Goal: Task Accomplishment & Management: Complete application form

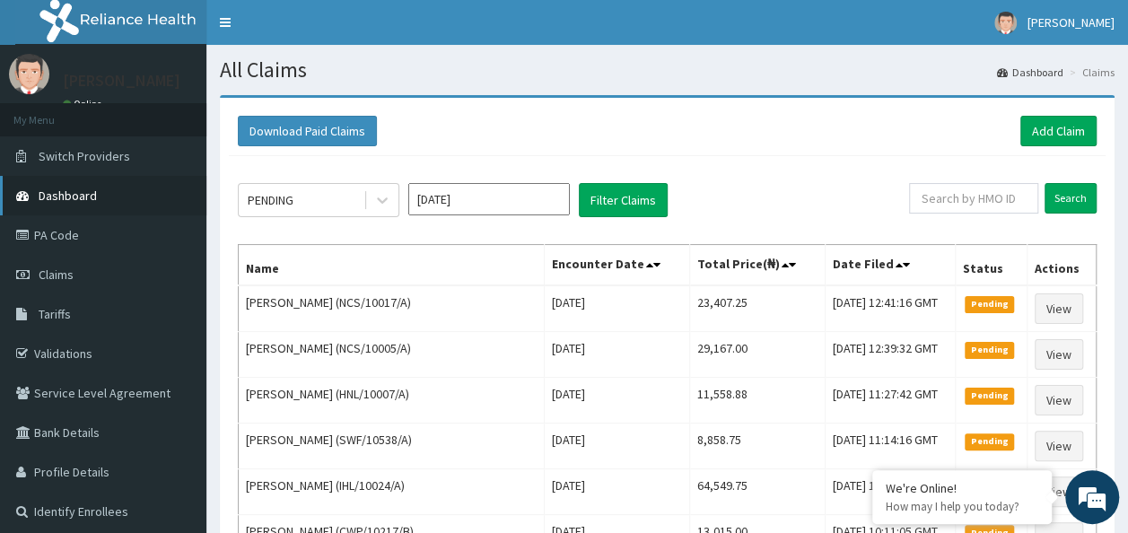
click at [80, 190] on span "Dashboard" at bounding box center [68, 196] width 58 height 16
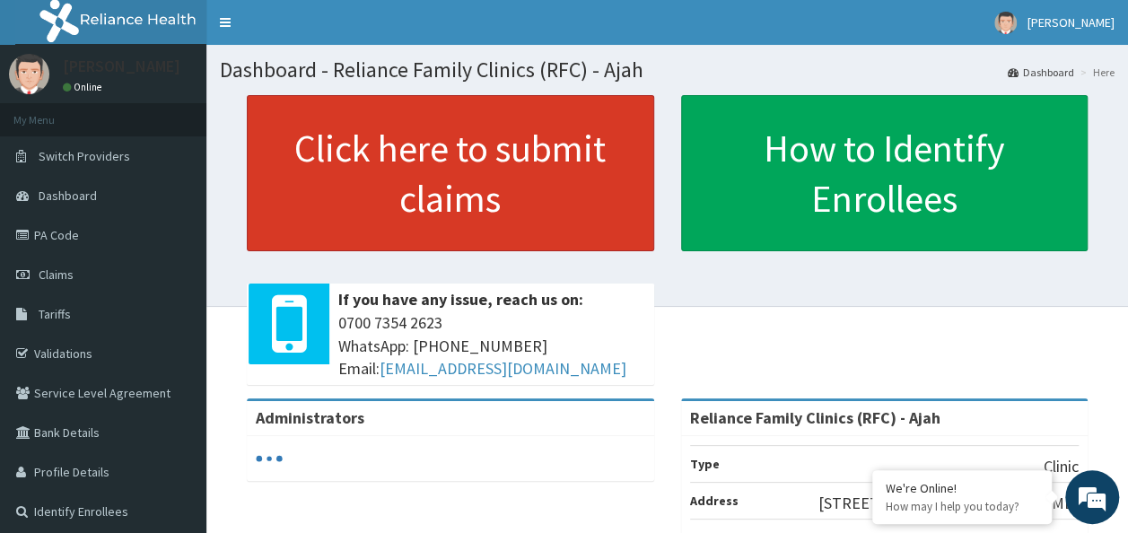
click at [343, 192] on link "Click here to submit claims" at bounding box center [450, 173] width 407 height 156
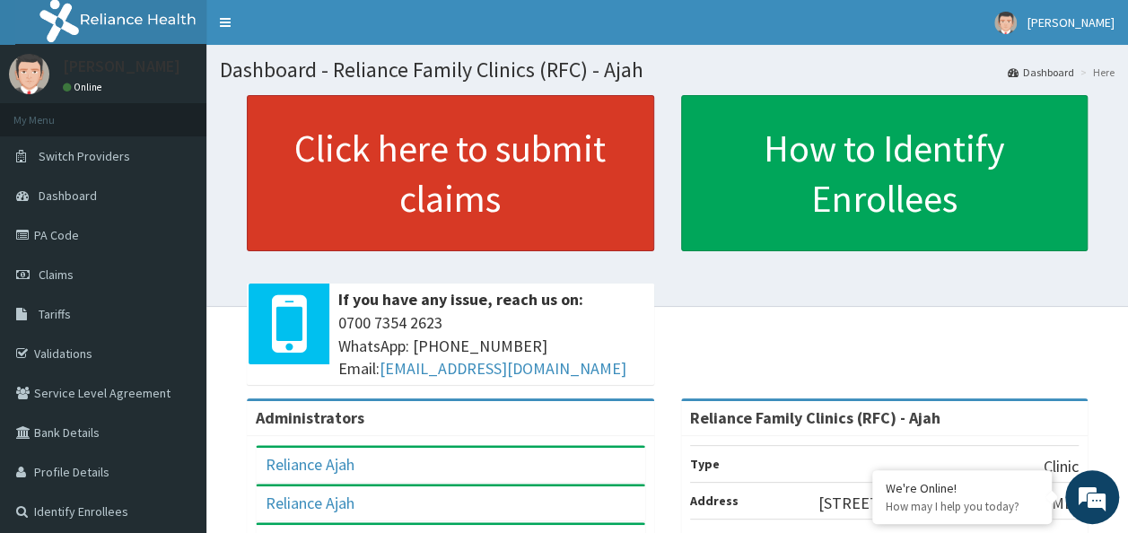
click at [448, 190] on link "Click here to submit claims" at bounding box center [450, 173] width 407 height 156
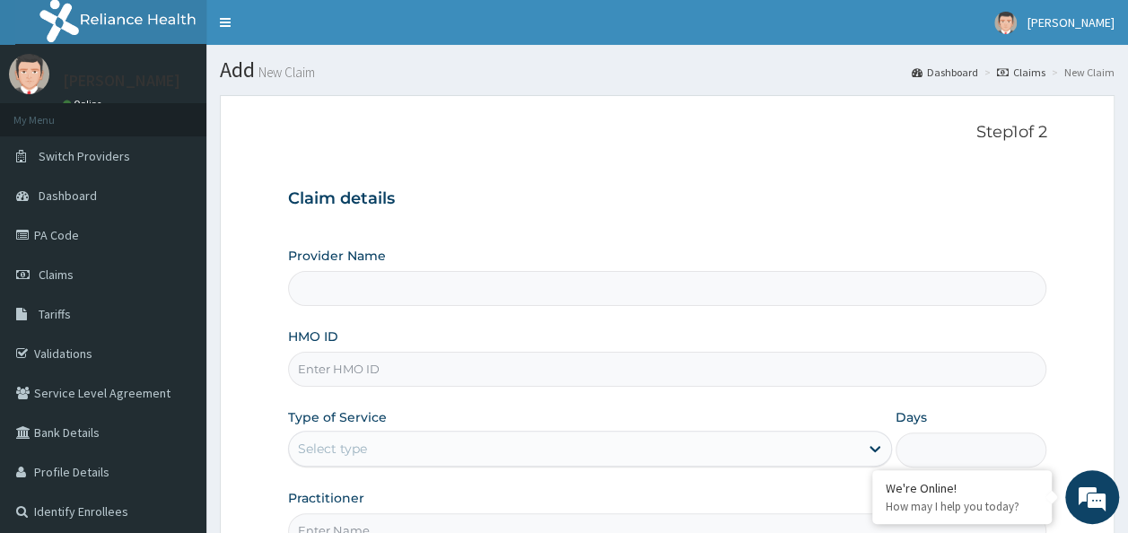
type input "Reliance Family Clinics (RFC) - Ajah"
click at [341, 358] on input "HMO ID" at bounding box center [667, 369] width 759 height 35
paste input "Umukoro"
type input "U"
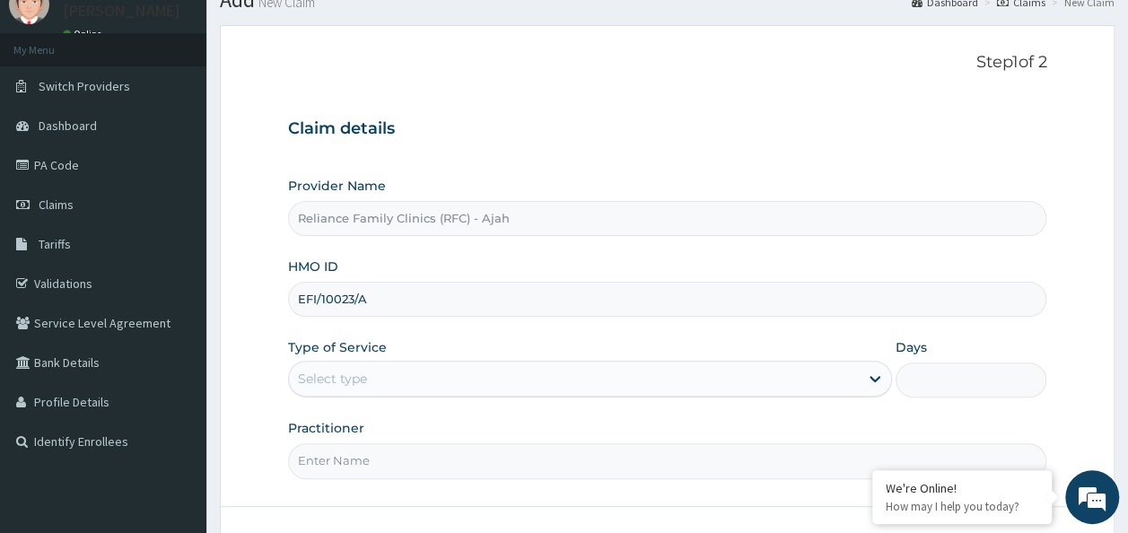
scroll to position [76, 0]
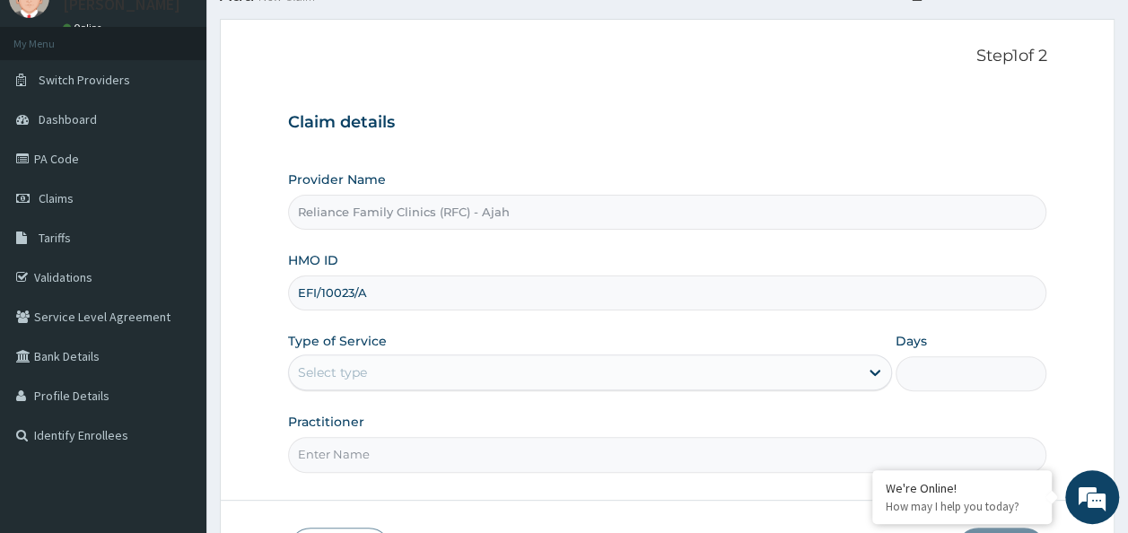
type input "EFI/10023/A"
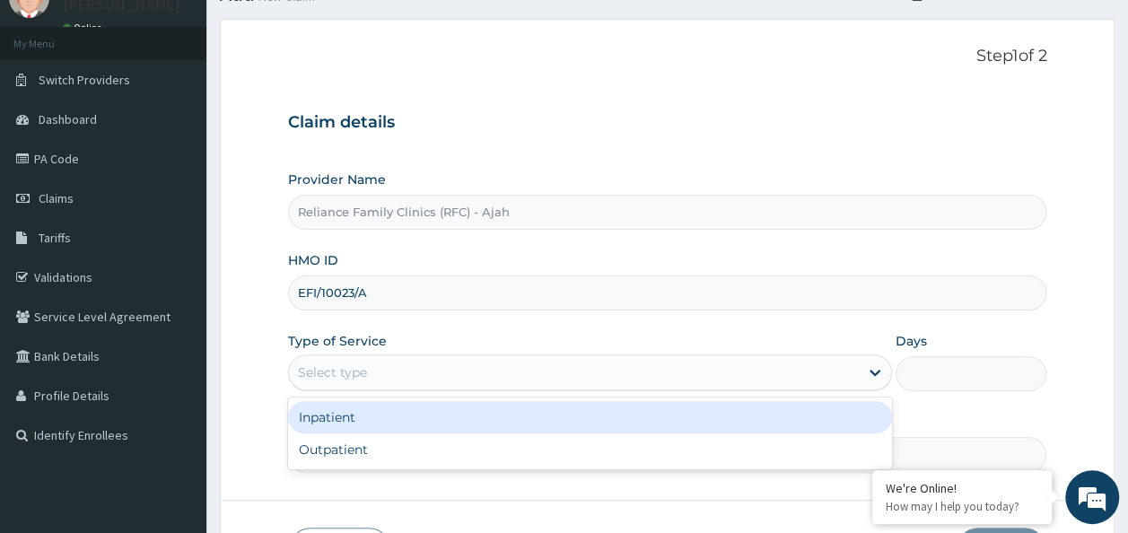
click at [517, 448] on div "Outpatient" at bounding box center [590, 450] width 604 height 32
type input "1"
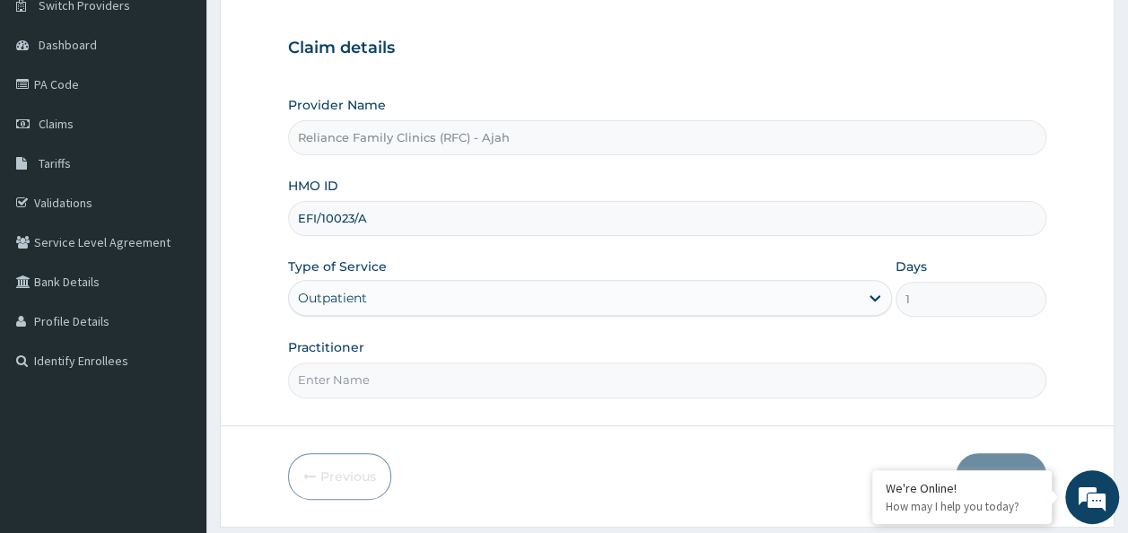
scroll to position [148, 0]
click at [917, 373] on input "Practitioner" at bounding box center [667, 382] width 759 height 35
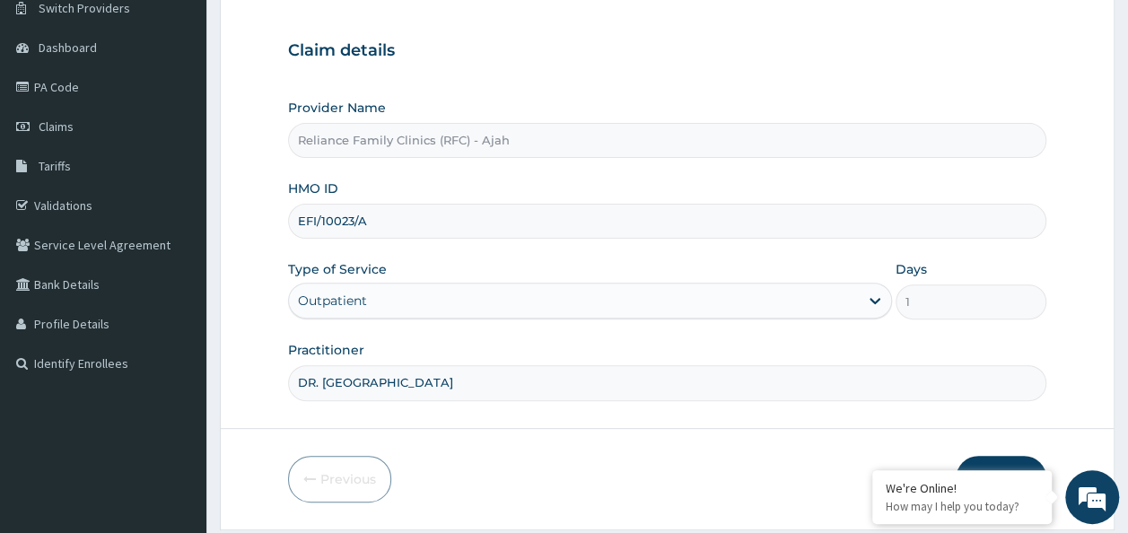
type input "DR. LOCUM"
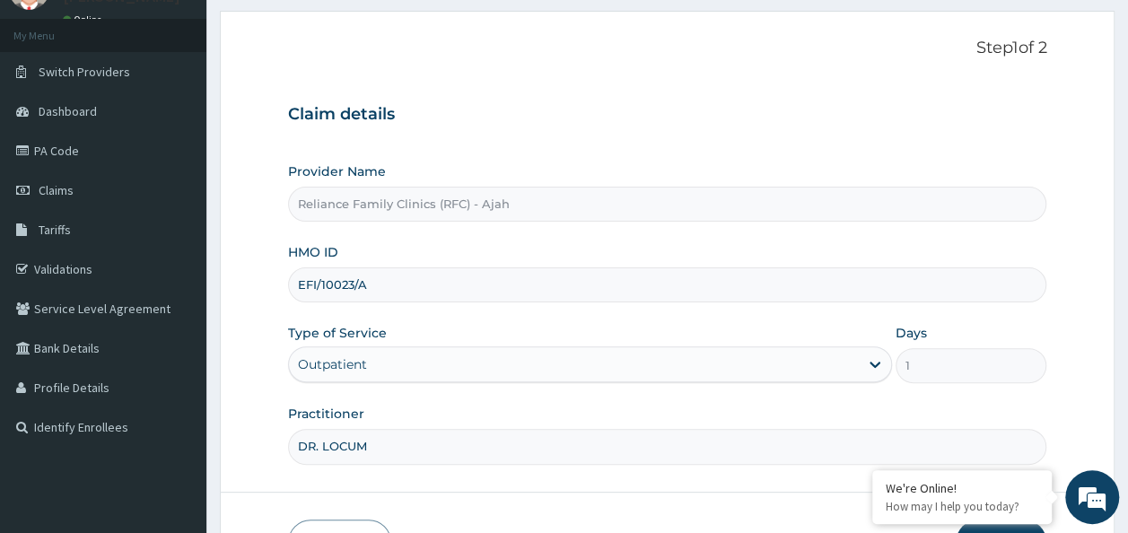
scroll to position [201, 0]
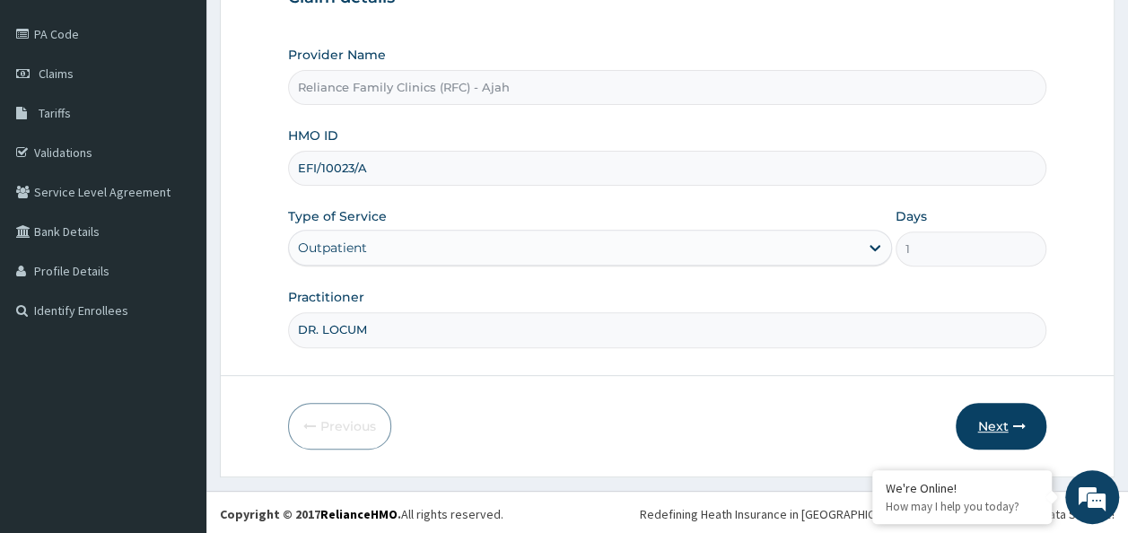
click at [1023, 425] on icon "button" at bounding box center [1018, 426] width 13 height 13
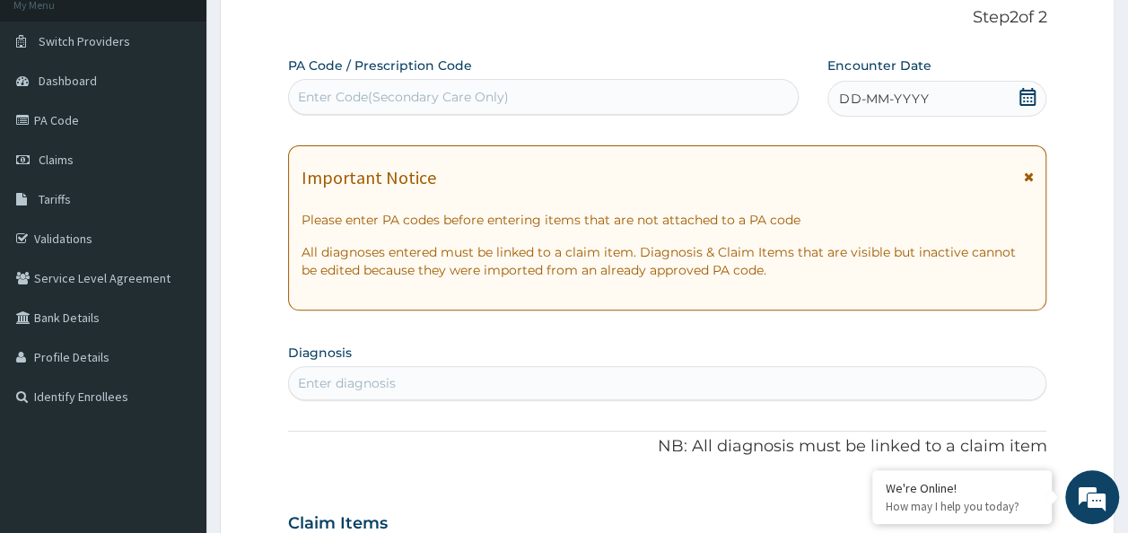
scroll to position [0, 0]
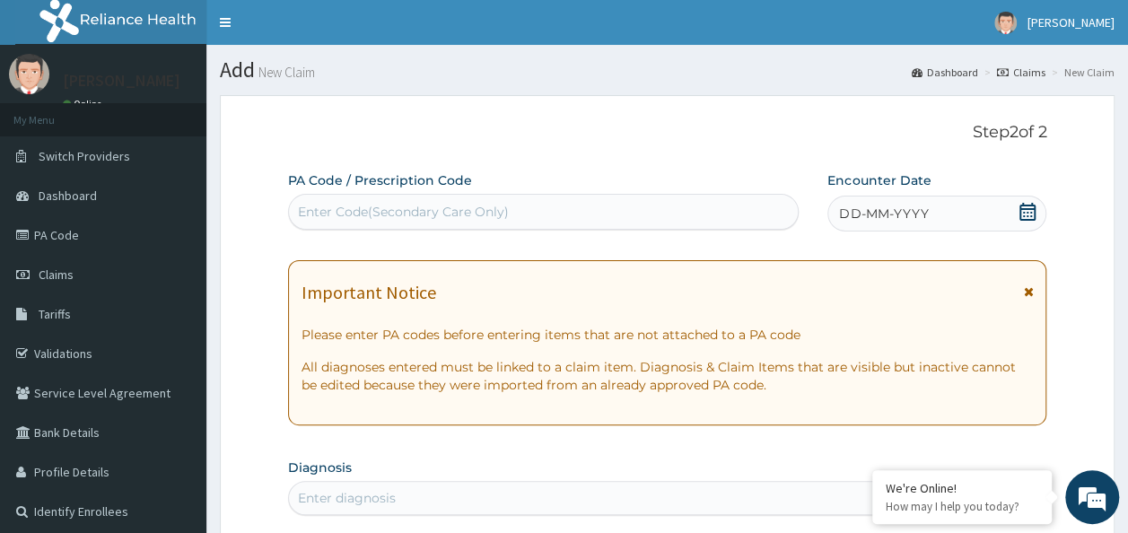
click at [897, 211] on span "DD-MM-YYYY" at bounding box center [883, 214] width 89 height 18
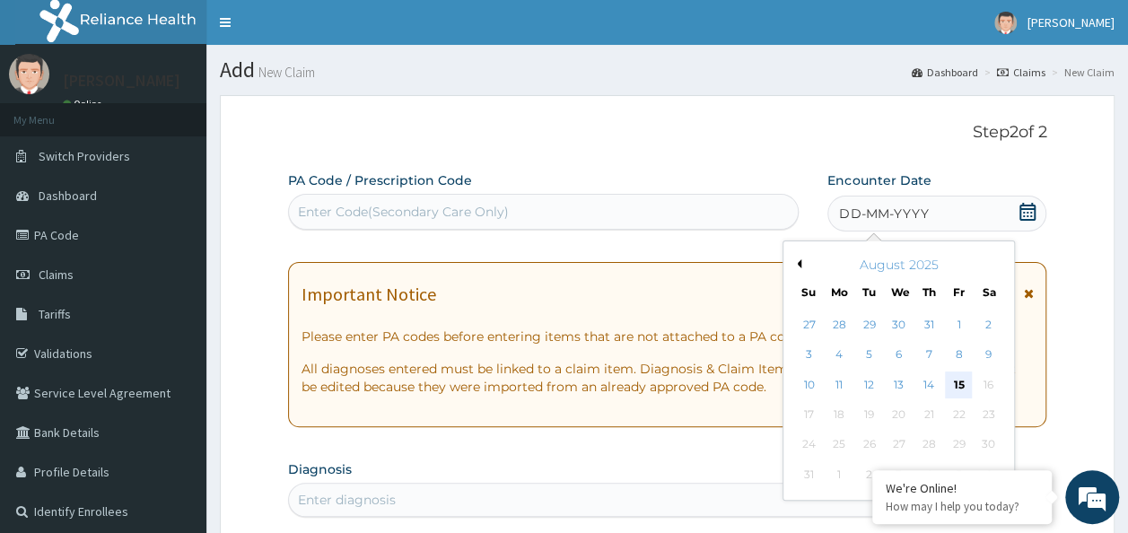
click at [959, 382] on div "15" at bounding box center [958, 385] width 27 height 27
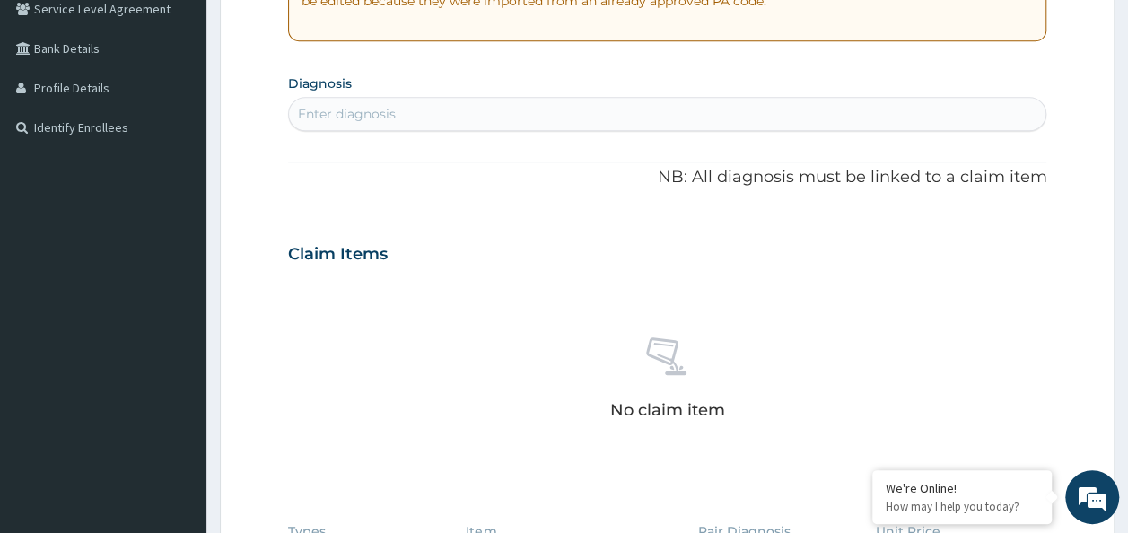
scroll to position [389, 0]
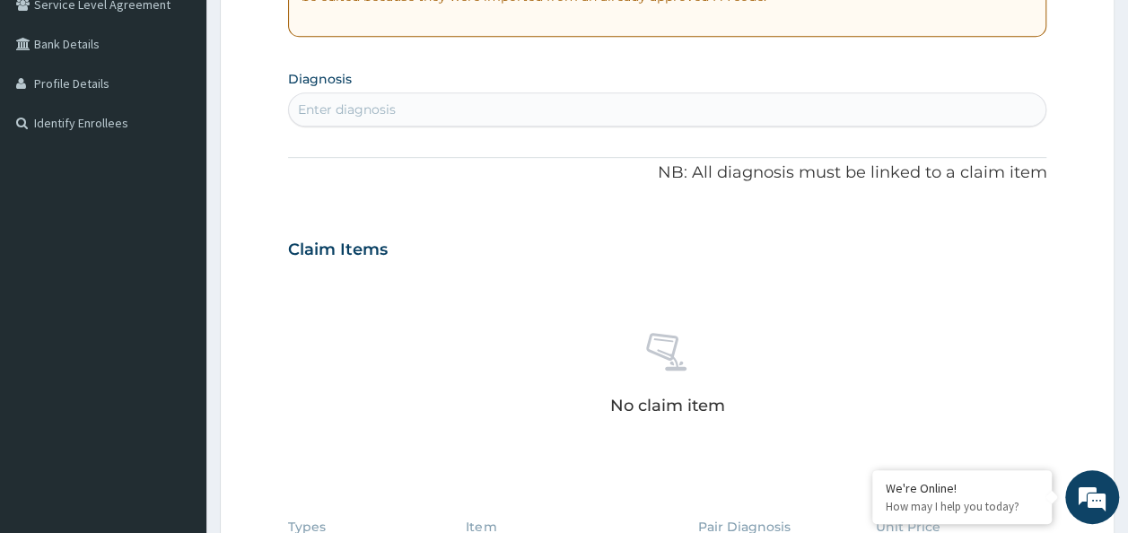
click at [364, 105] on div "Enter diagnosis" at bounding box center [347, 110] width 98 height 18
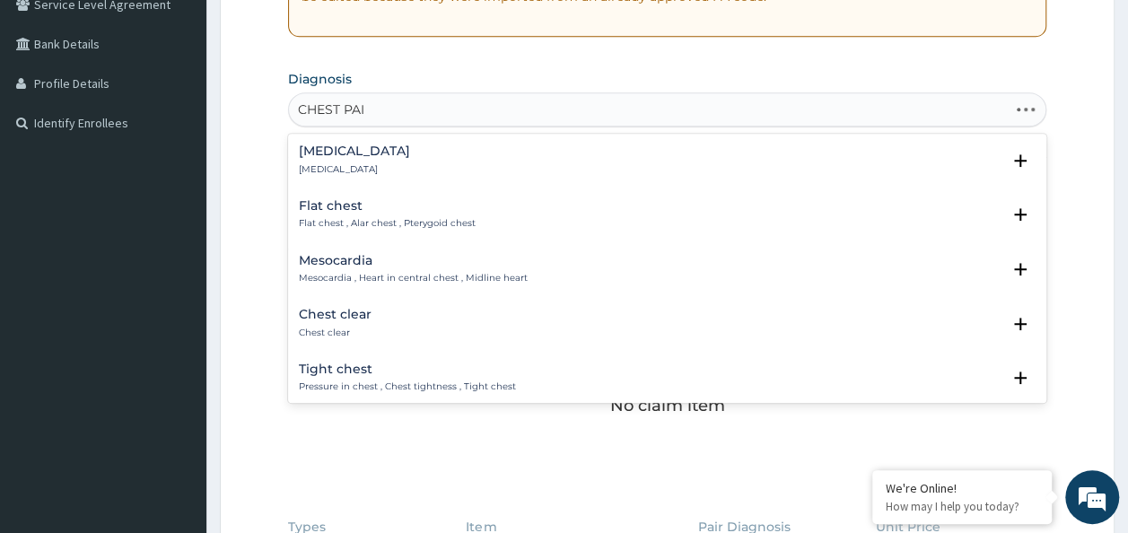
type input "CHEST PAIN"
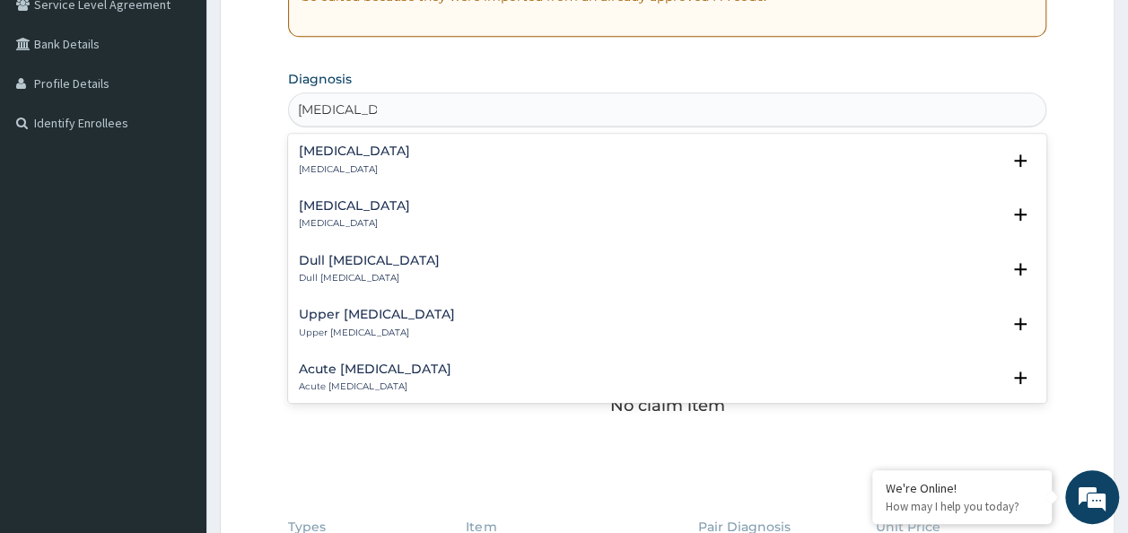
click at [346, 152] on h4 "Chest pain" at bounding box center [354, 151] width 111 height 13
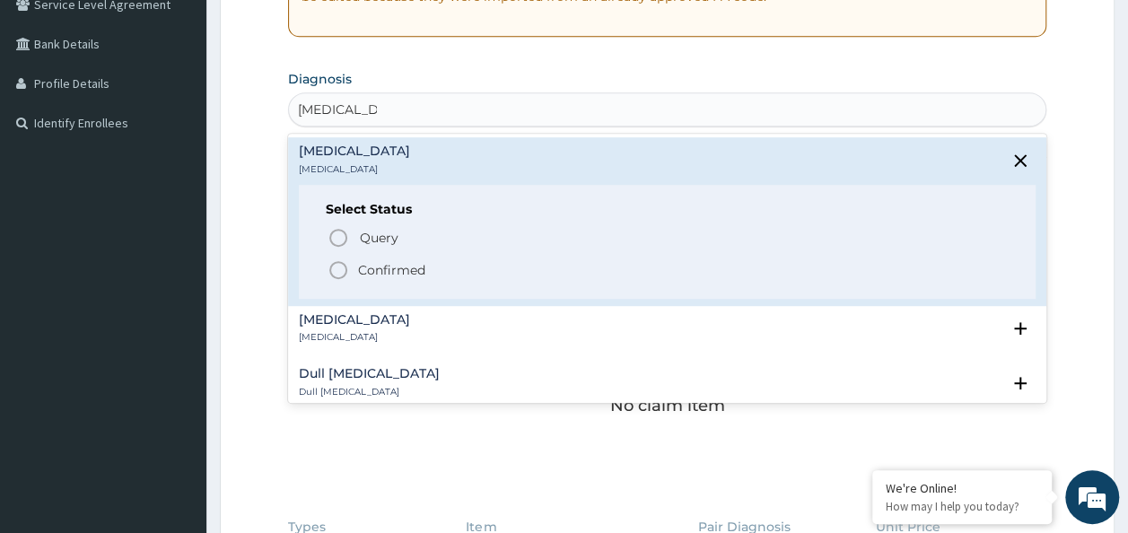
click at [332, 268] on icon "status option filled" at bounding box center [339, 270] width 22 height 22
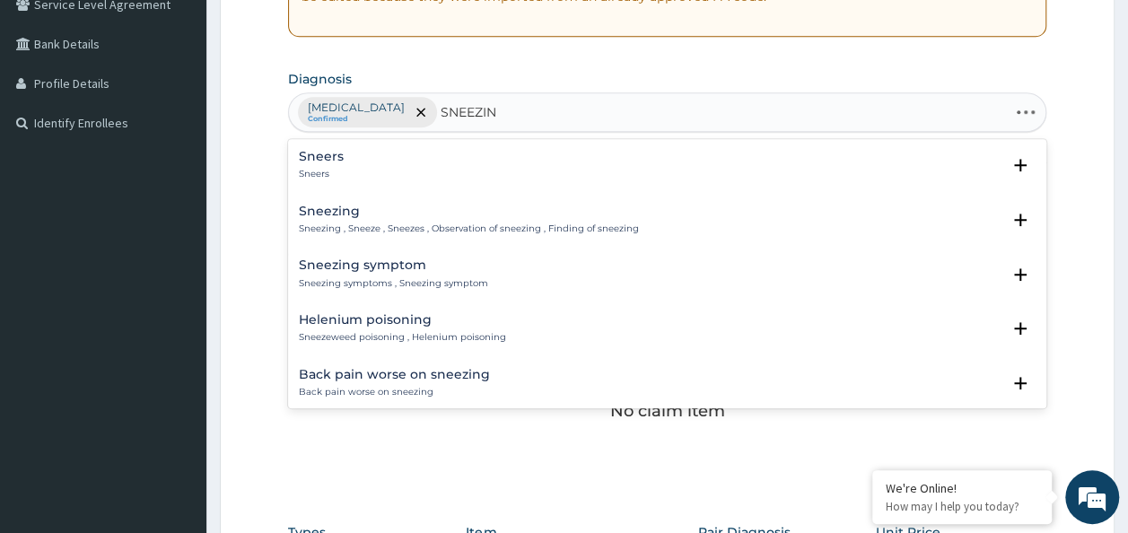
type input "SNEEZING"
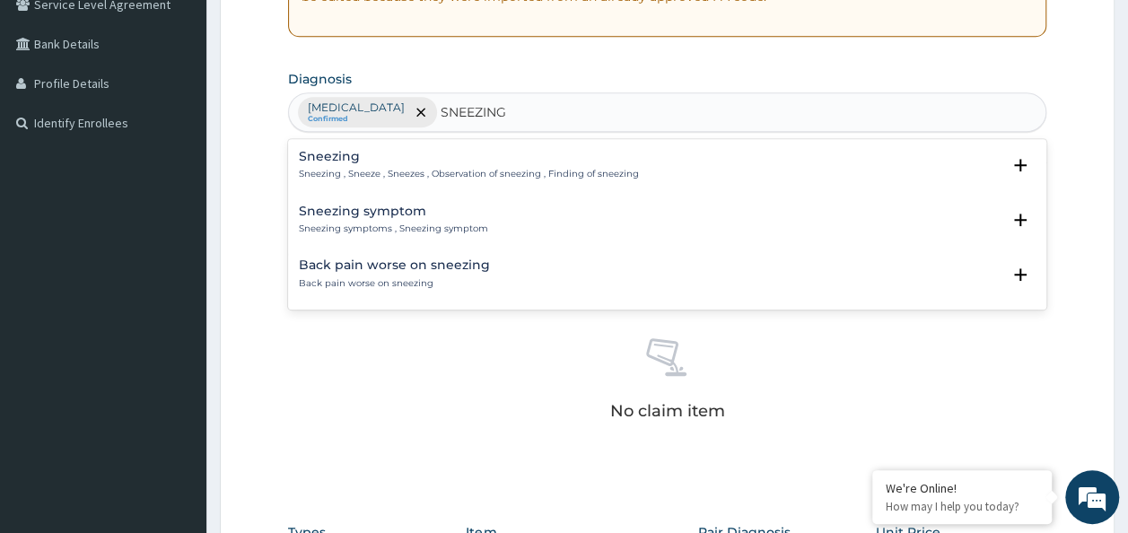
click at [355, 168] on p "Sneezing , Sneeze , Sneezes , Observation of sneezing , Finding of sneezing" at bounding box center [469, 174] width 340 height 13
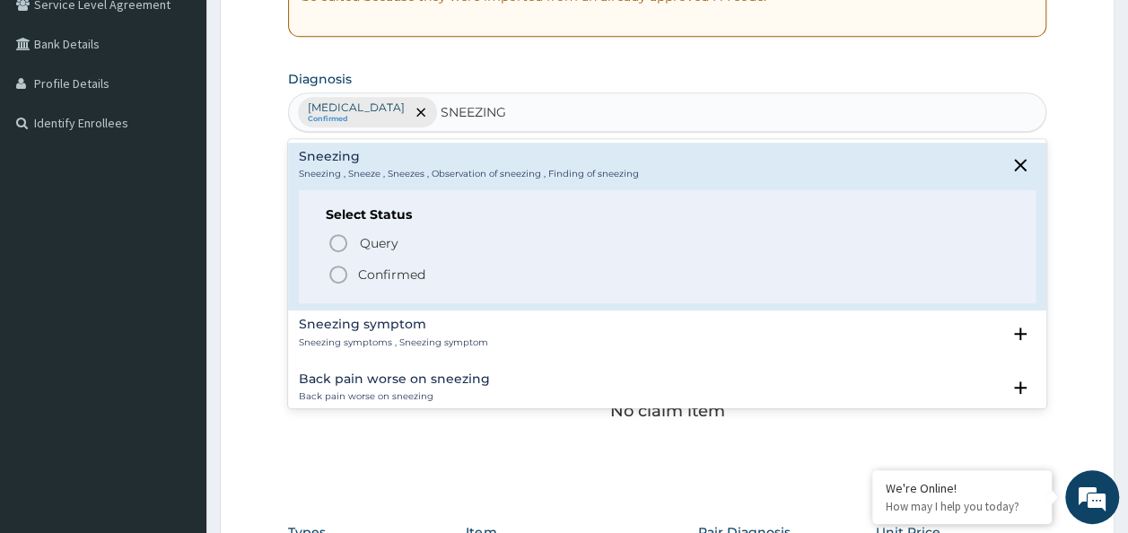
click at [356, 276] on span "Confirmed" at bounding box center [669, 275] width 682 height 22
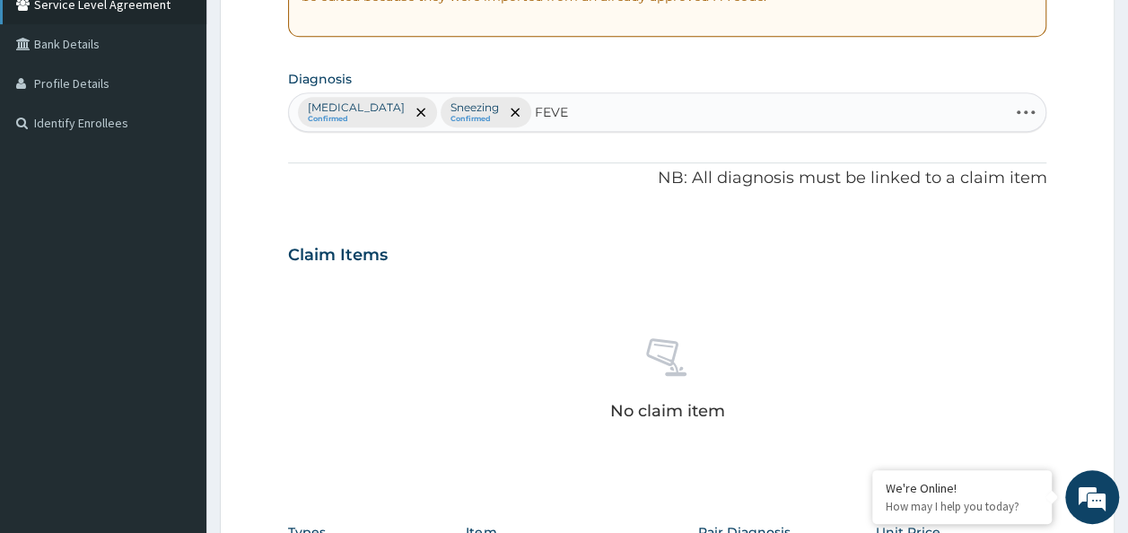
type input "FEVER"
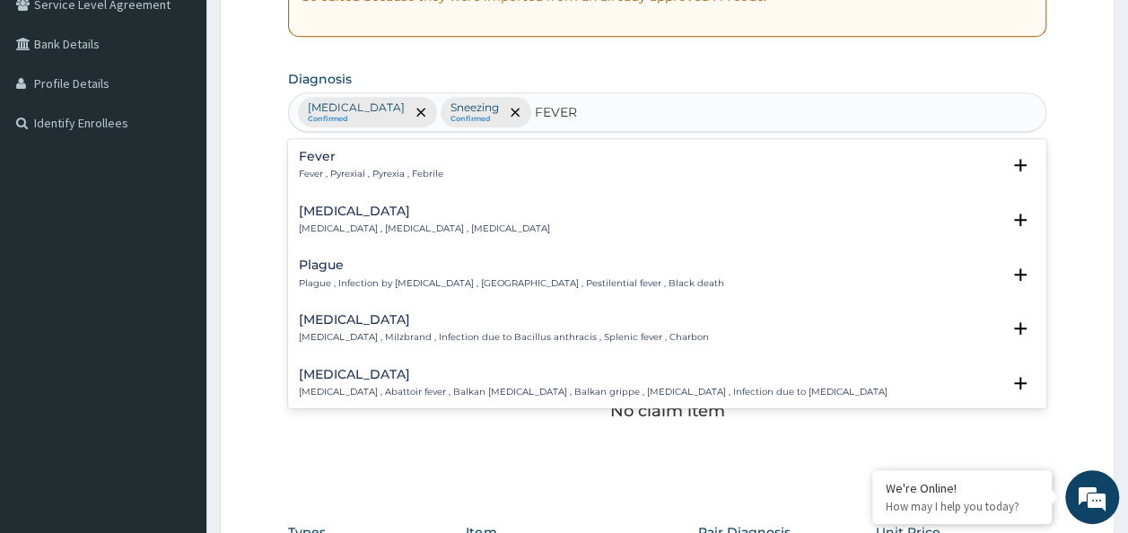
click at [327, 160] on h4 "Fever" at bounding box center [371, 156] width 145 height 13
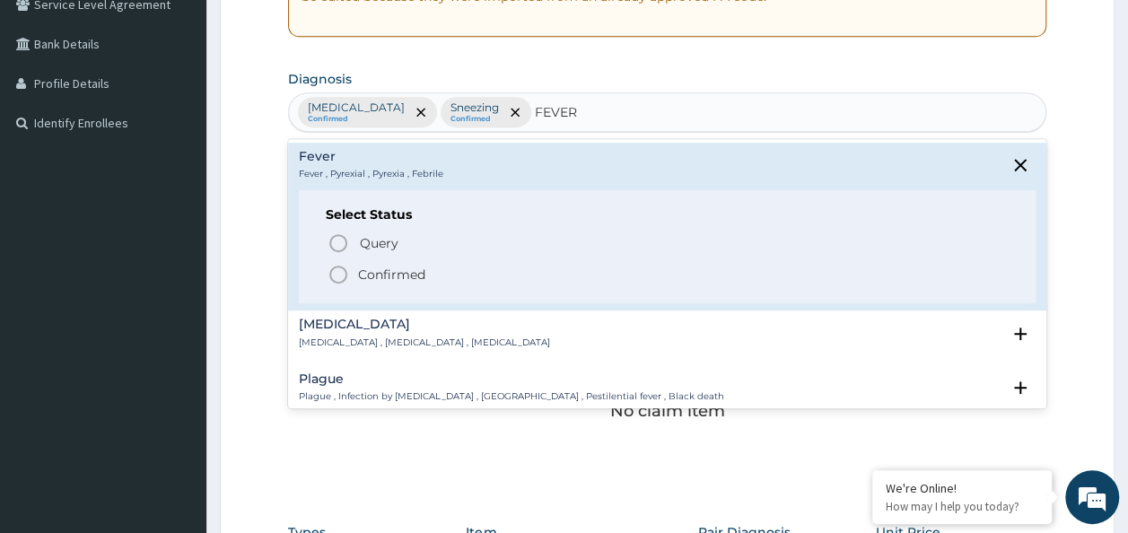
click at [341, 271] on icon "status option filled" at bounding box center [339, 275] width 22 height 22
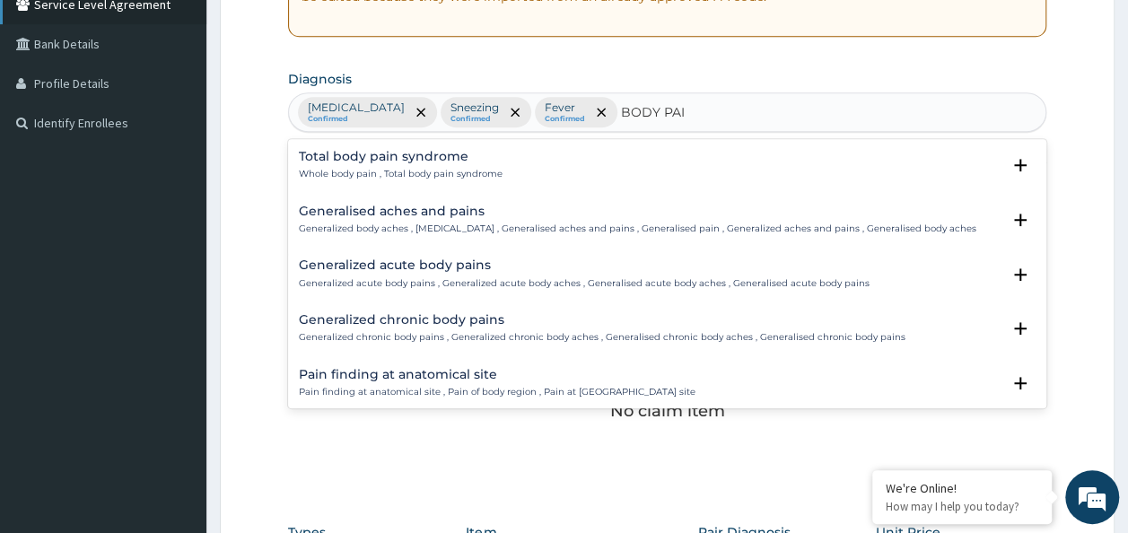
type input "BODY PAIN"
click at [366, 223] on p "Generalized body aches , Generalized pain , Generalised aches and pains , Gener…" at bounding box center [638, 229] width 678 height 13
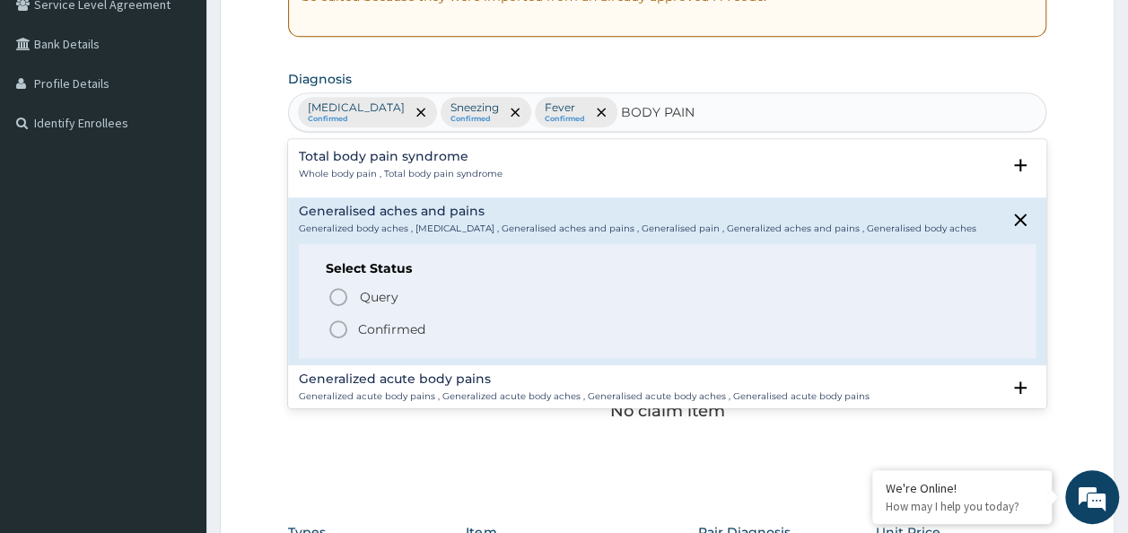
click at [337, 320] on icon "status option filled" at bounding box center [339, 330] width 22 height 22
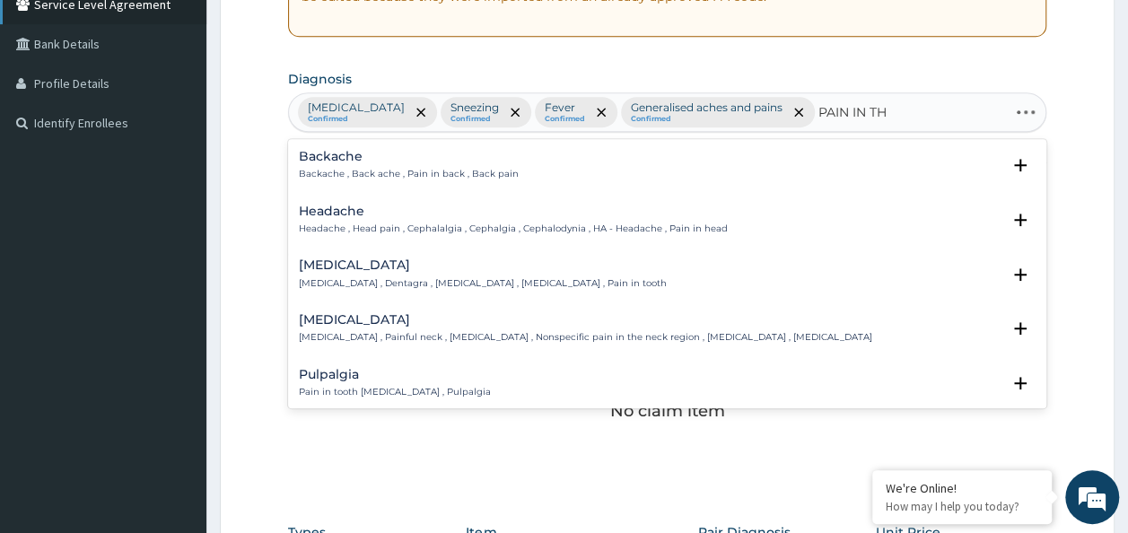
type input "PAIN IN THR"
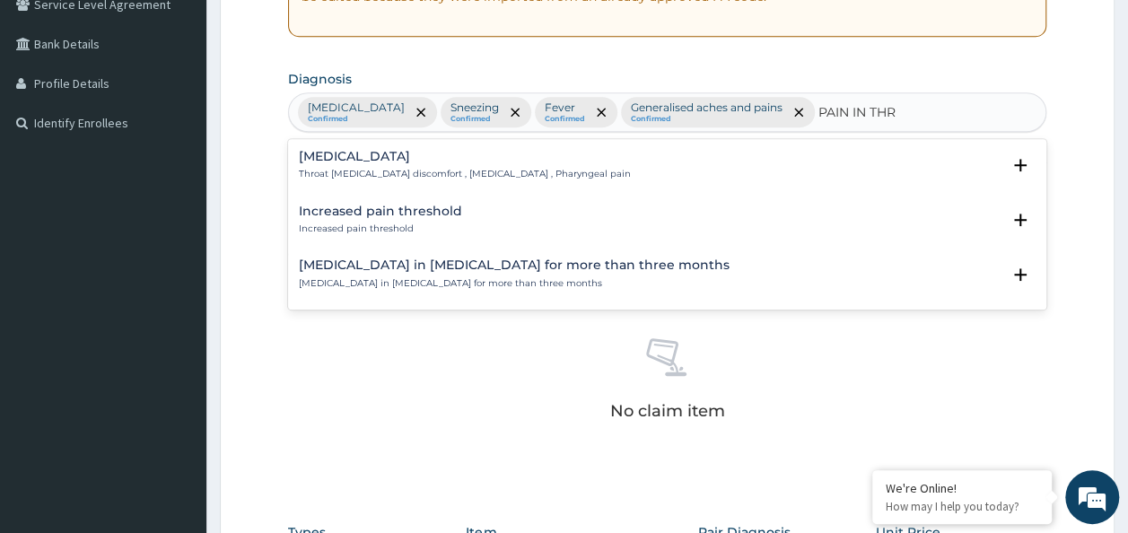
click at [355, 159] on h4 "Pain in throat" at bounding box center [465, 156] width 332 height 13
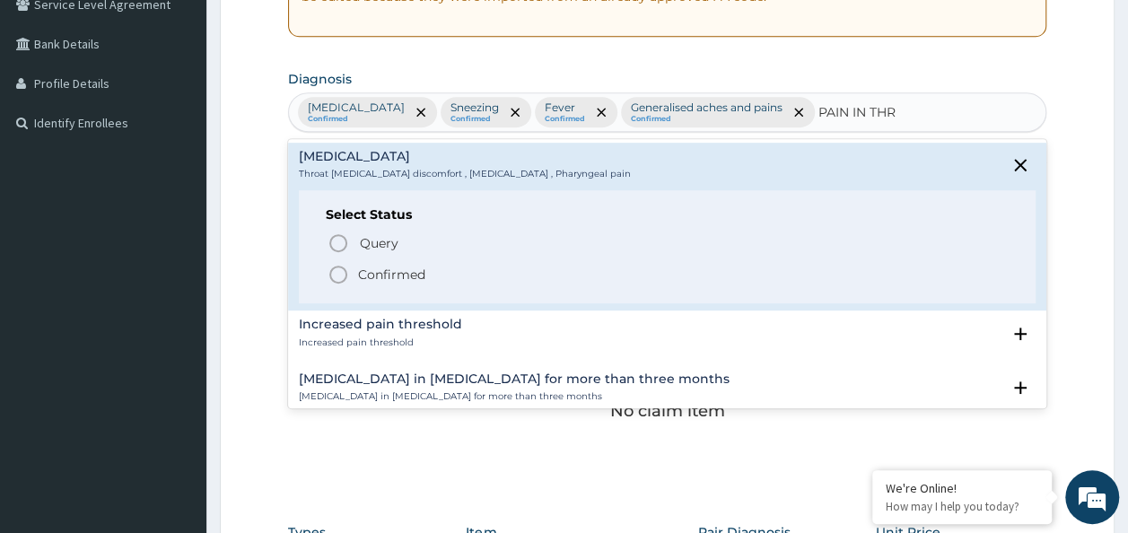
click at [341, 267] on icon "status option filled" at bounding box center [339, 275] width 22 height 22
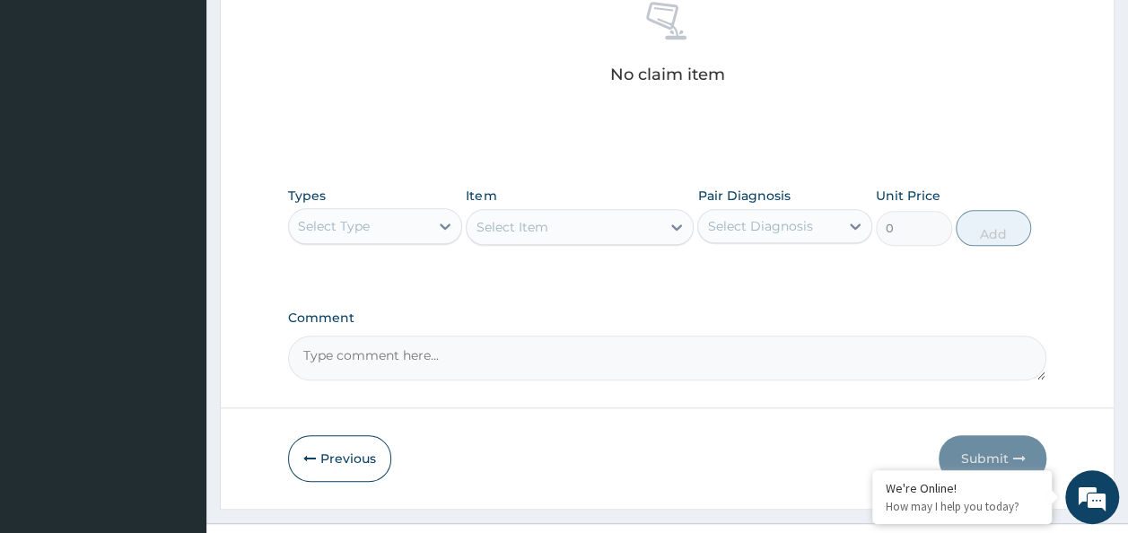
scroll to position [725, 0]
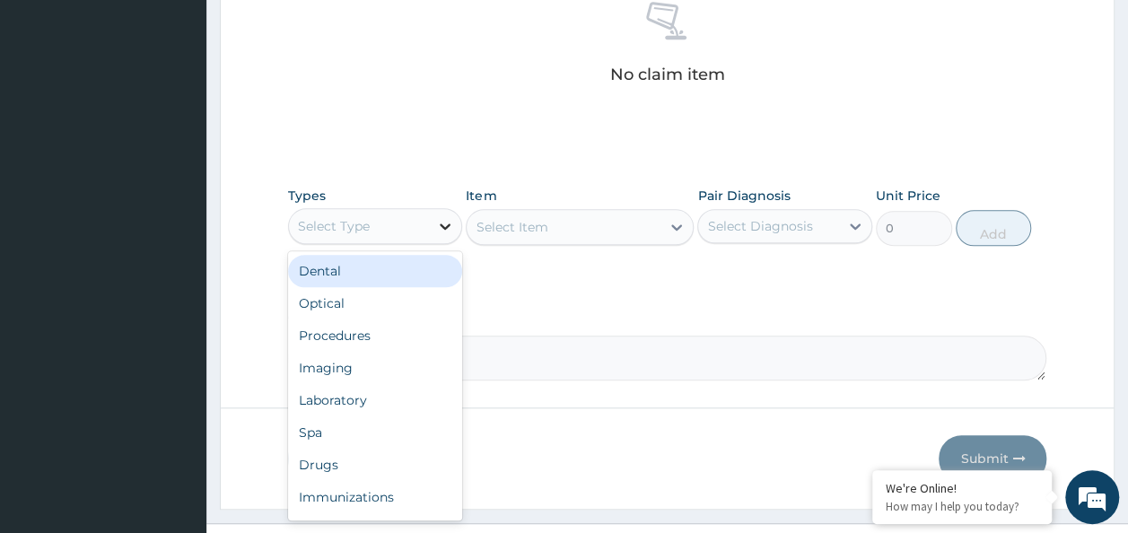
click at [447, 223] on icon at bounding box center [445, 226] width 11 height 6
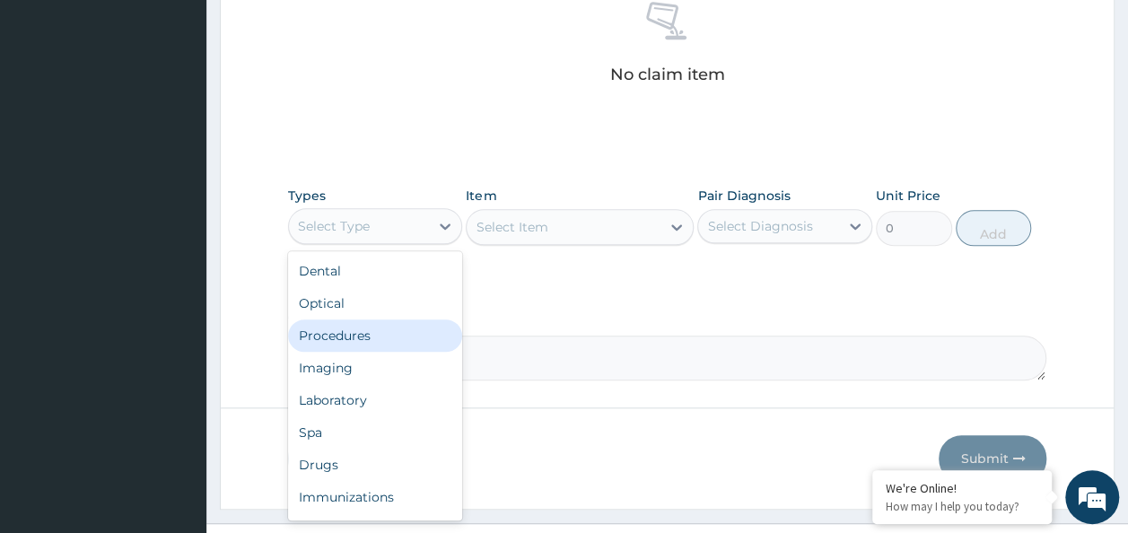
click at [377, 341] on div "Procedures" at bounding box center [375, 336] width 175 height 32
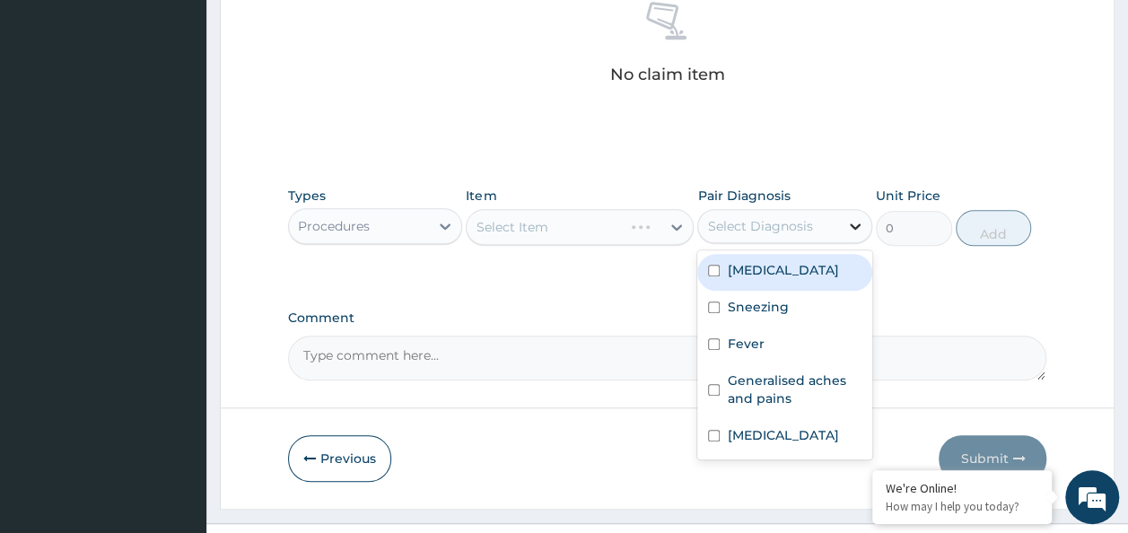
click at [851, 217] on icon at bounding box center [855, 226] width 18 height 18
drag, startPoint x: 760, startPoint y: 276, endPoint x: 712, endPoint y: 271, distance: 48.8
click at [712, 271] on div "Chest pain" at bounding box center [784, 272] width 175 height 37
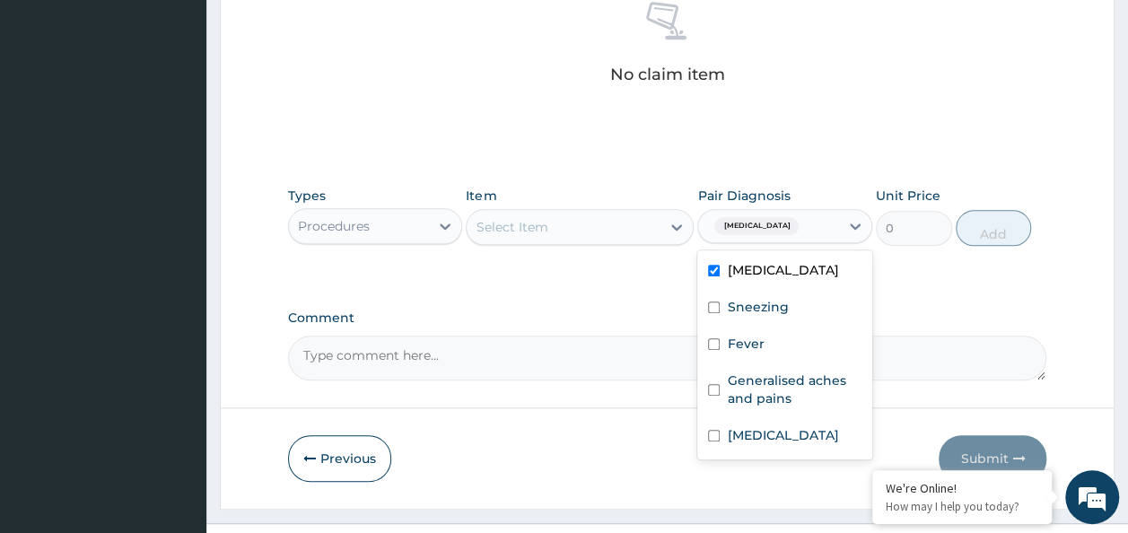
click at [712, 271] on input "checkbox" at bounding box center [714, 271] width 12 height 12
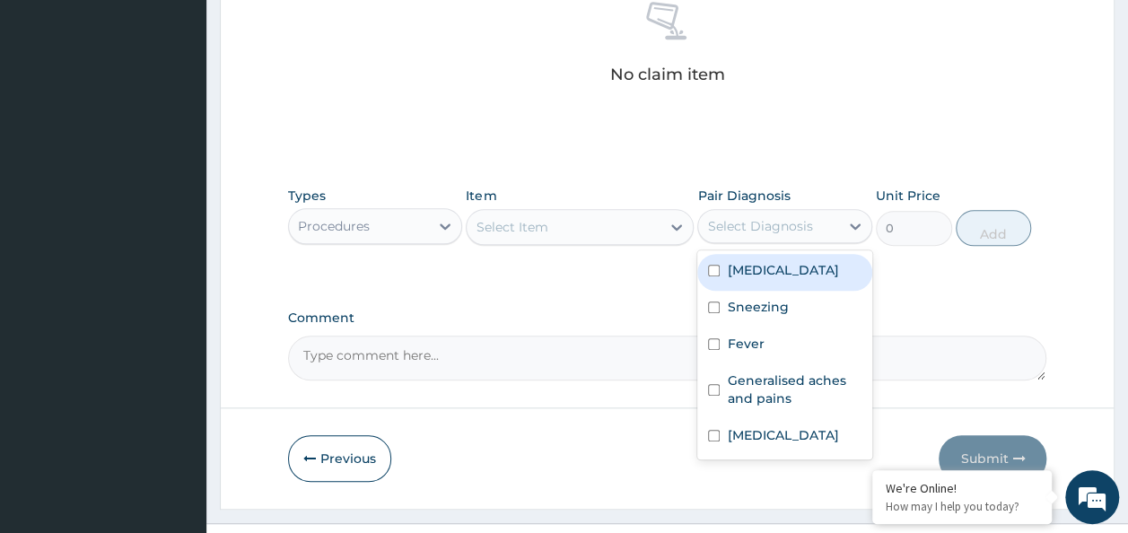
click at [710, 262] on div "Chest pain" at bounding box center [784, 272] width 175 height 37
checkbox input "true"
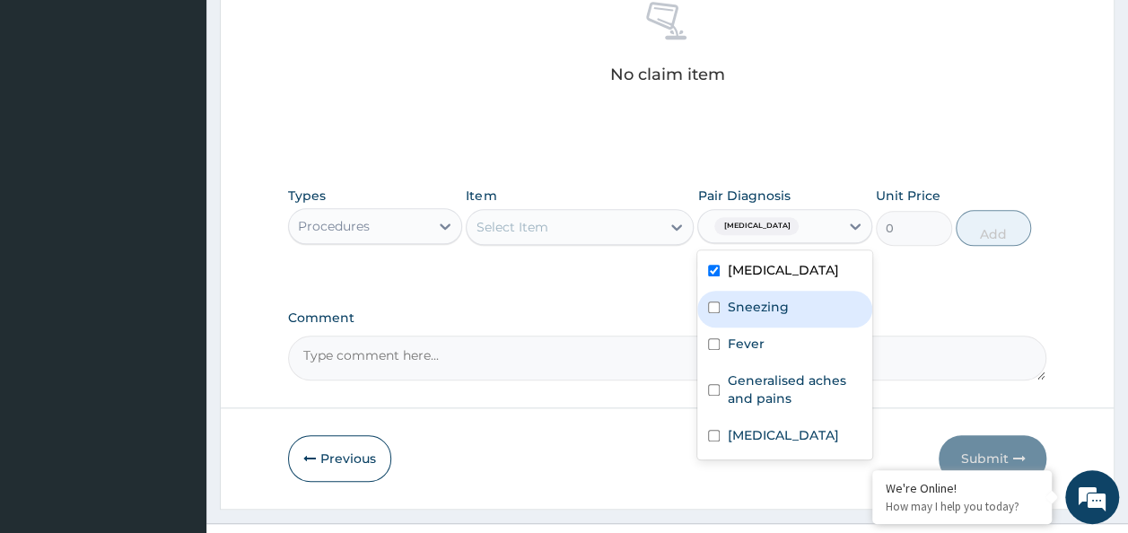
click at [713, 303] on input "checkbox" at bounding box center [714, 308] width 12 height 12
checkbox input "true"
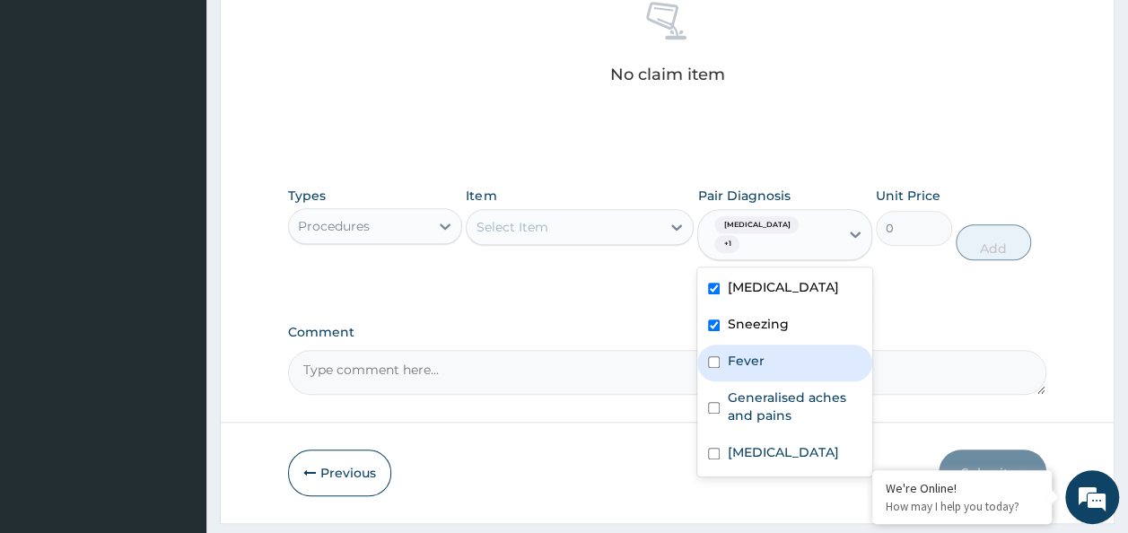
click at [717, 356] on input "checkbox" at bounding box center [714, 362] width 12 height 12
checkbox input "true"
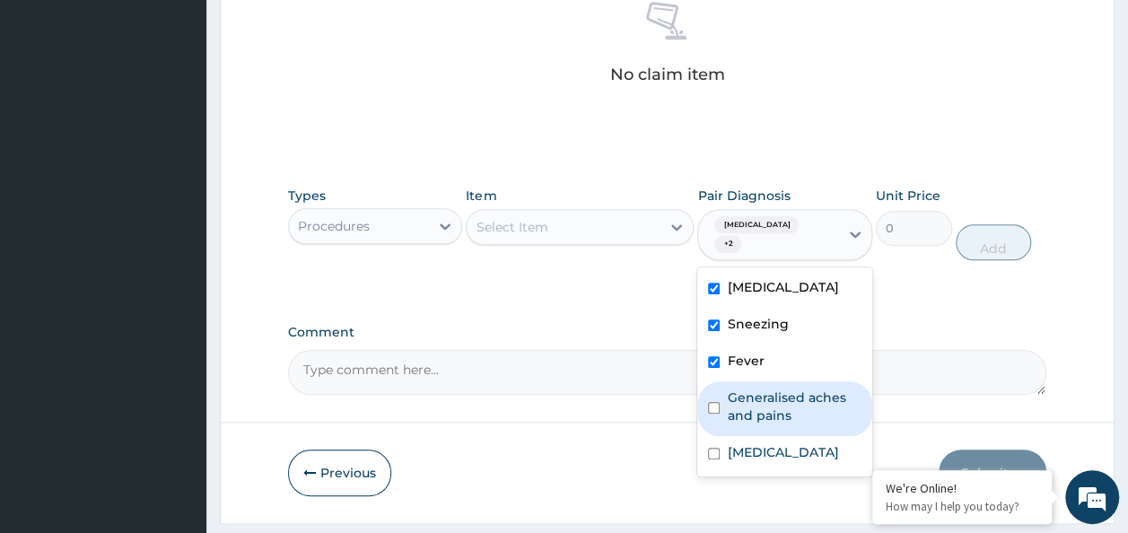
click at [716, 402] on input "checkbox" at bounding box center [714, 408] width 12 height 12
checkbox input "true"
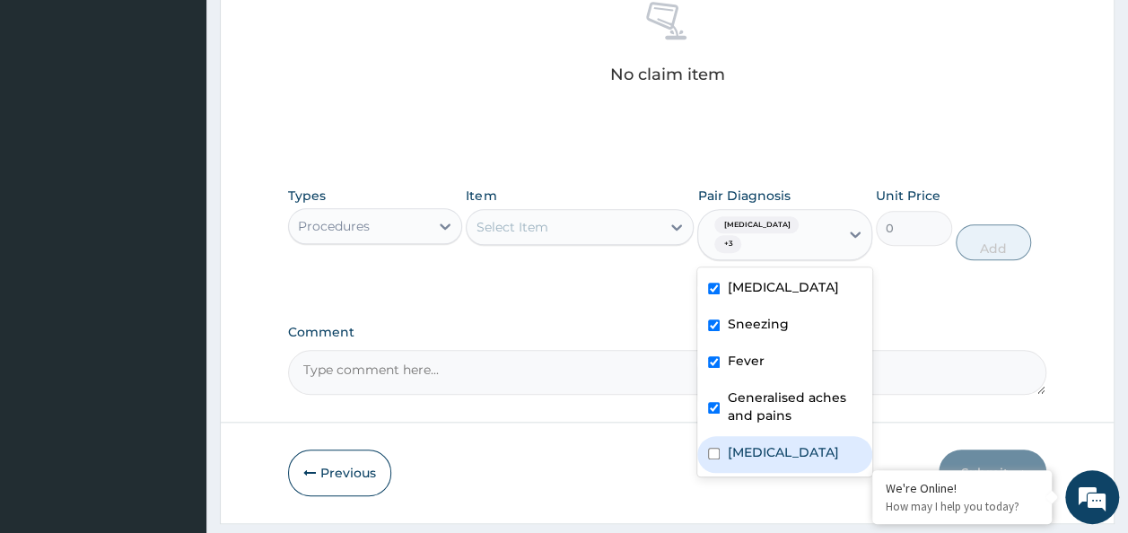
click at [718, 448] on input "checkbox" at bounding box center [714, 454] width 12 height 12
checkbox input "true"
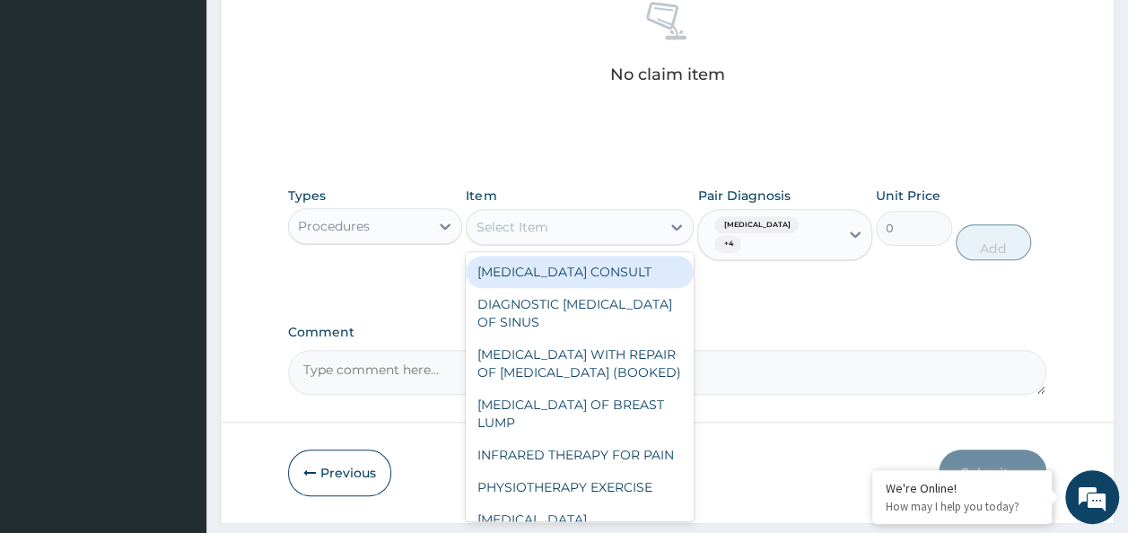
click at [591, 223] on div "Select Item" at bounding box center [564, 227] width 194 height 29
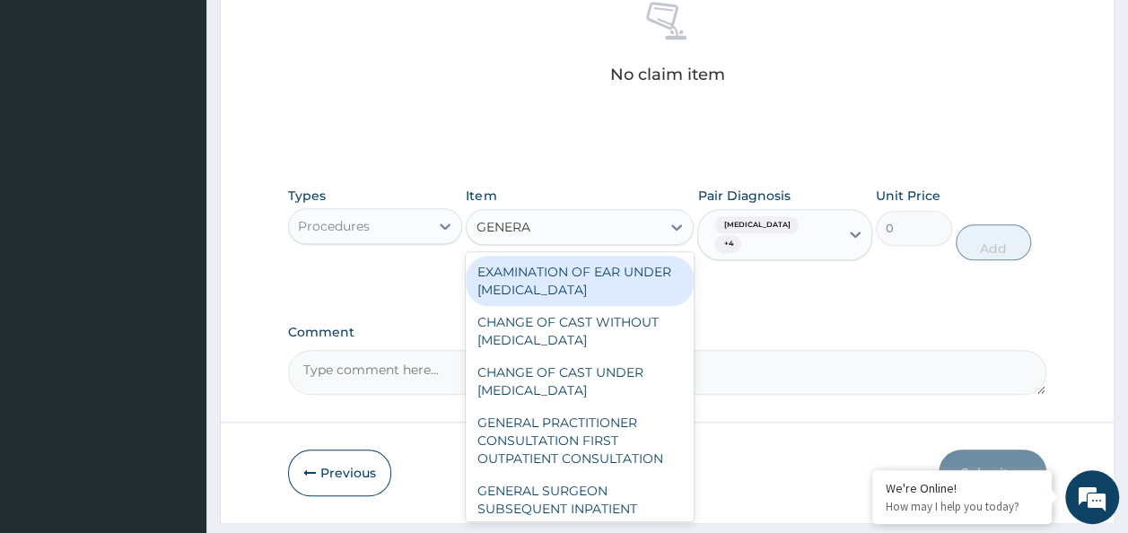
type input "GENERAL"
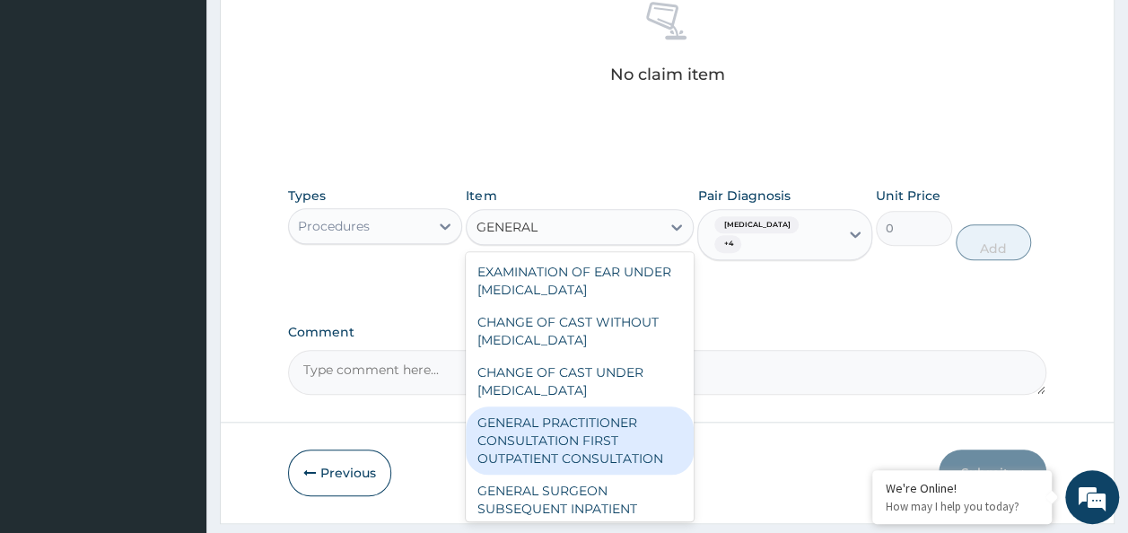
click at [556, 462] on div "GENERAL PRACTITIONER CONSULTATION FIRST OUTPATIENT CONSULTATION" at bounding box center [580, 441] width 228 height 68
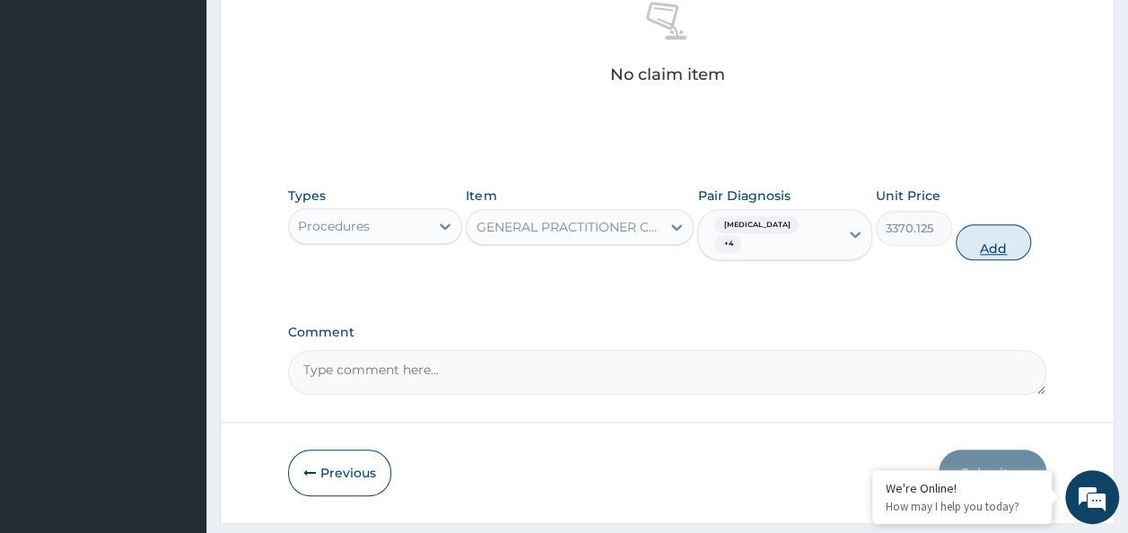
click at [1006, 230] on button "Add" at bounding box center [994, 242] width 76 height 36
type input "0"
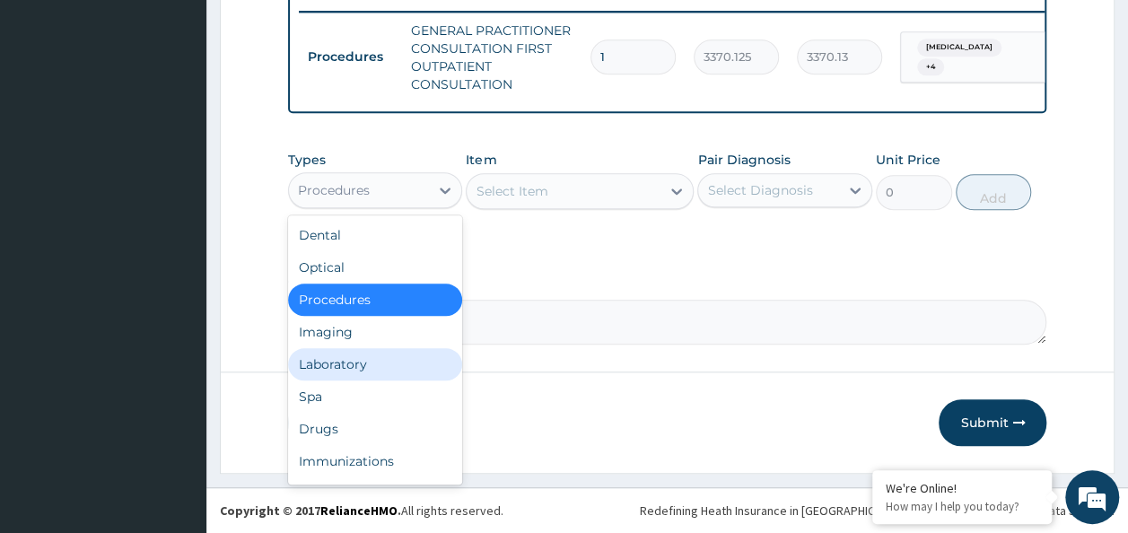
drag, startPoint x: 432, startPoint y: 186, endPoint x: 362, endPoint y: 371, distance: 197.7
click at [362, 208] on div "option Procedures, selected. option Laboratory focused, 5 of 10. 10 results ava…" at bounding box center [375, 190] width 175 height 36
click at [362, 371] on div "Laboratory" at bounding box center [375, 364] width 175 height 32
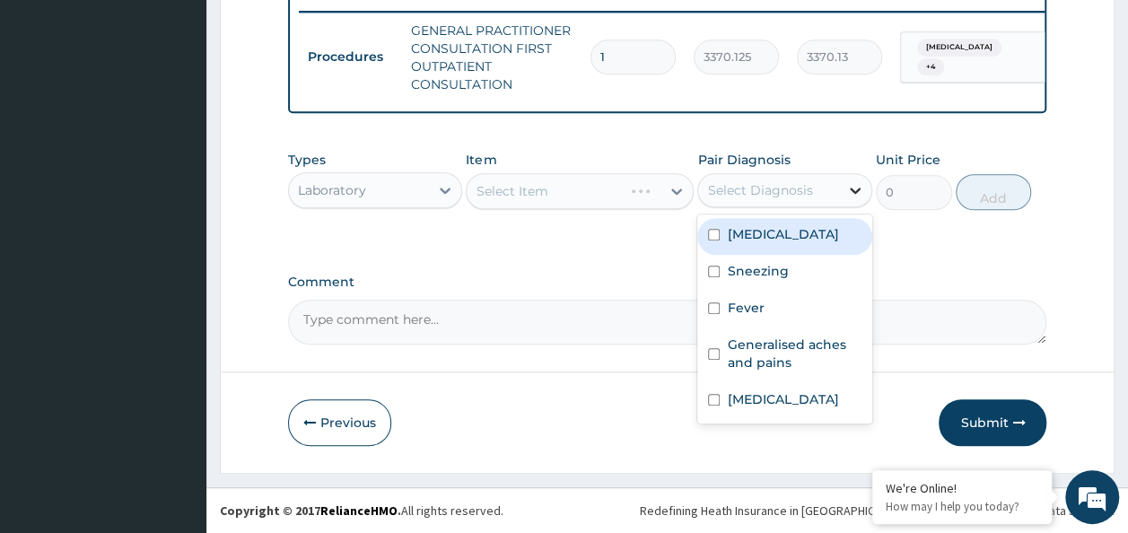
click at [857, 193] on icon at bounding box center [855, 191] width 11 height 6
drag, startPoint x: 786, startPoint y: 245, endPoint x: 717, endPoint y: 236, distance: 69.7
click at [717, 236] on div "Chest pain" at bounding box center [784, 236] width 175 height 37
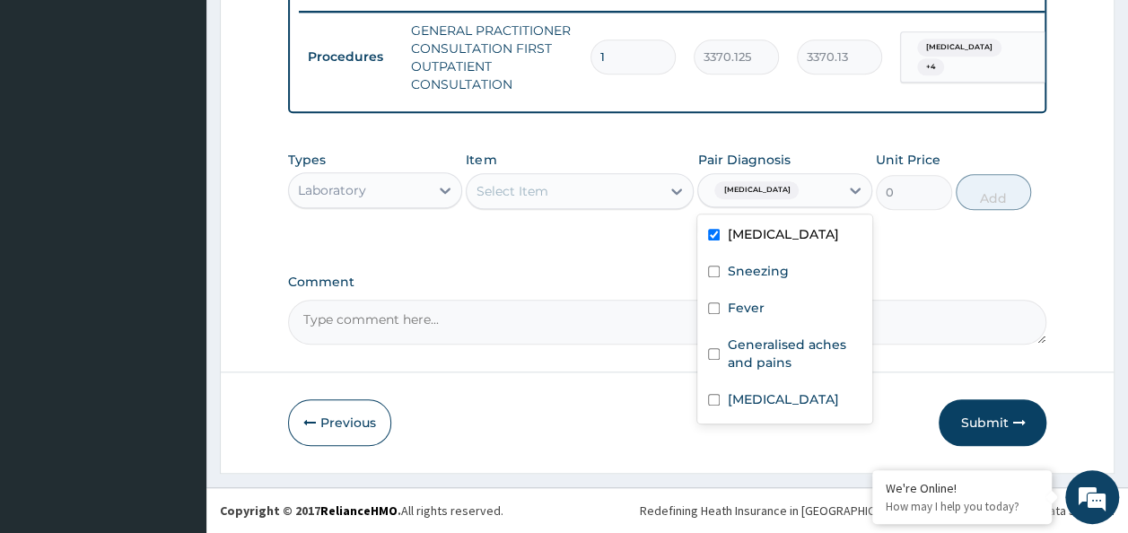
click at [717, 236] on input "checkbox" at bounding box center [714, 235] width 12 height 12
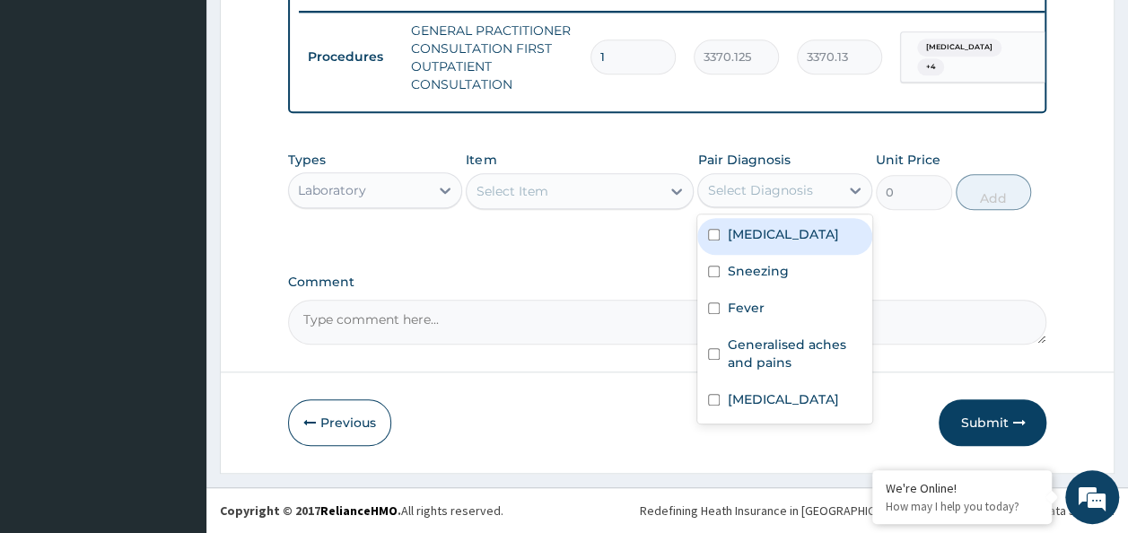
click at [712, 228] on div "Chest pain" at bounding box center [784, 236] width 175 height 37
checkbox input "true"
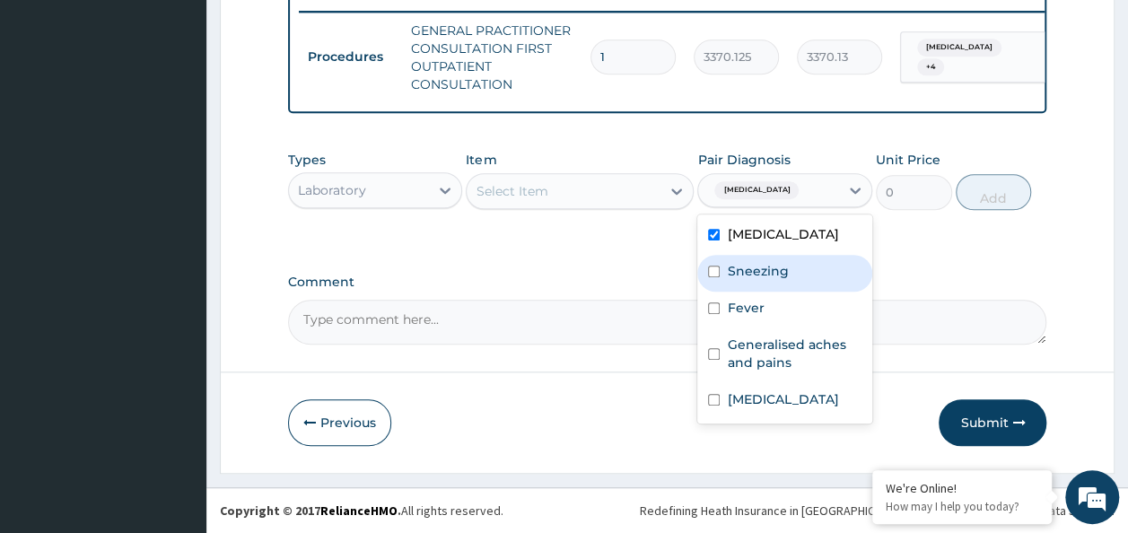
click at [716, 276] on input "checkbox" at bounding box center [714, 272] width 12 height 12
checkbox input "true"
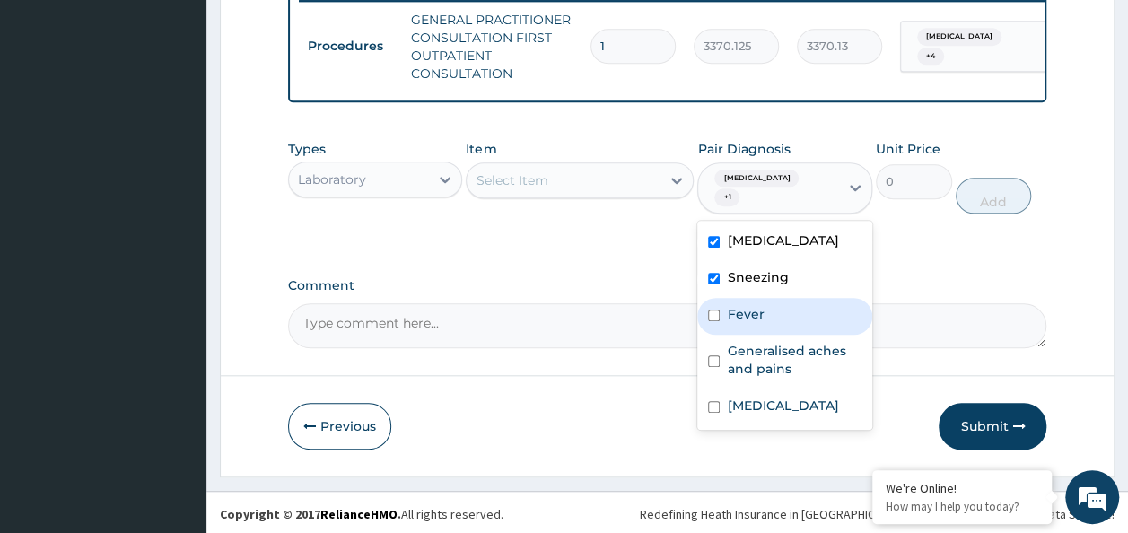
click at [714, 316] on div "Fever" at bounding box center [784, 316] width 175 height 37
checkbox input "true"
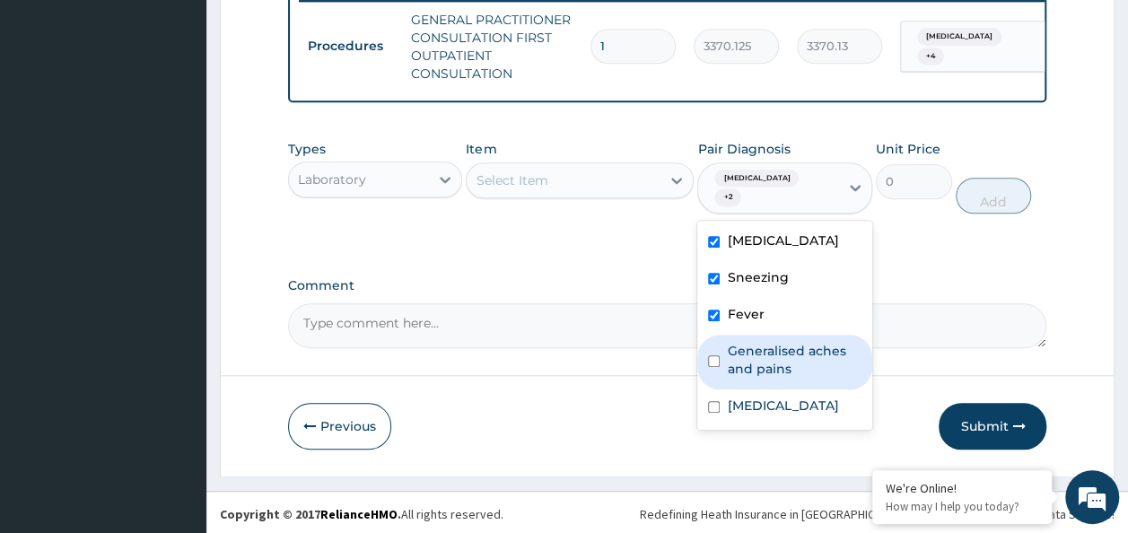
click at [719, 356] on input "checkbox" at bounding box center [714, 361] width 12 height 12
checkbox input "true"
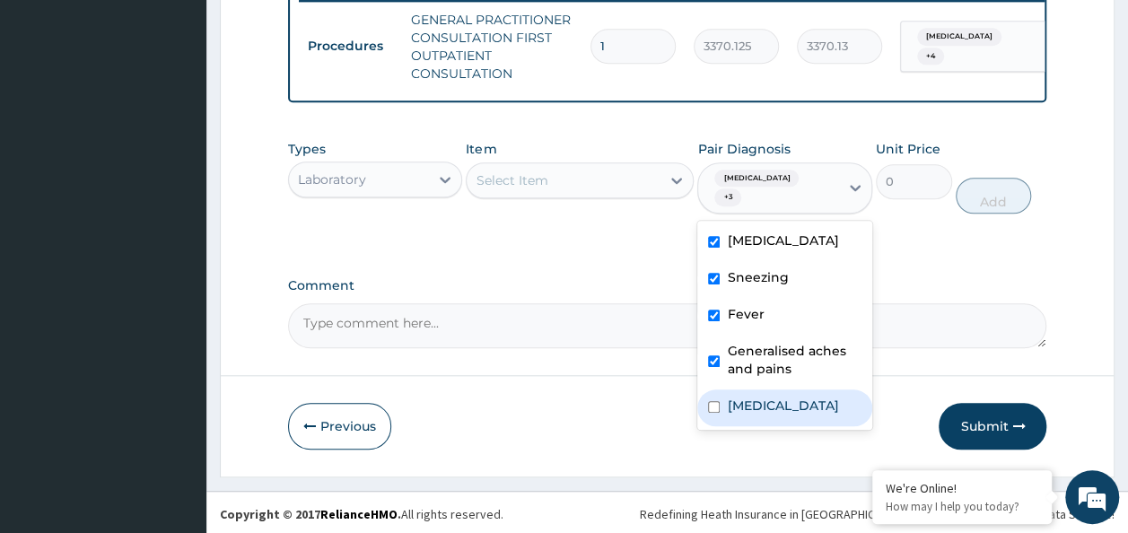
click at [718, 403] on input "checkbox" at bounding box center [714, 407] width 12 height 12
checkbox input "true"
click at [502, 189] on div "Select Item" at bounding box center [512, 180] width 72 height 18
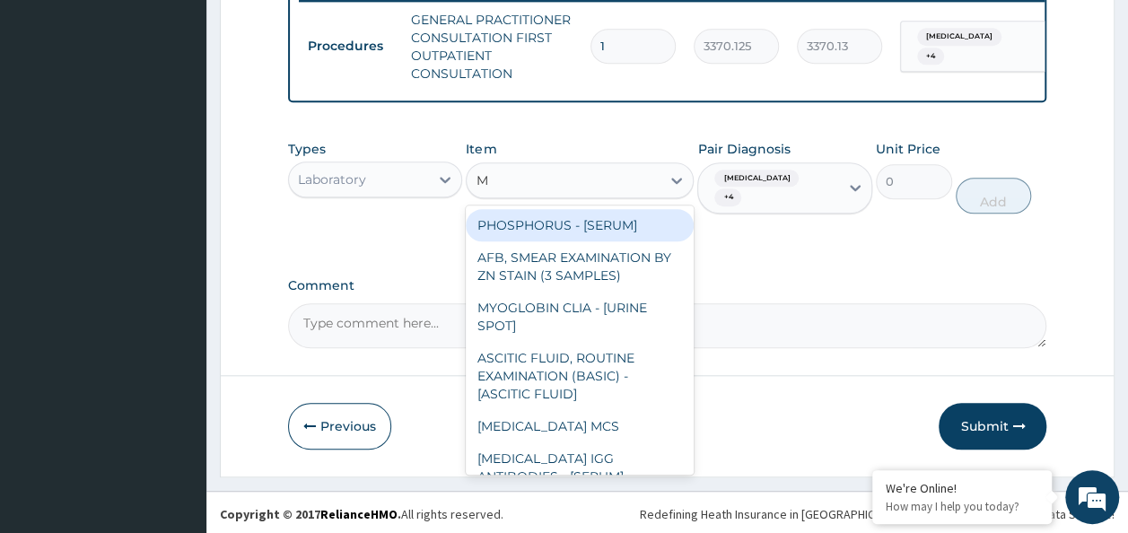
type input "MP"
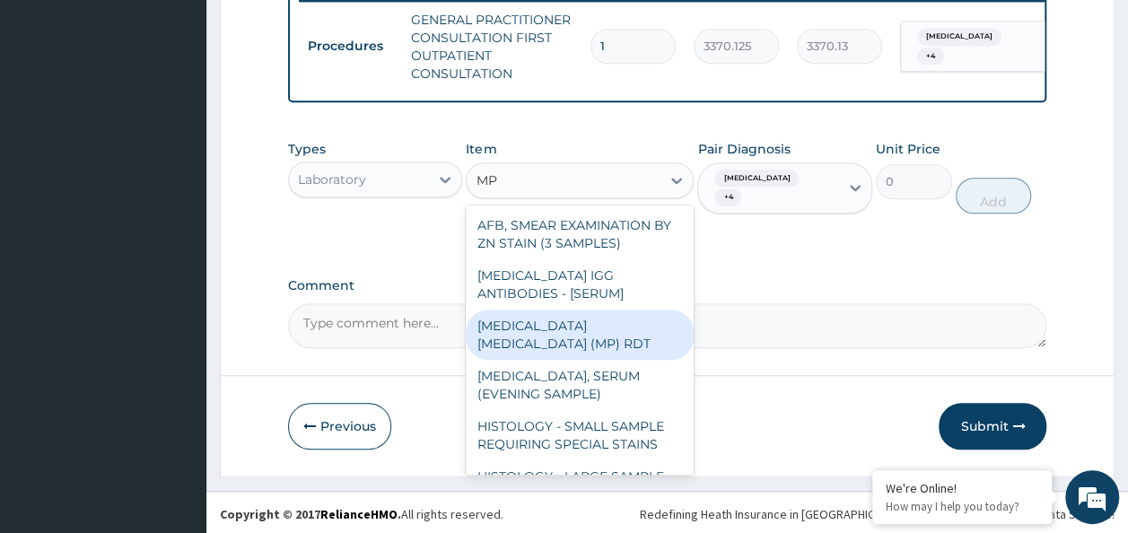
click at [522, 337] on div "[MEDICAL_DATA] [MEDICAL_DATA] (MP) RDT" at bounding box center [580, 335] width 228 height 50
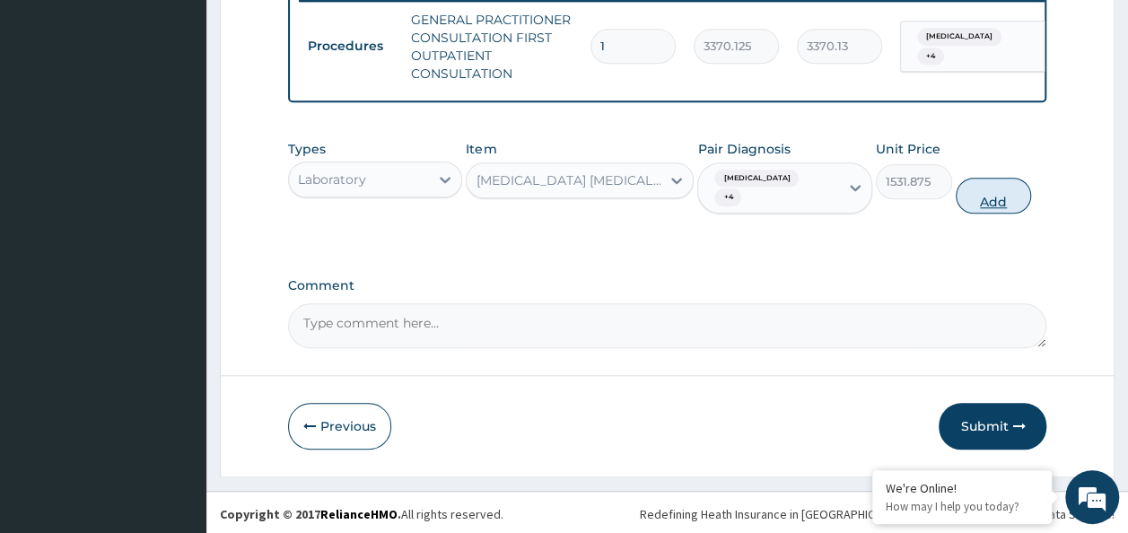
click at [994, 203] on button "Add" at bounding box center [994, 196] width 76 height 36
type input "0"
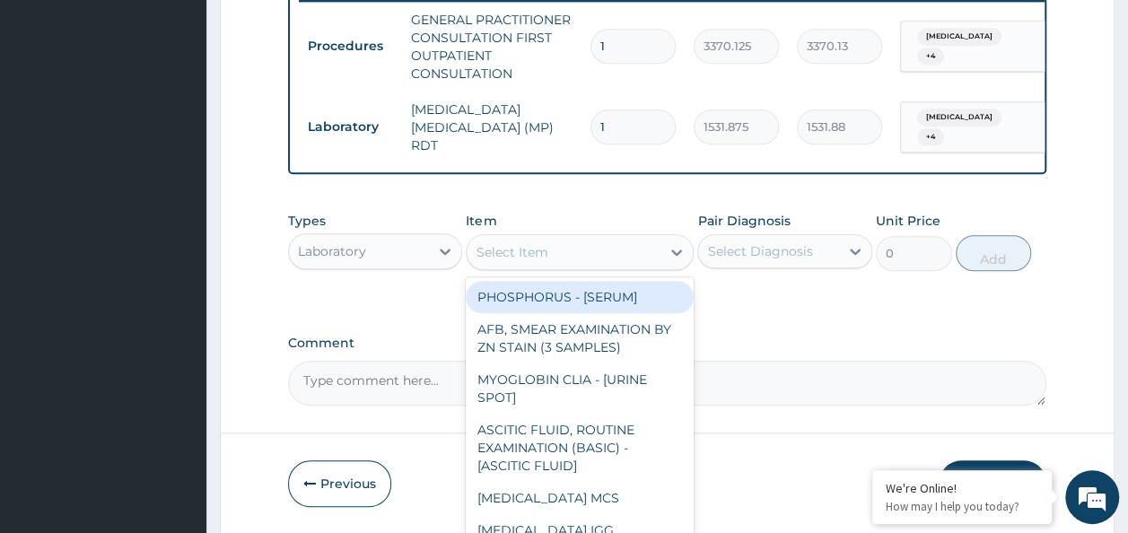
drag, startPoint x: 672, startPoint y: 255, endPoint x: 632, endPoint y: 253, distance: 40.4
click at [632, 253] on div "Select Item" at bounding box center [580, 252] width 228 height 36
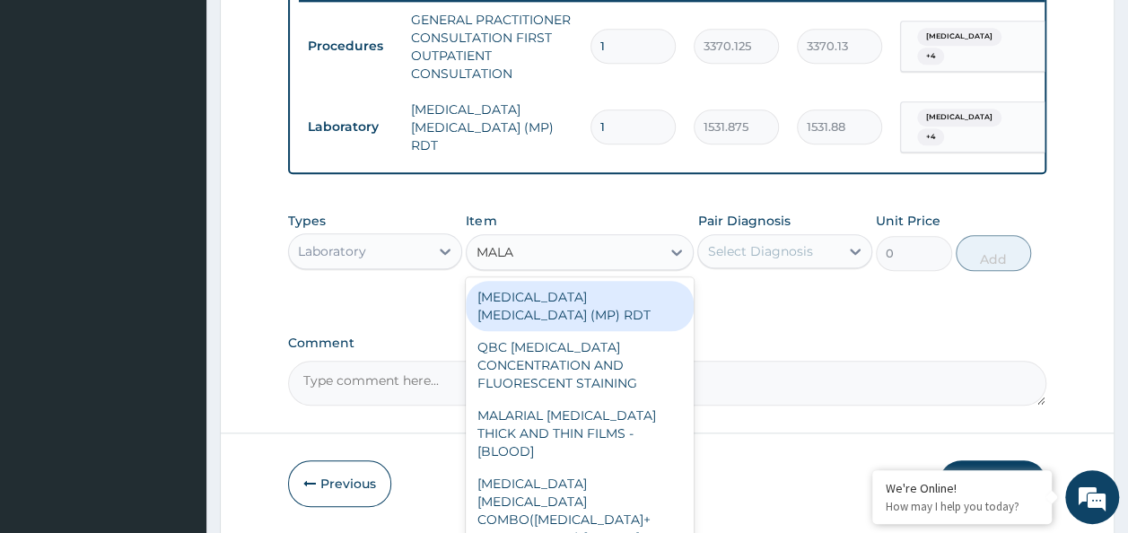
type input "MALAR"
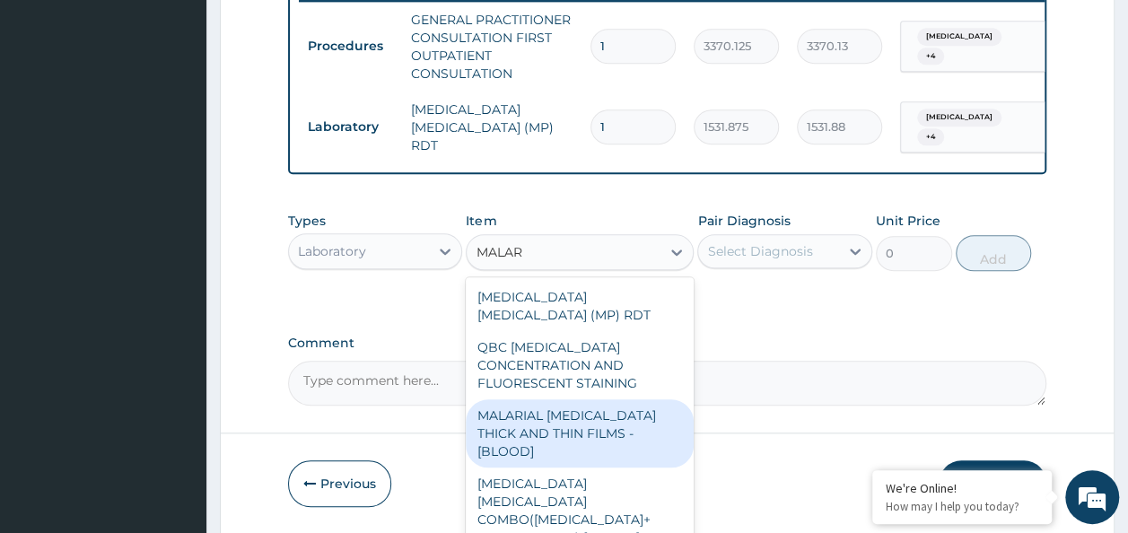
click at [592, 411] on div "MALARIAL [MEDICAL_DATA] THICK AND THIN FILMS - [BLOOD]" at bounding box center [580, 433] width 228 height 68
type input "1531.875"
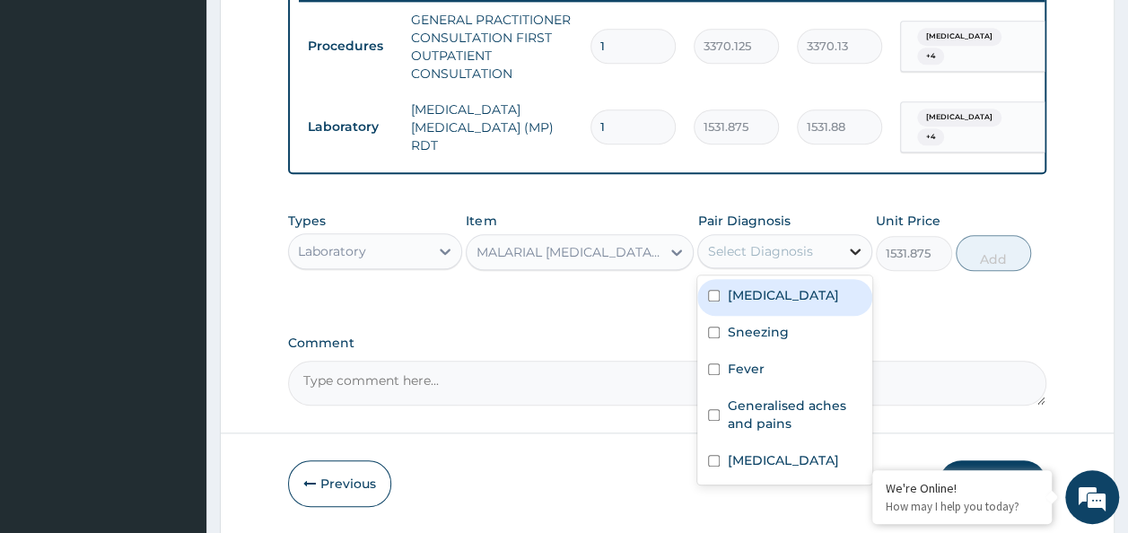
click at [852, 248] on icon at bounding box center [855, 251] width 18 height 18
click at [738, 303] on label "Chest pain" at bounding box center [782, 295] width 111 height 18
checkbox input "true"
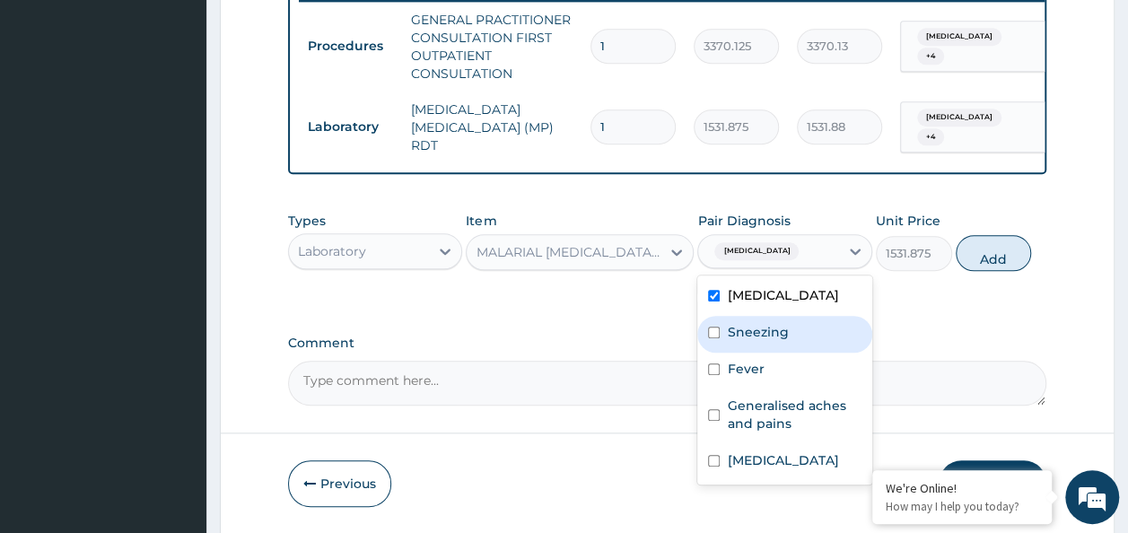
click at [717, 338] on input "checkbox" at bounding box center [714, 333] width 12 height 12
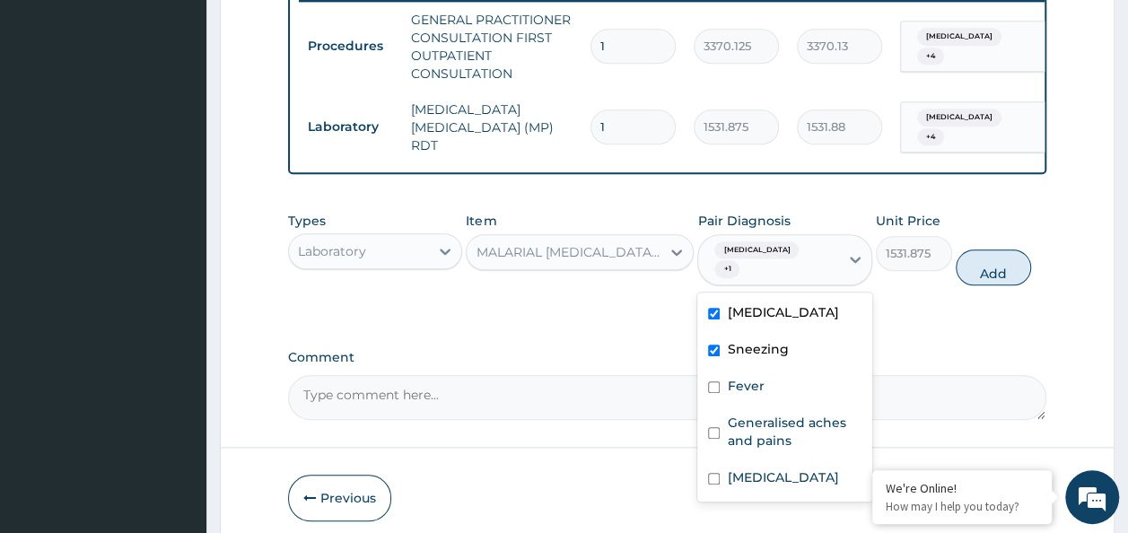
click at [717, 345] on input "checkbox" at bounding box center [714, 351] width 12 height 12
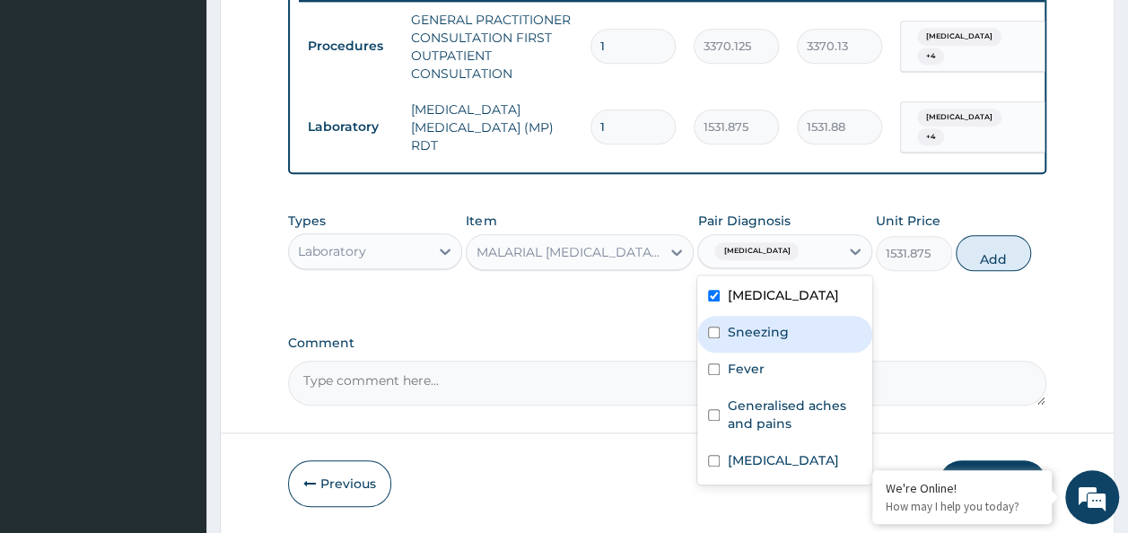
click at [711, 329] on div "Sneezing" at bounding box center [784, 334] width 175 height 37
checkbox input "true"
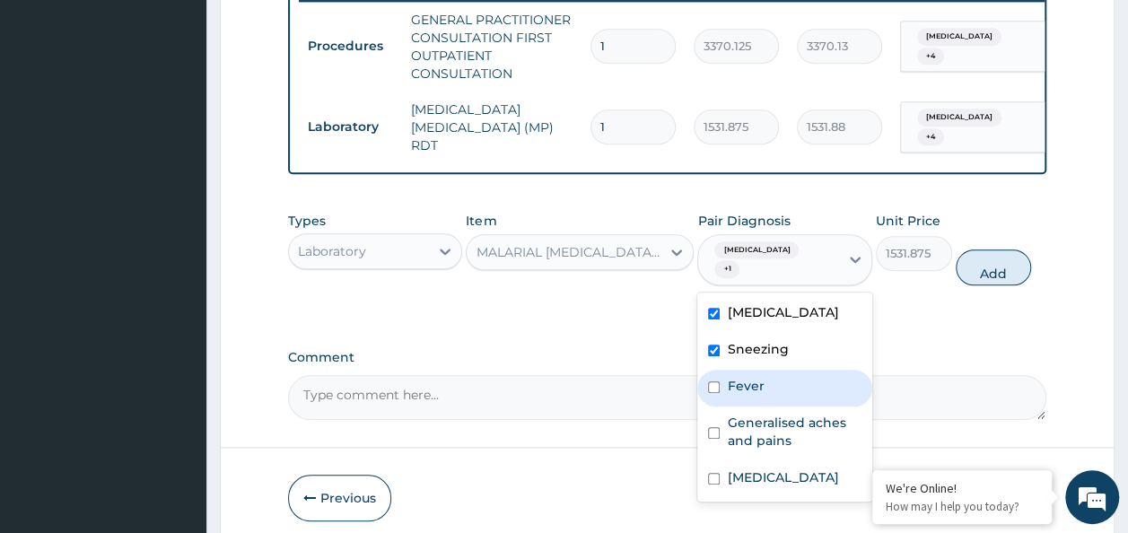
click at [722, 376] on div "Fever" at bounding box center [784, 388] width 175 height 37
checkbox input "true"
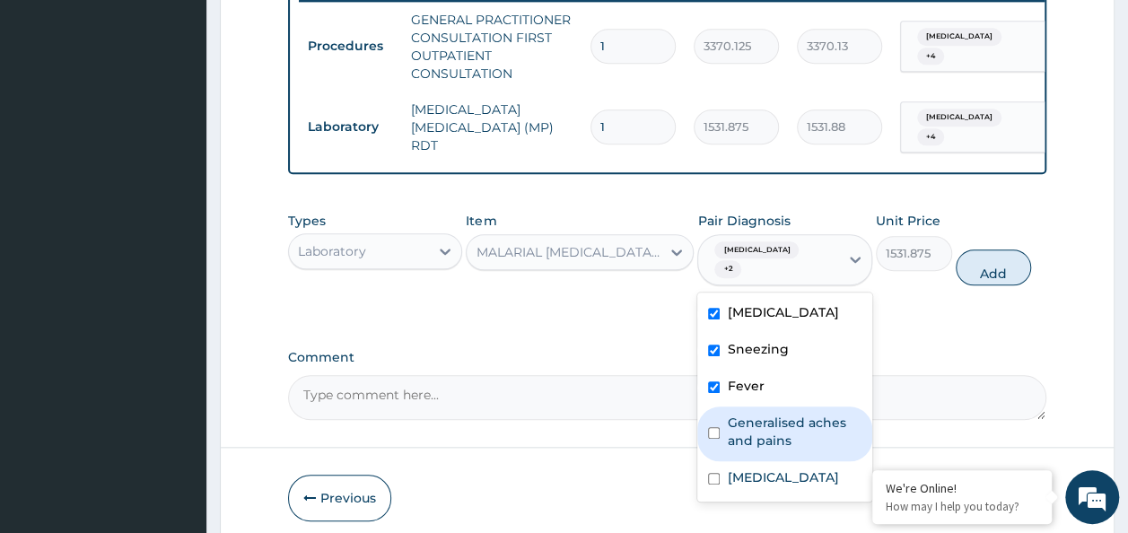
click at [709, 427] on input "checkbox" at bounding box center [714, 433] width 12 height 12
checkbox input "true"
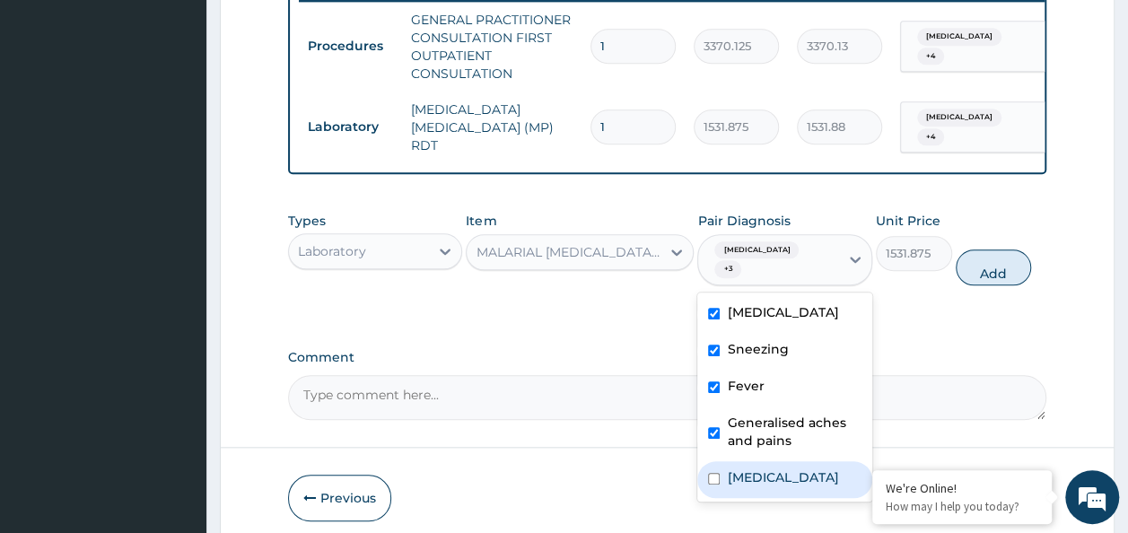
click at [719, 473] on input "checkbox" at bounding box center [714, 479] width 12 height 12
checkbox input "true"
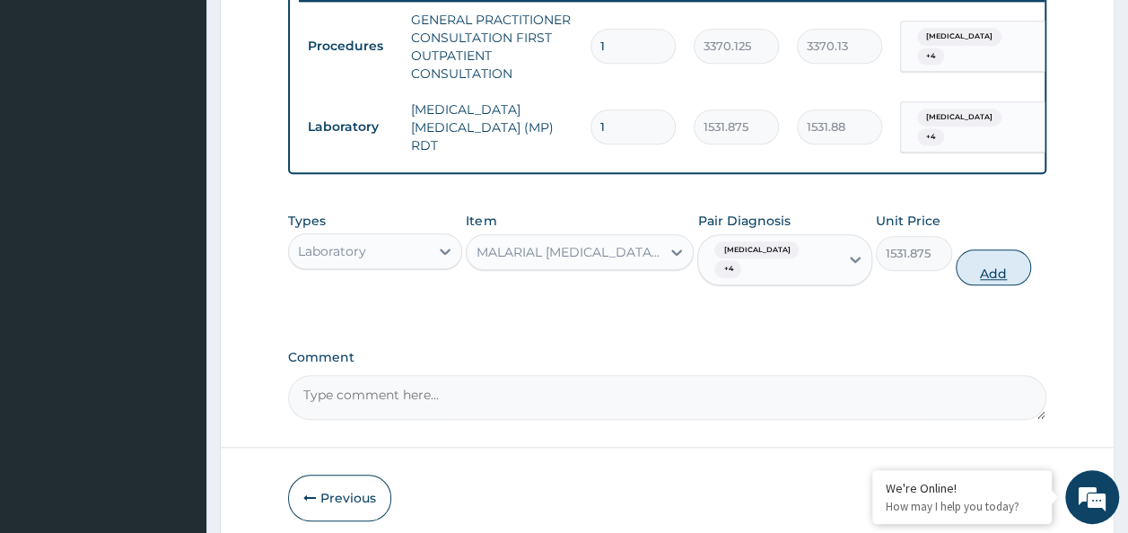
click at [994, 251] on button "Add" at bounding box center [994, 268] width 76 height 36
type input "0"
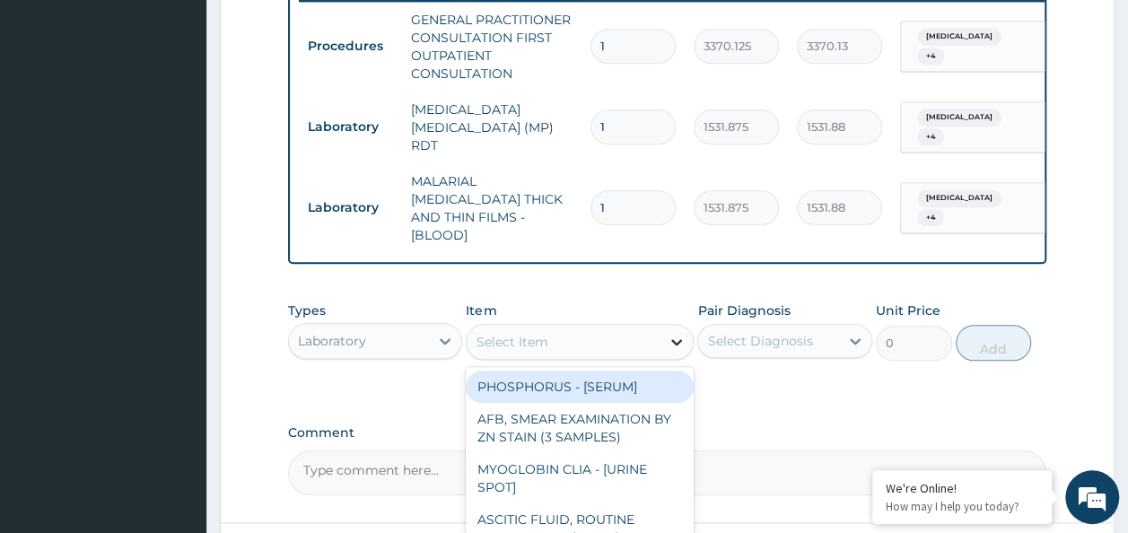
click at [672, 333] on icon at bounding box center [677, 342] width 18 height 18
type input "FBC"
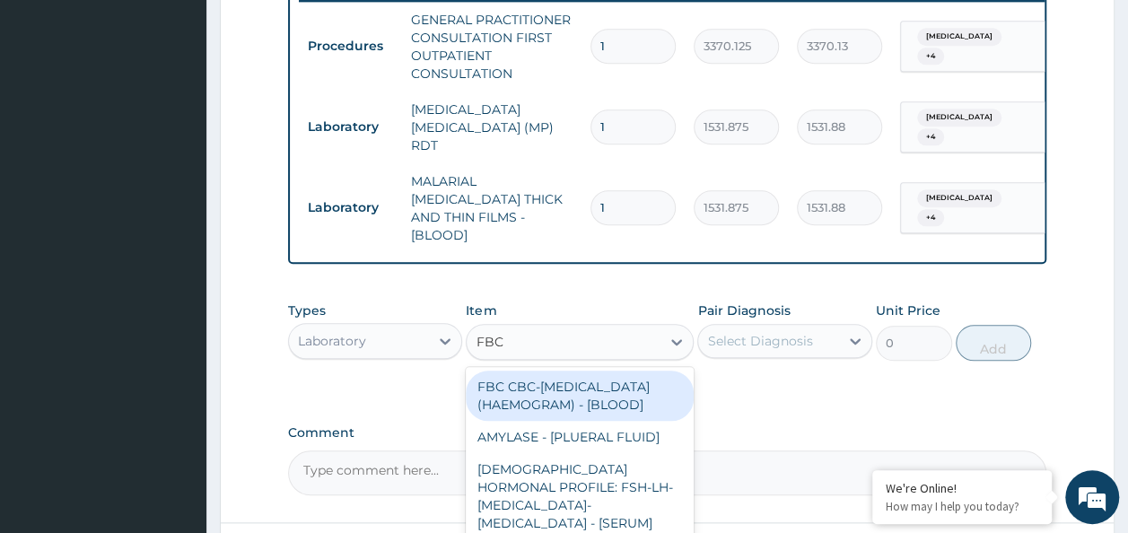
click at [587, 402] on div "FBC CBC-[MEDICAL_DATA] (HAEMOGRAM) - [BLOOD]" at bounding box center [580, 396] width 228 height 50
type input "4085"
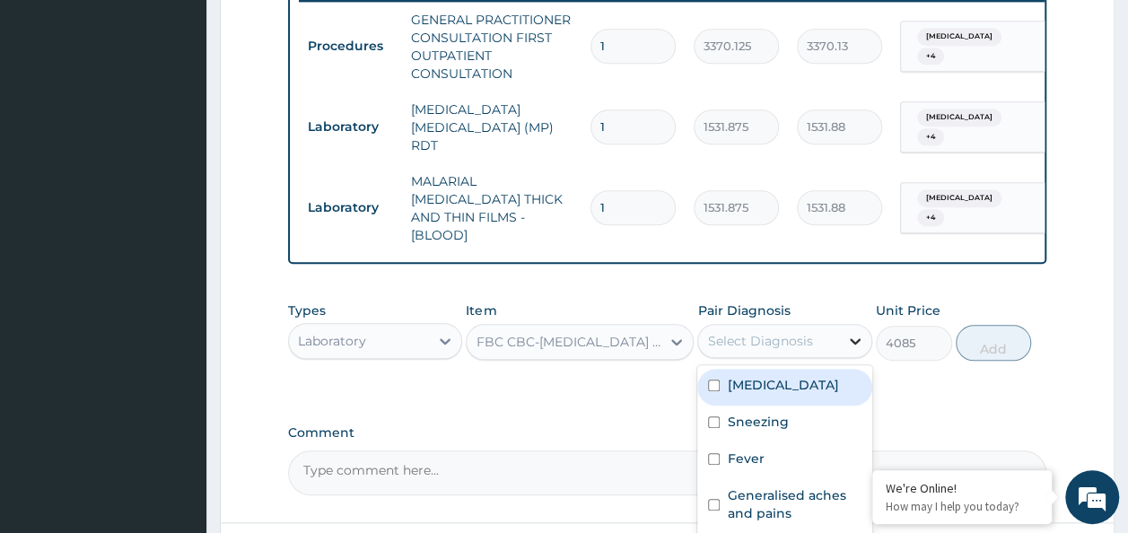
click at [854, 332] on icon at bounding box center [855, 341] width 18 height 18
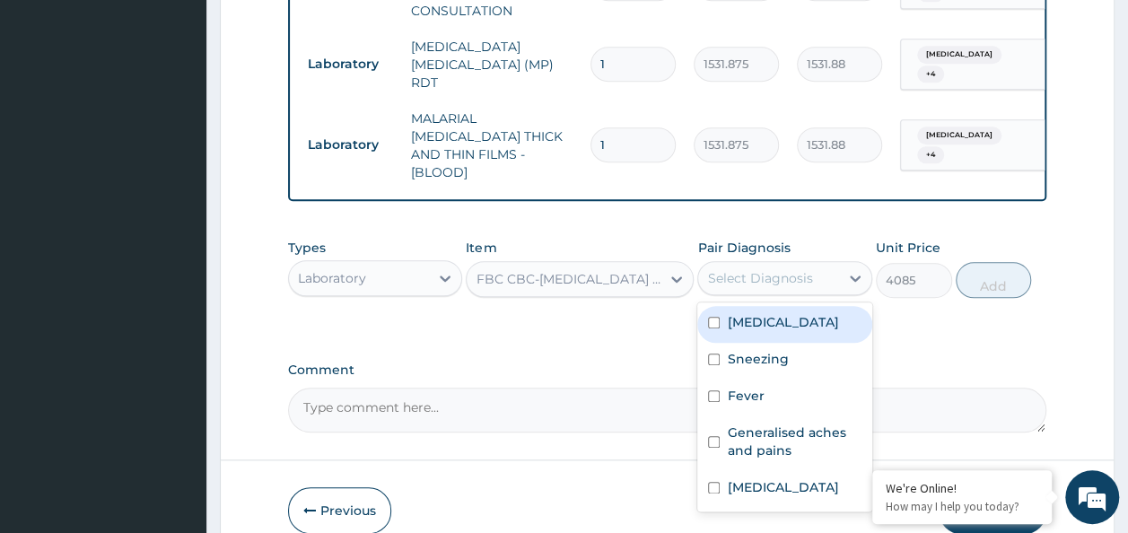
scroll to position [848, 0]
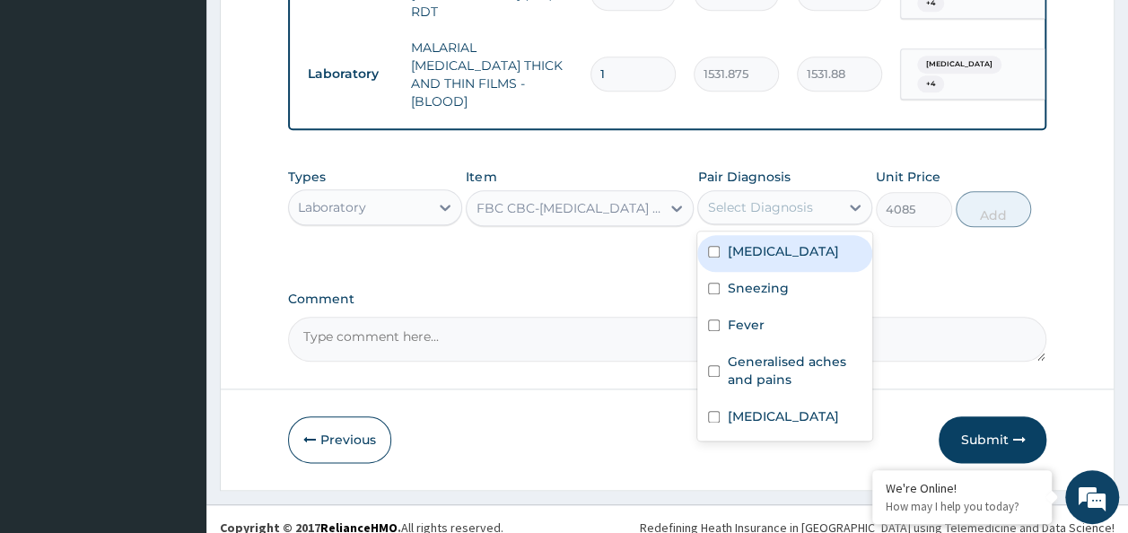
click at [711, 246] on input "checkbox" at bounding box center [714, 252] width 12 height 12
checkbox input "true"
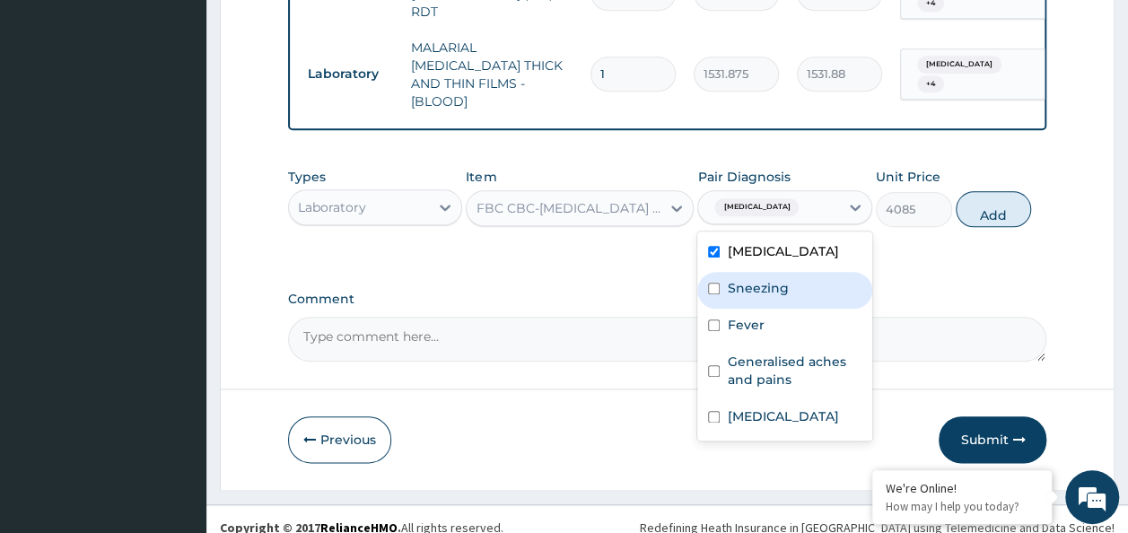
click at [714, 281] on div "Sneezing" at bounding box center [784, 290] width 175 height 37
checkbox input "true"
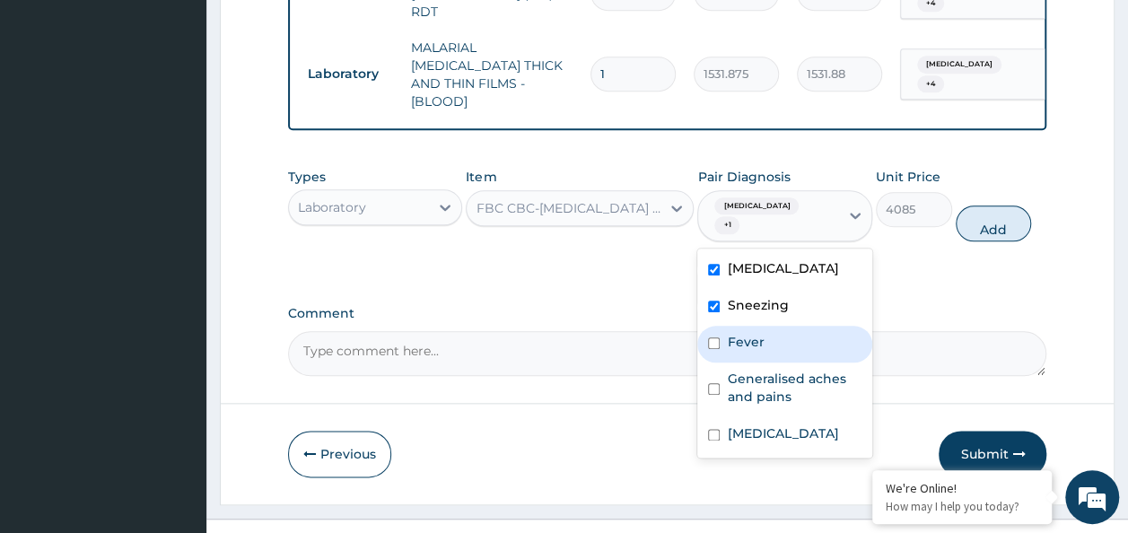
click at [714, 337] on input "checkbox" at bounding box center [714, 343] width 12 height 12
checkbox input "true"
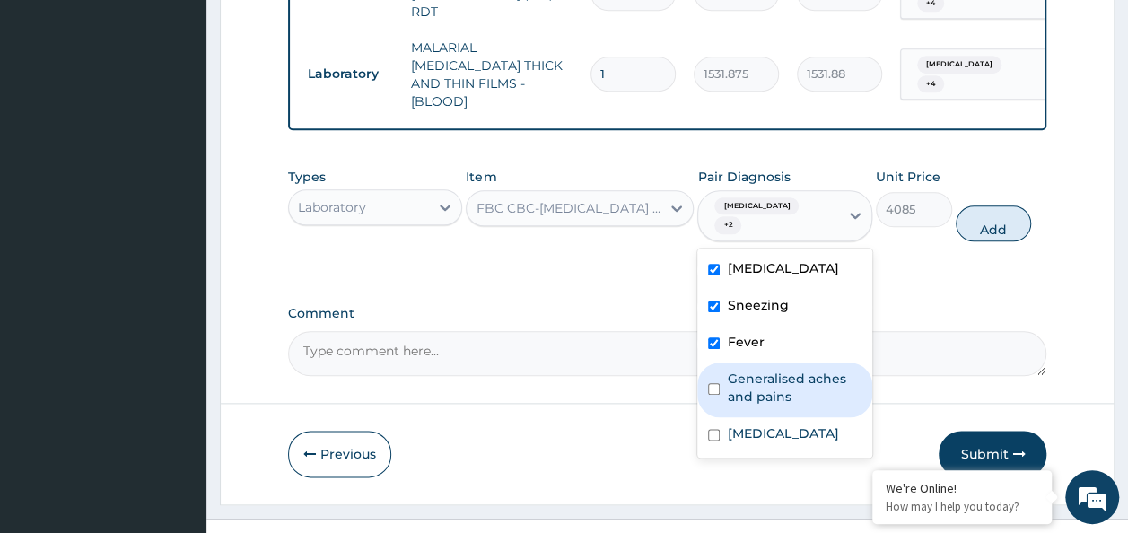
click at [715, 383] on input "checkbox" at bounding box center [714, 389] width 12 height 12
checkbox input "true"
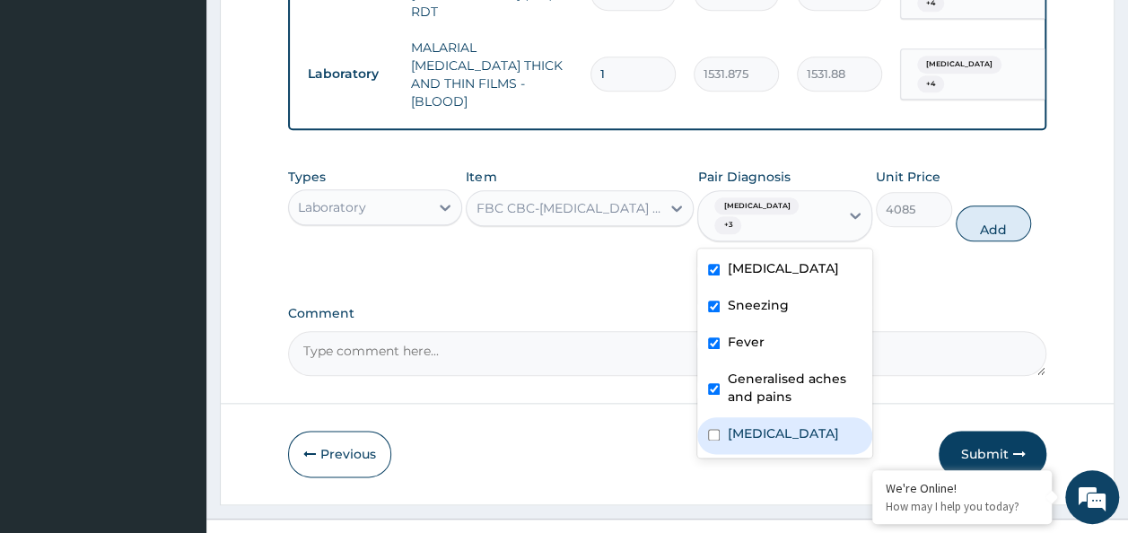
click at [714, 429] on input "checkbox" at bounding box center [714, 435] width 12 height 12
checkbox input "true"
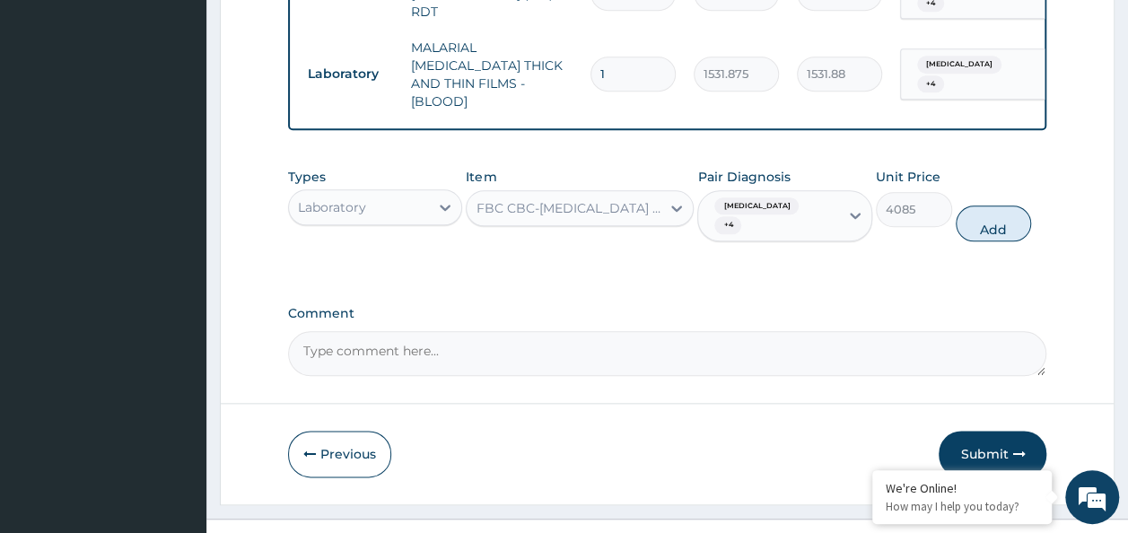
click at [1000, 206] on button "Add" at bounding box center [994, 224] width 76 height 36
type input "0"
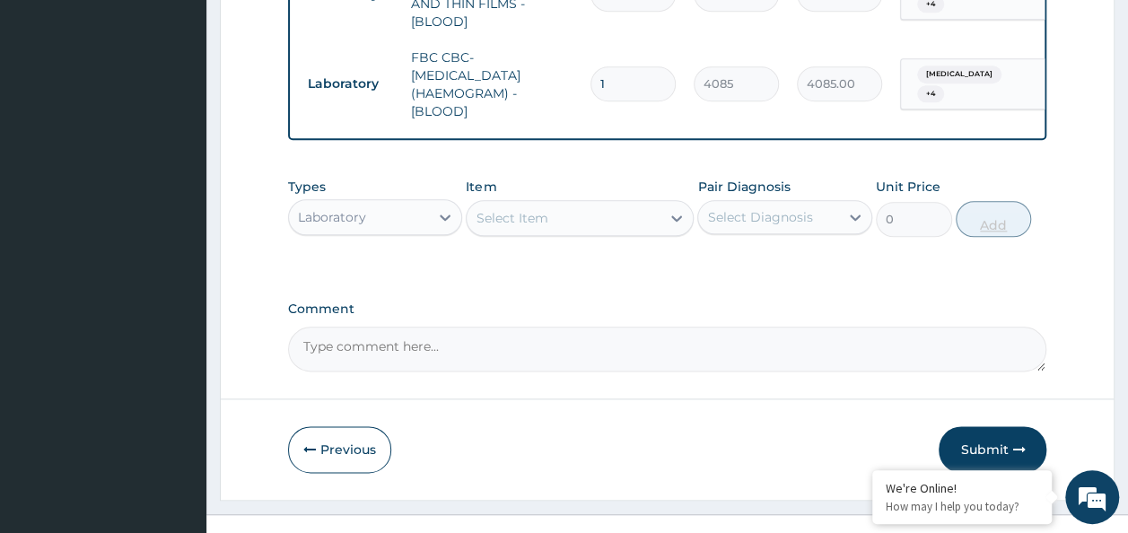
scroll to position [932, 0]
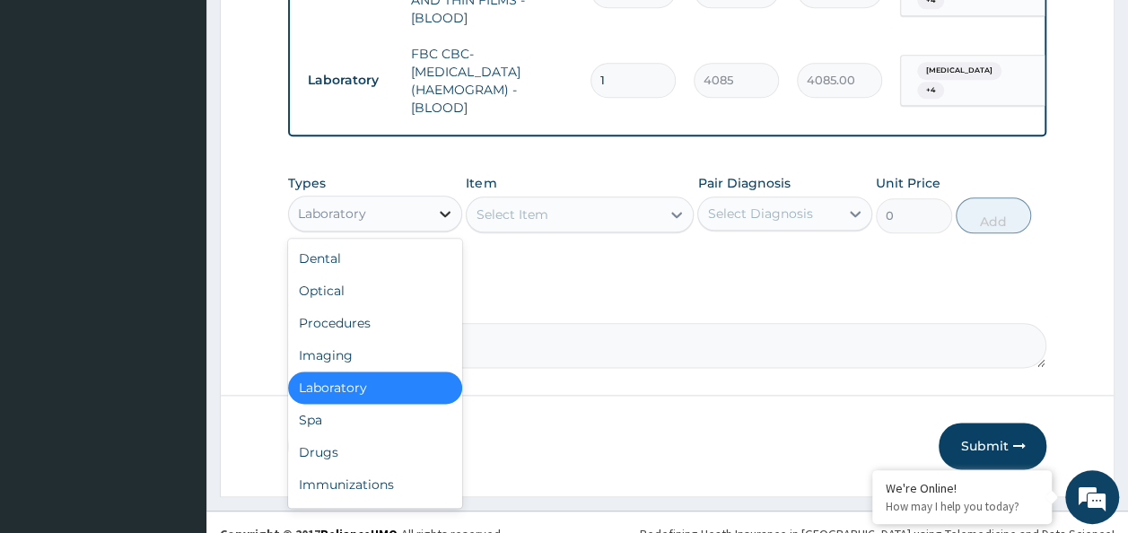
click at [444, 205] on icon at bounding box center [445, 214] width 18 height 18
click at [374, 407] on div "Spa" at bounding box center [375, 420] width 175 height 32
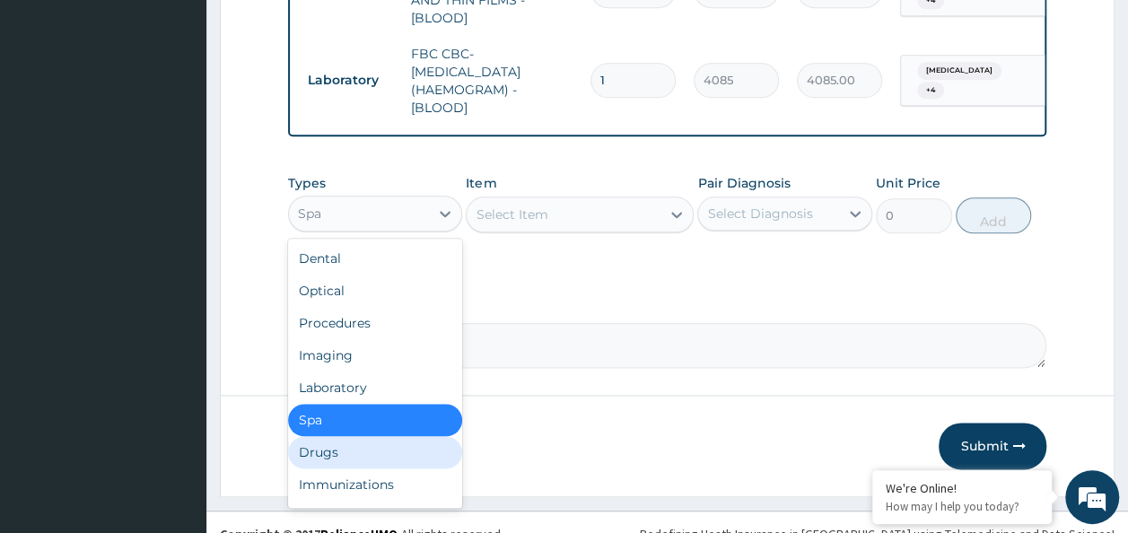
drag, startPoint x: 443, startPoint y: 199, endPoint x: 349, endPoint y: 435, distance: 254.2
click at [349, 232] on div "option Spa, selected. option Drugs focused, 7 of 10. 10 results available. Use …" at bounding box center [375, 214] width 175 height 36
click at [349, 436] on div "Drugs" at bounding box center [375, 452] width 175 height 32
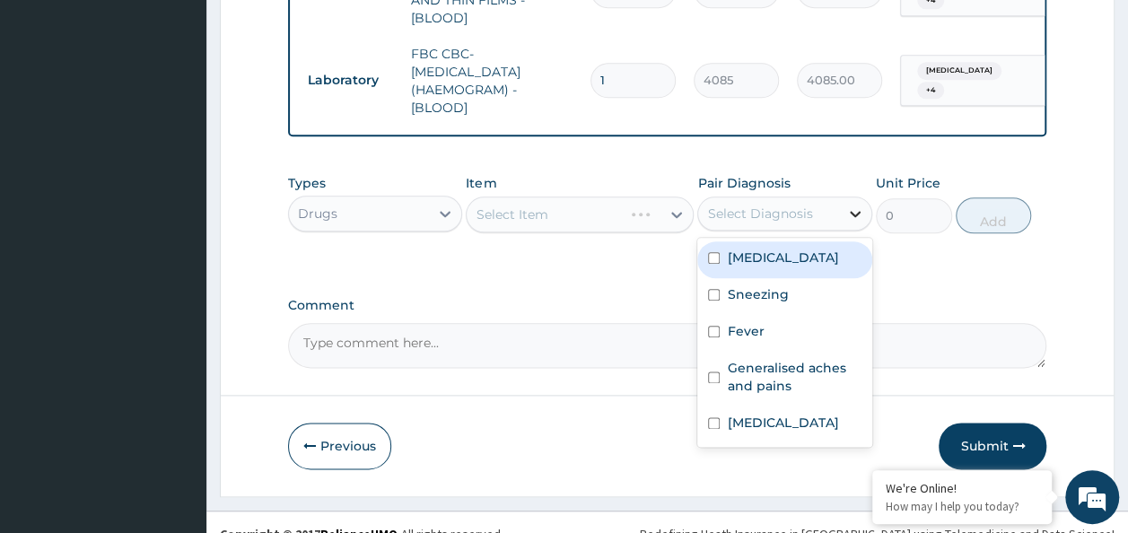
click at [857, 211] on icon at bounding box center [855, 214] width 11 height 6
click at [707, 241] on div "Chest pain" at bounding box center [784, 259] width 175 height 37
checkbox input "true"
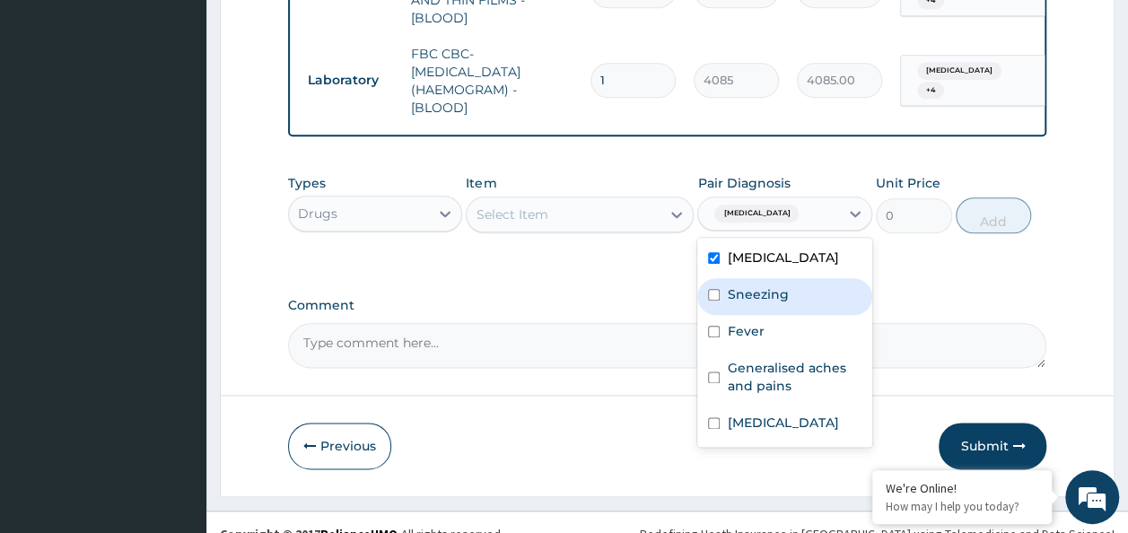
click at [719, 289] on input "checkbox" at bounding box center [714, 295] width 12 height 12
checkbox input "true"
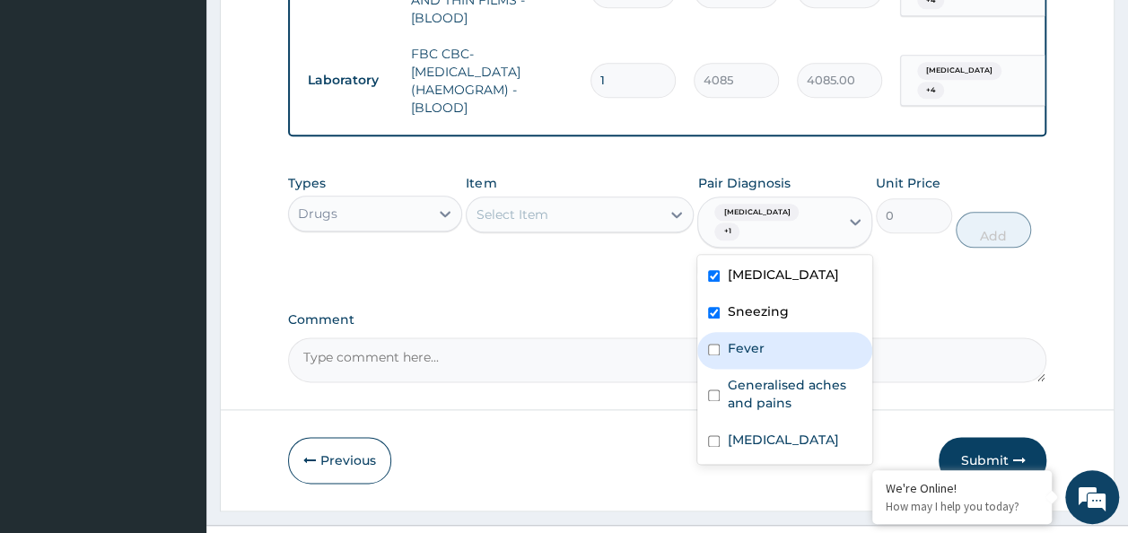
click at [715, 344] on input "checkbox" at bounding box center [714, 350] width 12 height 12
checkbox input "true"
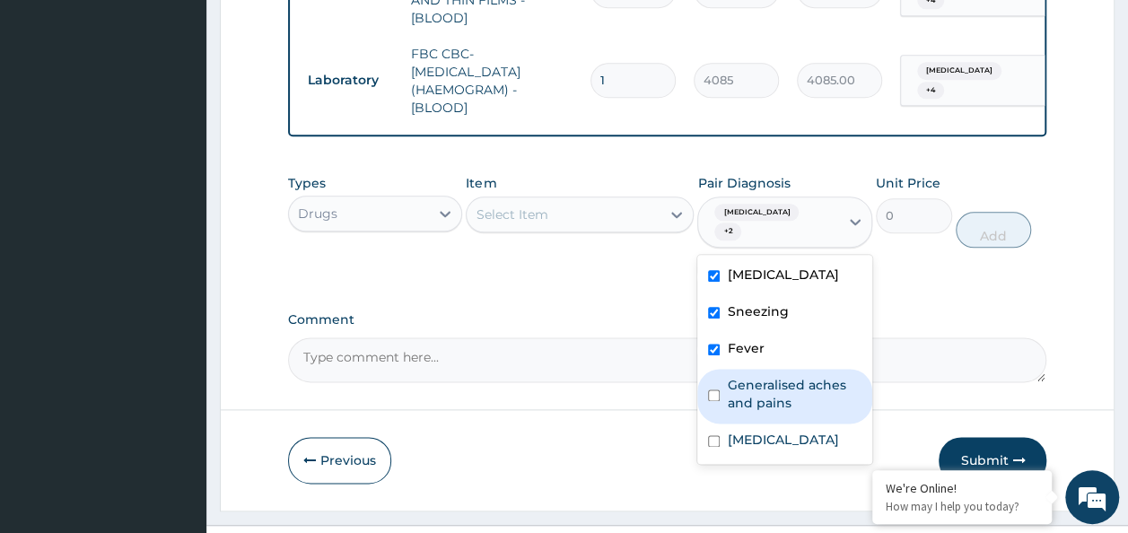
click at [715, 390] on input "checkbox" at bounding box center [714, 396] width 12 height 12
checkbox input "true"
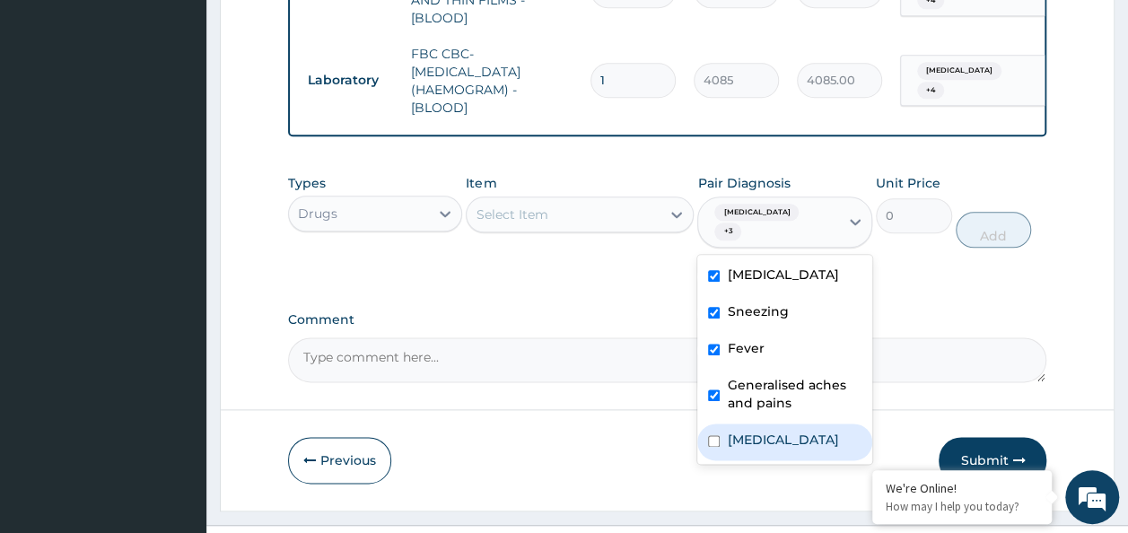
click at [722, 424] on div "Pain in throat" at bounding box center [784, 442] width 175 height 37
checkbox input "true"
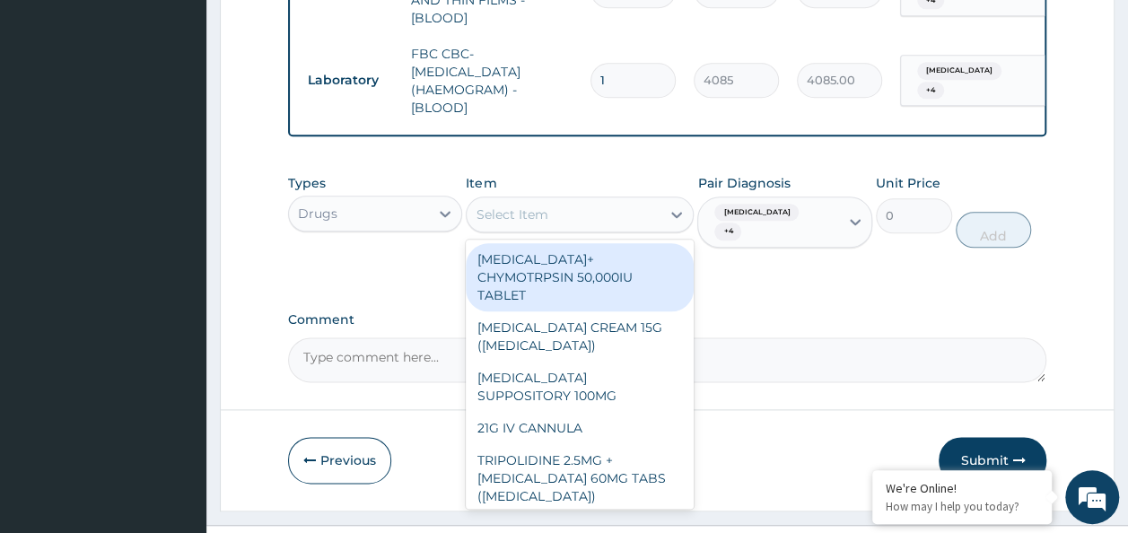
click at [607, 200] on div "Select Item" at bounding box center [564, 214] width 194 height 29
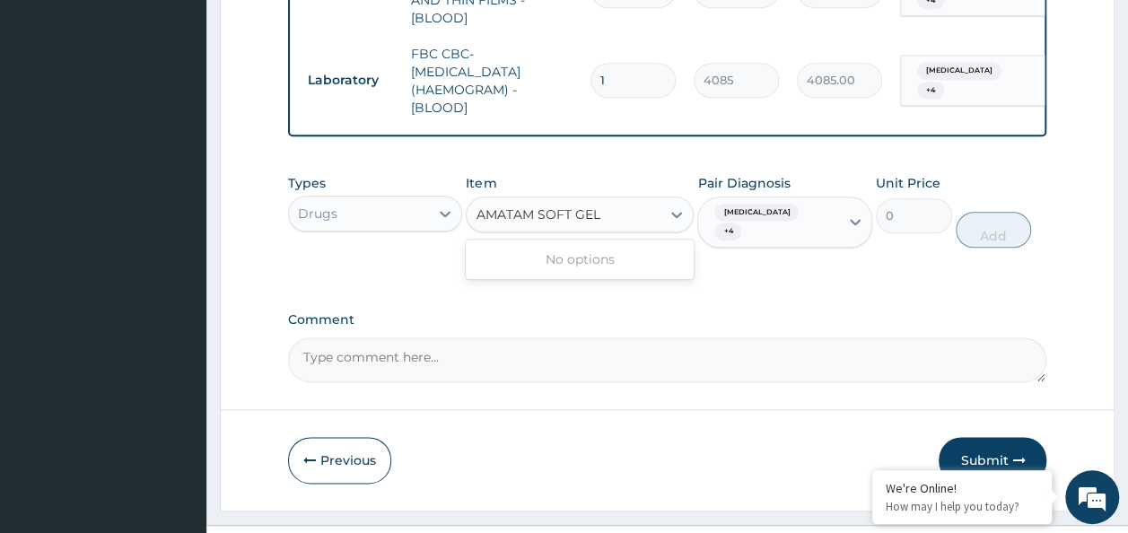
click at [521, 206] on input "AMATAM SOFT GEL" at bounding box center [538, 215] width 125 height 18
type input "AMATEM SOFT GEL"
click at [610, 203] on div "Select Item" at bounding box center [564, 214] width 194 height 29
type input "AMATEM SOFT GEL"
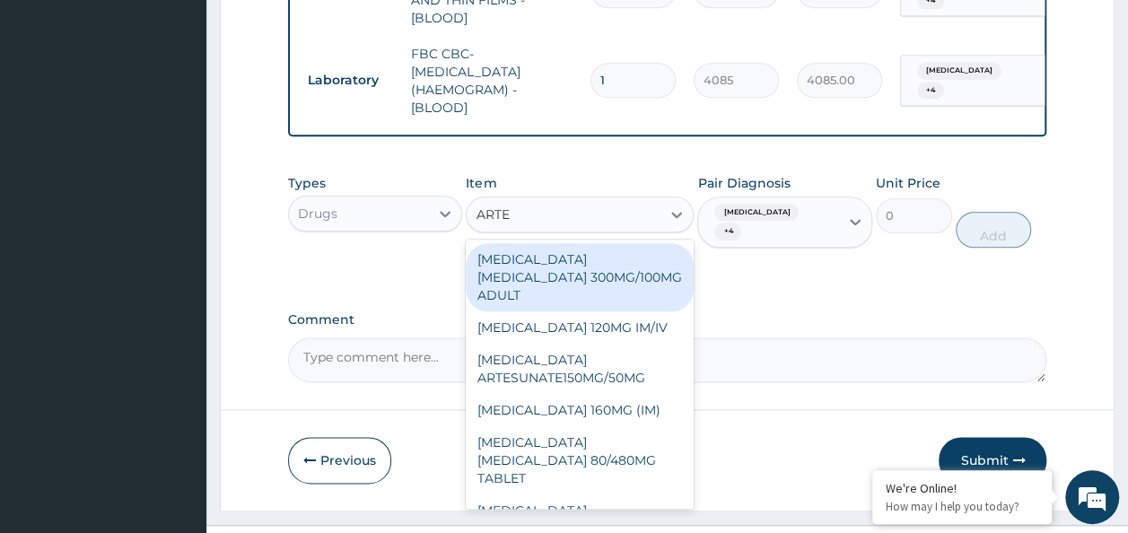
type input "ARTEM"
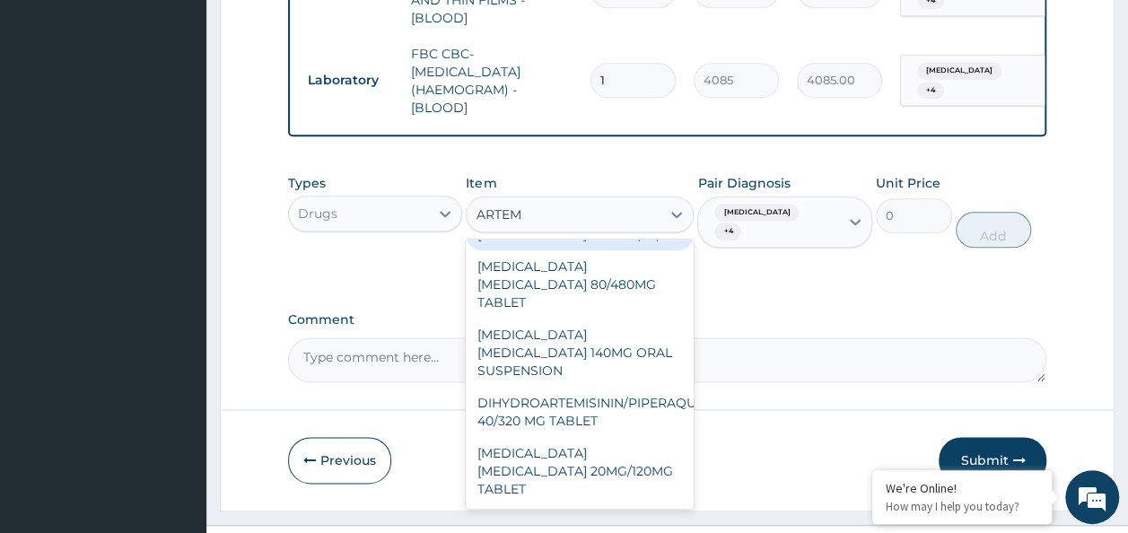
scroll to position [0, 0]
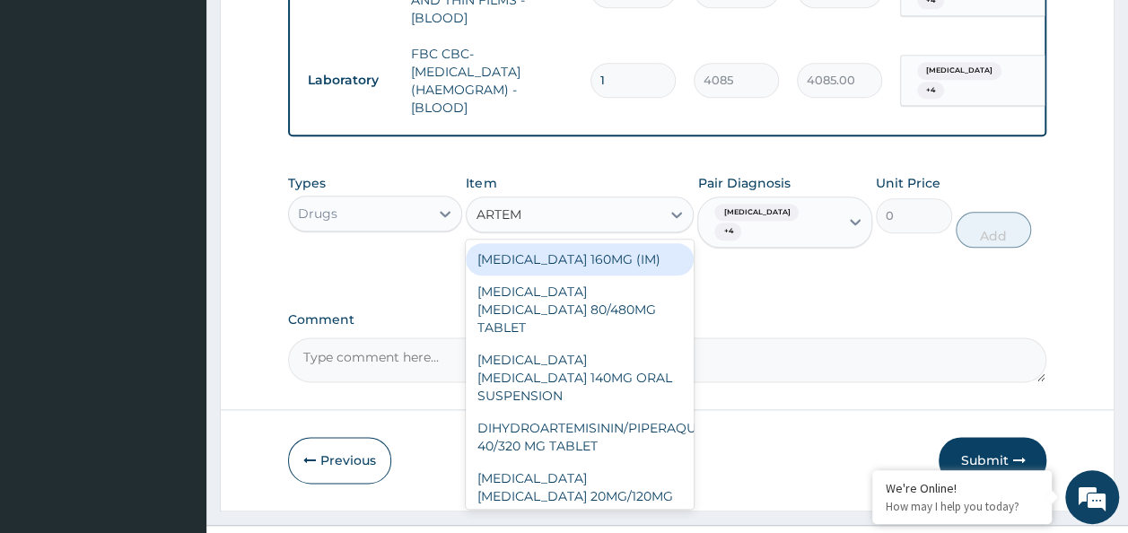
click at [625, 291] on div "ARTEMETHER LUMEFANTRINE 80/480MG TABLET" at bounding box center [580, 310] width 228 height 68
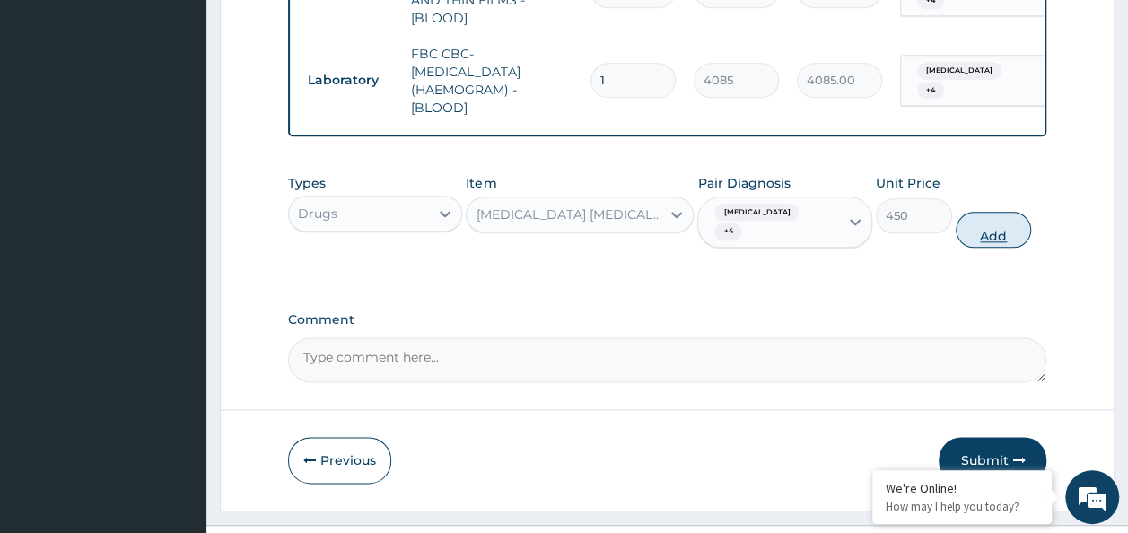
click at [977, 212] on button "Add" at bounding box center [994, 230] width 76 height 36
type input "0"
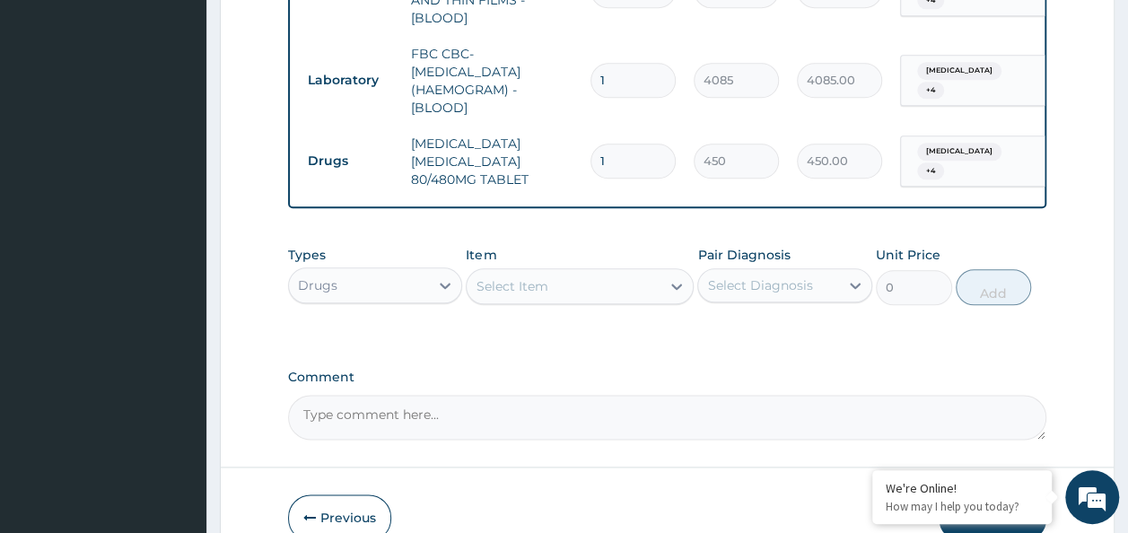
type input "0.00"
type input "6"
type input "2700.00"
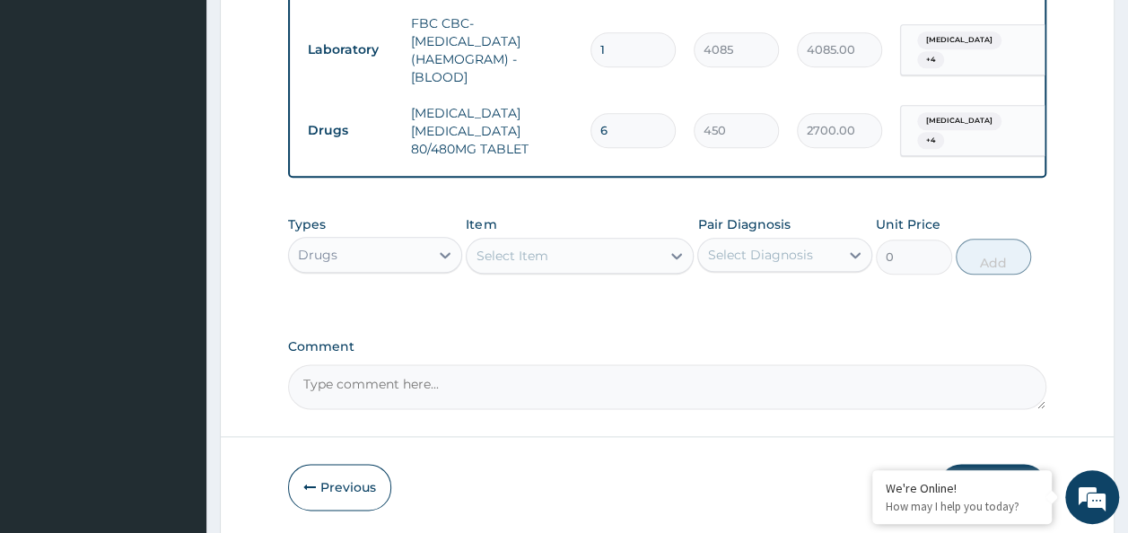
scroll to position [964, 0]
type input "6"
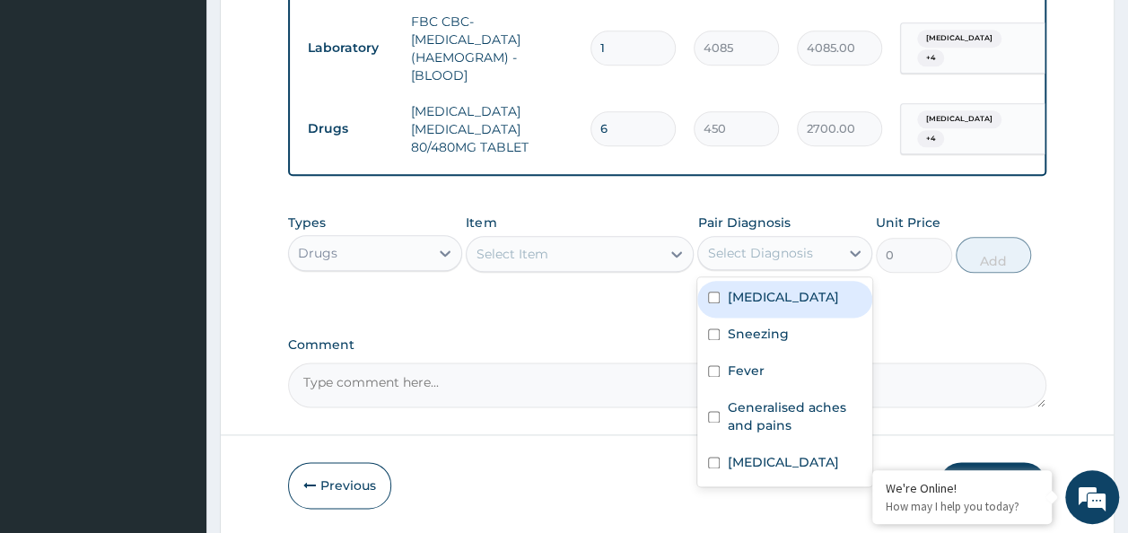
drag, startPoint x: 854, startPoint y: 237, endPoint x: 715, endPoint y: 283, distance: 146.5
click at [715, 270] on div "option Pain in throat, selected. option Chest pain focused, 1 of 5. 5 results a…" at bounding box center [784, 253] width 175 height 34
click at [715, 292] on input "checkbox" at bounding box center [714, 298] width 12 height 12
checkbox input "true"
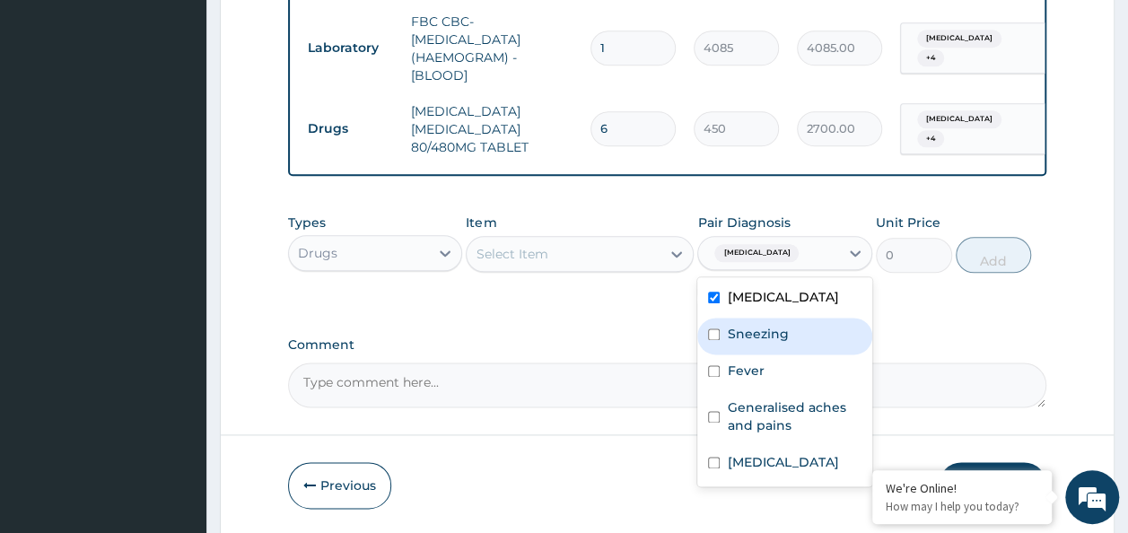
click at [723, 321] on div "Sneezing" at bounding box center [784, 336] width 175 height 37
checkbox input "true"
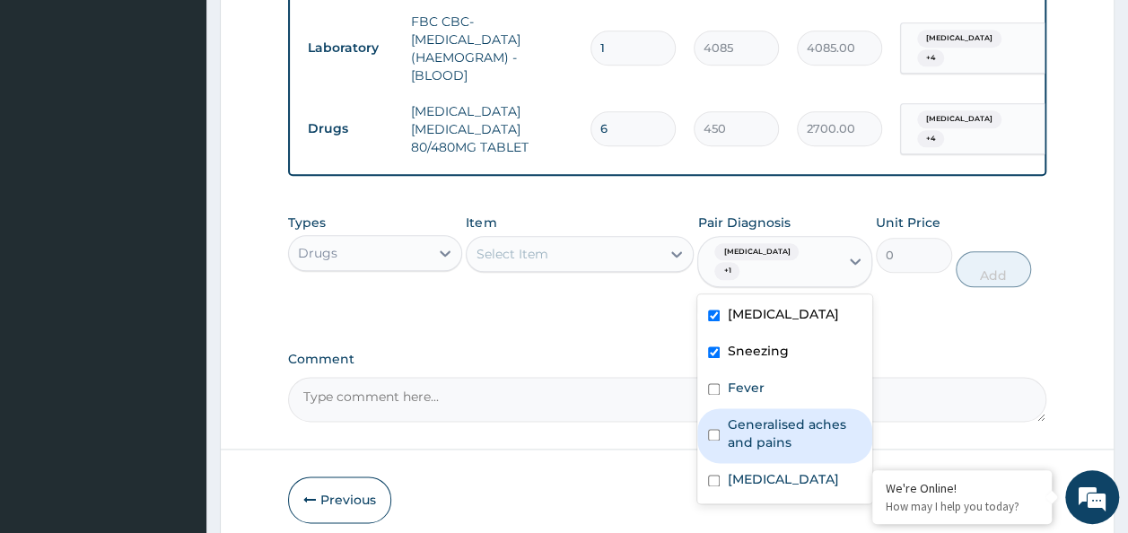
drag, startPoint x: 713, startPoint y: 356, endPoint x: 714, endPoint y: 406, distance: 49.4
click at [714, 406] on div "Chest pain Sneezing Fever Generalised aches and pains Pain in throat" at bounding box center [784, 398] width 175 height 209
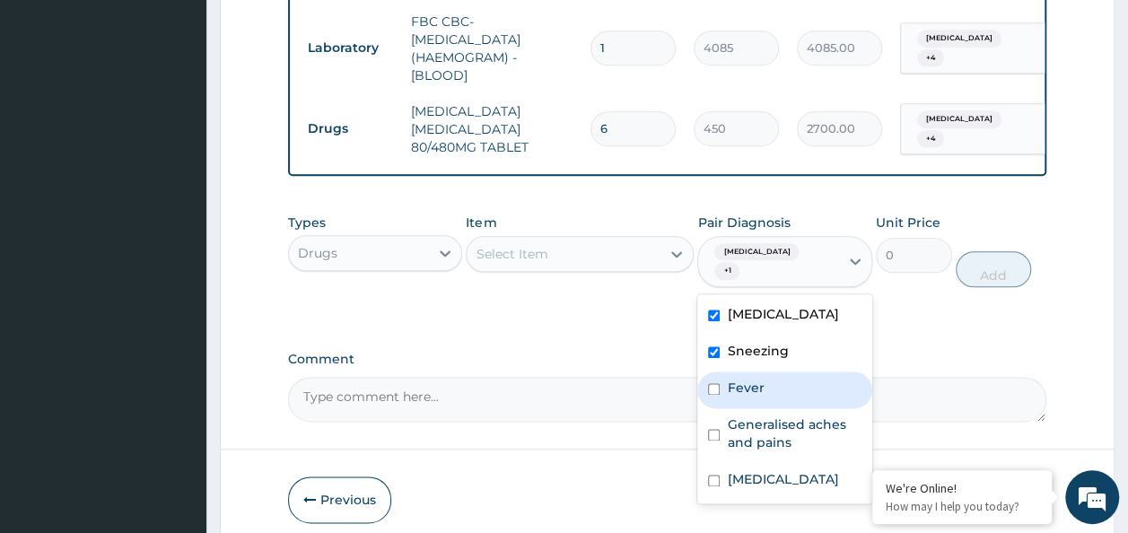
drag, startPoint x: 714, startPoint y: 406, endPoint x: 714, endPoint y: 357, distance: 48.5
click at [714, 357] on div "Chest pain Sneezing Fever Generalised aches and pains Pain in throat" at bounding box center [784, 398] width 175 height 209
click at [714, 383] on input "checkbox" at bounding box center [714, 389] width 12 height 12
checkbox input "true"
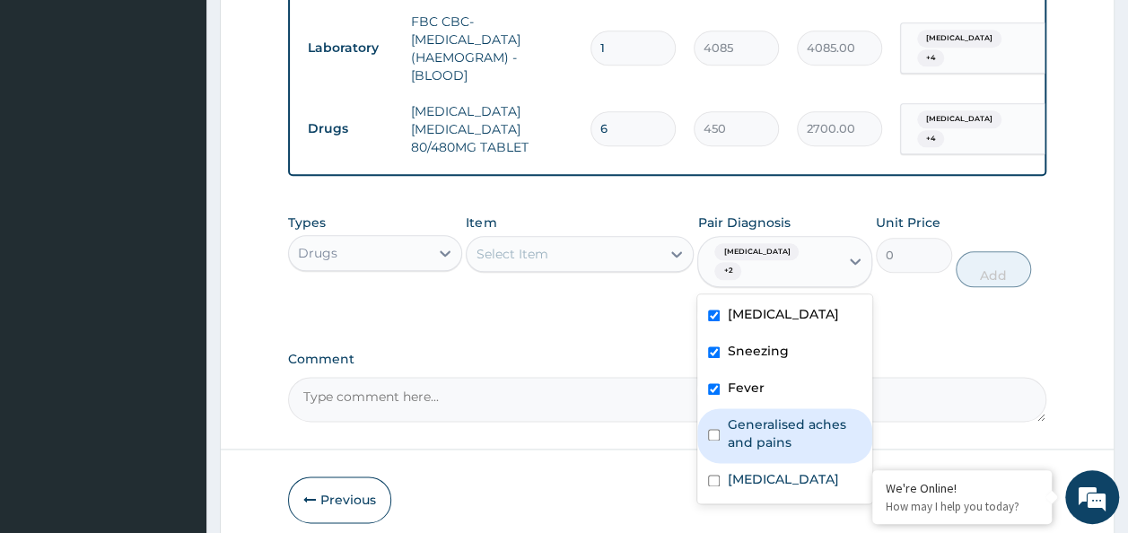
click at [714, 410] on div "Generalised aches and pains" at bounding box center [784, 435] width 175 height 55
checkbox input "true"
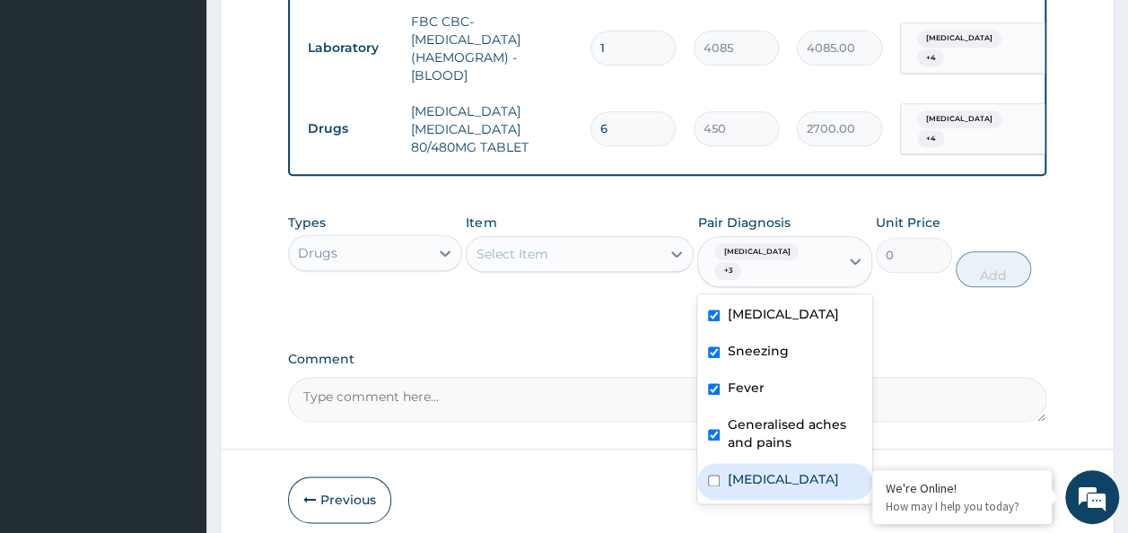
click at [715, 475] on input "checkbox" at bounding box center [714, 481] width 12 height 12
checkbox input "true"
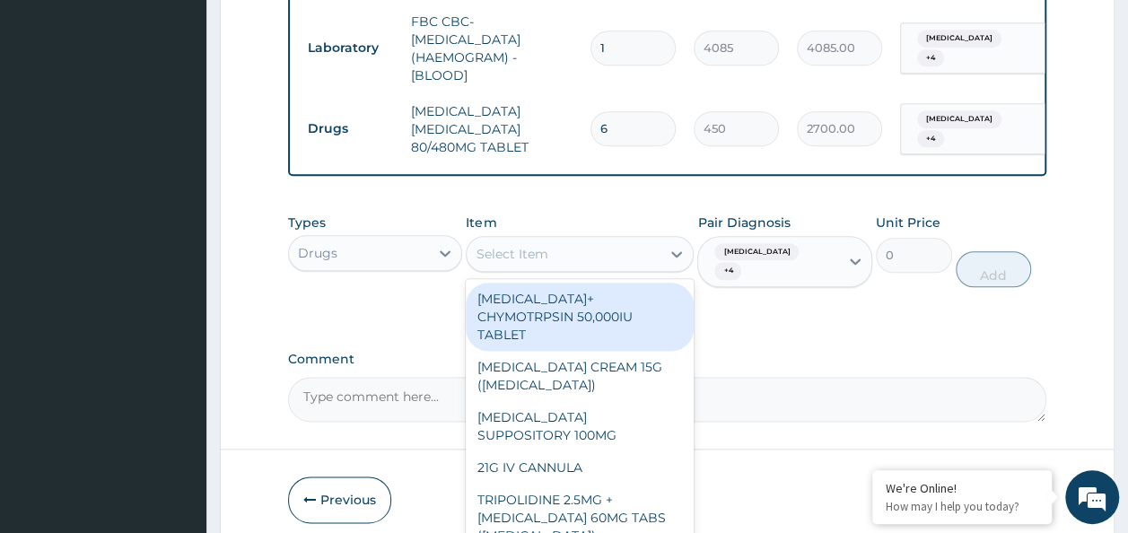
click at [552, 240] on div "Select Item" at bounding box center [564, 254] width 194 height 29
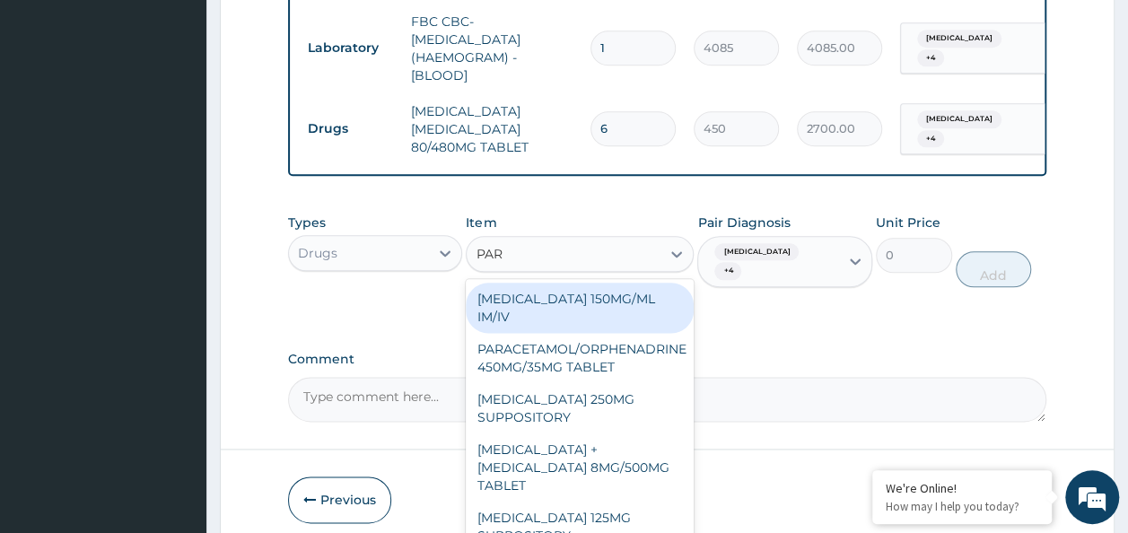
type input "PARA"
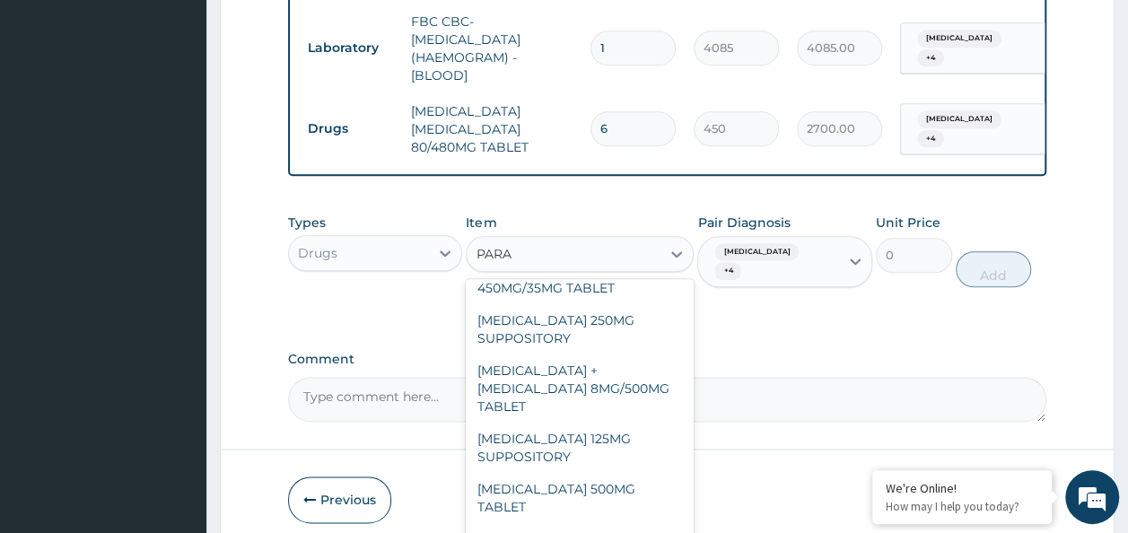
scroll to position [204, 0]
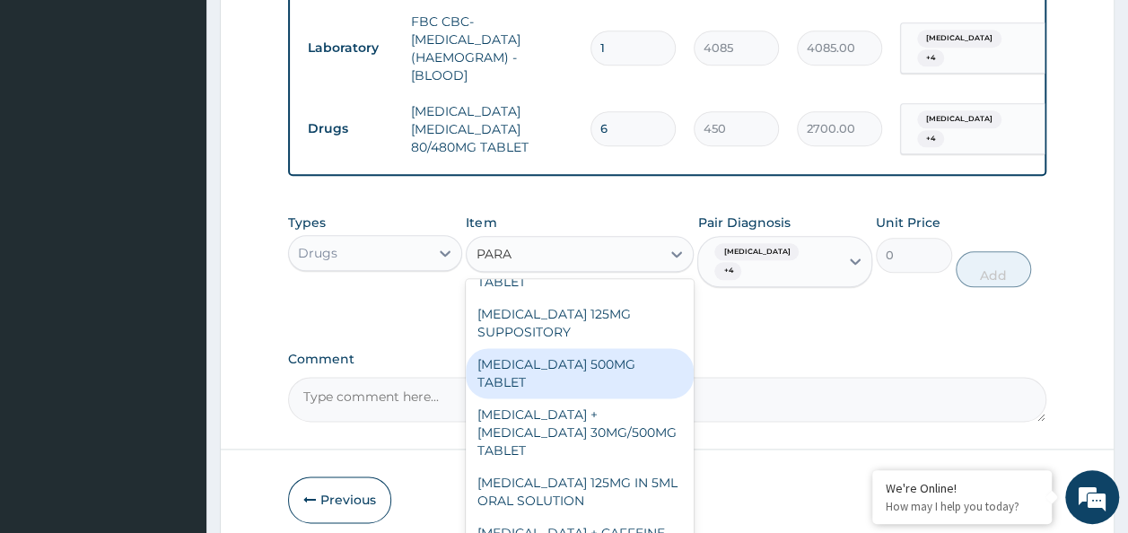
click at [543, 348] on div "PARACETAMOL 500MG TABLET" at bounding box center [580, 373] width 228 height 50
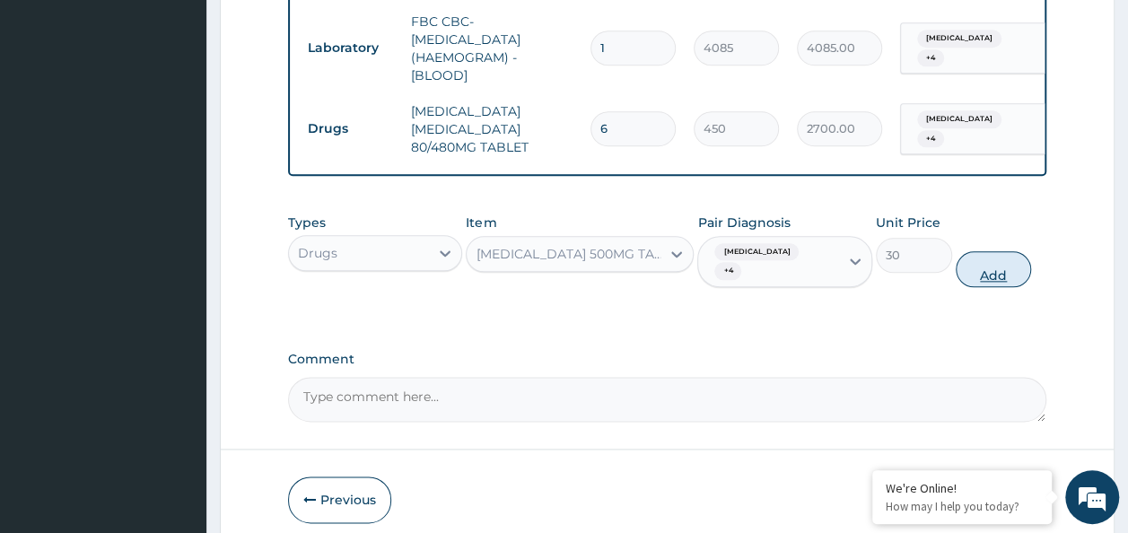
click at [991, 251] on button "Add" at bounding box center [994, 269] width 76 height 36
type input "0"
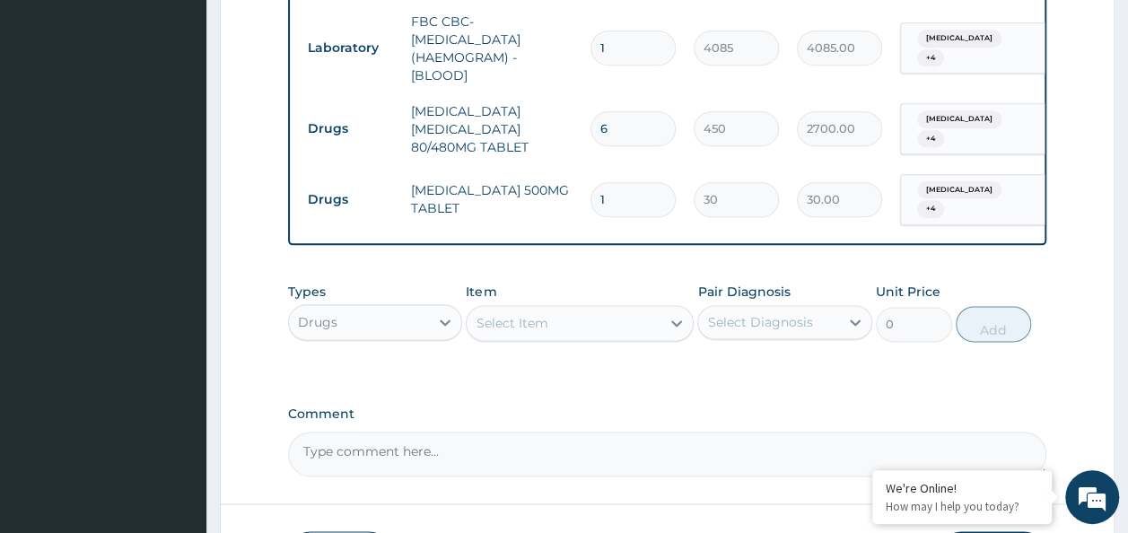
type input "18"
type input "540.00"
type input "18"
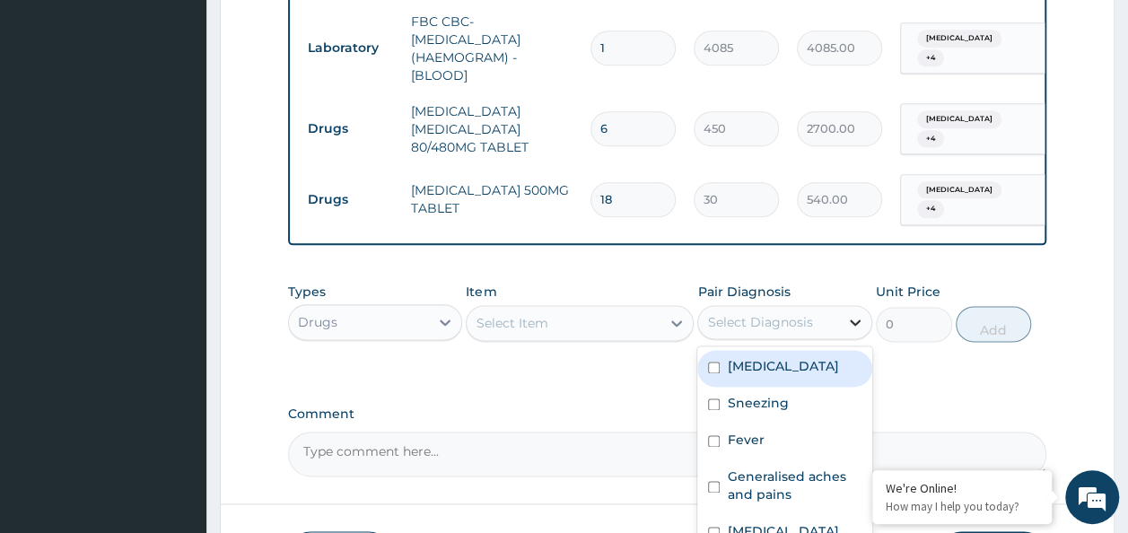
click at [858, 320] on icon at bounding box center [855, 323] width 11 height 6
click at [705, 350] on div "Chest pain" at bounding box center [784, 368] width 175 height 37
checkbox input "true"
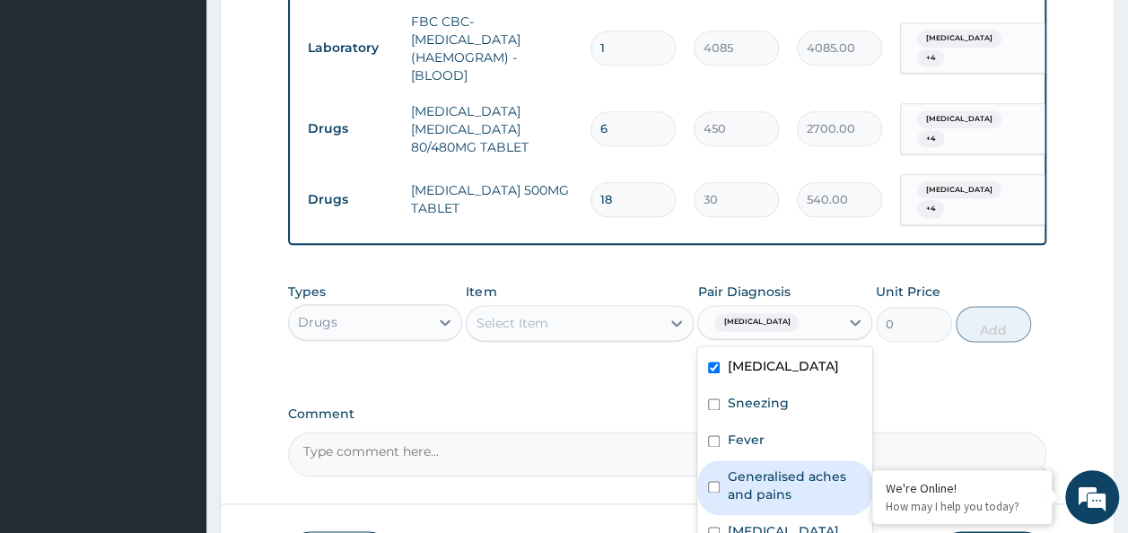
drag, startPoint x: 714, startPoint y: 390, endPoint x: 720, endPoint y: 442, distance: 52.3
click at [720, 442] on div "Chest pain Sneezing Fever Generalised aches and pains Pain in throat" at bounding box center [784, 450] width 175 height 209
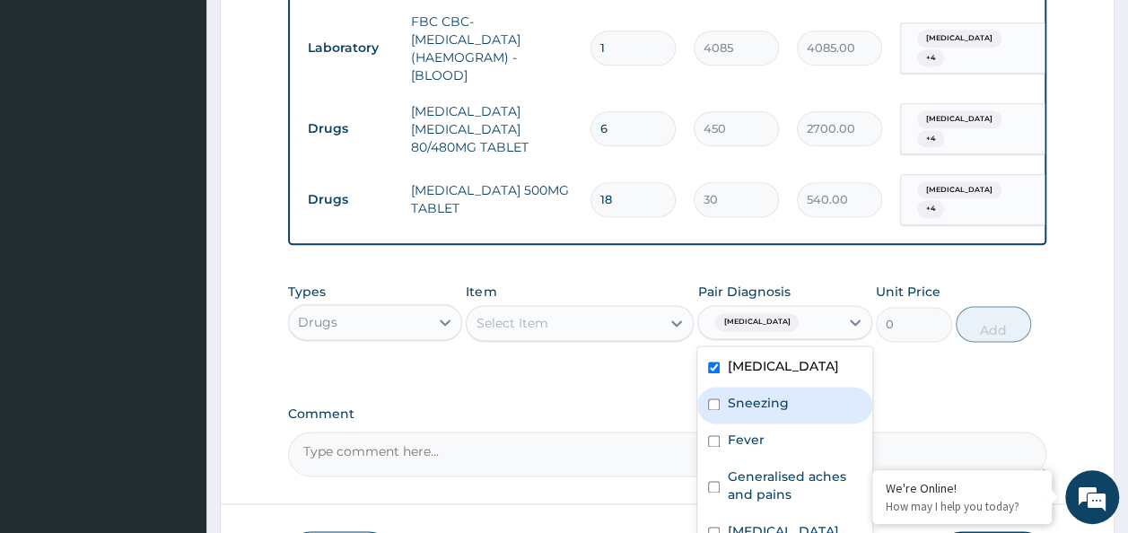
drag, startPoint x: 715, startPoint y: 383, endPoint x: 714, endPoint y: 371, distance: 12.6
click at [714, 387] on div "Sneezing" at bounding box center [784, 405] width 175 height 37
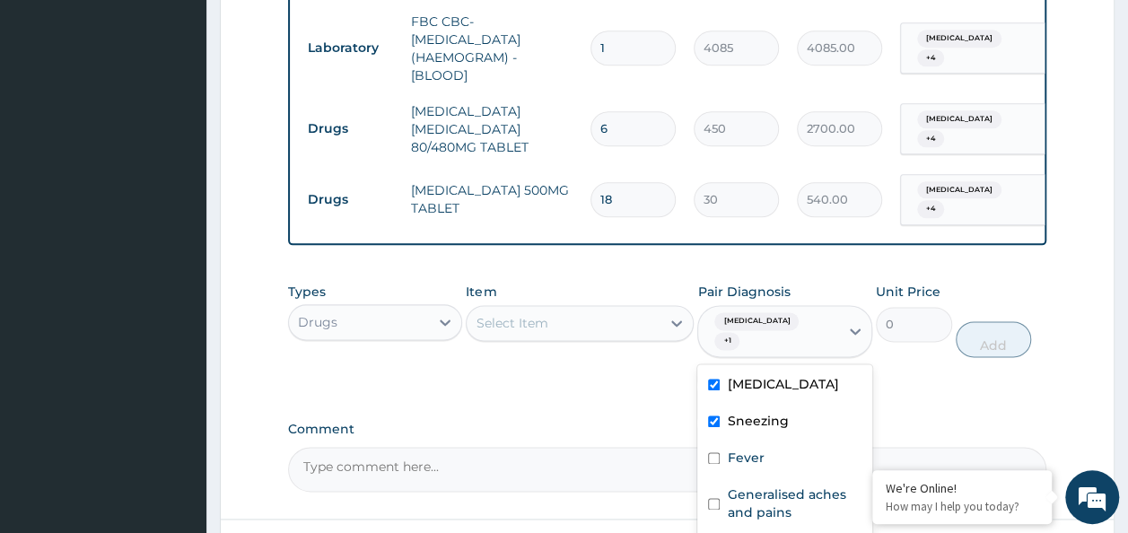
click at [714, 405] on div "Sneezing" at bounding box center [784, 423] width 175 height 37
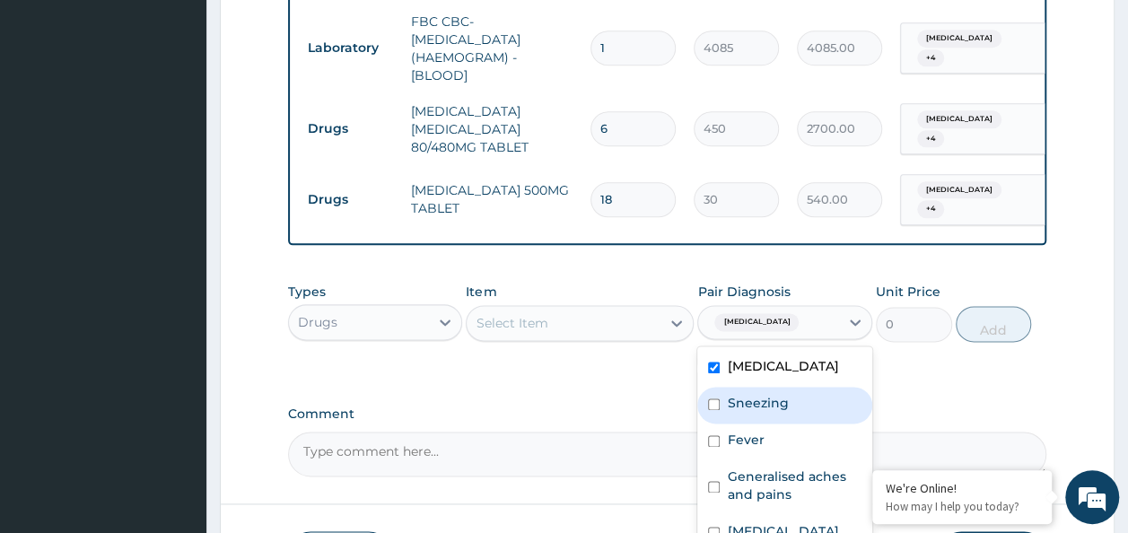
click at [715, 387] on div "Sneezing" at bounding box center [784, 405] width 175 height 37
checkbox input "true"
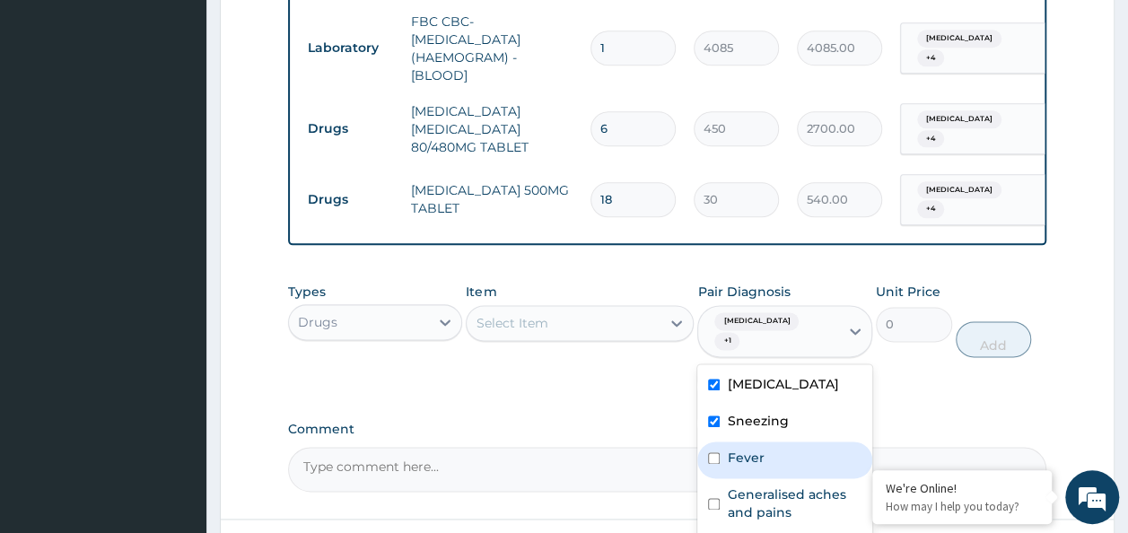
click at [717, 452] on input "checkbox" at bounding box center [714, 458] width 12 height 12
checkbox input "true"
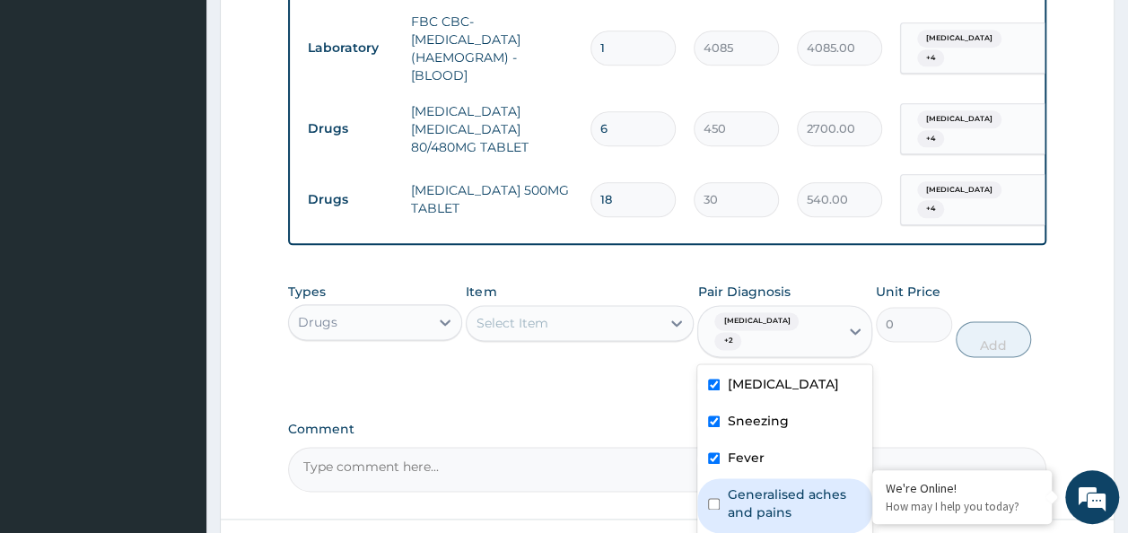
click at [716, 498] on input "checkbox" at bounding box center [714, 504] width 12 height 12
checkbox input "true"
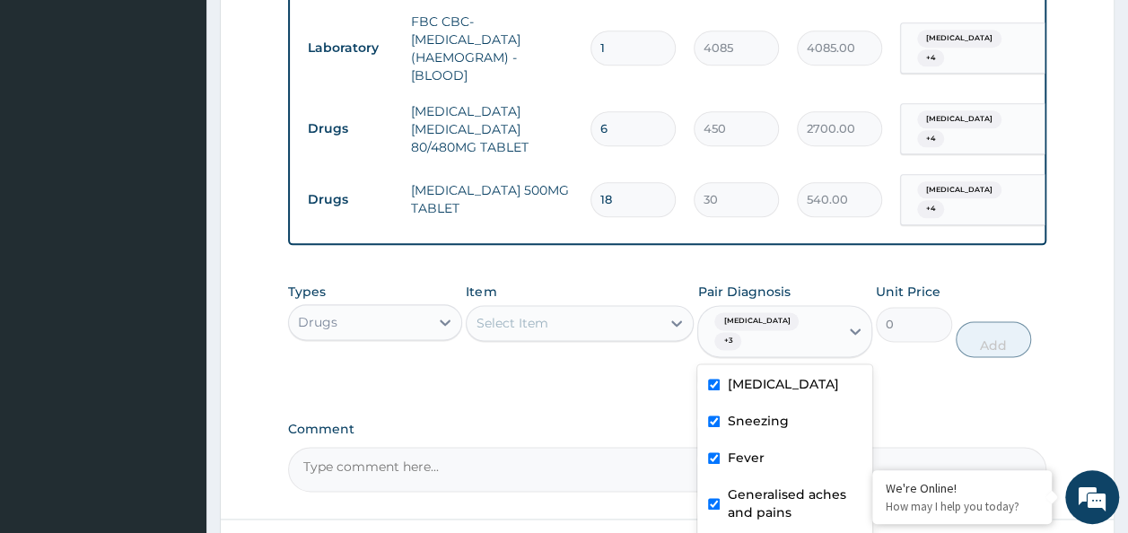
checkbox input "true"
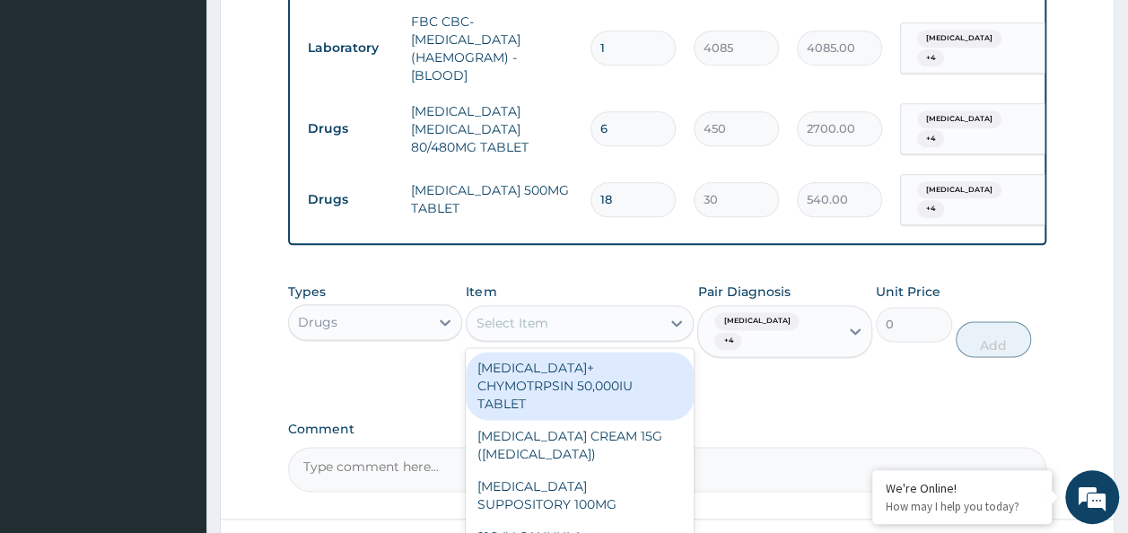
click at [550, 309] on div "Select Item" at bounding box center [564, 323] width 194 height 29
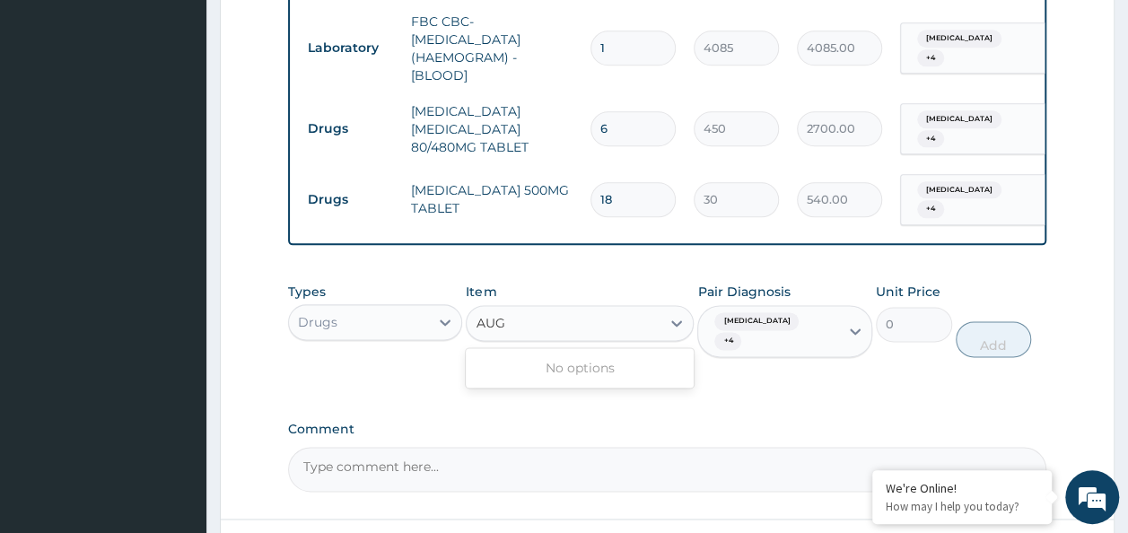
type input "AUG"
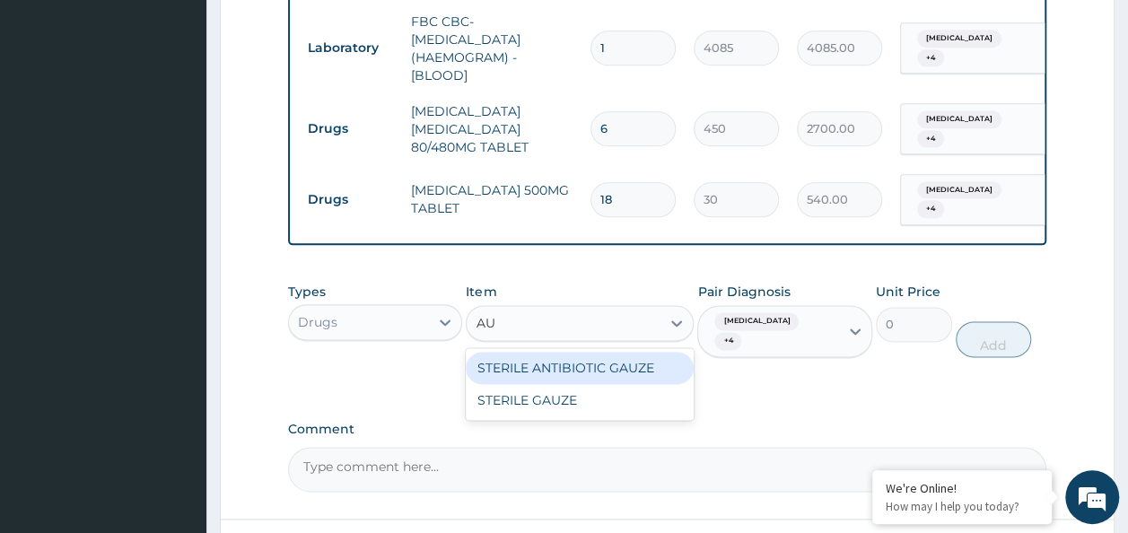
type input "A"
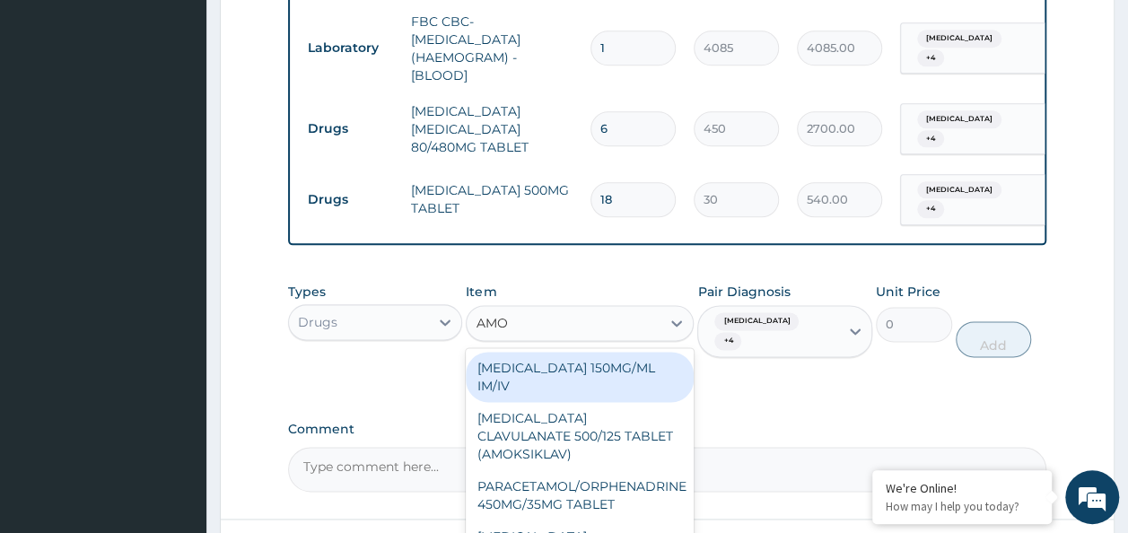
type input "AMOX"
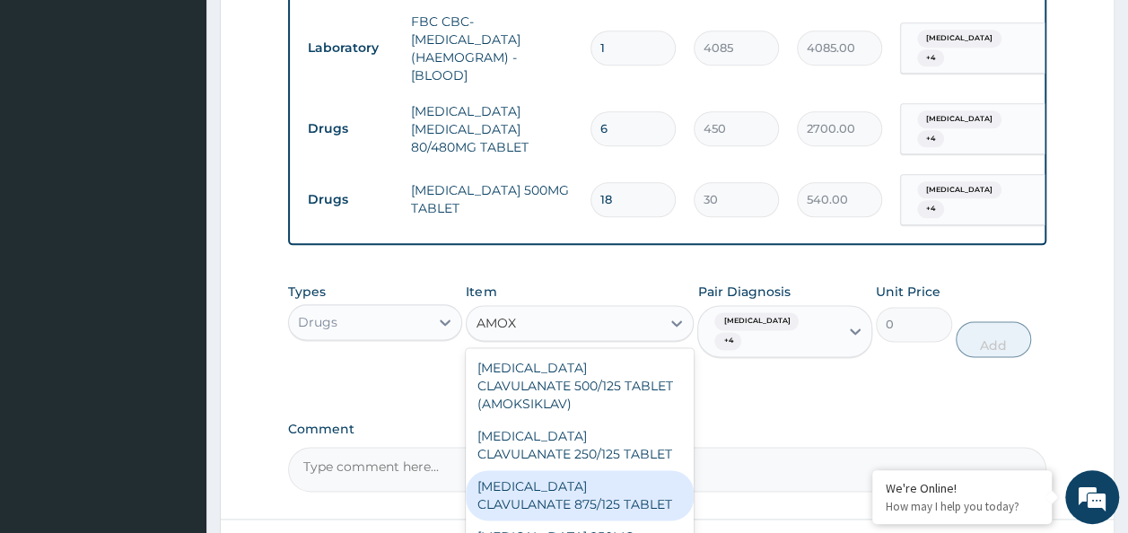
click at [548, 470] on div "AMOXICILLIN CLAVULANATE 875/125 TABLET" at bounding box center [580, 495] width 228 height 50
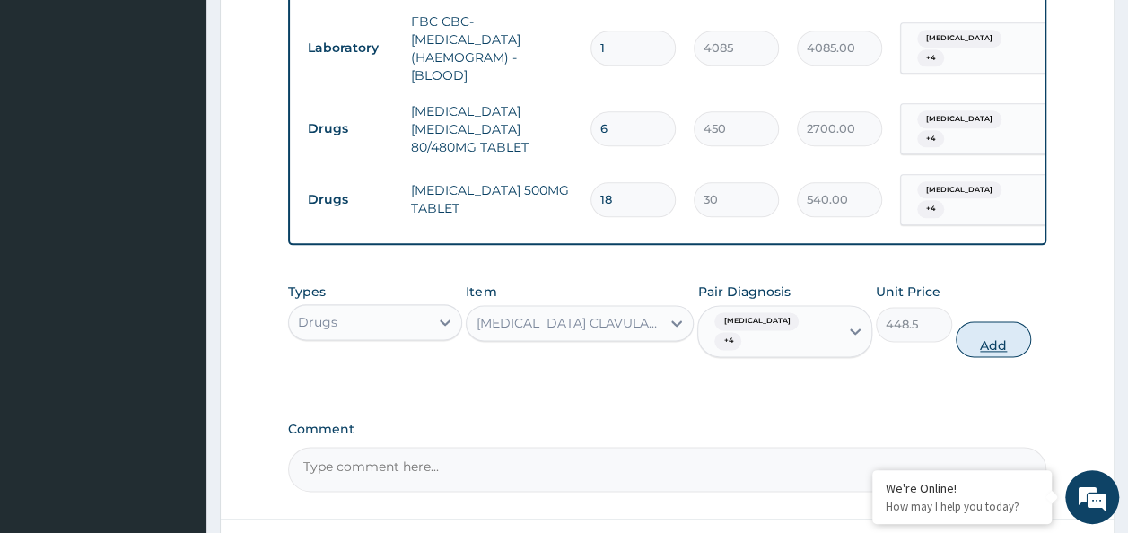
click at [998, 321] on button "Add" at bounding box center [994, 339] width 76 height 36
type input "0"
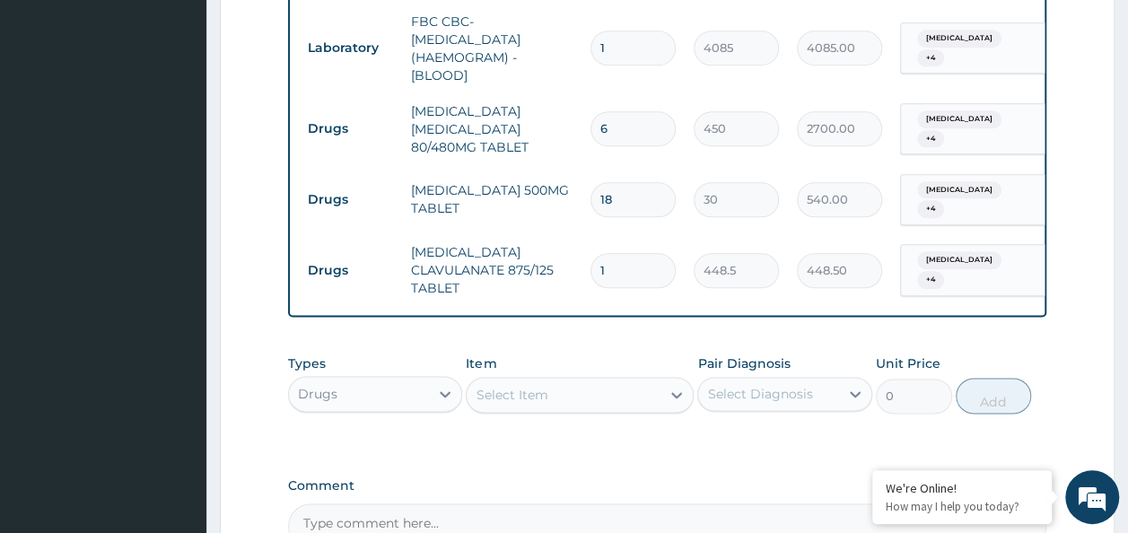
click at [532, 386] on div "Select Item" at bounding box center [512, 395] width 72 height 18
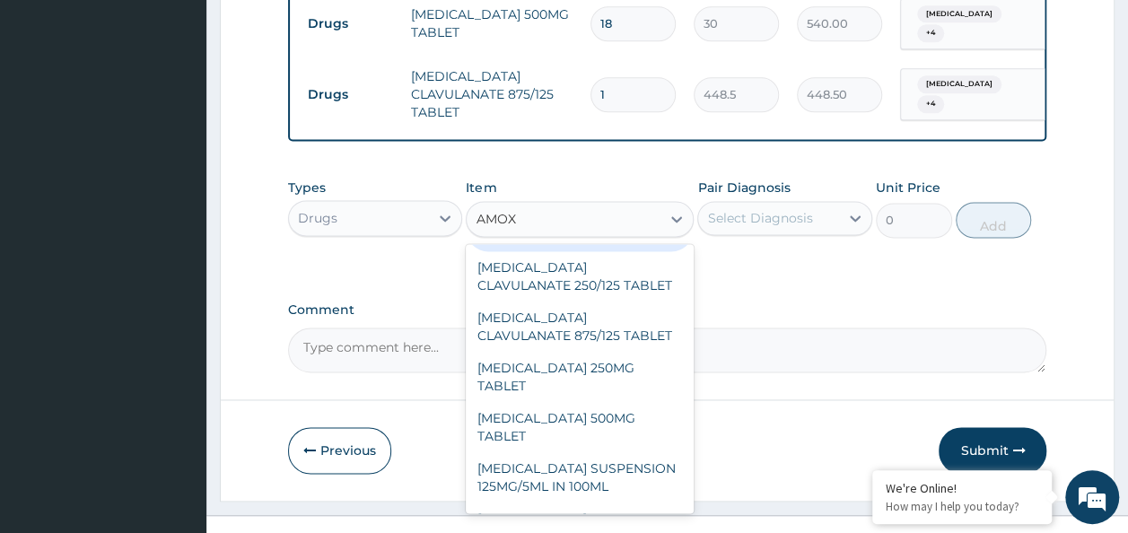
scroll to position [0, 0]
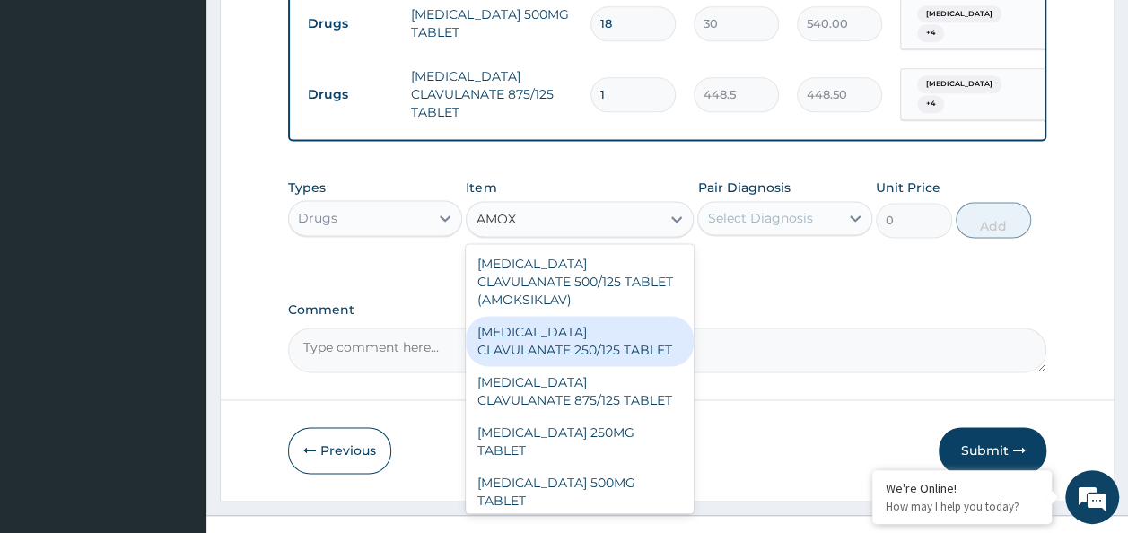
type input "AMOX"
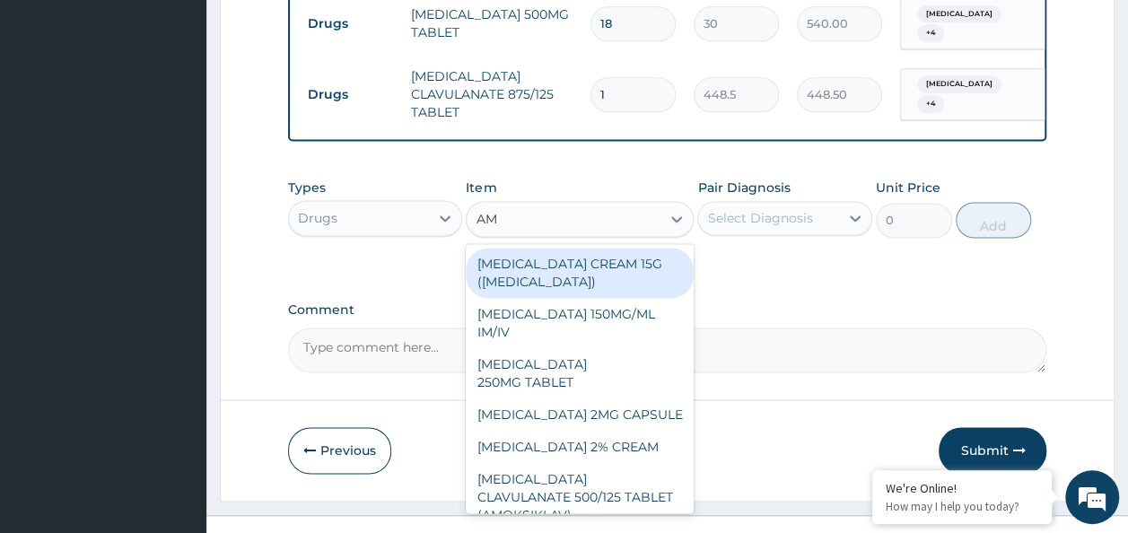
type input "AMO"
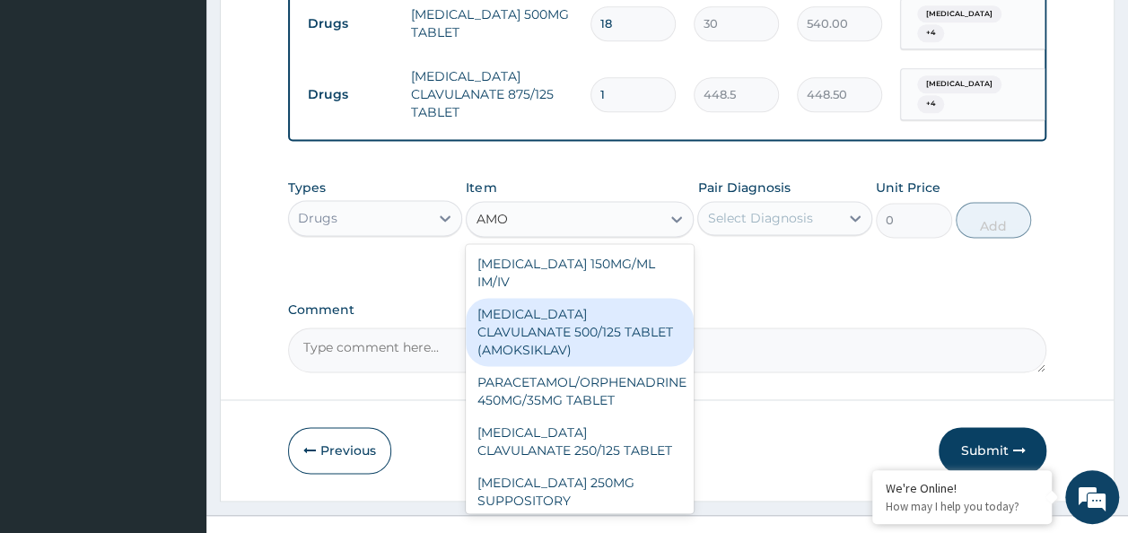
click at [543, 298] on div "AMOXICILLIN CLAVULANATE 500/125 TABLET (AMOKSIKLAV)" at bounding box center [580, 332] width 228 height 68
type input "756"
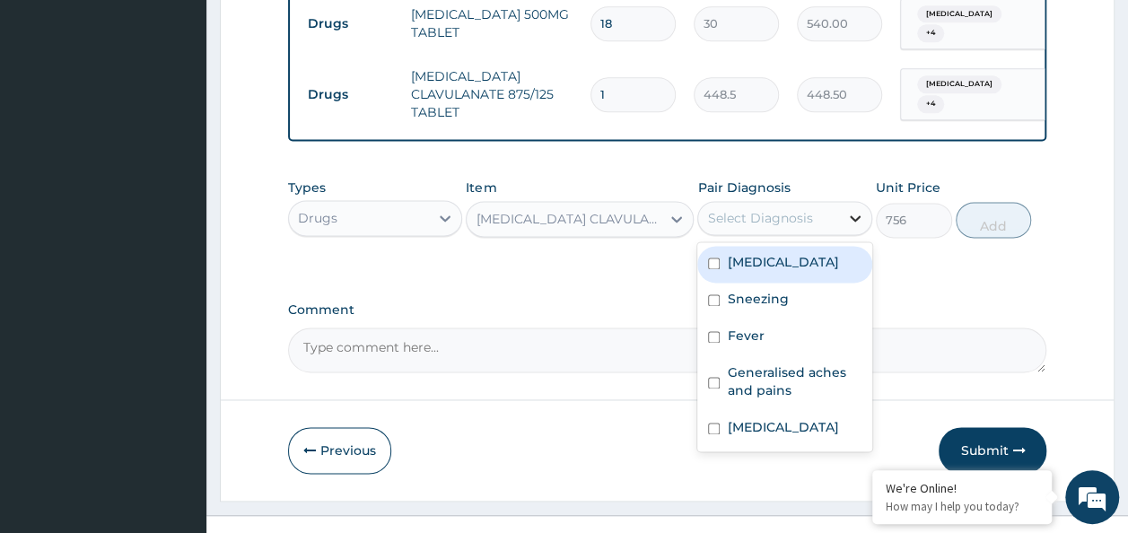
click at [855, 209] on icon at bounding box center [855, 218] width 18 height 18
click at [714, 258] on input "checkbox" at bounding box center [714, 264] width 12 height 12
checkbox input "true"
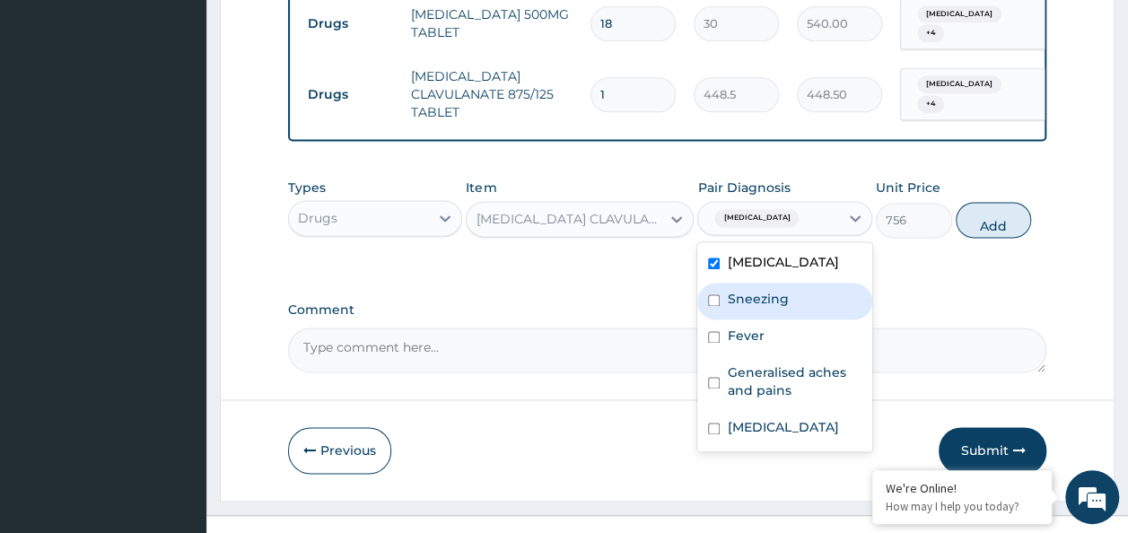
click at [714, 294] on input "checkbox" at bounding box center [714, 300] width 12 height 12
checkbox input "true"
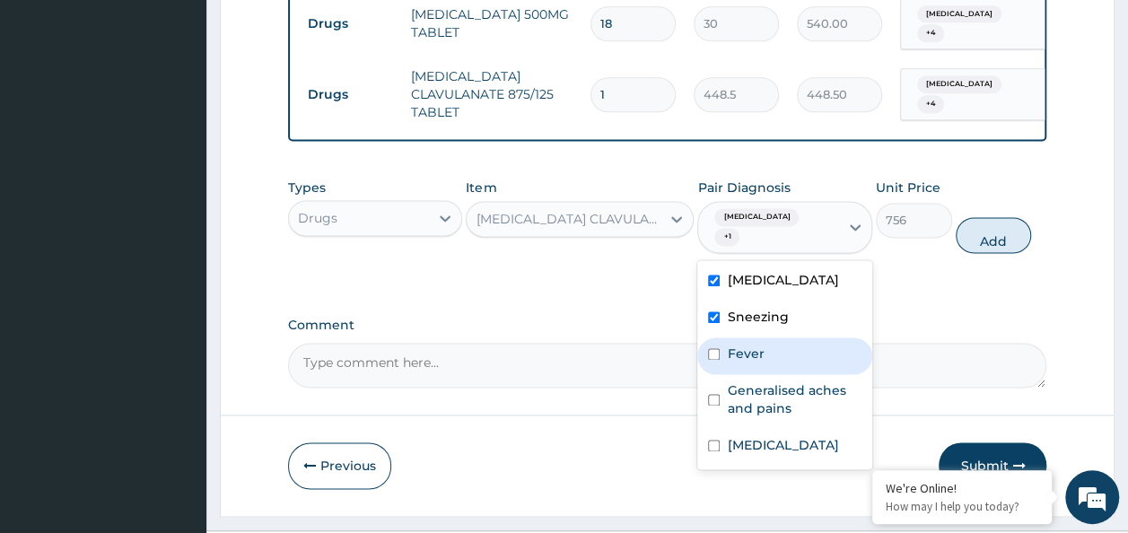
click at [715, 337] on div "Fever" at bounding box center [784, 355] width 175 height 37
checkbox input "true"
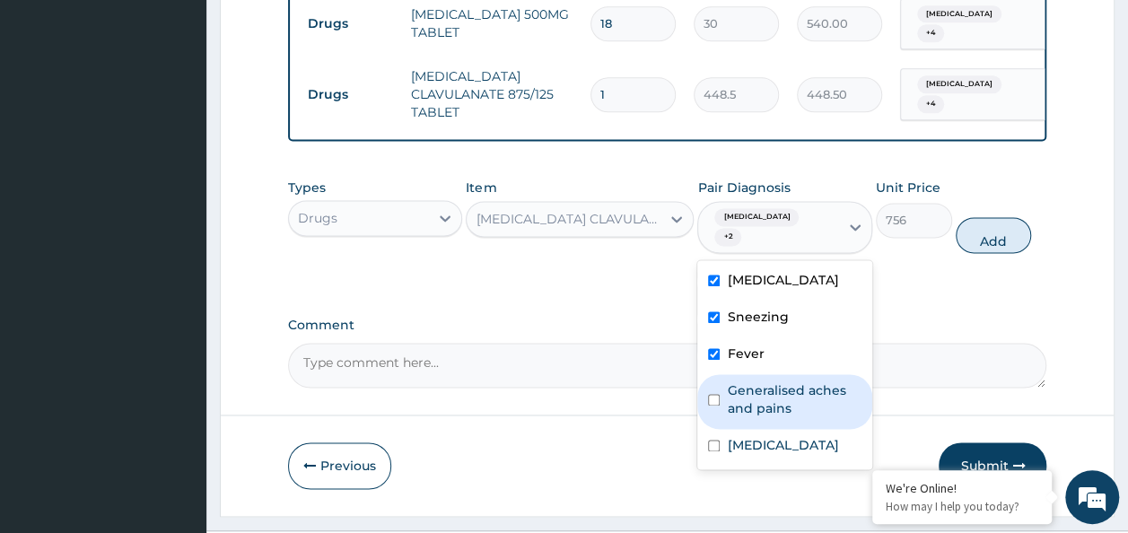
click at [712, 394] on input "checkbox" at bounding box center [714, 400] width 12 height 12
checkbox input "true"
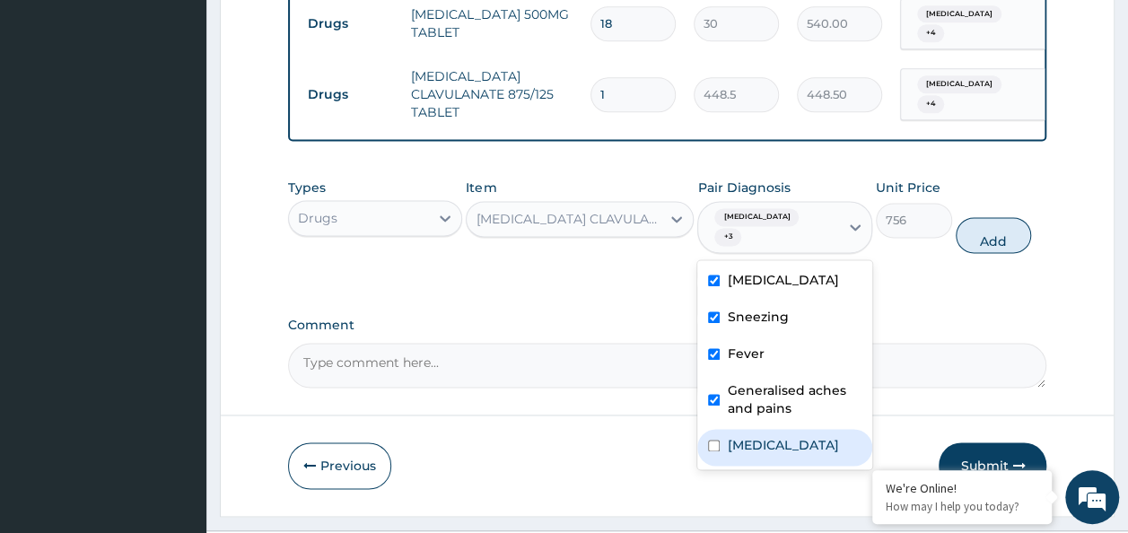
click at [719, 440] on input "checkbox" at bounding box center [714, 446] width 12 height 12
checkbox input "true"
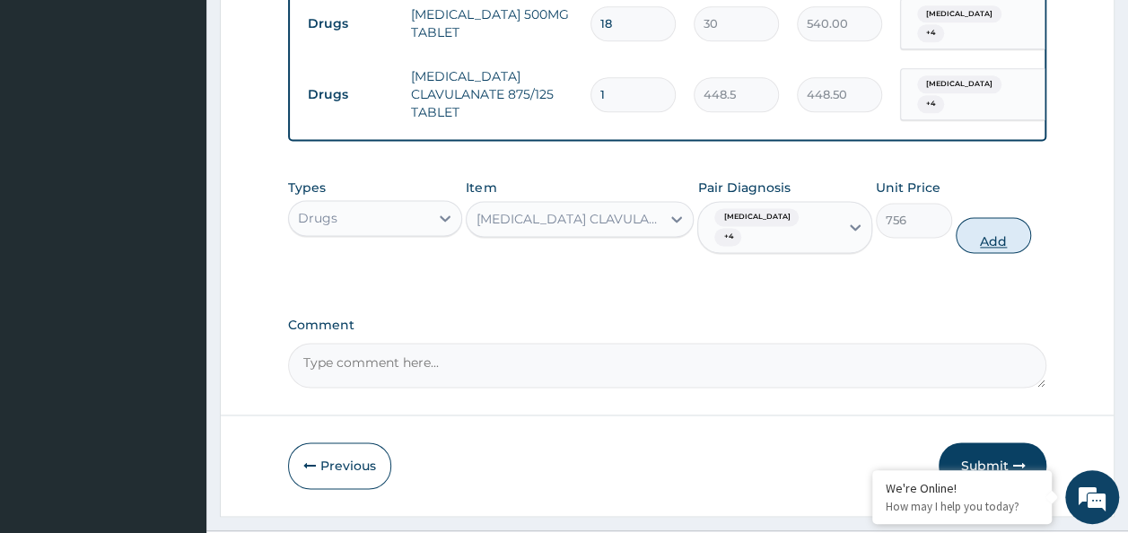
click at [973, 217] on button "Add" at bounding box center [994, 235] width 76 height 36
type input "0"
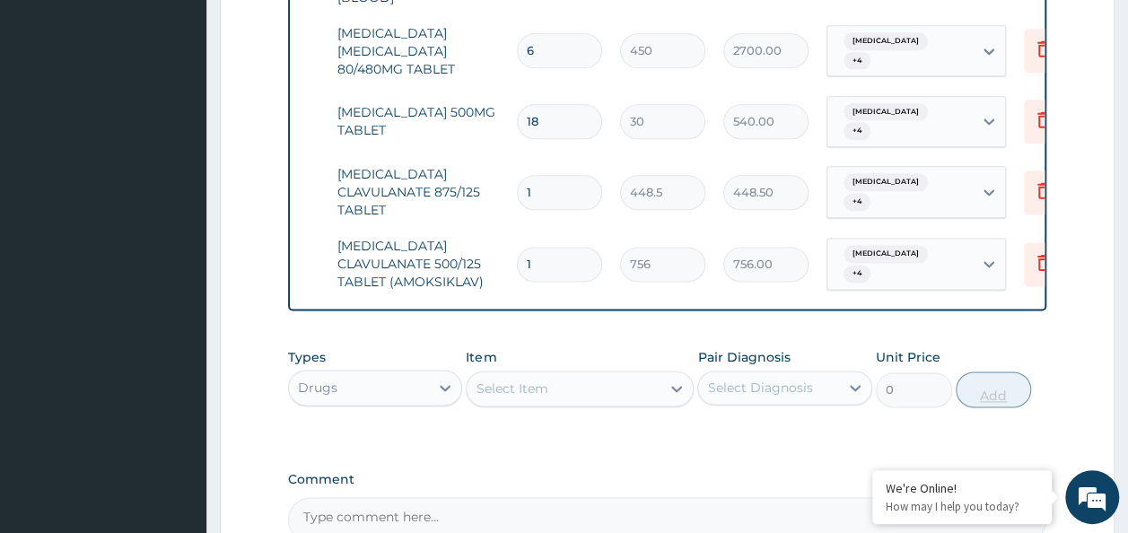
scroll to position [0, 141]
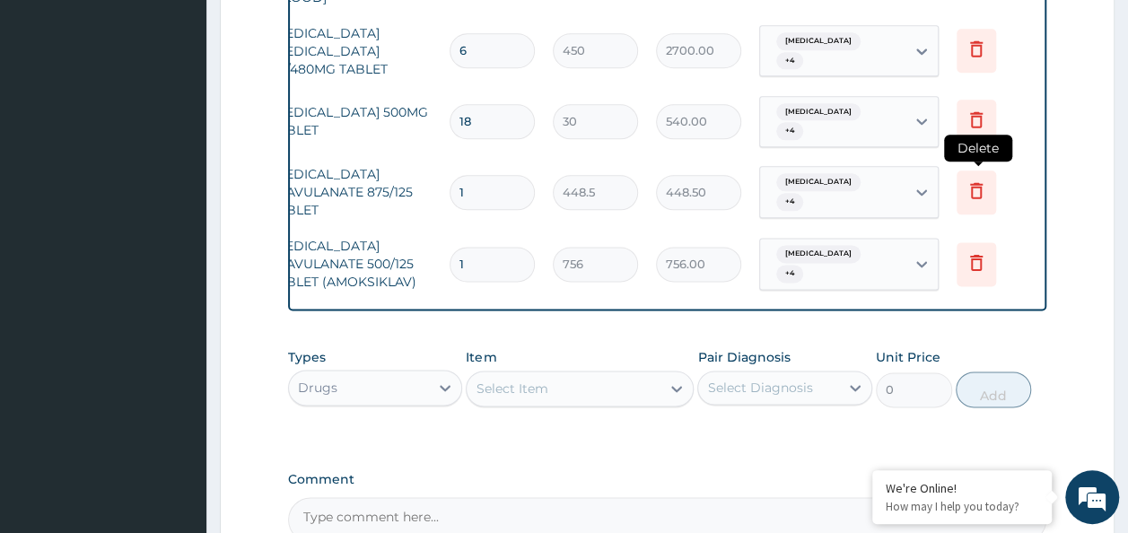
click at [975, 180] on icon at bounding box center [977, 191] width 22 height 22
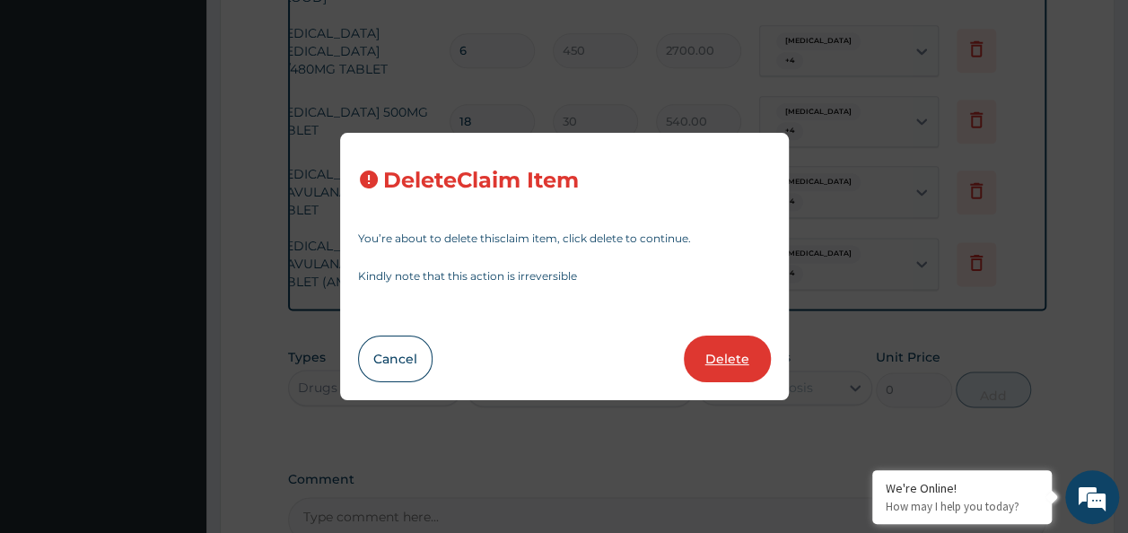
click at [732, 363] on button "Delete" at bounding box center [727, 359] width 87 height 47
type input "756"
type input "756.00"
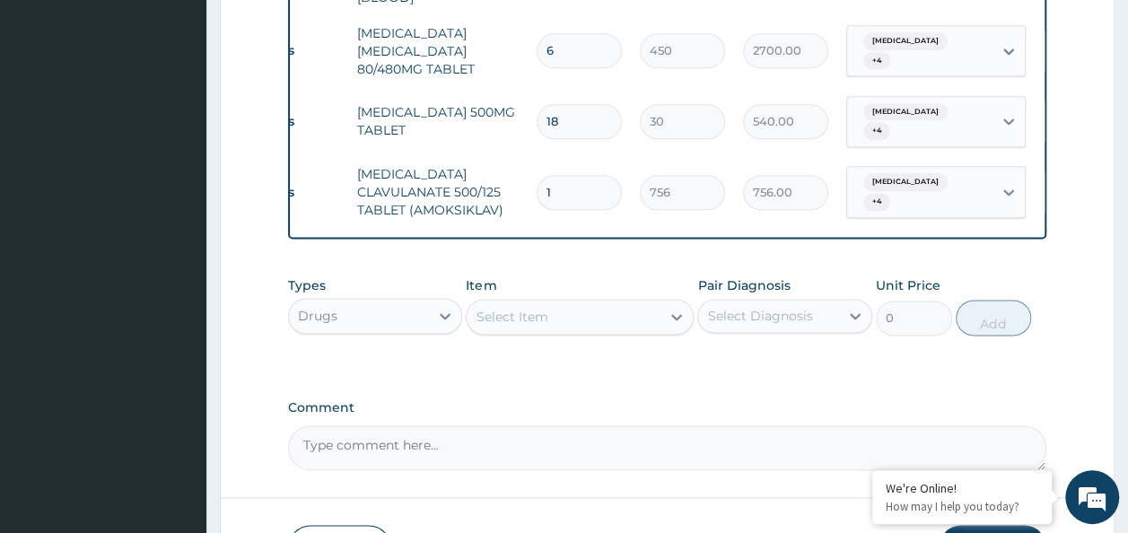
scroll to position [0, 0]
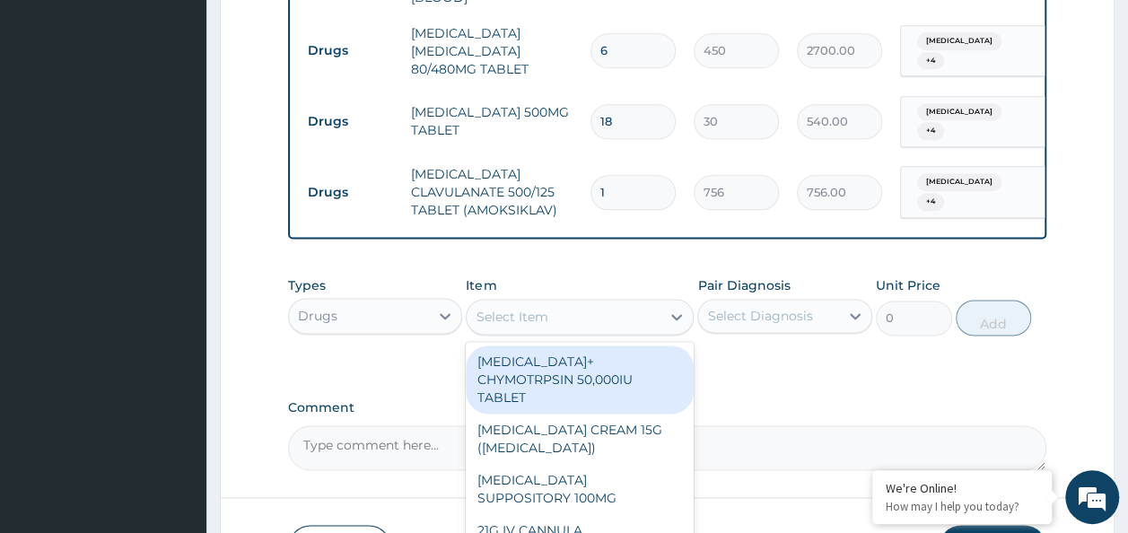
click at [583, 302] on div "Select Item" at bounding box center [564, 316] width 194 height 29
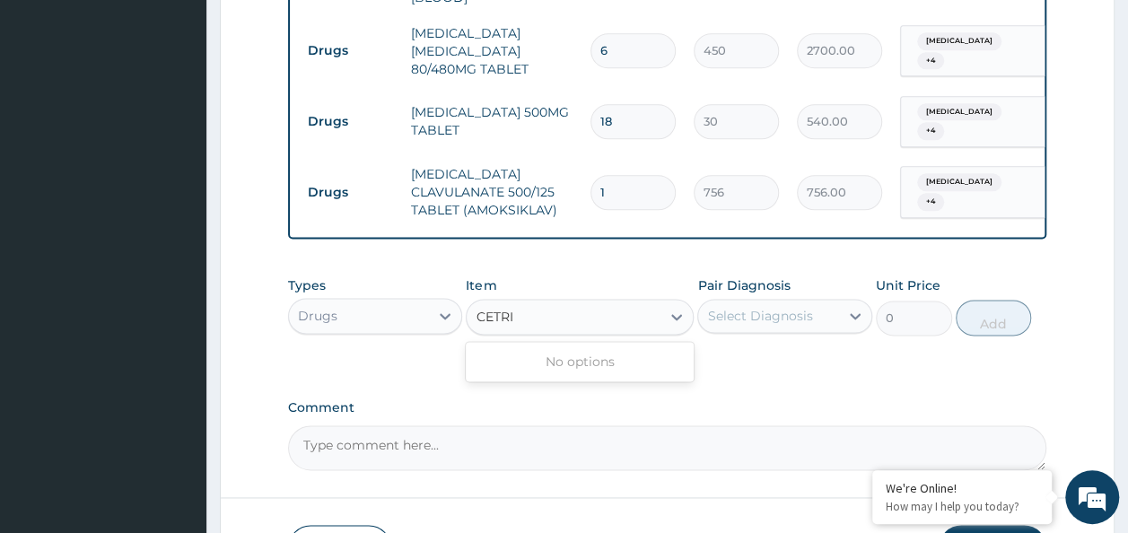
type input "CETRI"
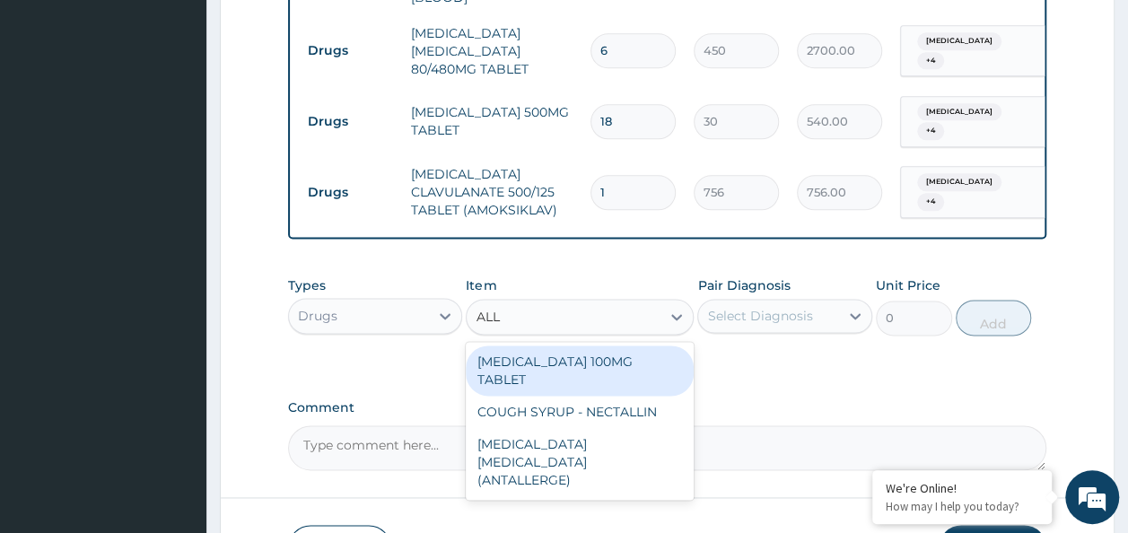
type input "ALL"
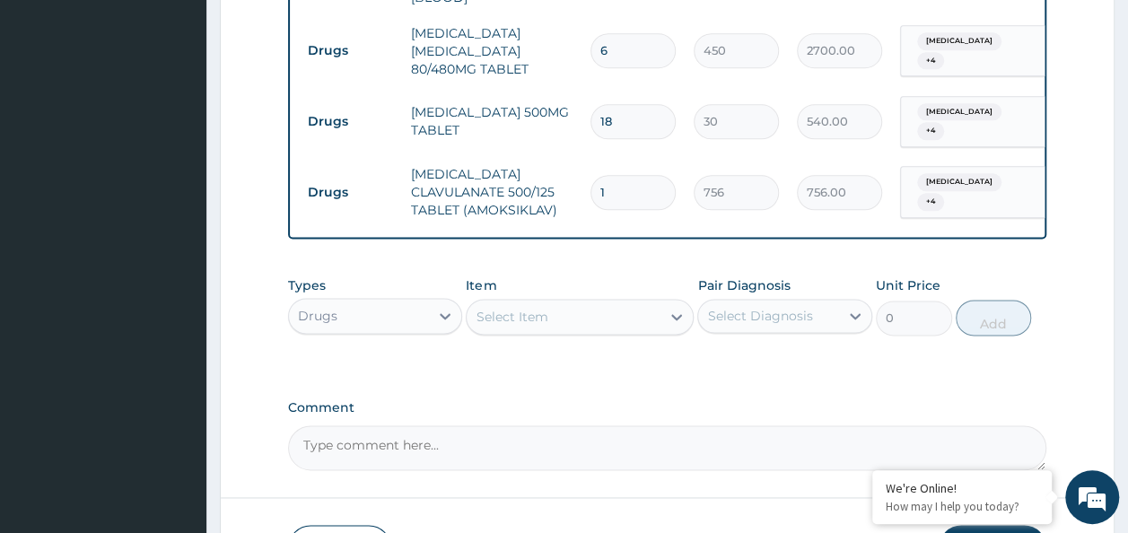
click at [605, 175] on input "1" at bounding box center [633, 192] width 85 height 35
type input "10"
type input "7560.00"
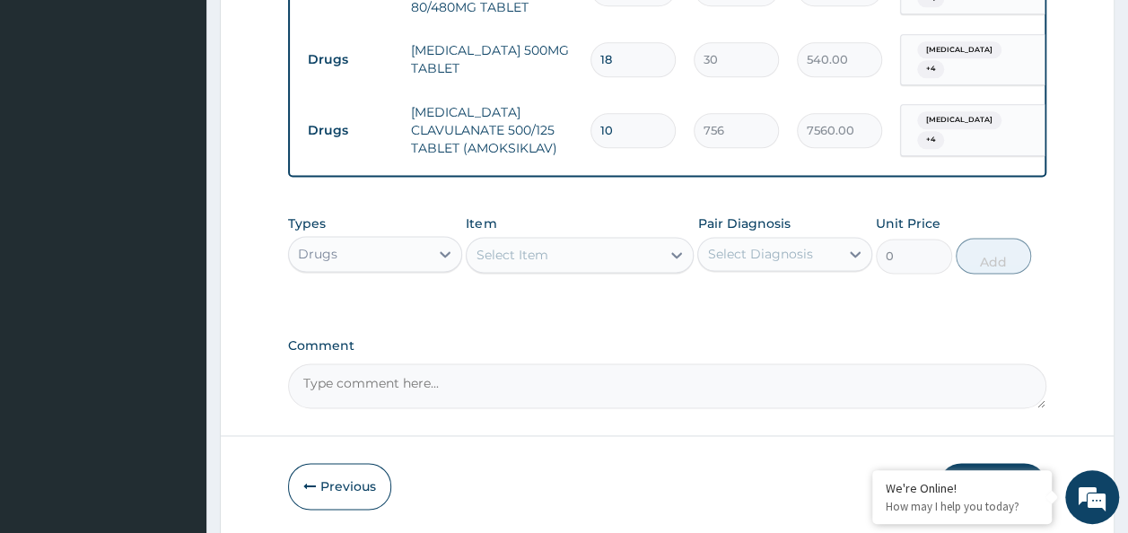
scroll to position [1108, 0]
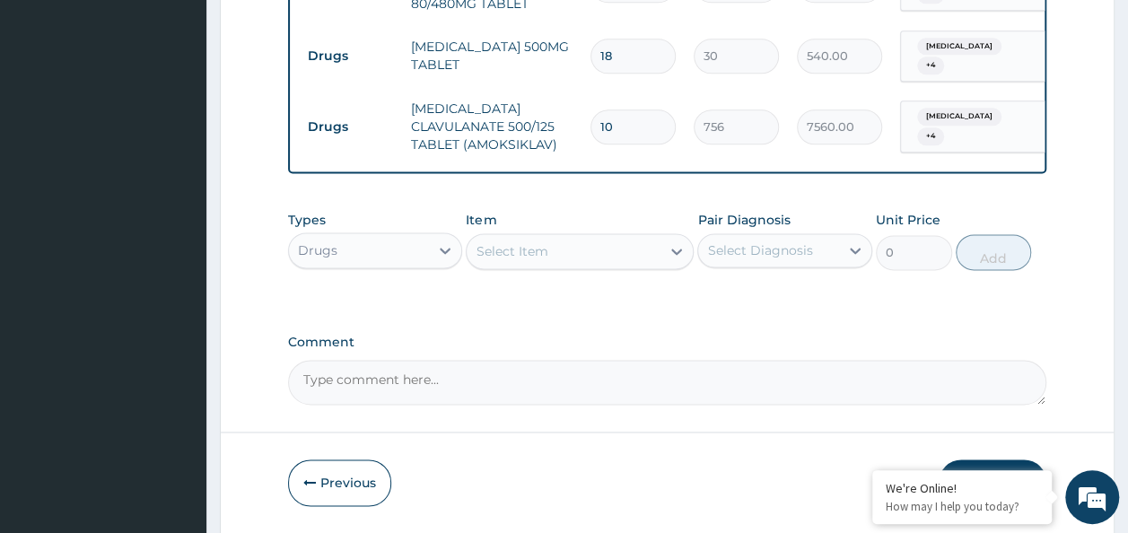
type input "10"
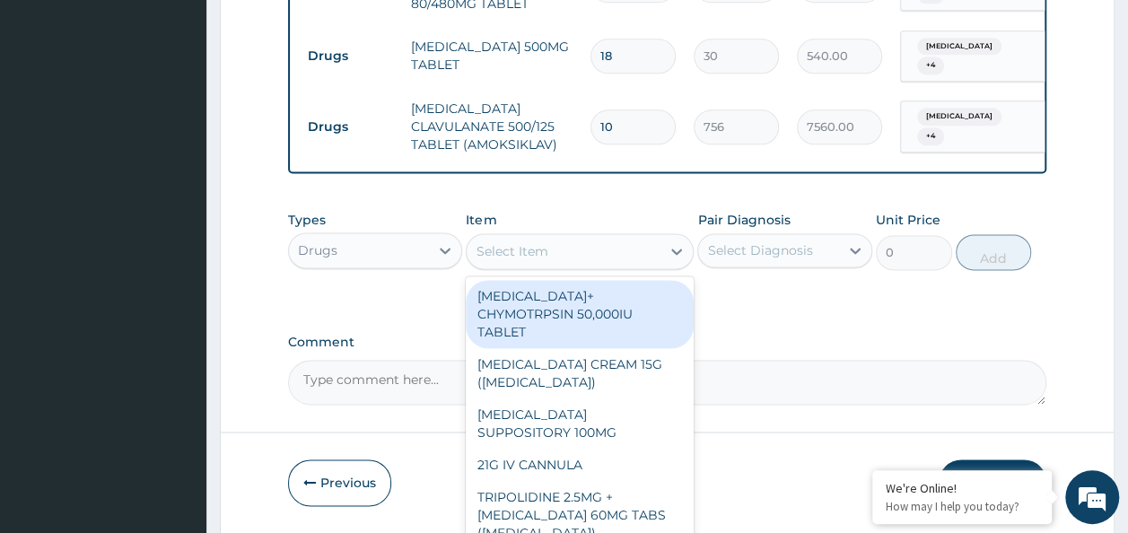
click at [526, 242] on div "Select Item" at bounding box center [512, 251] width 72 height 18
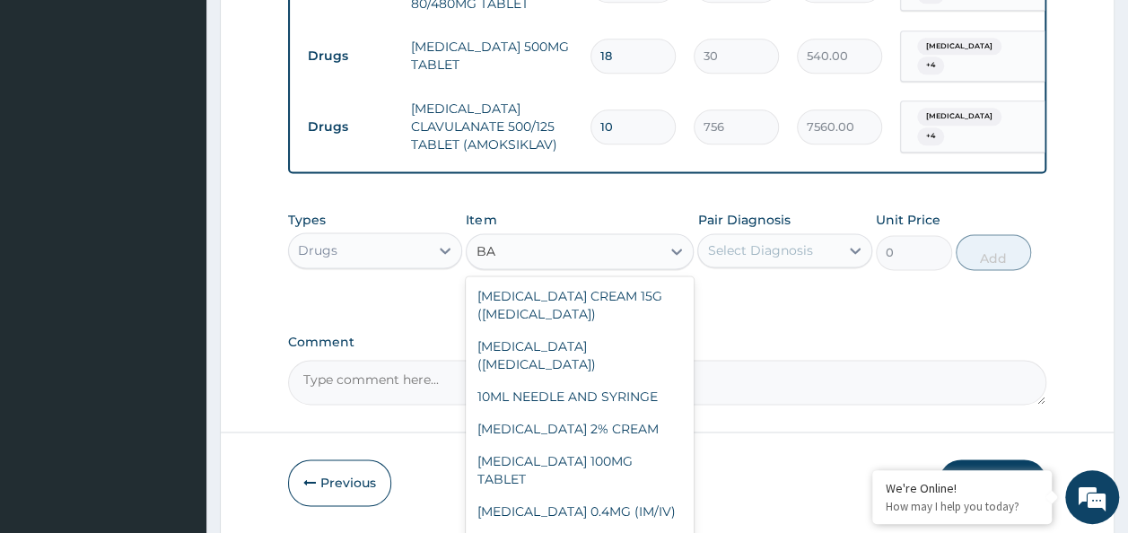
type input "B"
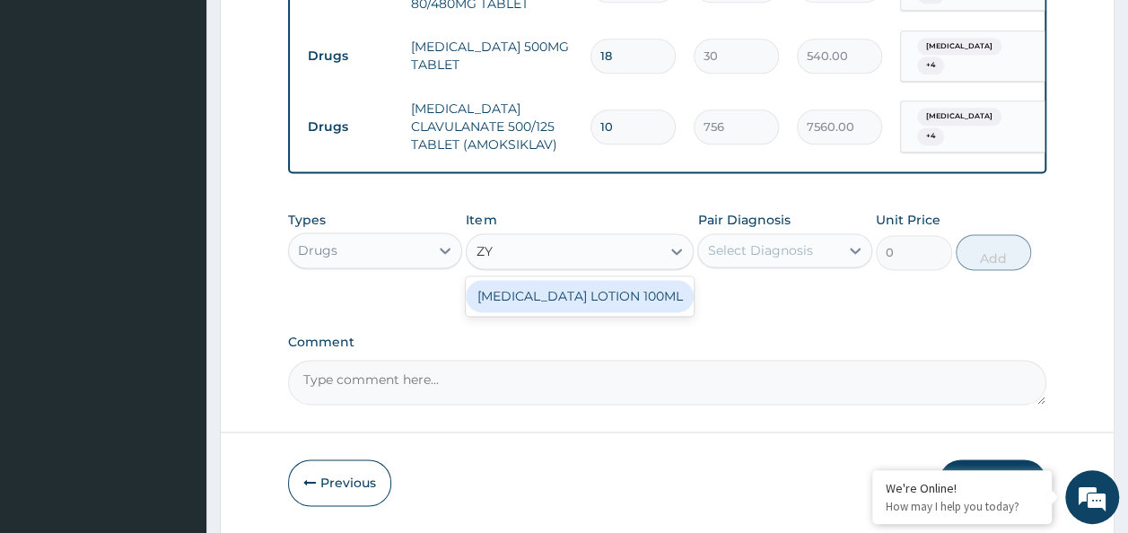
type input "Z"
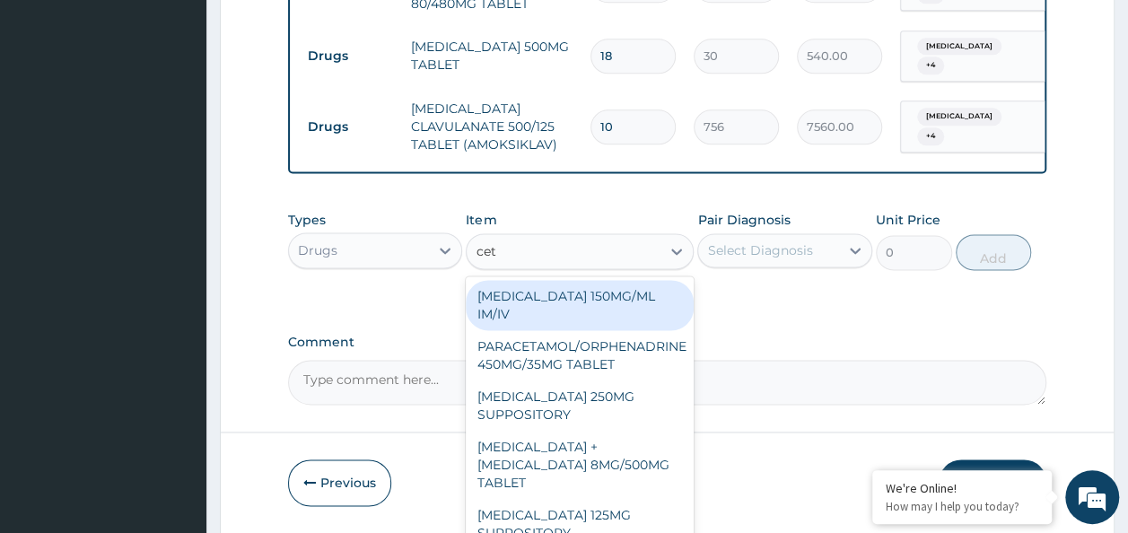
type input "ceti"
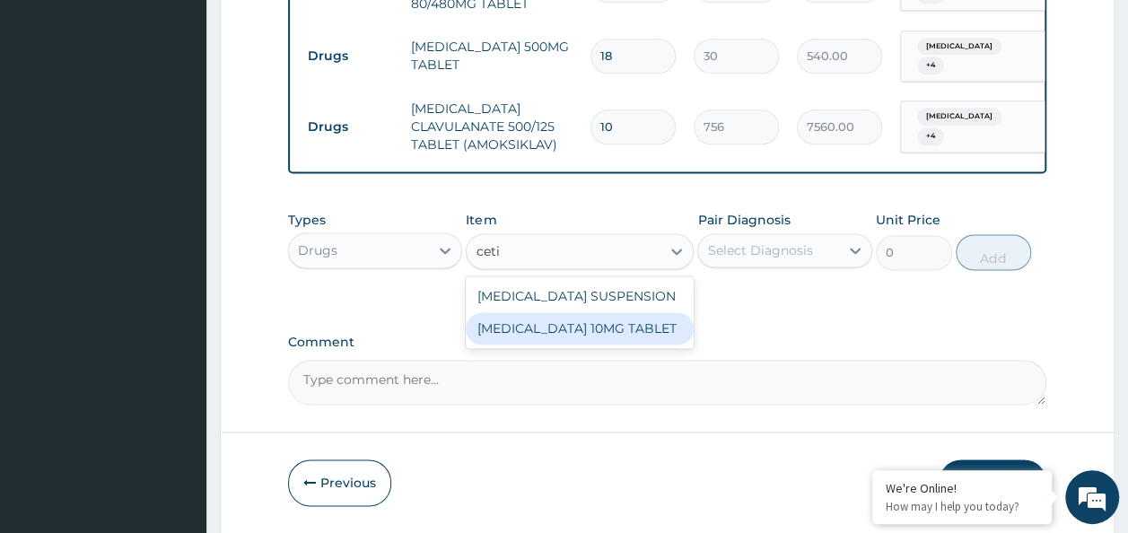
click at [642, 312] on div "CETIRIZINE 10MG TABLET" at bounding box center [580, 328] width 228 height 32
type input "115"
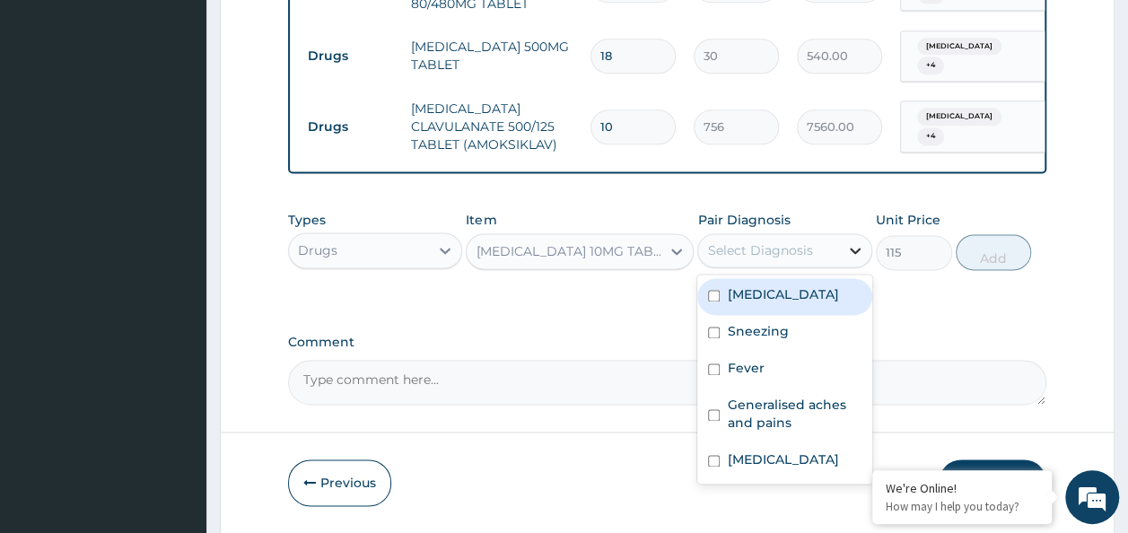
click at [852, 248] on icon at bounding box center [855, 251] width 11 height 6
click at [714, 278] on div "Chest pain" at bounding box center [784, 296] width 175 height 37
checkbox input "true"
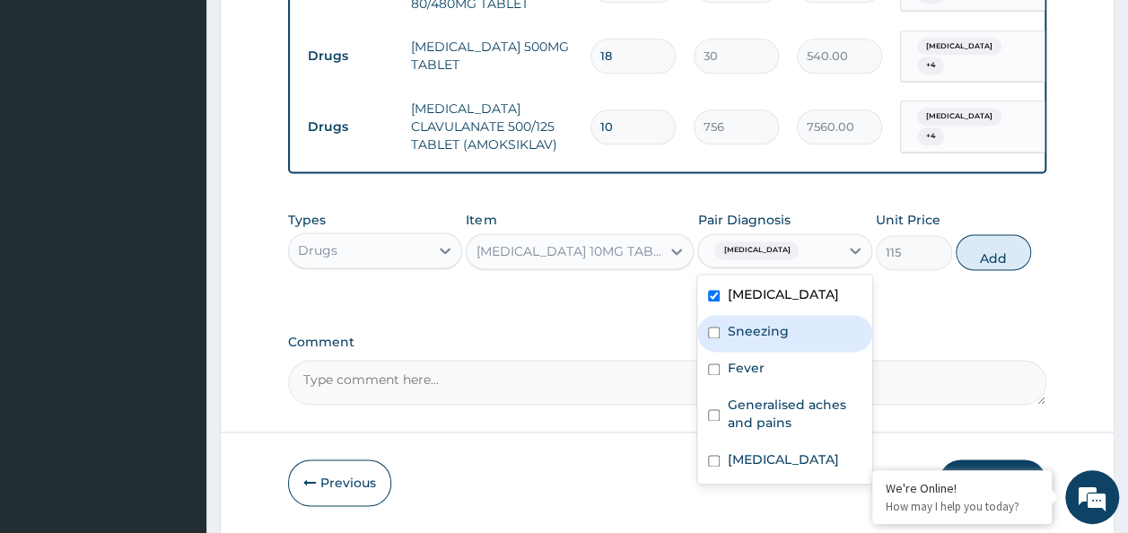
click at [721, 316] on div "Sneezing" at bounding box center [784, 333] width 175 height 37
checkbox input "true"
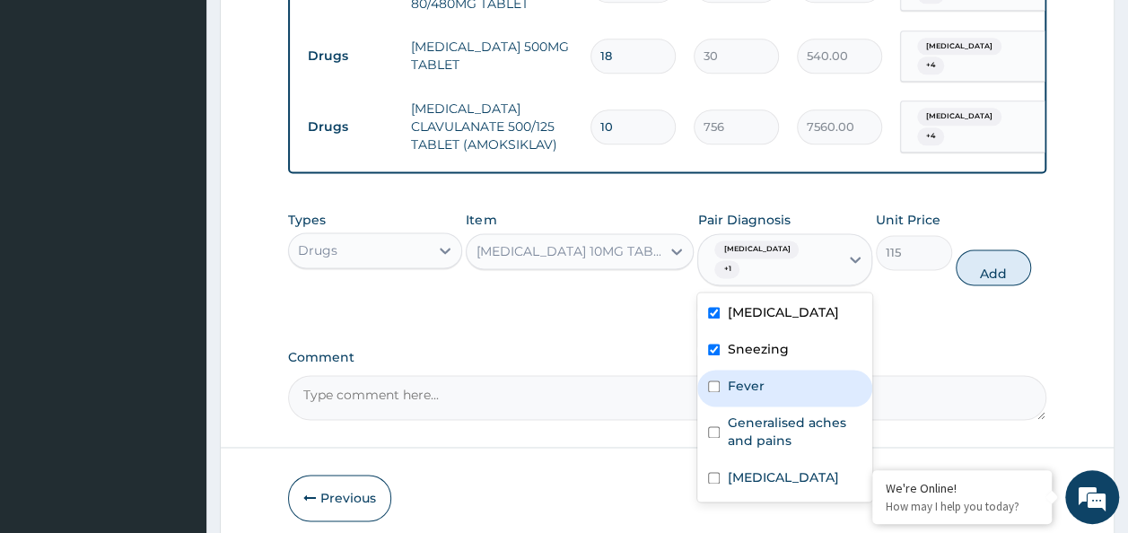
click at [709, 381] on input "checkbox" at bounding box center [714, 387] width 12 height 12
checkbox input "true"
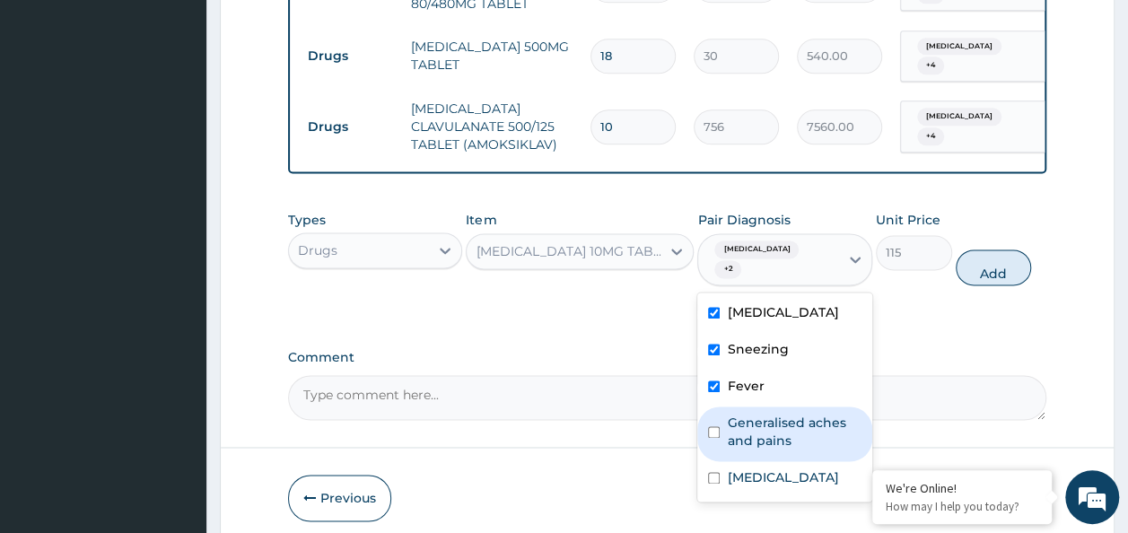
click at [717, 426] on input "checkbox" at bounding box center [714, 432] width 12 height 12
checkbox input "true"
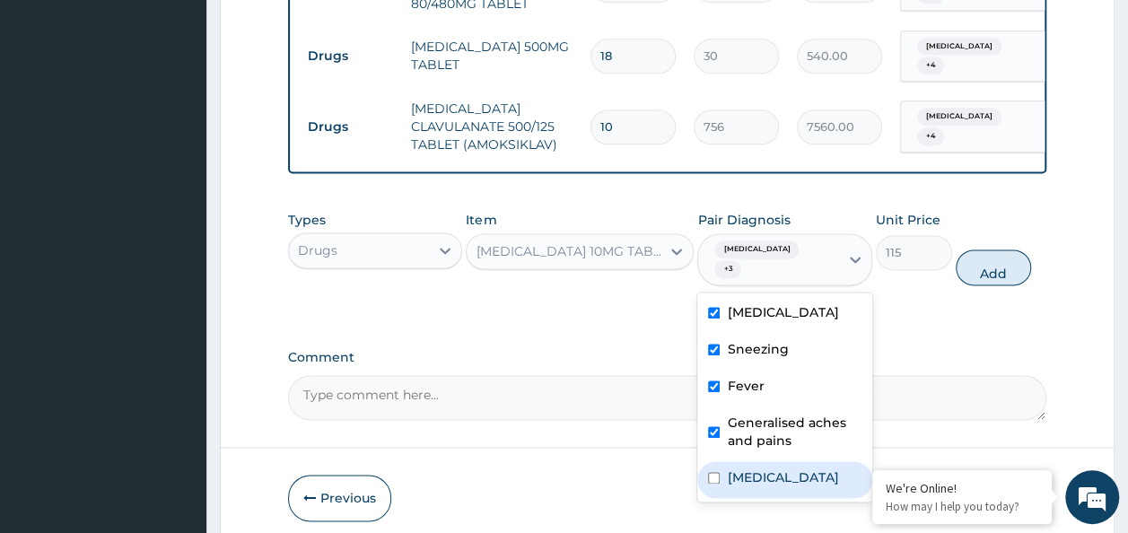
click at [710, 472] on input "checkbox" at bounding box center [714, 478] width 12 height 12
checkbox input "true"
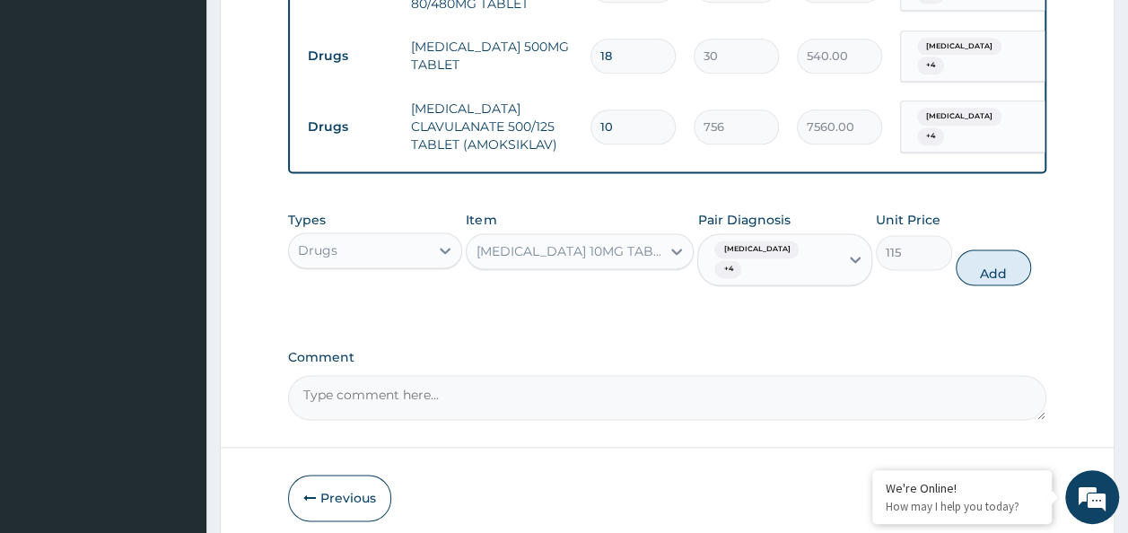
click at [1003, 250] on button "Add" at bounding box center [994, 268] width 76 height 36
type input "0"
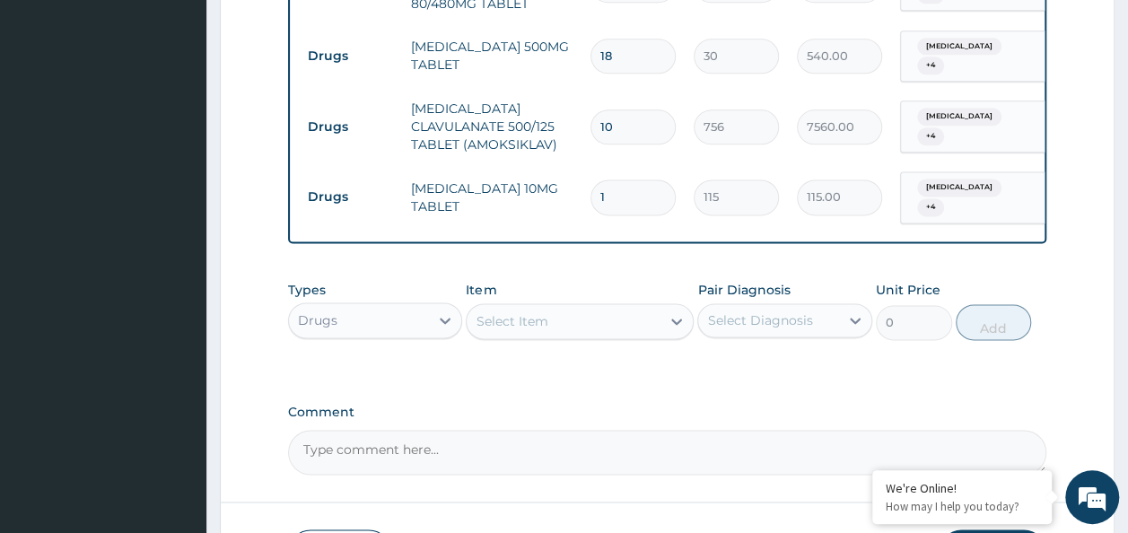
type input "0.00"
type input "5"
type input "575.00"
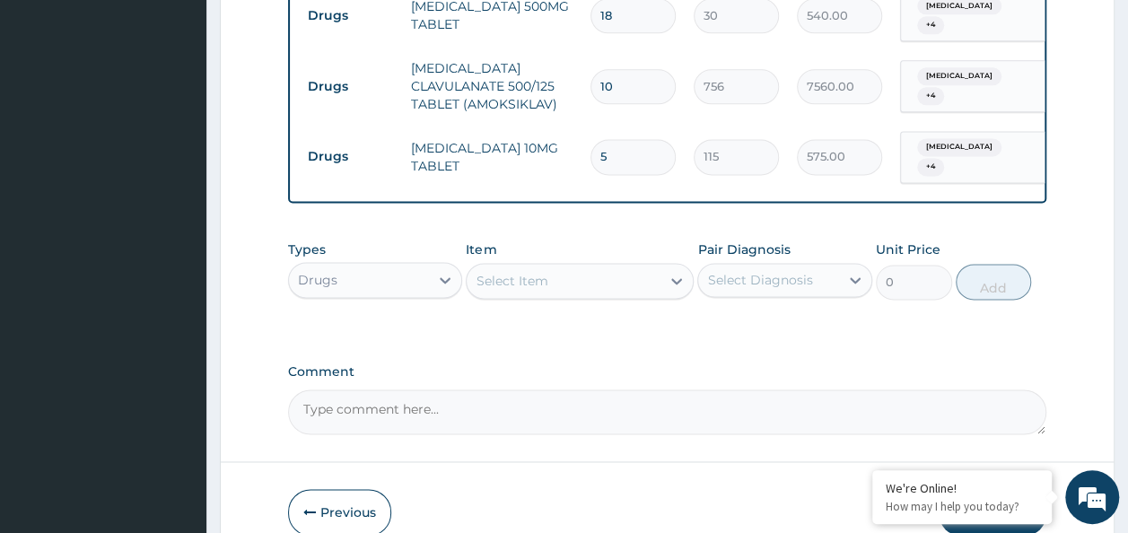
scroll to position [1206, 0]
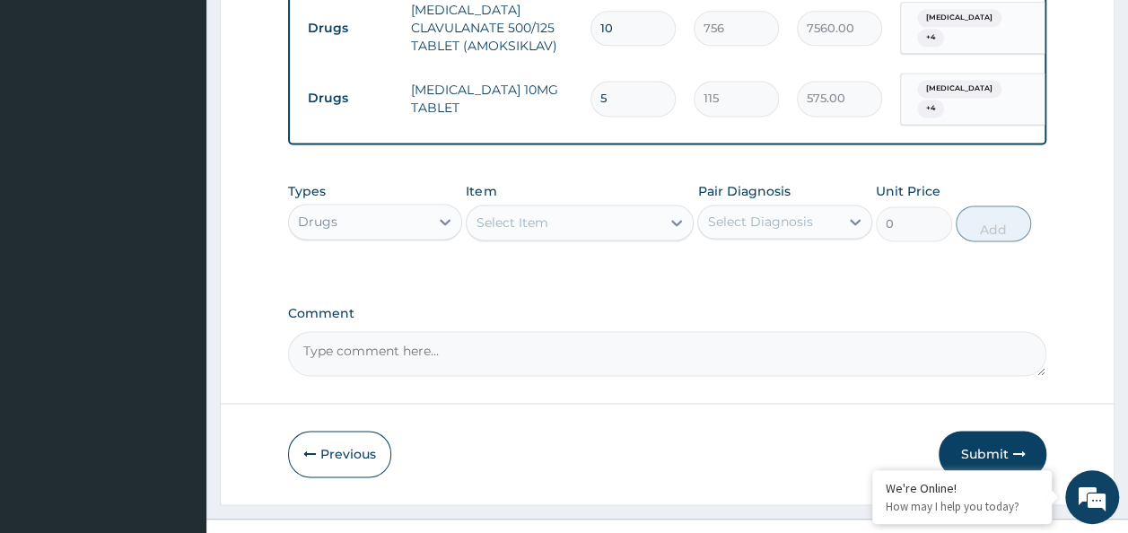
type input "5"
click at [1010, 431] on button "Submit" at bounding box center [993, 454] width 108 height 47
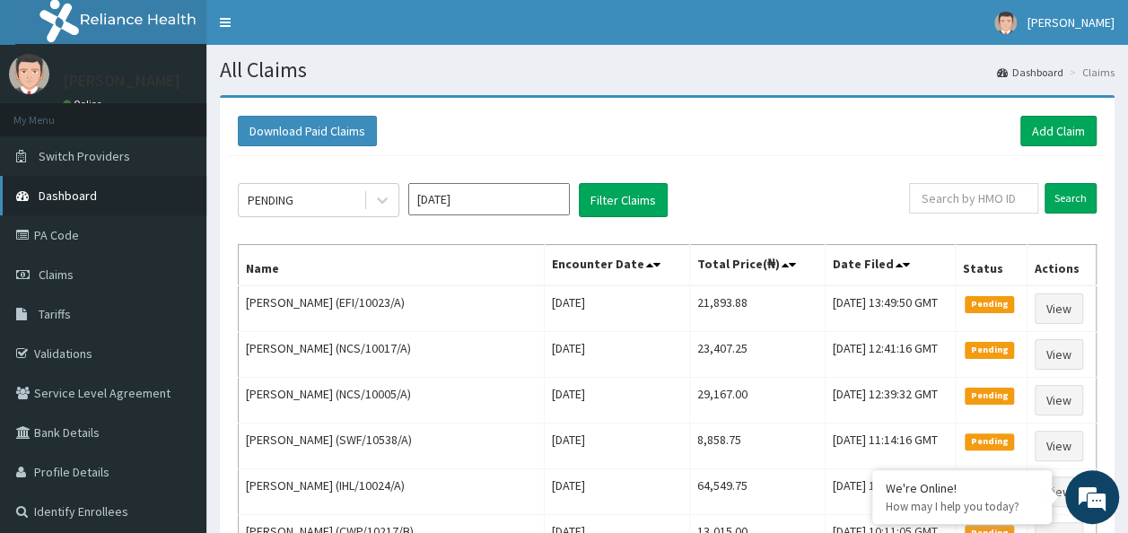
click at [113, 199] on link "Dashboard" at bounding box center [103, 195] width 206 height 39
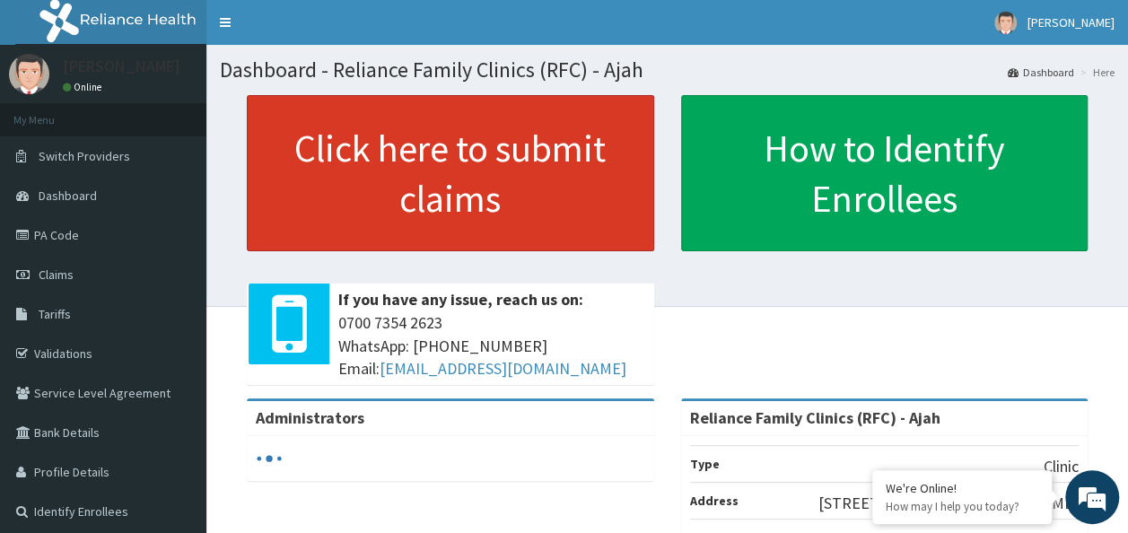
click at [411, 155] on link "Click here to submit claims" at bounding box center [450, 173] width 407 height 156
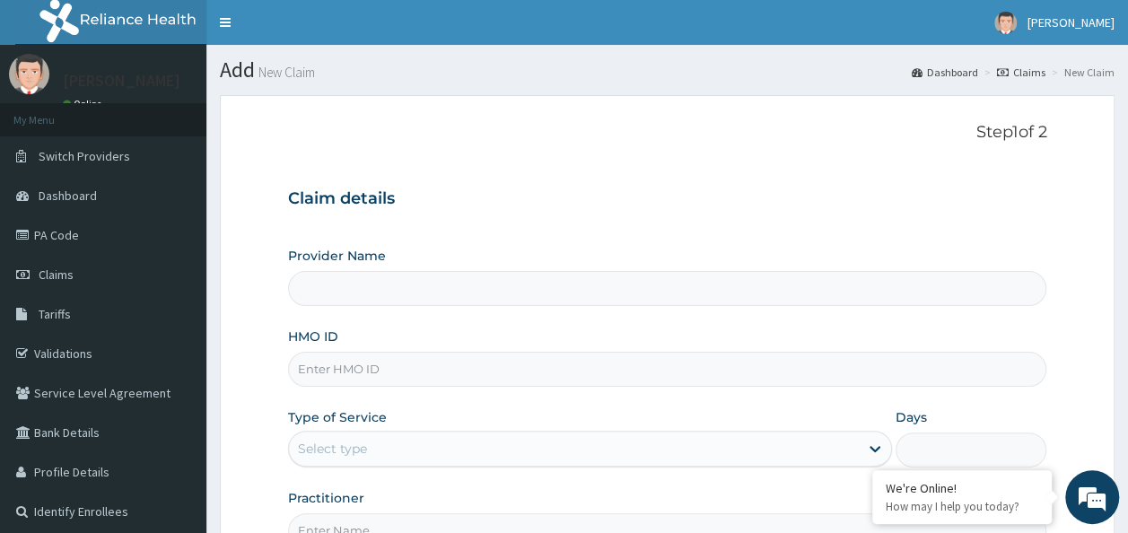
type input "Reliance Family Clinics (RFC) - Ajah"
click at [390, 373] on input "HMO ID" at bounding box center [667, 369] width 759 height 35
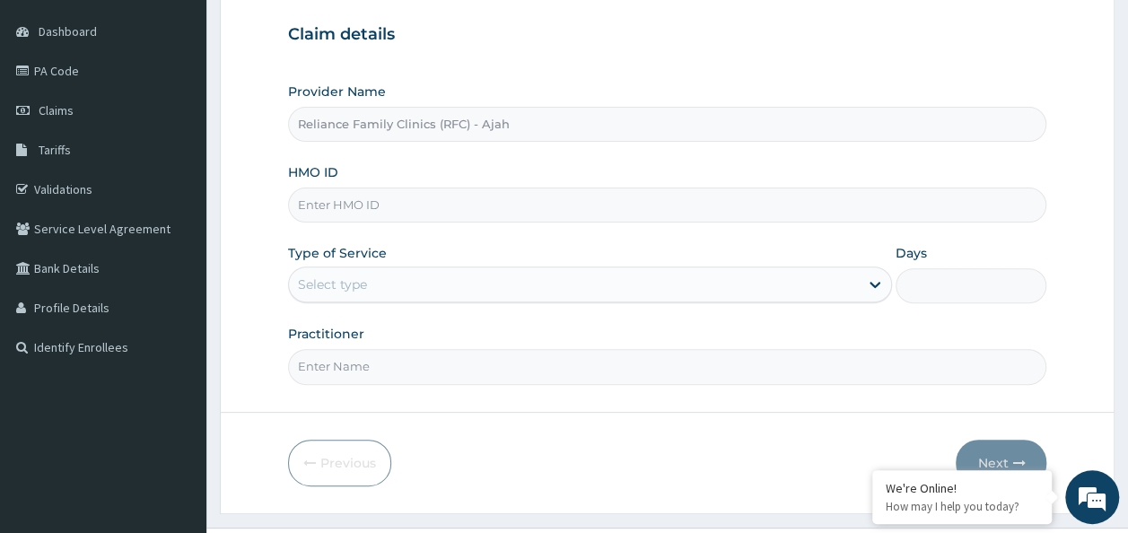
scroll to position [192, 0]
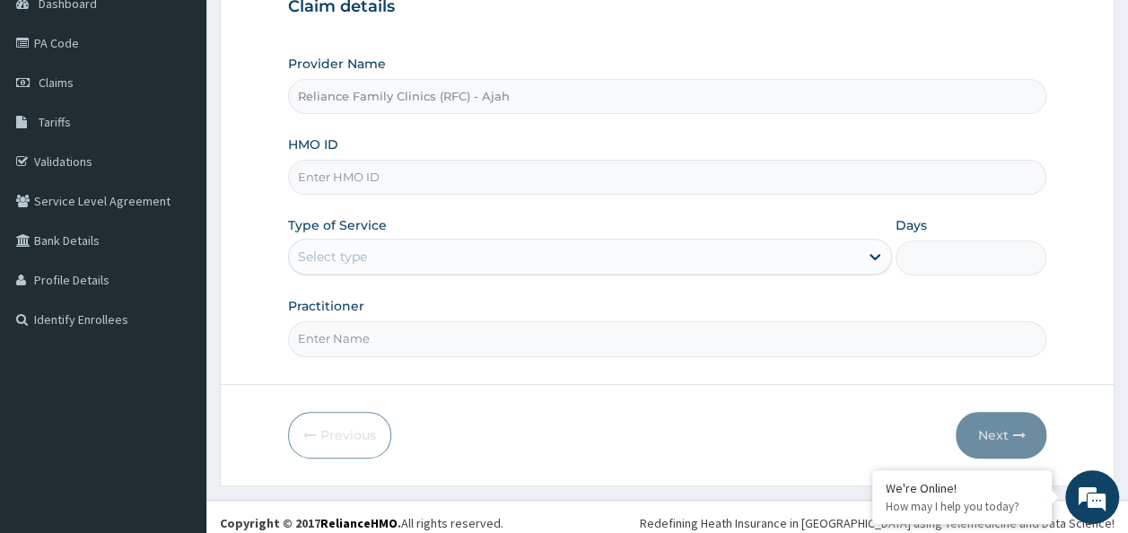
paste input "GSV/10174/A"
type input "GSV/10174/A"
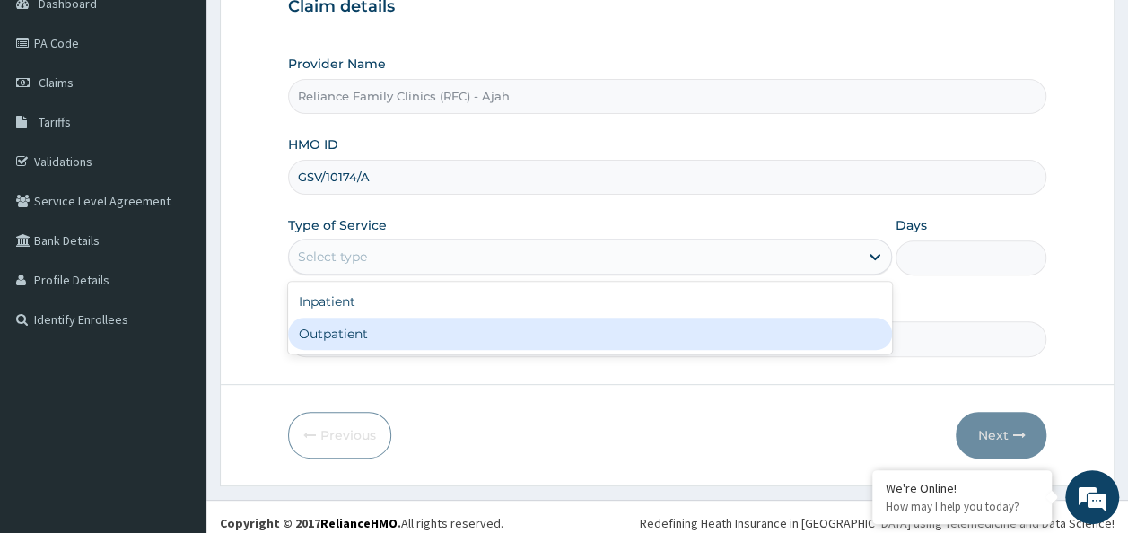
drag, startPoint x: 871, startPoint y: 257, endPoint x: 645, endPoint y: 345, distance: 241.8
click at [645, 275] on div "option Outpatient focused, 2 of 2. 2 results available. Use Up and Down to choo…" at bounding box center [590, 257] width 604 height 36
click at [645, 345] on div "Outpatient" at bounding box center [590, 334] width 604 height 32
type input "1"
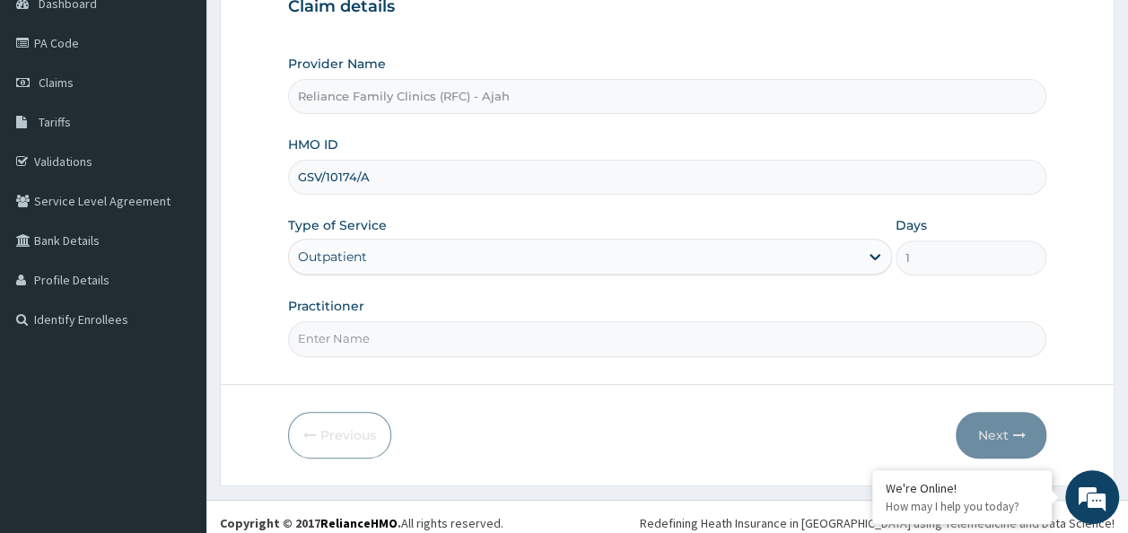
click at [550, 331] on input "Practitioner" at bounding box center [667, 338] width 759 height 35
type input "DR. LOCUM"
click at [992, 420] on button "Next" at bounding box center [1001, 435] width 91 height 47
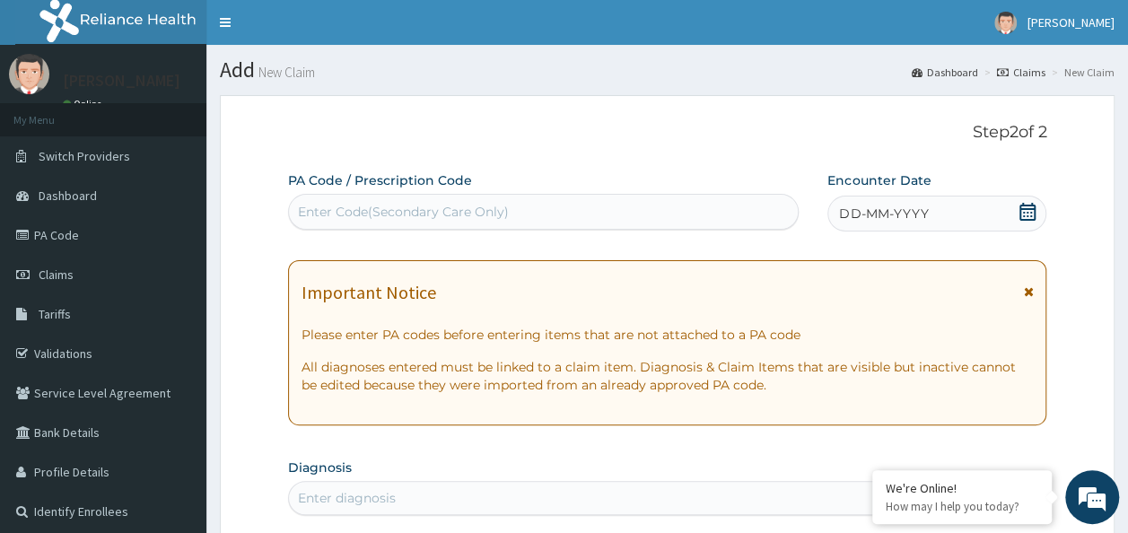
click at [1030, 199] on div "DD-MM-YYYY" at bounding box center [937, 214] width 219 height 36
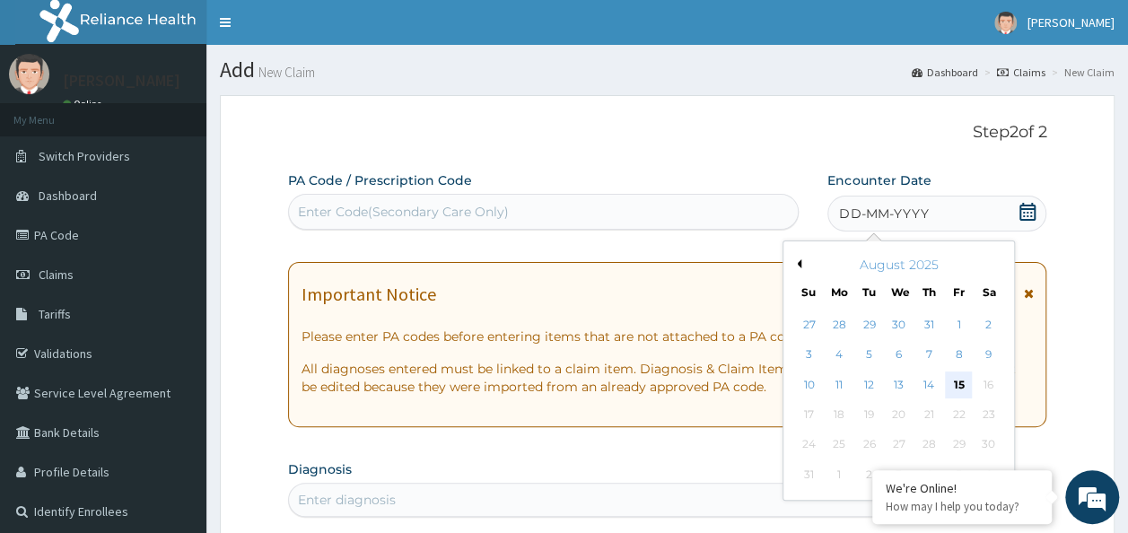
click at [960, 388] on div "15" at bounding box center [958, 385] width 27 height 27
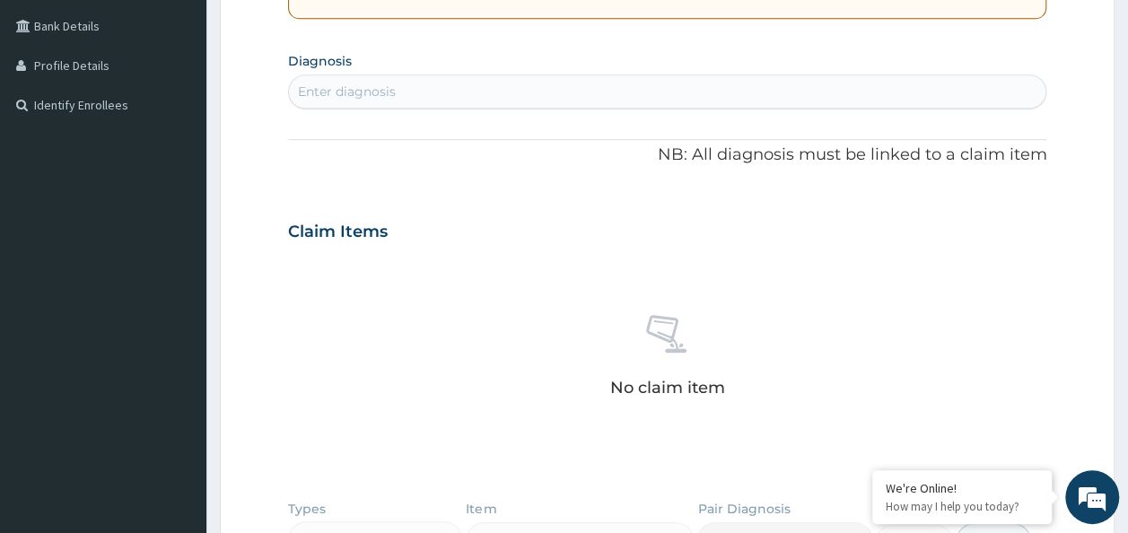
scroll to position [406, 0]
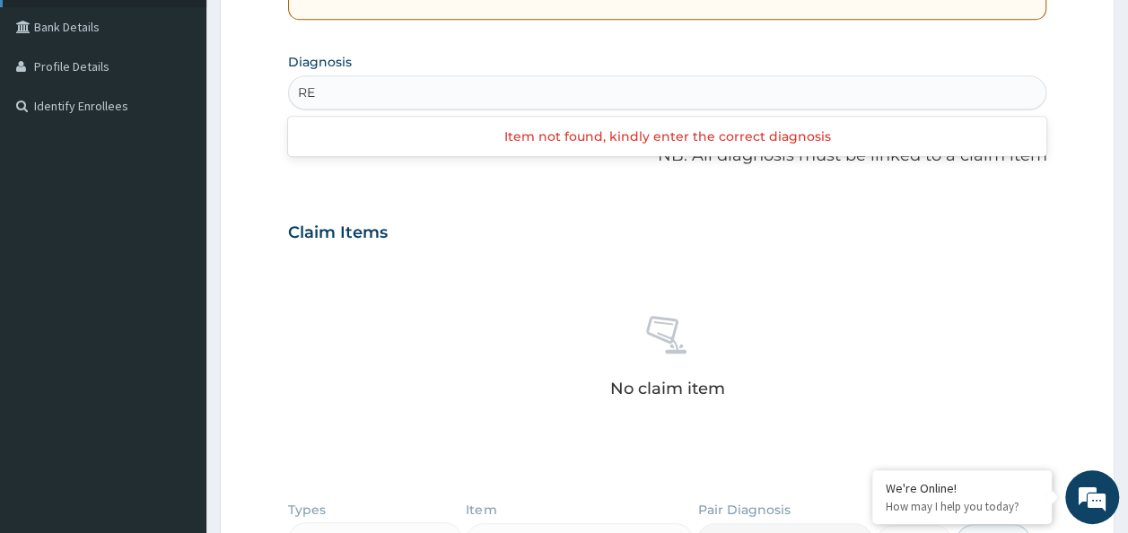
type input "R"
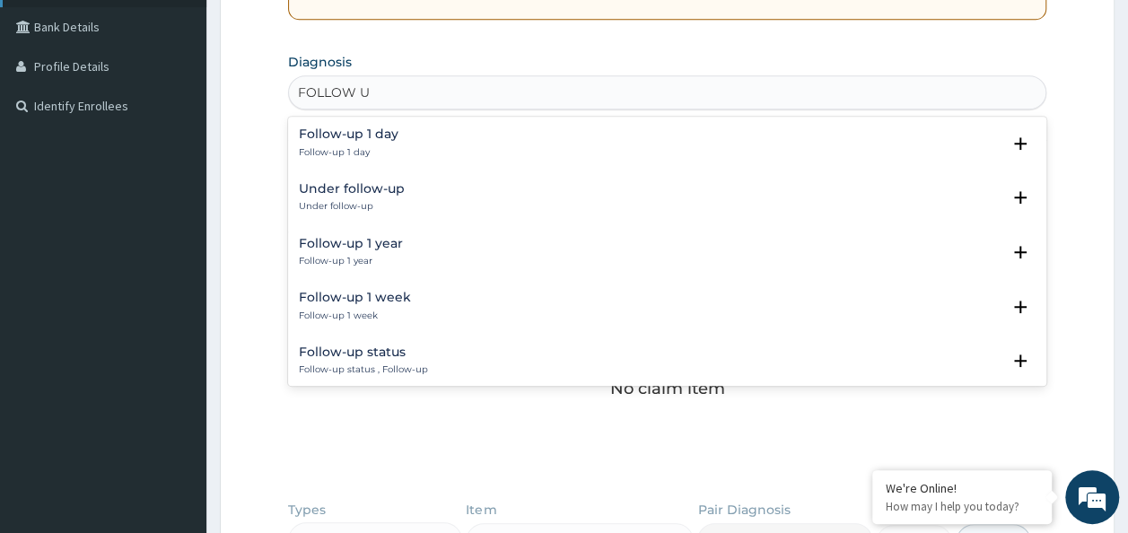
type input "FOLLOW UP"
click at [368, 137] on h4 "Follow-up 1 day" at bounding box center [349, 133] width 100 height 13
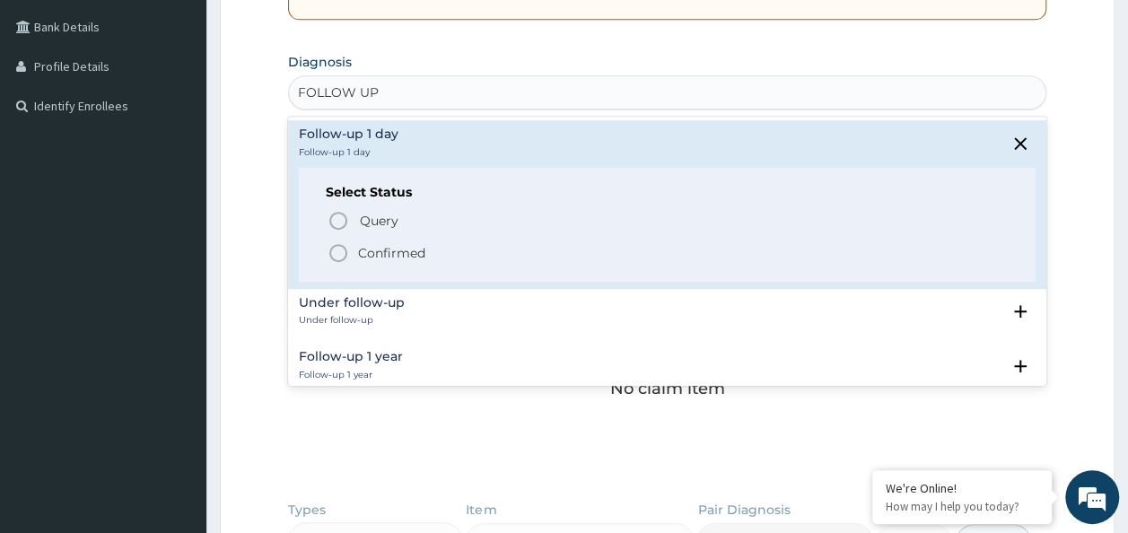
click at [331, 252] on icon "status option filled" at bounding box center [339, 253] width 22 height 22
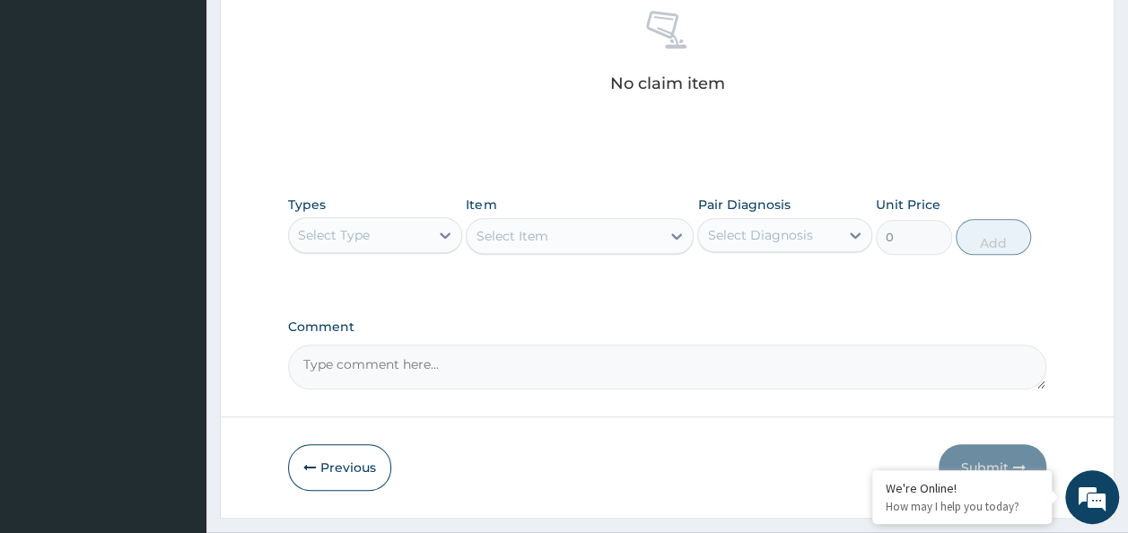
scroll to position [758, 0]
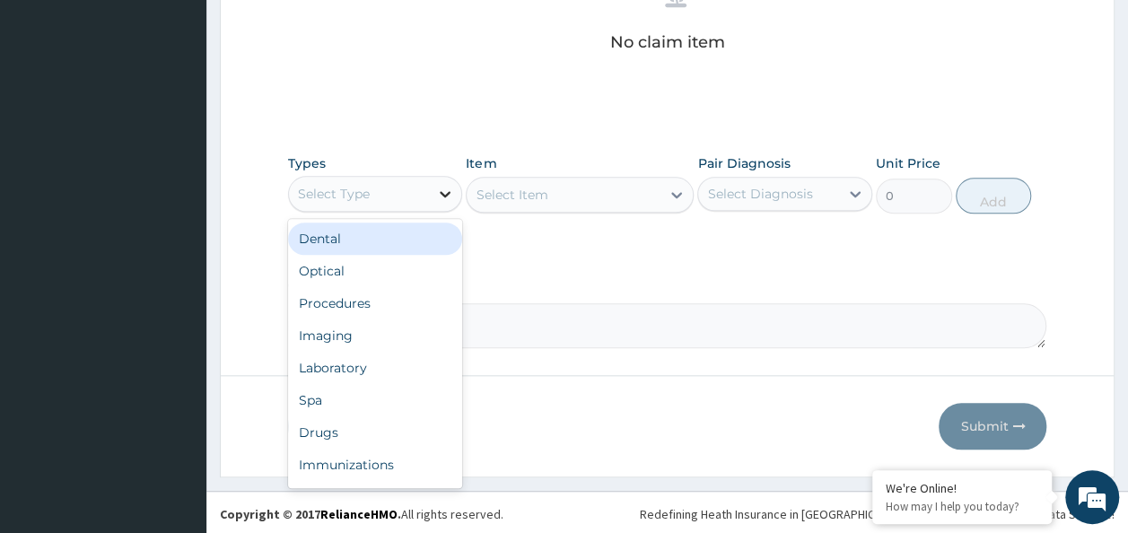
click at [445, 195] on icon at bounding box center [445, 194] width 18 height 18
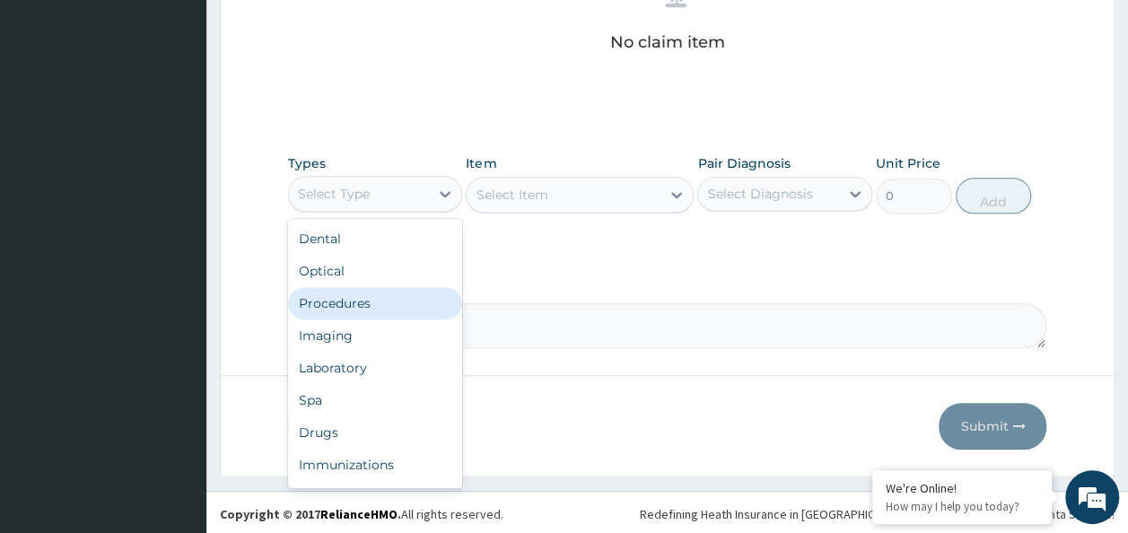
click at [374, 305] on div "Procedures" at bounding box center [375, 303] width 175 height 32
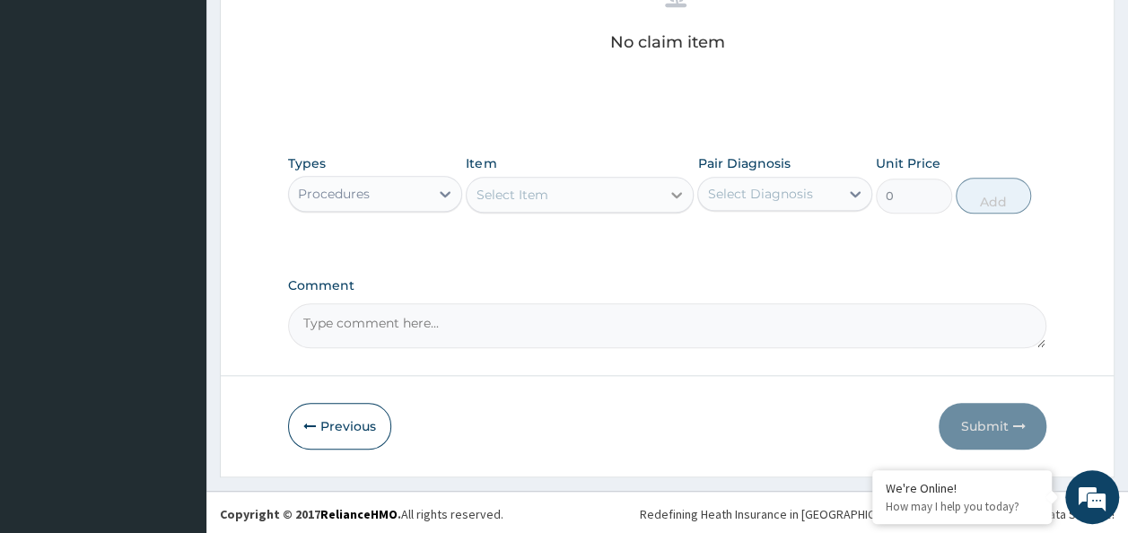
click at [676, 191] on icon at bounding box center [677, 195] width 18 height 18
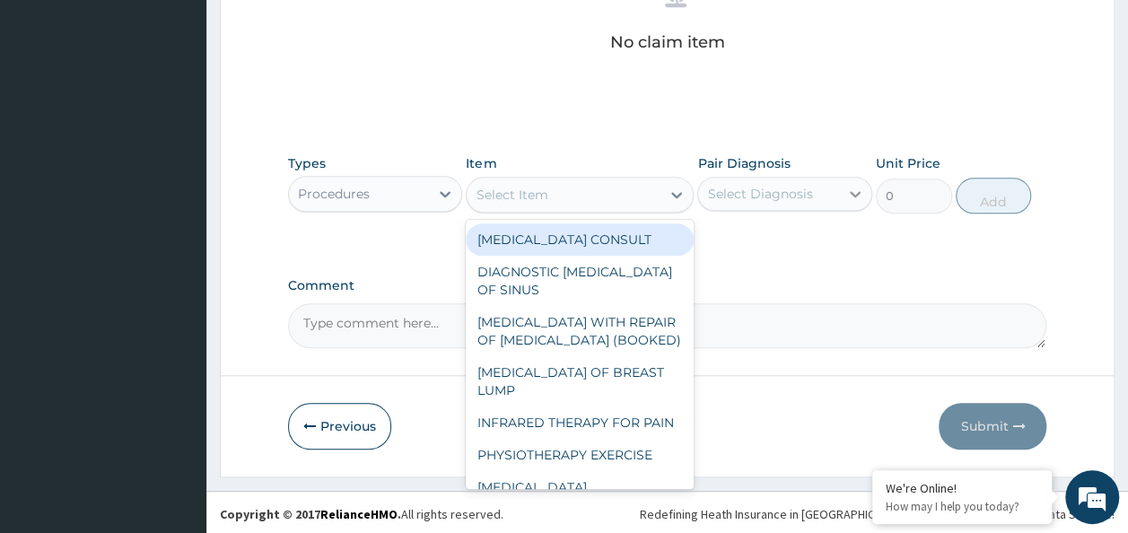
click at [847, 191] on icon at bounding box center [855, 194] width 18 height 18
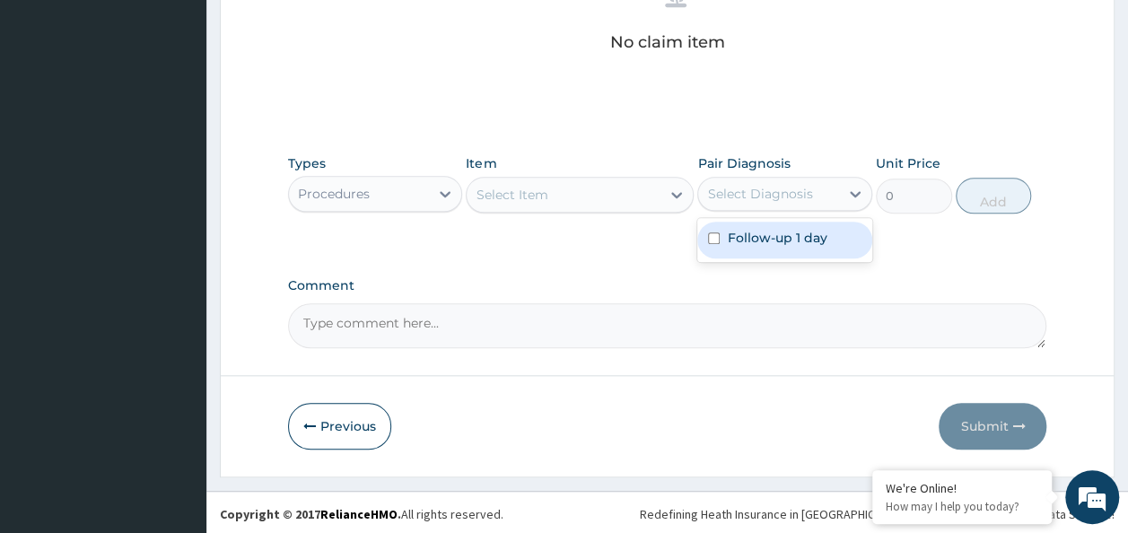
click at [807, 230] on label "Follow-up 1 day" at bounding box center [777, 238] width 100 height 18
checkbox input "true"
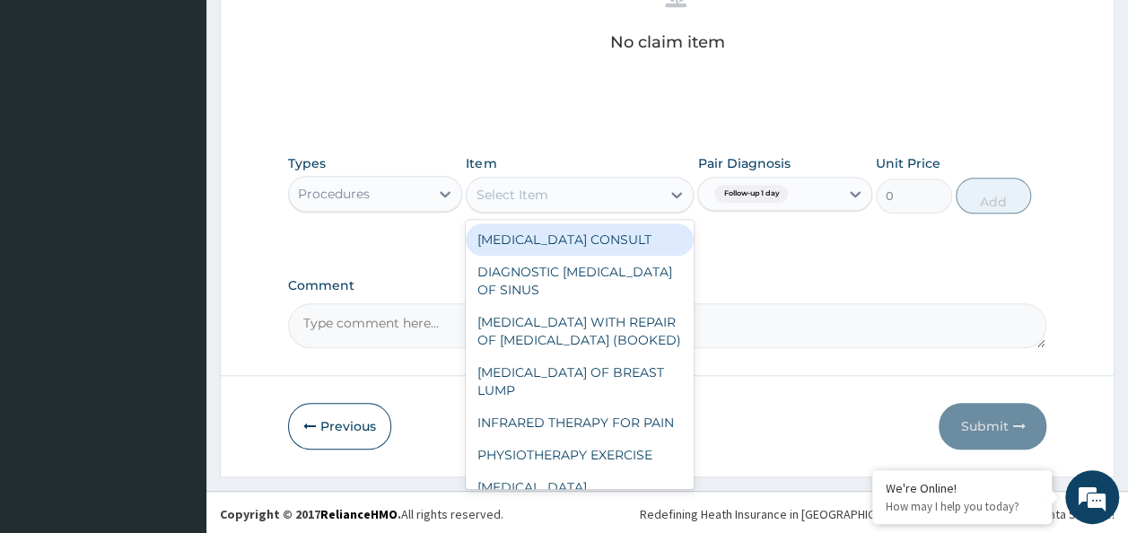
click at [620, 182] on div "Select Item" at bounding box center [564, 194] width 194 height 29
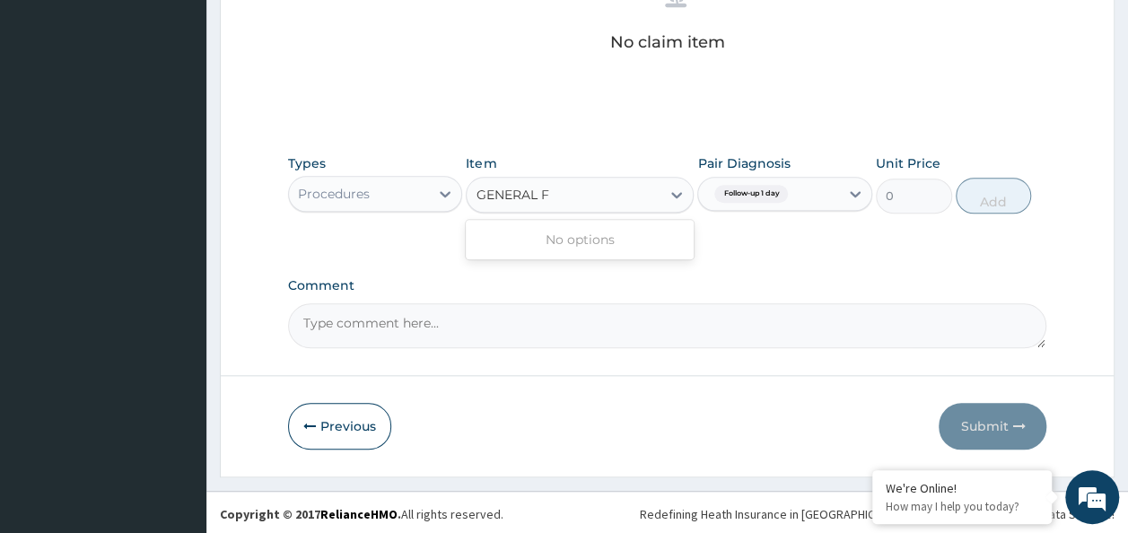
type input "GENERAL"
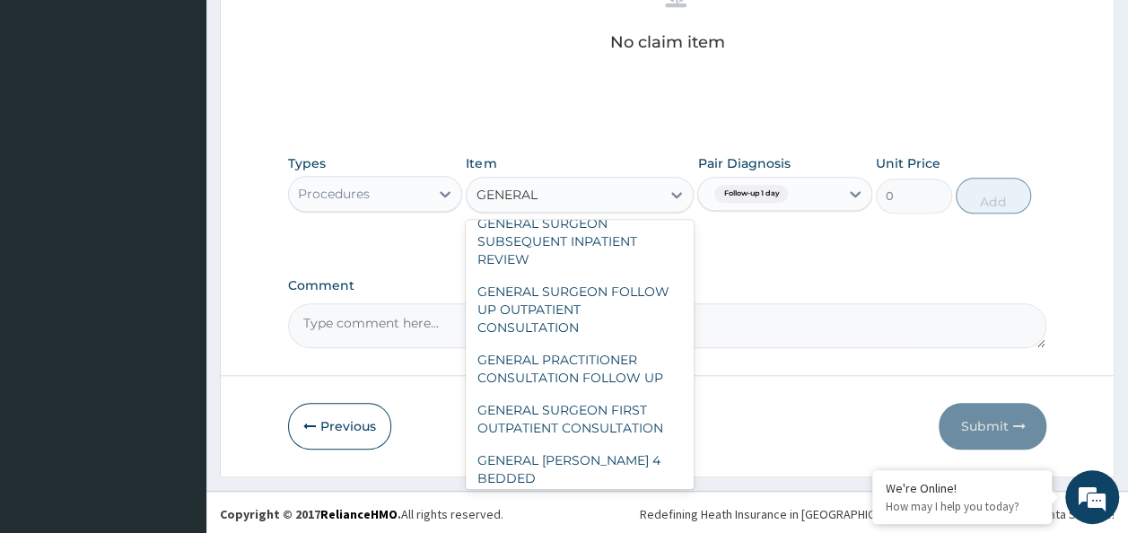
scroll to position [238, 0]
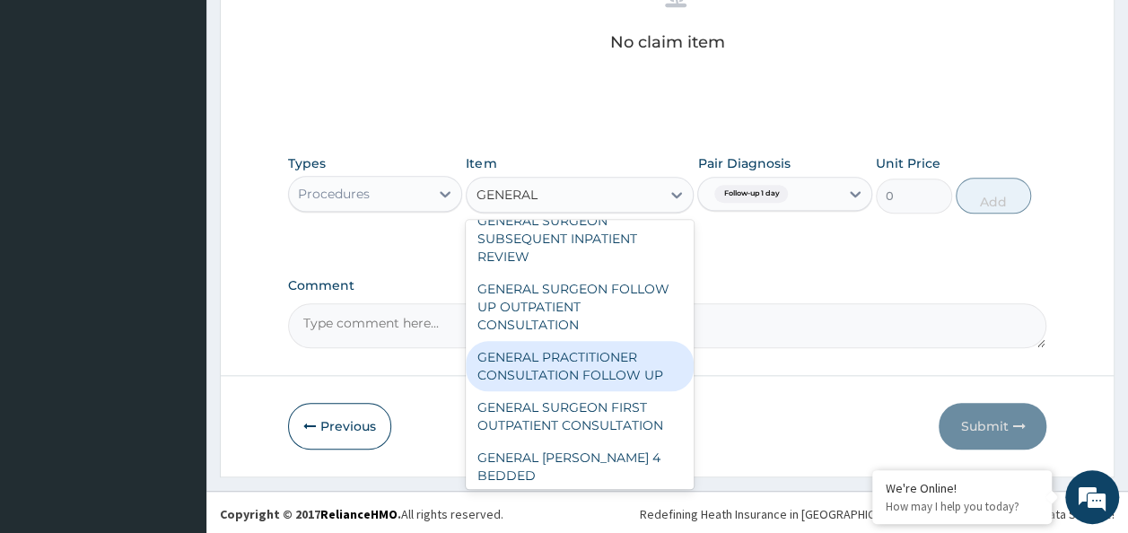
click at [564, 368] on div "GENERAL PRACTITIONER CONSULTATION FOLLOW UP" at bounding box center [580, 366] width 228 height 50
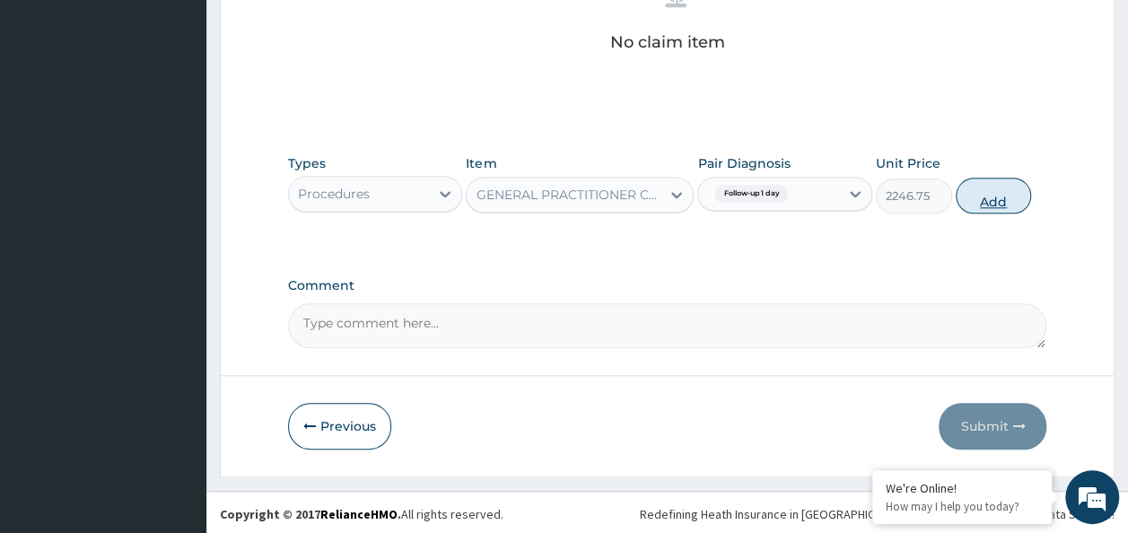
click at [998, 206] on button "Add" at bounding box center [994, 196] width 76 height 36
type input "0"
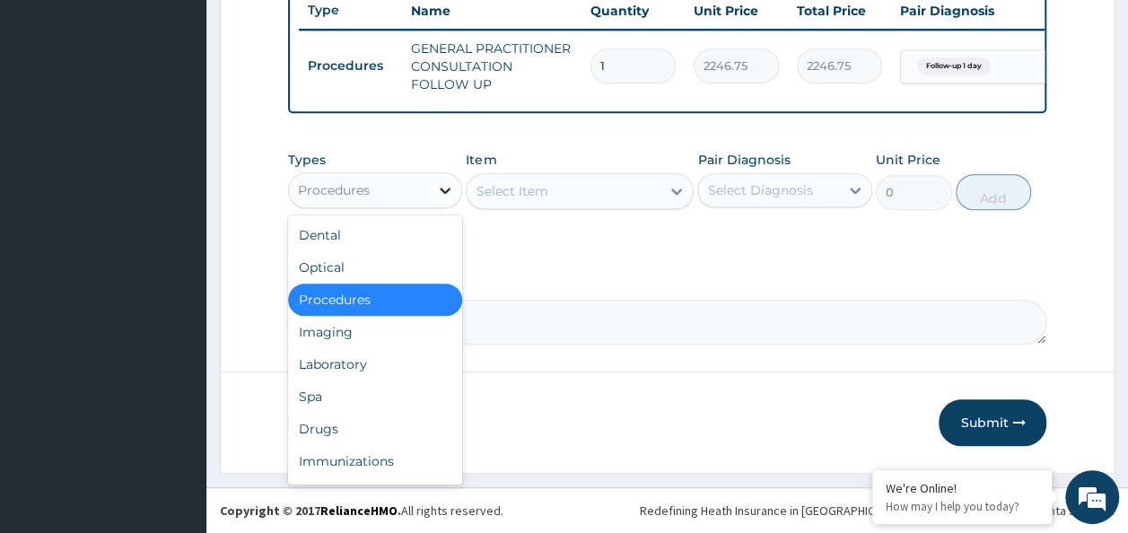
click at [450, 192] on icon at bounding box center [445, 190] width 18 height 18
click at [348, 431] on div "Drugs" at bounding box center [375, 429] width 175 height 32
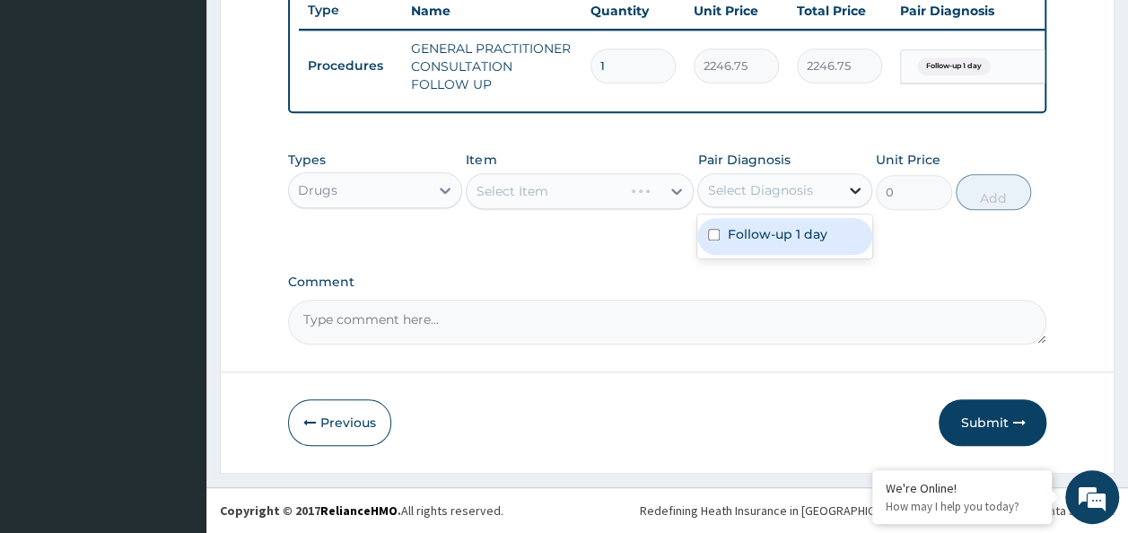
click at [851, 187] on icon at bounding box center [855, 190] width 18 height 18
click at [789, 241] on label "Follow-up 1 day" at bounding box center [777, 234] width 100 height 18
checkbox input "true"
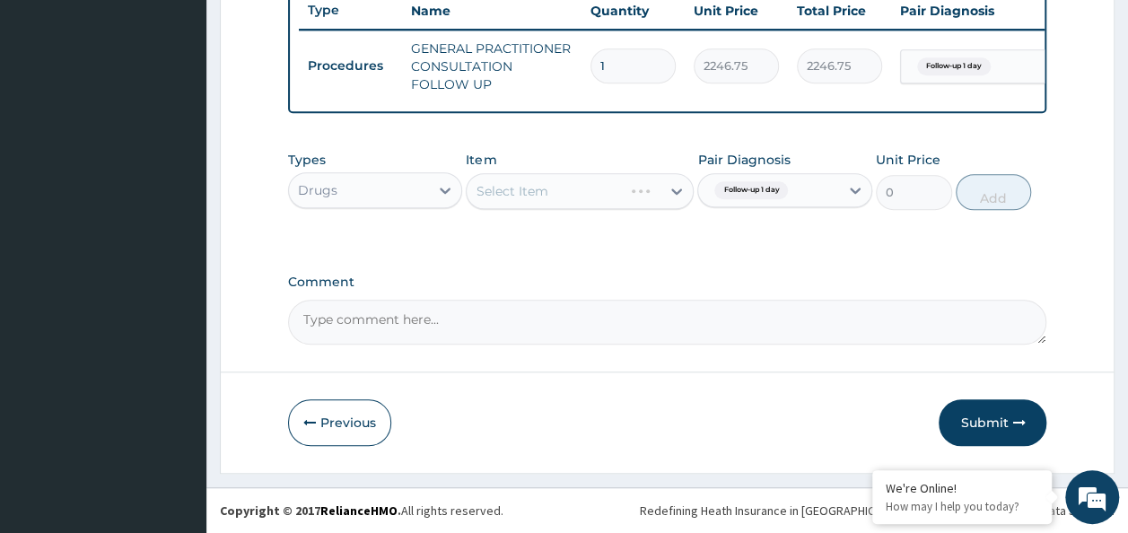
click at [570, 194] on div "Select Item" at bounding box center [580, 191] width 228 height 36
click at [571, 188] on div "Select Item" at bounding box center [580, 191] width 228 height 36
click at [535, 187] on div "Select Item" at bounding box center [580, 191] width 228 height 36
click at [674, 191] on div "Select Item" at bounding box center [580, 191] width 228 height 36
click at [535, 188] on div "Select Item" at bounding box center [580, 191] width 228 height 36
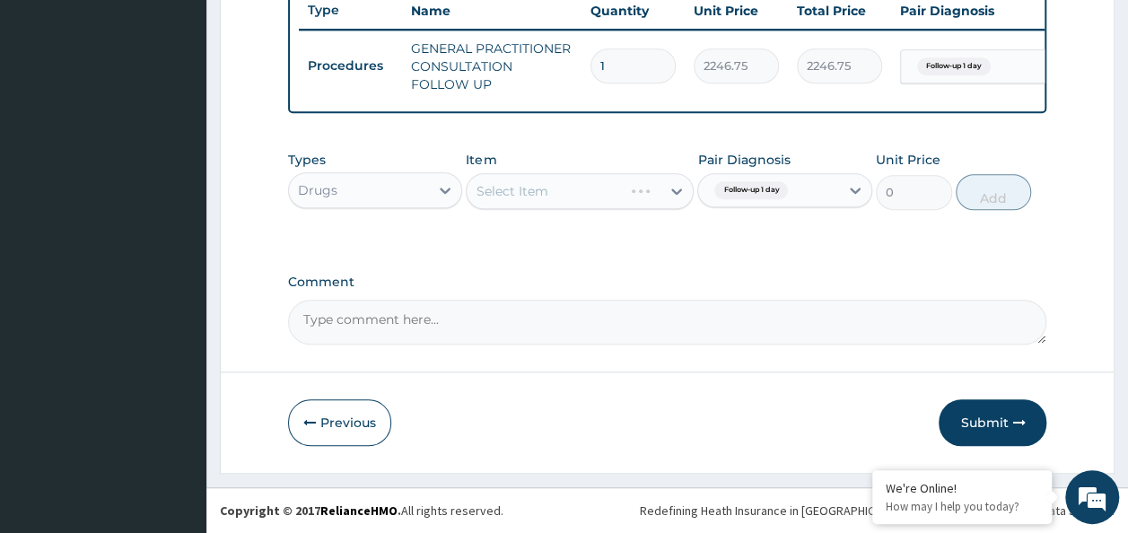
click at [535, 188] on div "Select Item" at bounding box center [580, 191] width 228 height 36
click at [513, 198] on div "Select Item" at bounding box center [580, 191] width 228 height 36
click at [587, 193] on div "Select Item" at bounding box center [580, 191] width 228 height 36
click at [669, 190] on div "Select Item" at bounding box center [580, 191] width 228 height 36
drag, startPoint x: 678, startPoint y: 188, endPoint x: 644, endPoint y: 235, distance: 57.8
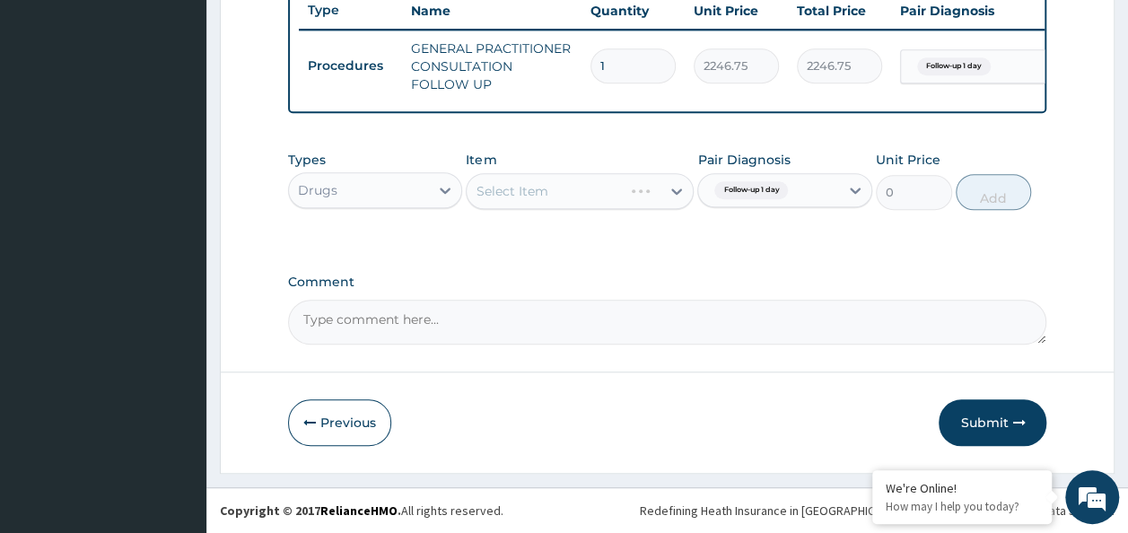
click at [644, 235] on div "Types Drugs Item Select Item Pair Diagnosis Follow-up 1 day Unit Price 0 Add" at bounding box center [667, 194] width 759 height 104
click at [663, 194] on div "Select Item" at bounding box center [580, 191] width 228 height 36
click at [678, 194] on div "Select Item" at bounding box center [580, 191] width 228 height 36
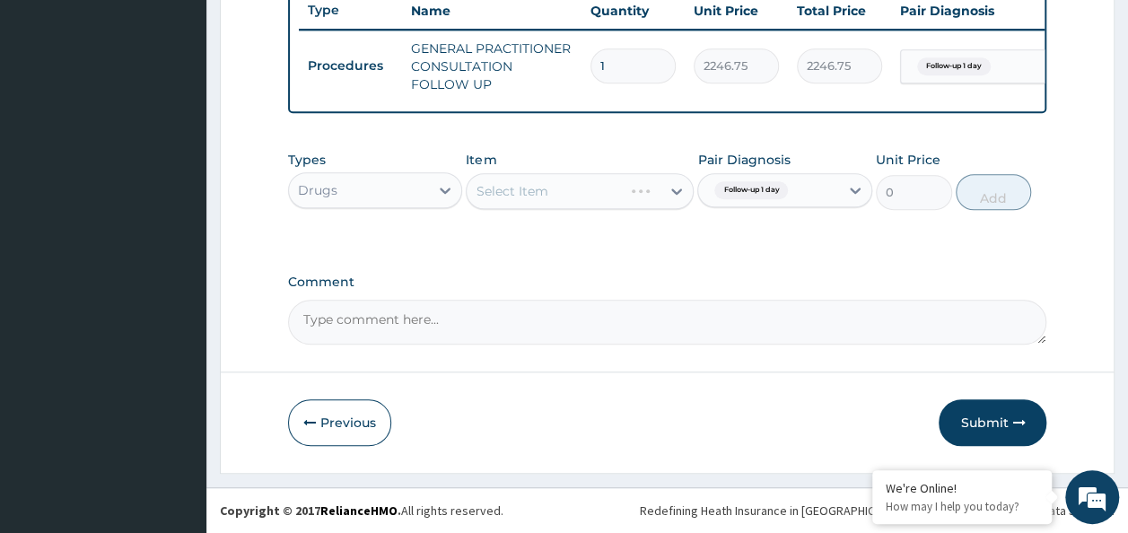
click at [678, 194] on div "Select Item" at bounding box center [580, 191] width 228 height 36
drag, startPoint x: 678, startPoint y: 194, endPoint x: 662, endPoint y: 228, distance: 37.4
click at [662, 228] on div "Types Drugs Item Select Item Pair Diagnosis Follow-up 1 day Unit Price 0 Add" at bounding box center [667, 194] width 759 height 104
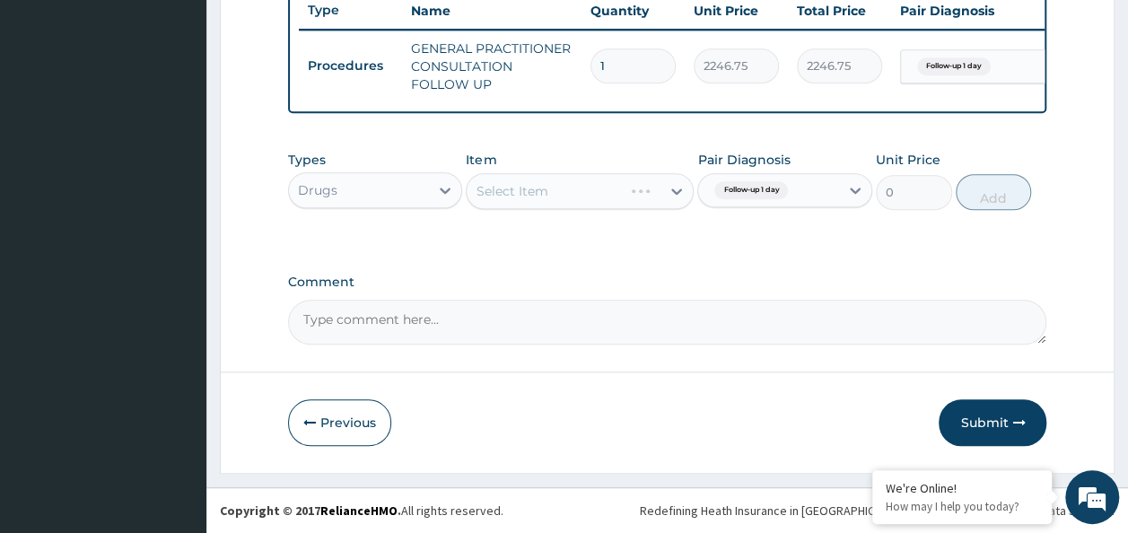
click at [677, 193] on div "Select Item" at bounding box center [580, 191] width 228 height 36
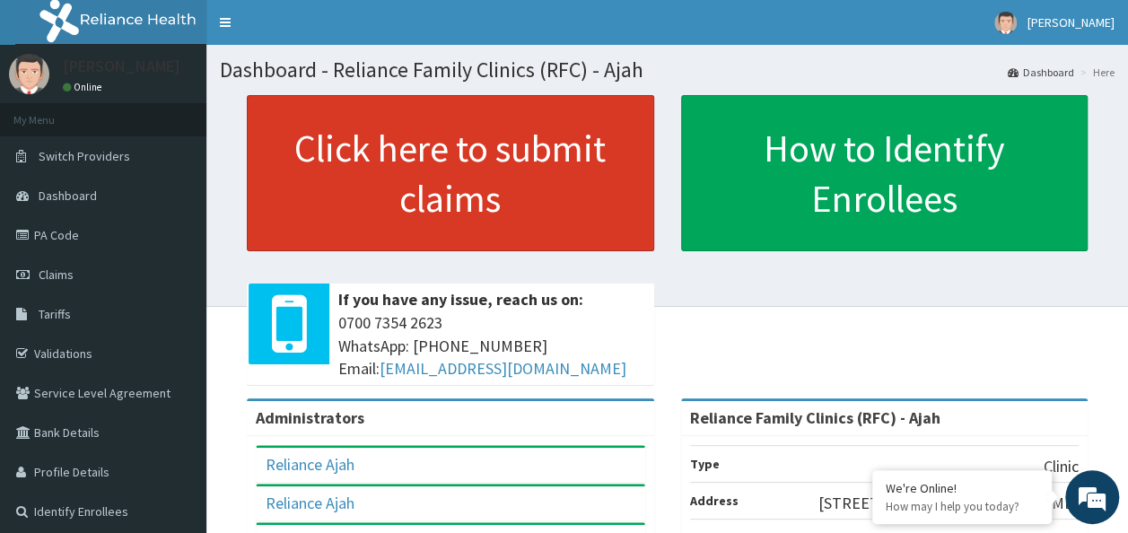
click at [381, 183] on link "Click here to submit claims" at bounding box center [450, 173] width 407 height 156
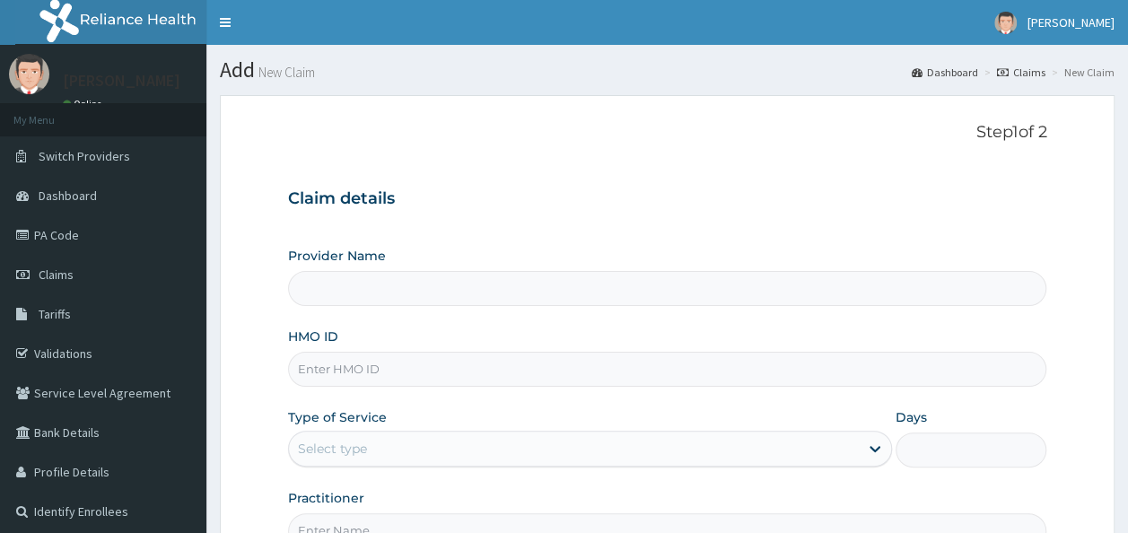
type input "Reliance Family Clinics (RFC) - Ajah"
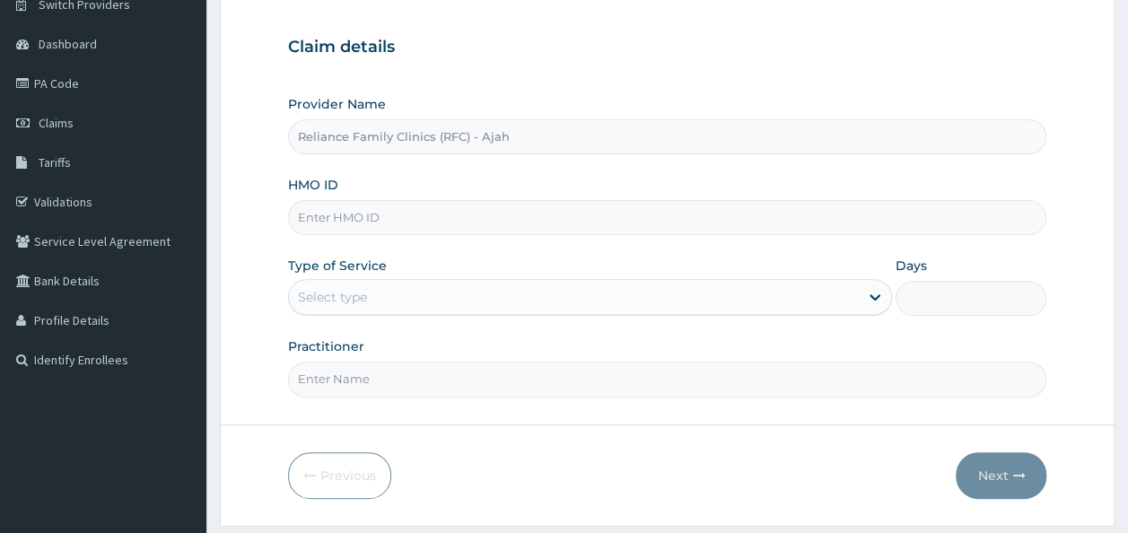
scroll to position [153, 0]
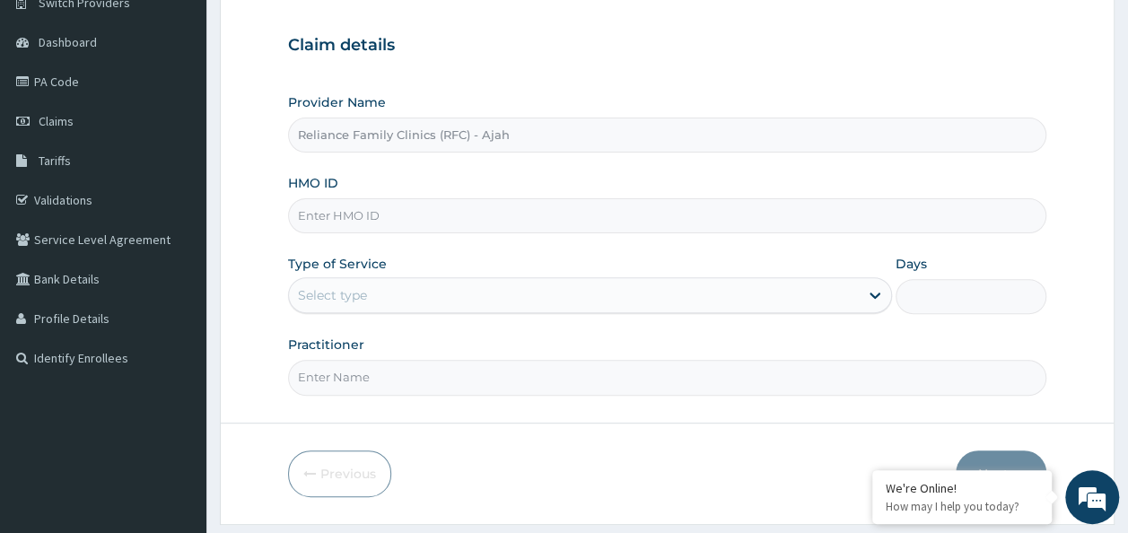
click at [460, 208] on input "HMO ID" at bounding box center [667, 215] width 759 height 35
paste input "GSV/10174/A"
type input "GSV/10174/A"
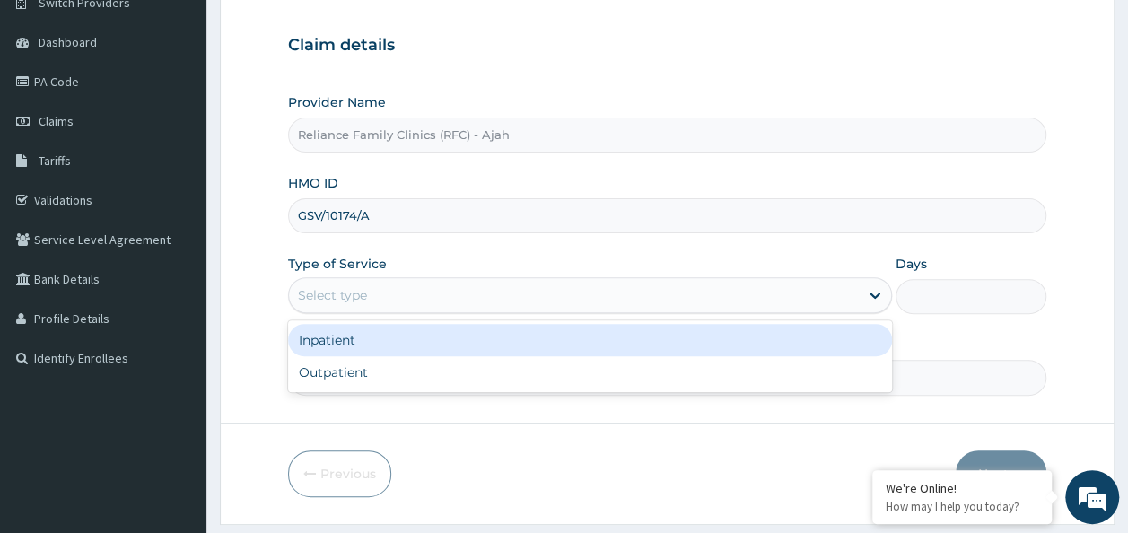
click at [452, 289] on div "Select type" at bounding box center [574, 295] width 570 height 29
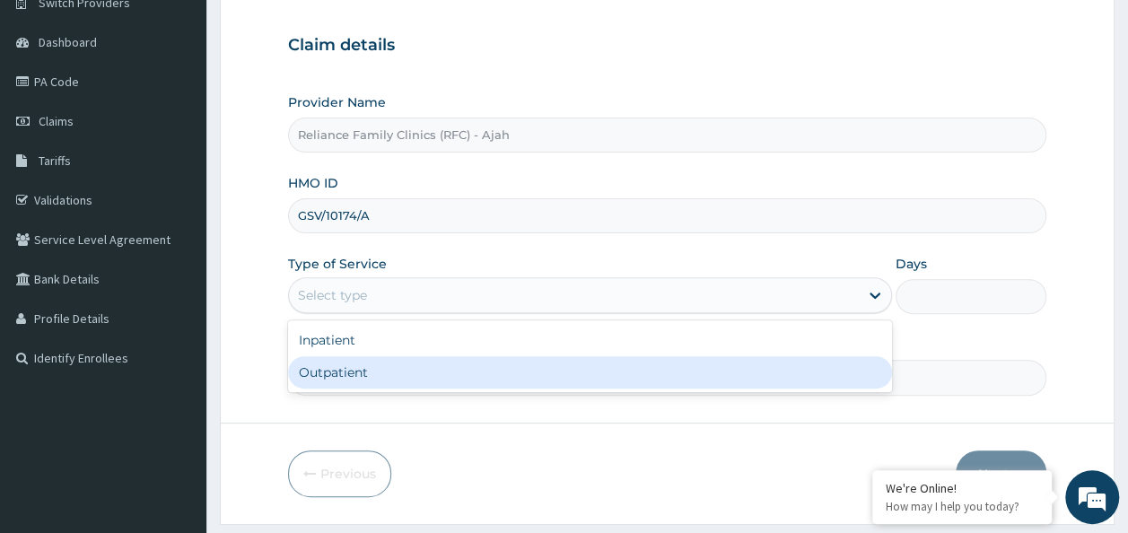
click at [443, 384] on div "Outpatient" at bounding box center [590, 372] width 604 height 32
type input "1"
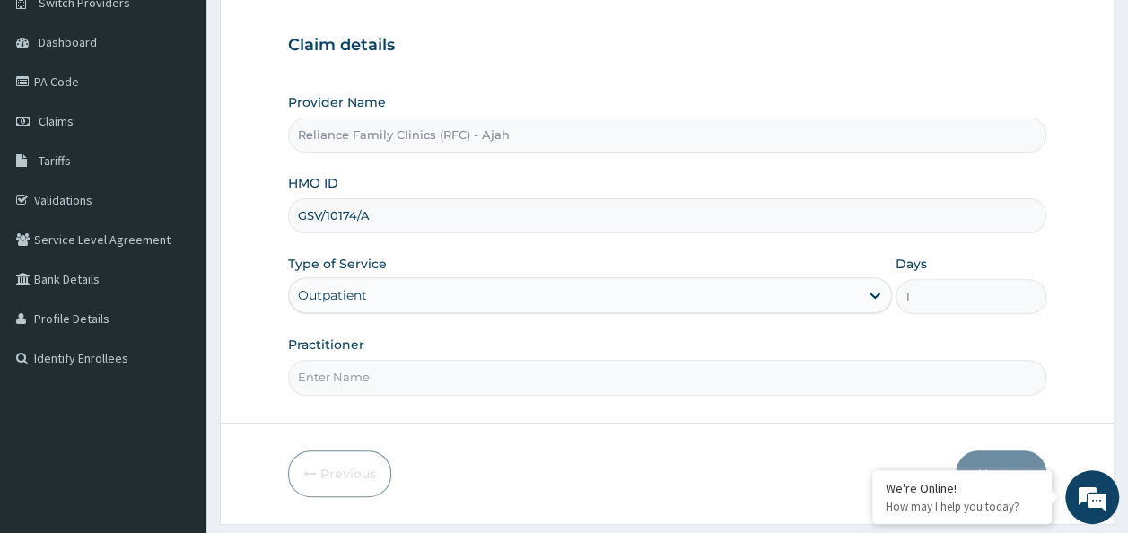
scroll to position [0, 0]
click at [653, 385] on input "Practitioner" at bounding box center [667, 377] width 759 height 35
type input "DR. LOCUM"
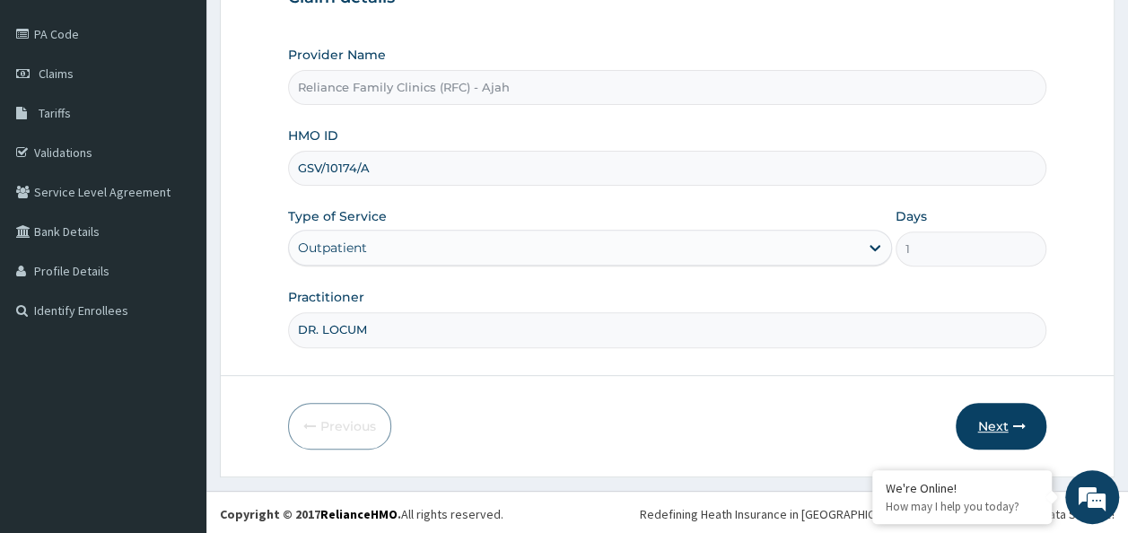
click at [1012, 425] on icon "button" at bounding box center [1018, 426] width 13 height 13
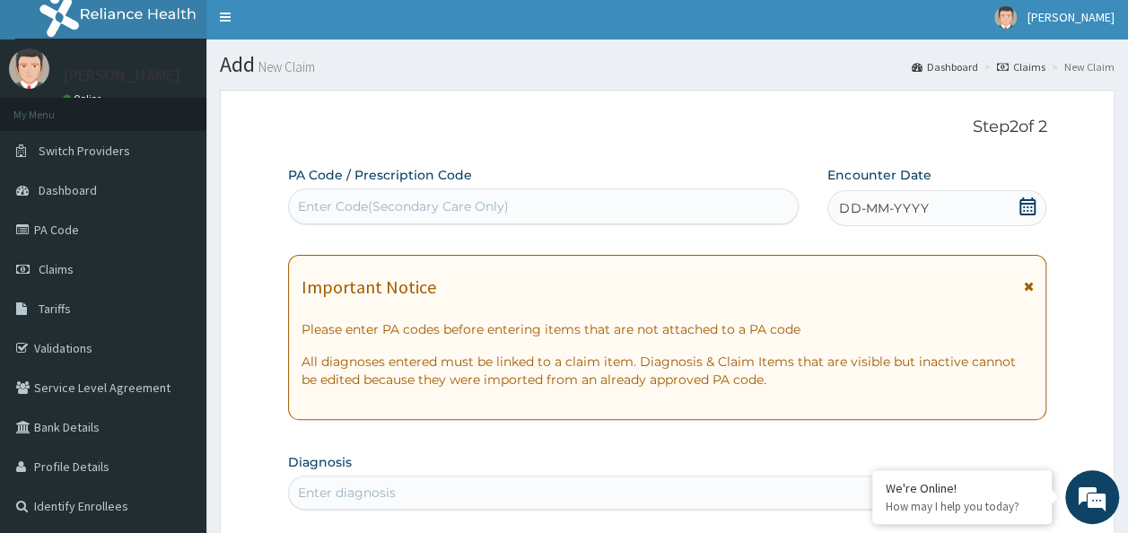
scroll to position [0, 0]
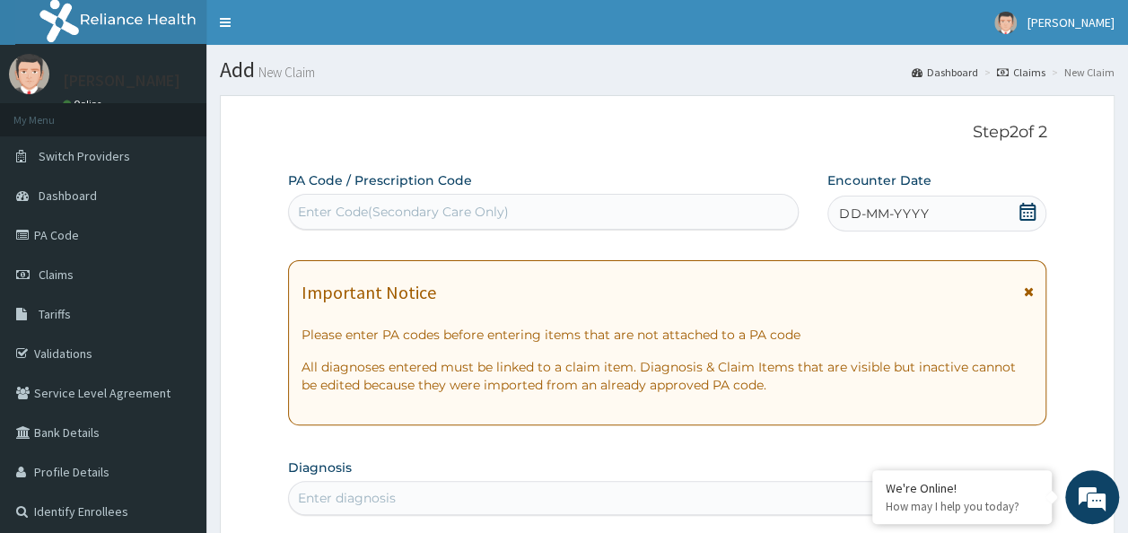
click at [924, 212] on span "DD-MM-YYYY" at bounding box center [883, 214] width 89 height 18
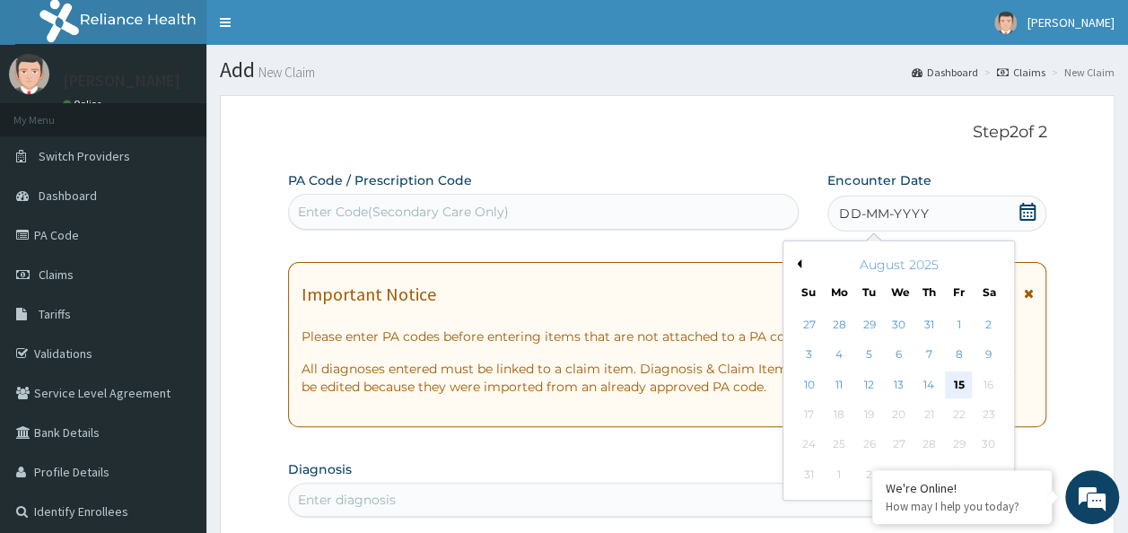
click at [959, 383] on div "15" at bounding box center [958, 385] width 27 height 27
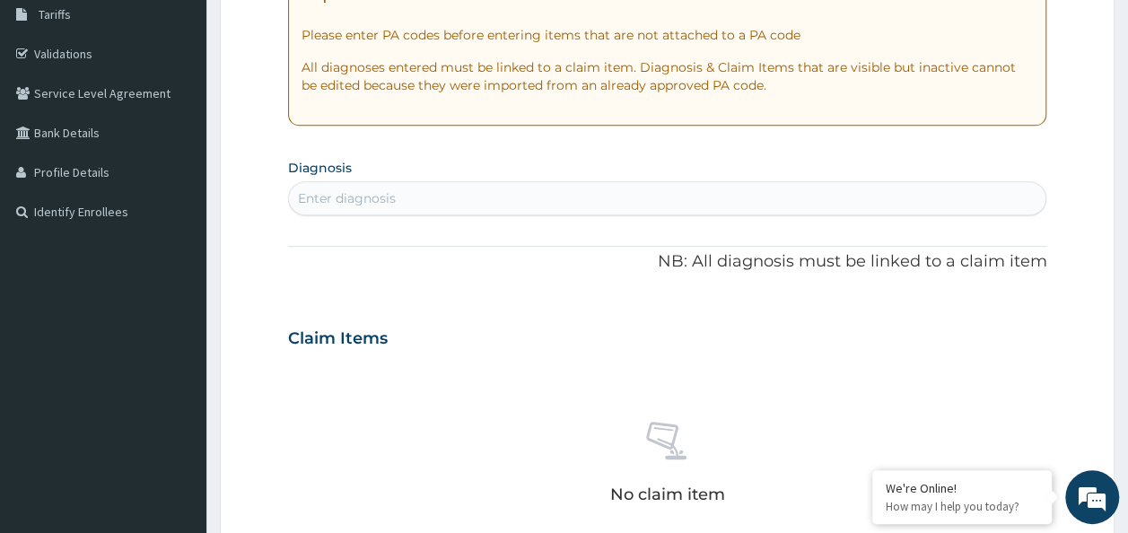
scroll to position [296, 0]
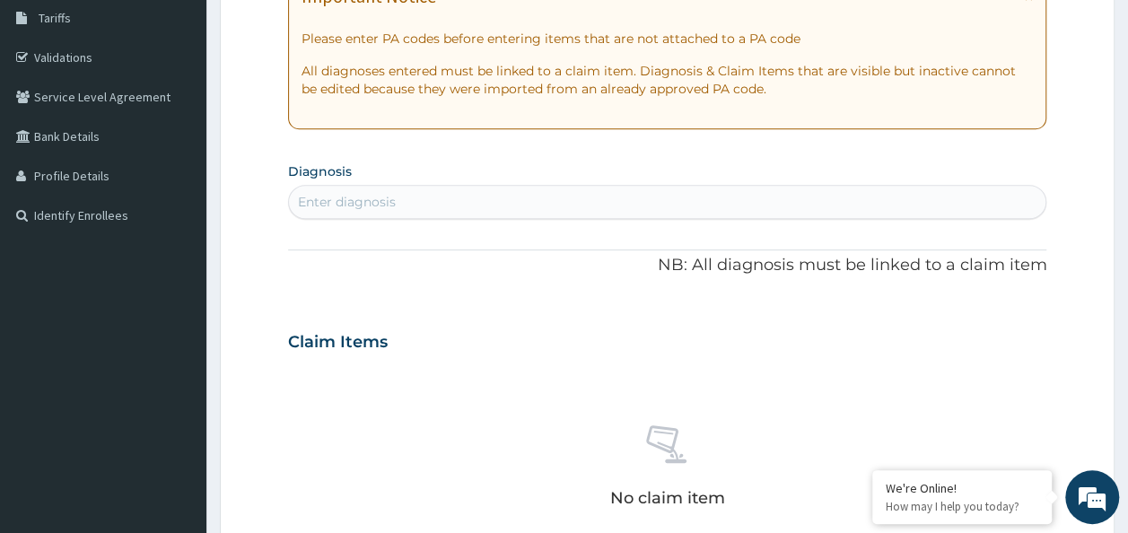
click at [341, 195] on div "Enter diagnosis" at bounding box center [347, 202] width 98 height 18
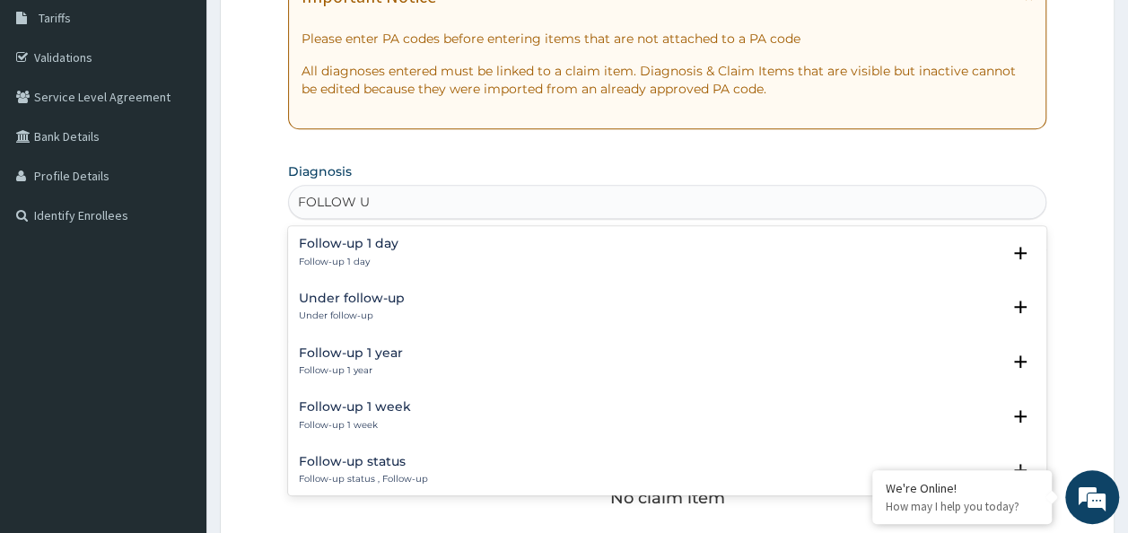
type input "FOLLOW UP"
click at [352, 257] on p "Follow-up 1 day" at bounding box center [349, 262] width 100 height 13
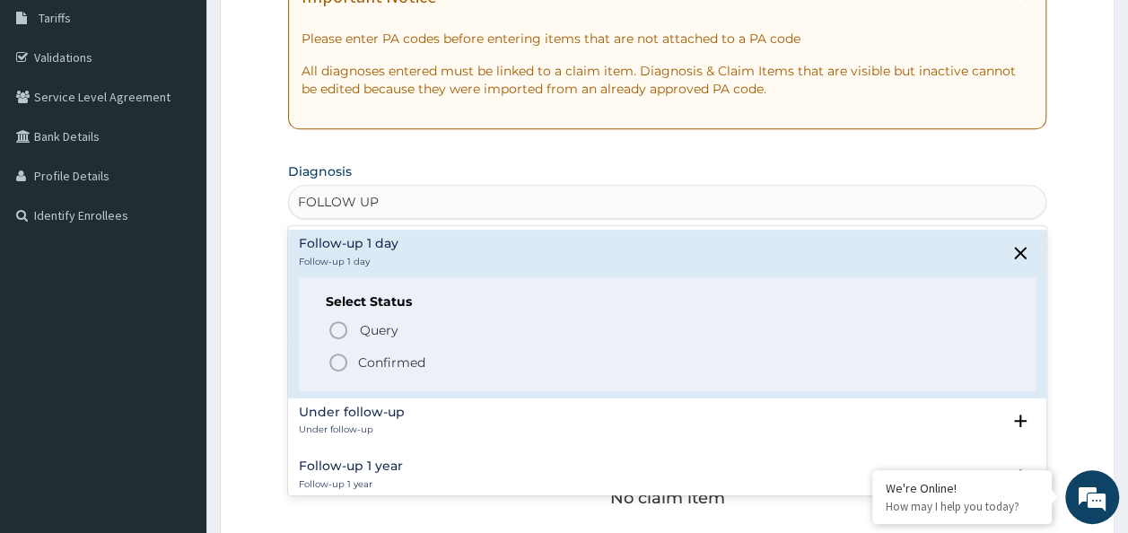
click at [341, 363] on icon "status option filled" at bounding box center [339, 363] width 22 height 22
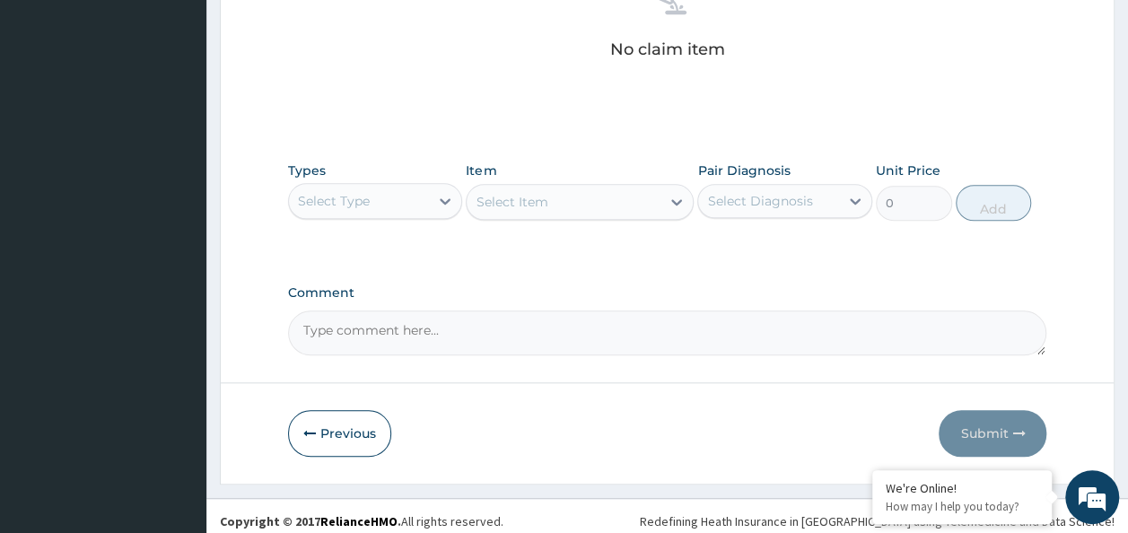
scroll to position [758, 0]
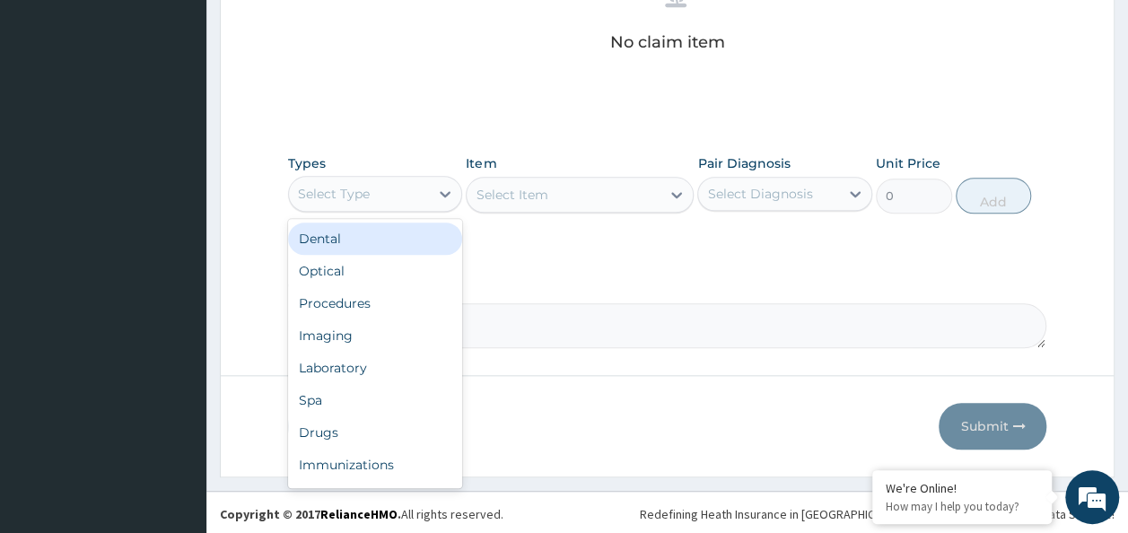
click at [407, 191] on div "Select Type" at bounding box center [359, 194] width 141 height 29
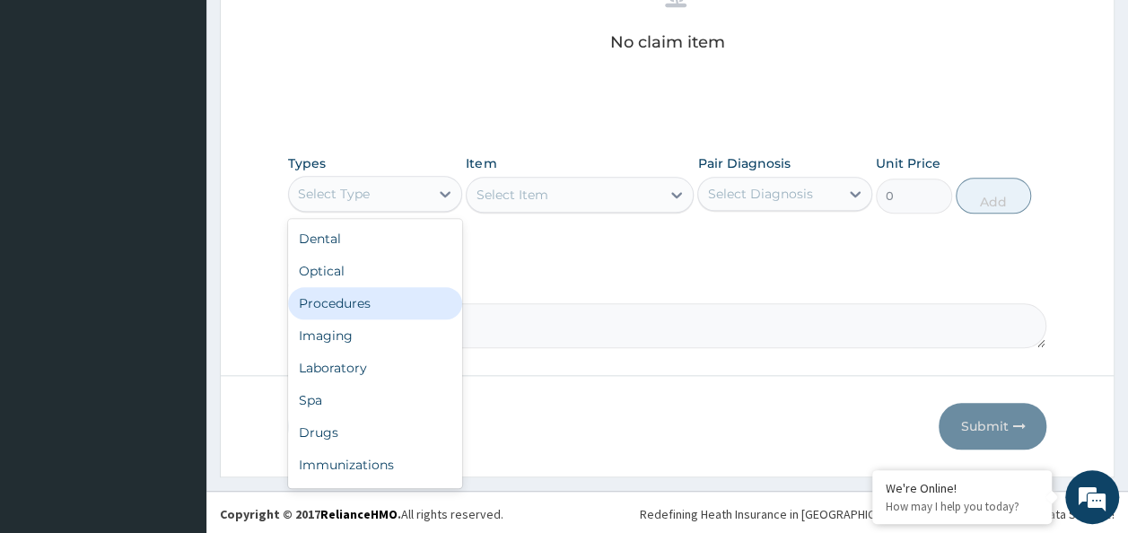
click at [377, 289] on div "Procedures" at bounding box center [375, 303] width 175 height 32
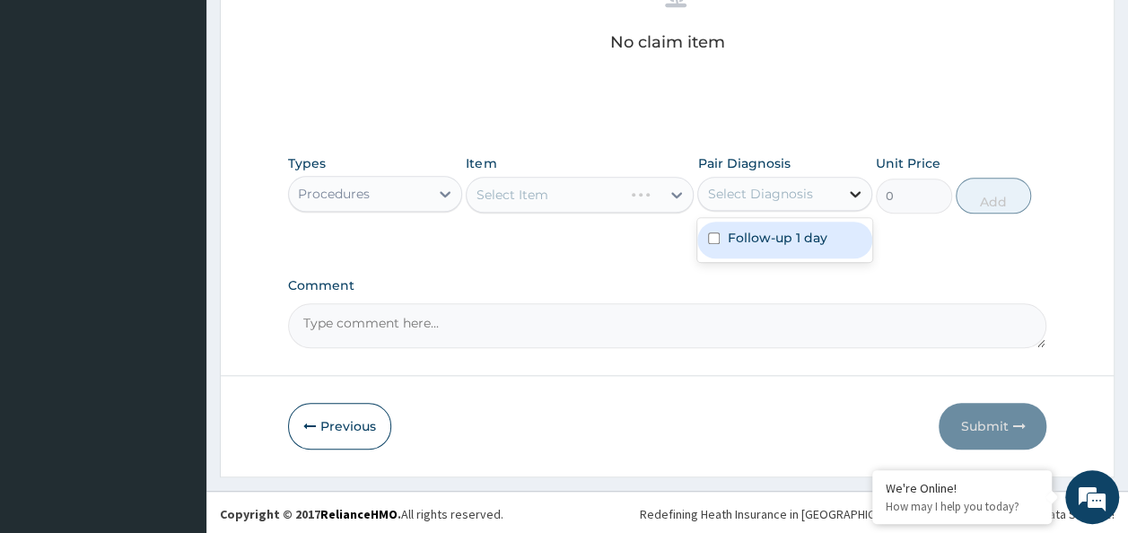
click at [848, 189] on icon at bounding box center [855, 194] width 18 height 18
click at [711, 233] on input "checkbox" at bounding box center [714, 238] width 12 height 12
checkbox input "true"
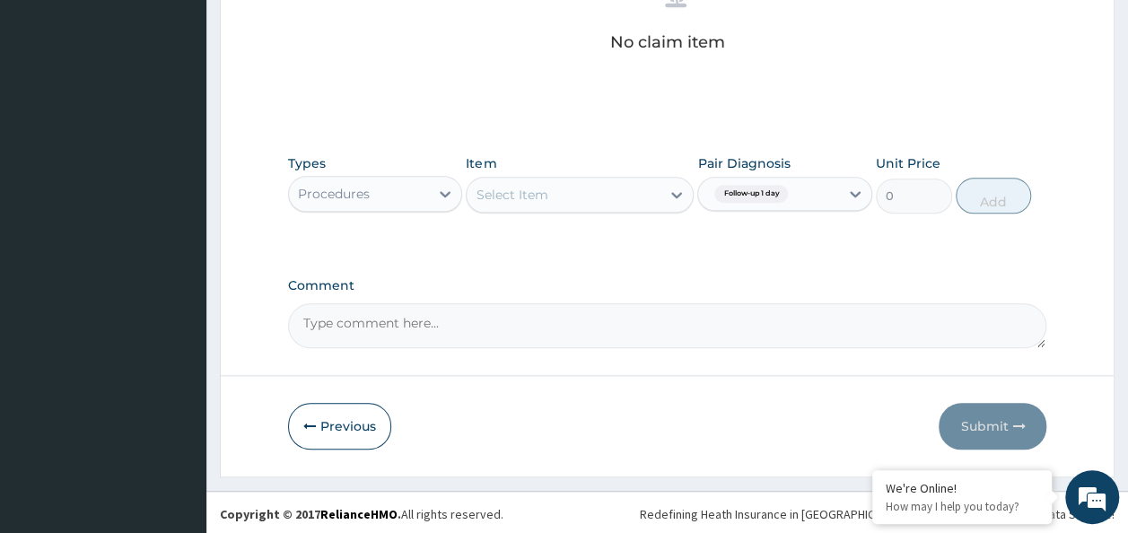
click at [608, 193] on div "Select Item" at bounding box center [564, 194] width 194 height 29
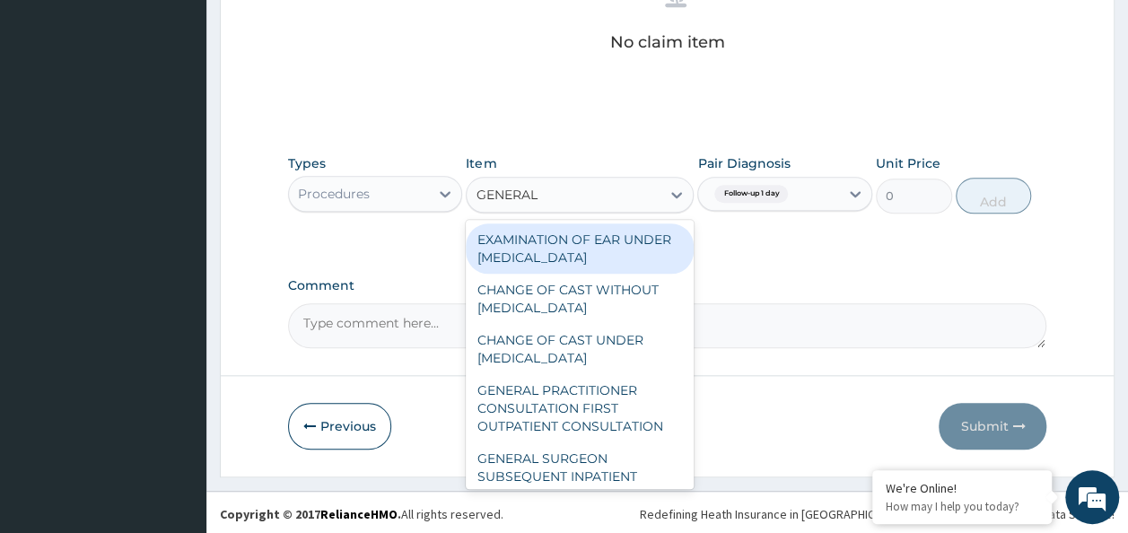
type input "GENERAL"
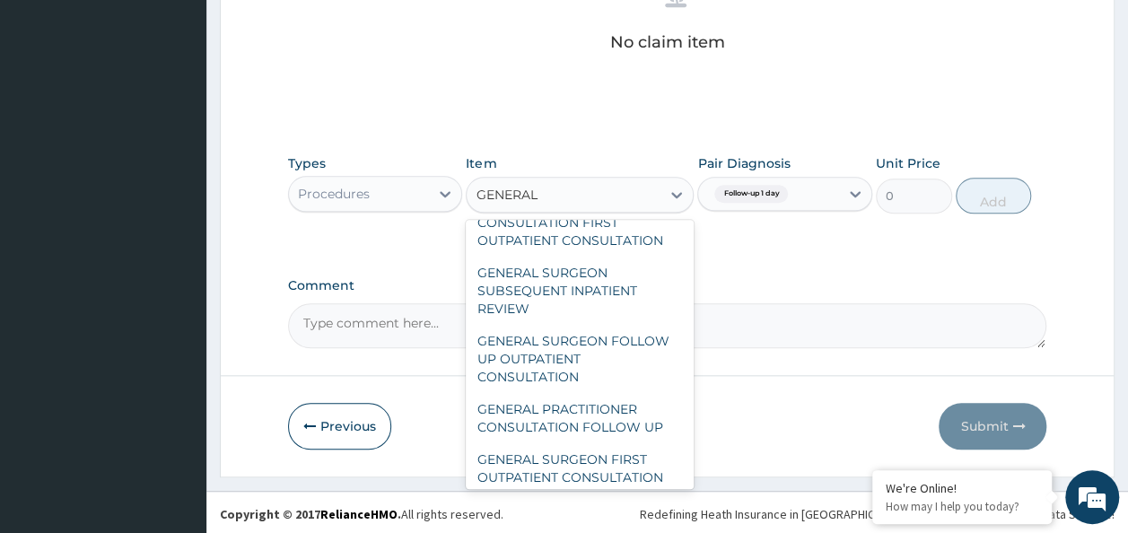
scroll to position [193, 0]
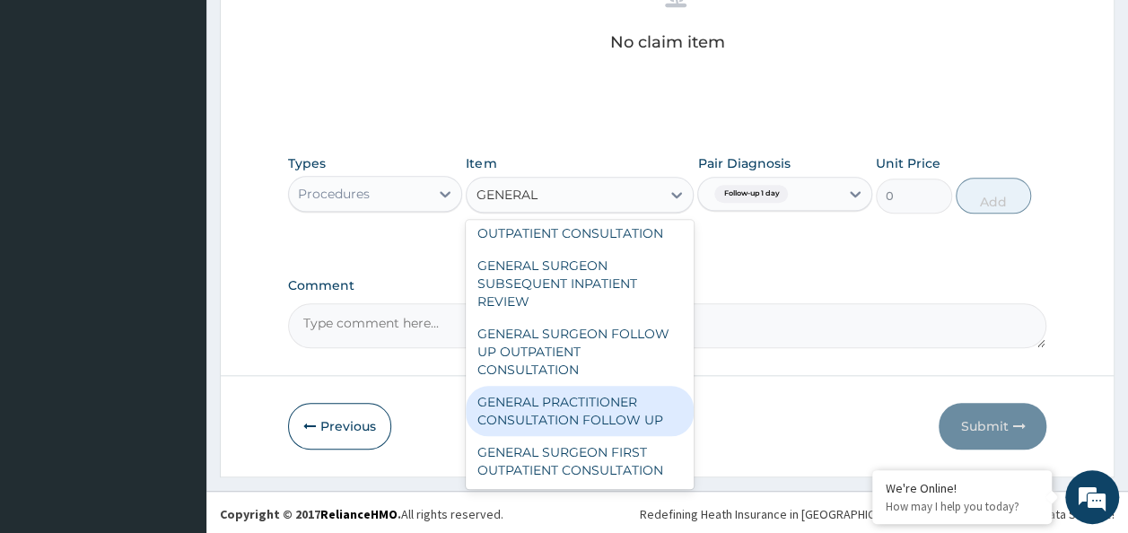
click at [608, 433] on div "GENERAL PRACTITIONER CONSULTATION FOLLOW UP" at bounding box center [580, 411] width 228 height 50
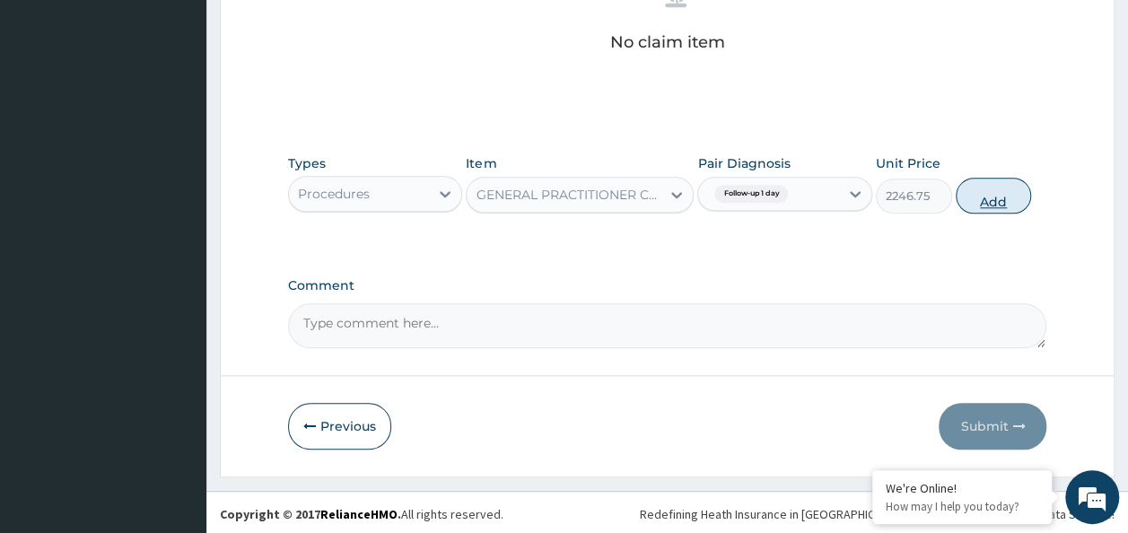
click at [993, 187] on button "Add" at bounding box center [994, 196] width 76 height 36
type input "0"
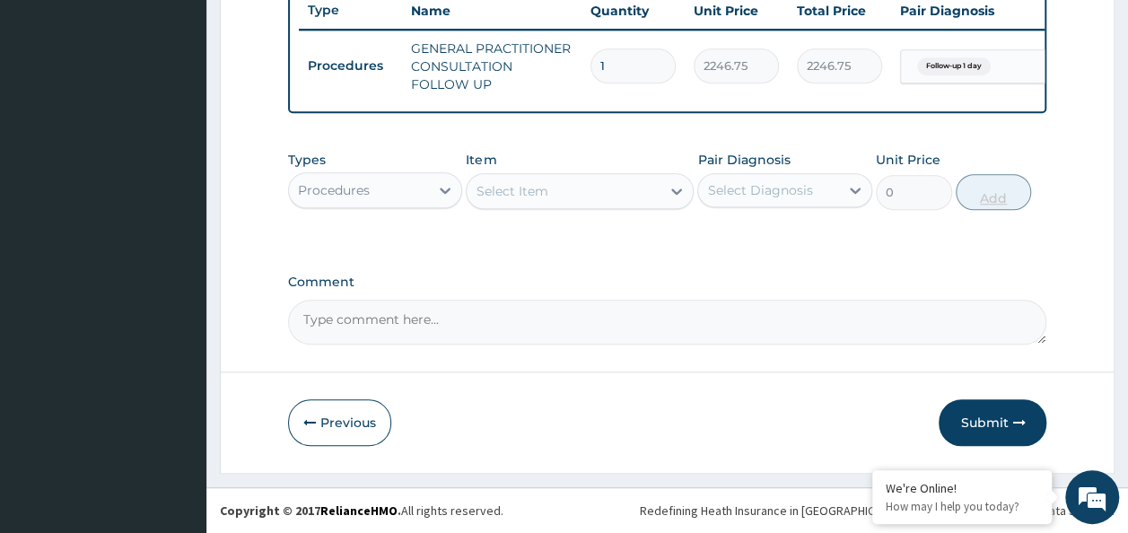
scroll to position [697, 0]
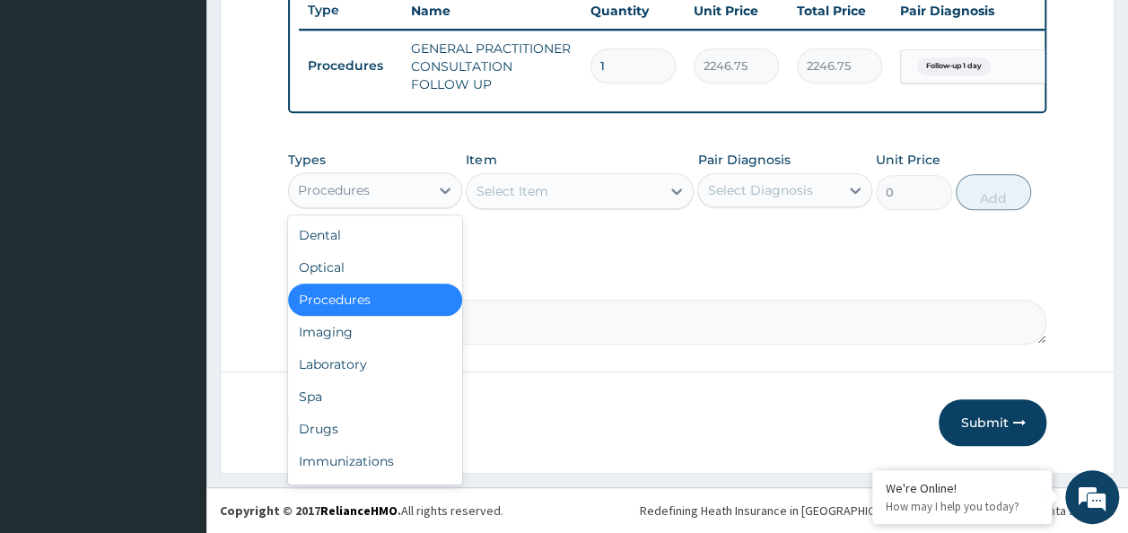
click at [368, 188] on div "Procedures" at bounding box center [334, 190] width 72 height 18
type input "DR"
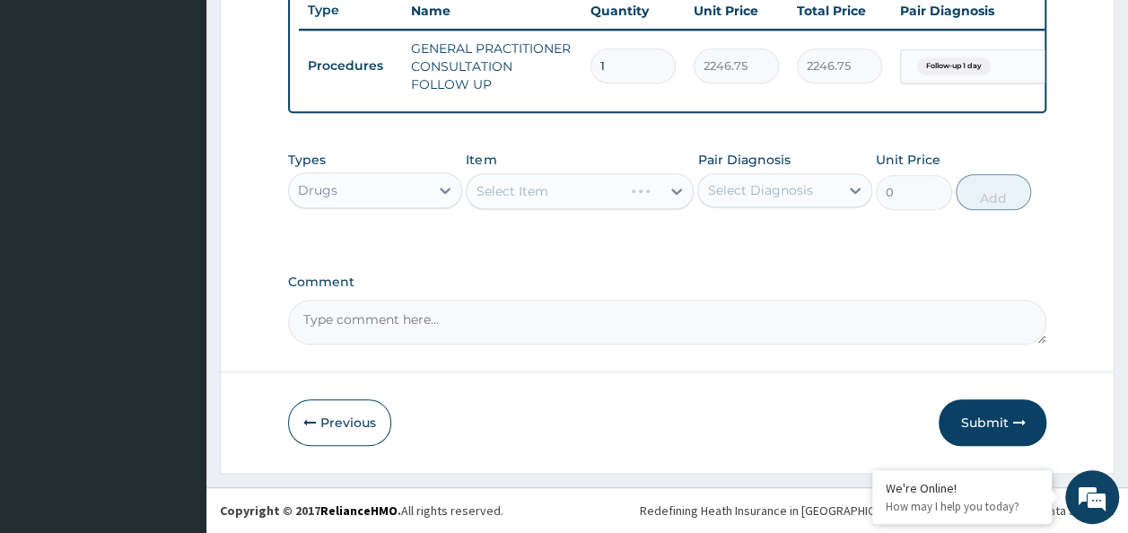
click at [625, 201] on div "Select Item" at bounding box center [580, 191] width 228 height 36
click at [849, 188] on icon at bounding box center [855, 190] width 18 height 18
click at [805, 232] on label "Follow-up 1 day" at bounding box center [777, 234] width 100 height 18
checkbox input "true"
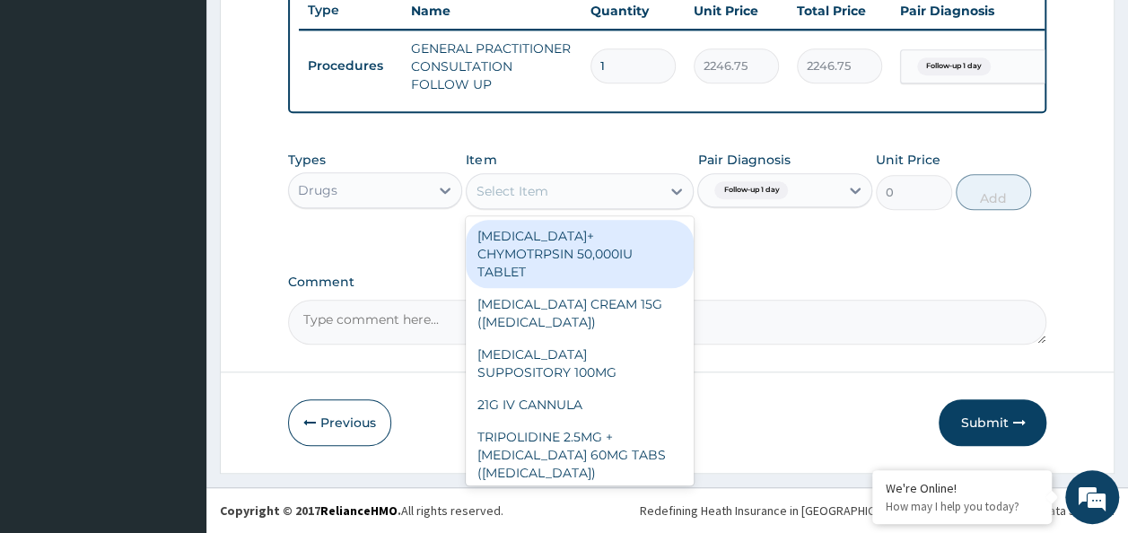
click at [624, 188] on div "Select Item" at bounding box center [564, 191] width 194 height 29
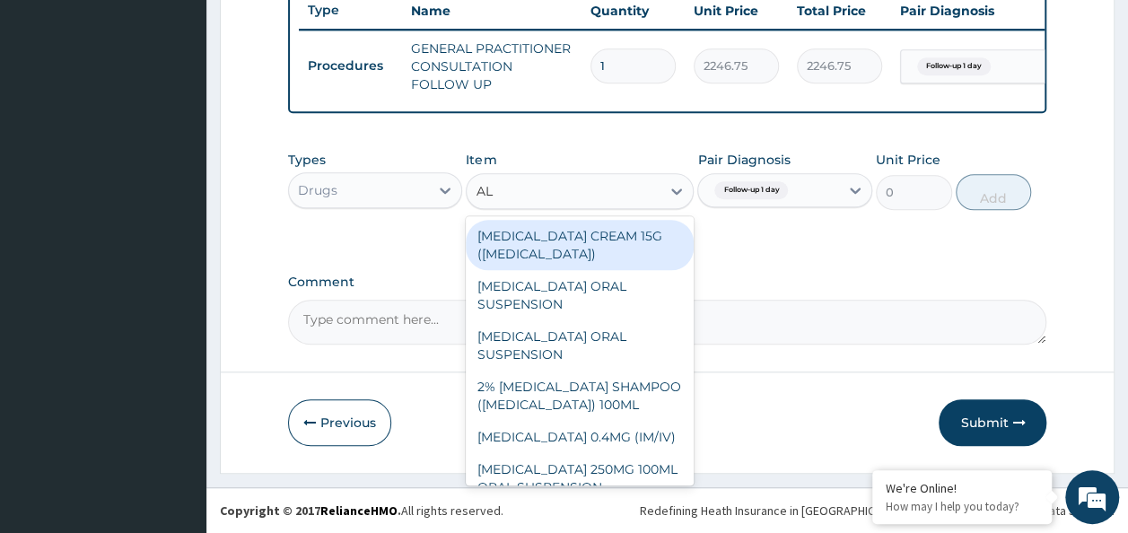
type input "ALB"
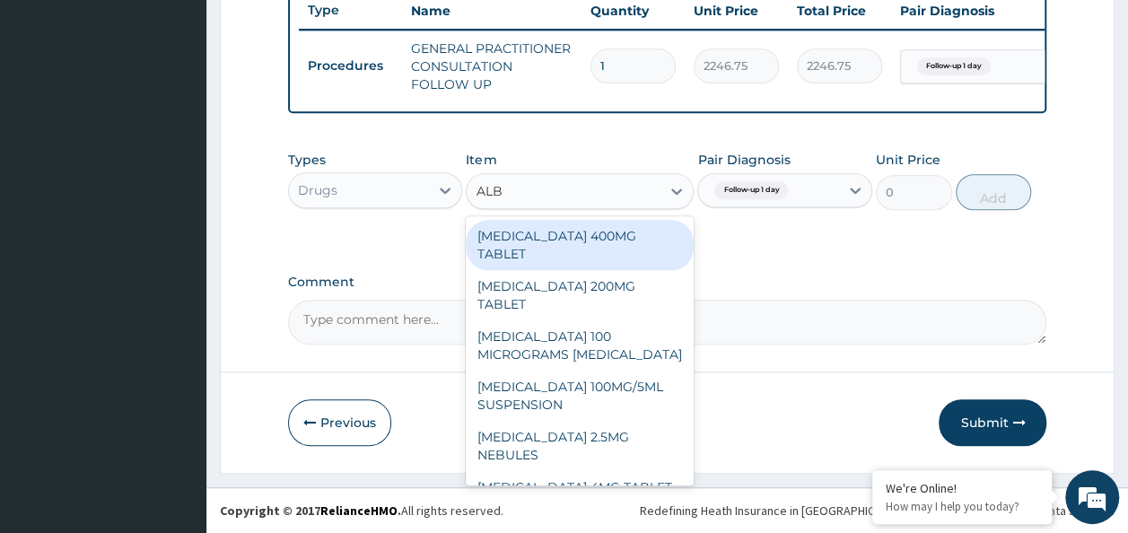
click at [577, 253] on div "ALBENDAZOLE 400MG TABLET" at bounding box center [580, 245] width 228 height 50
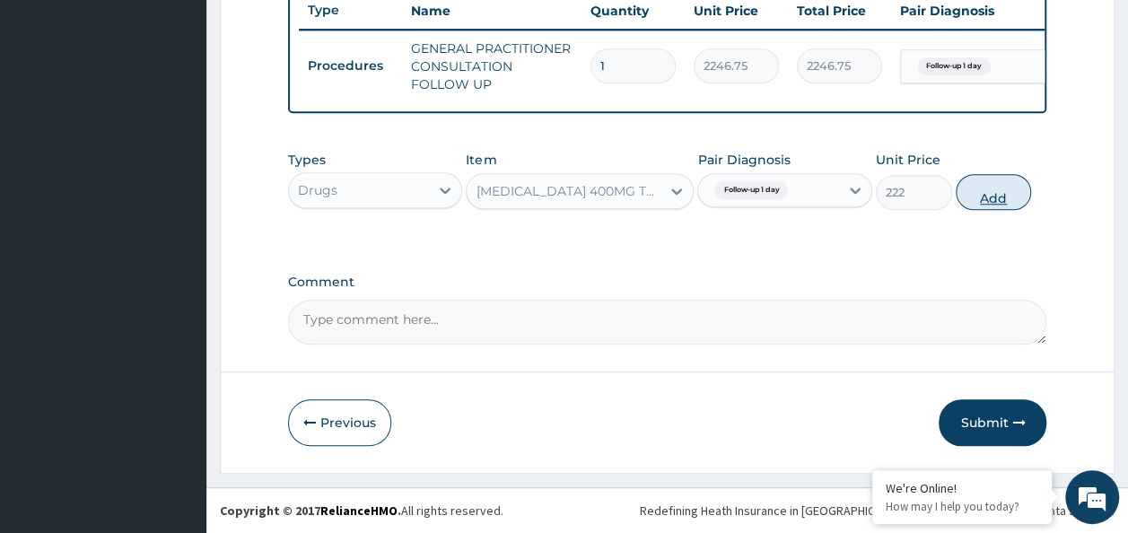
click at [1010, 188] on button "Add" at bounding box center [994, 192] width 76 height 36
type input "0"
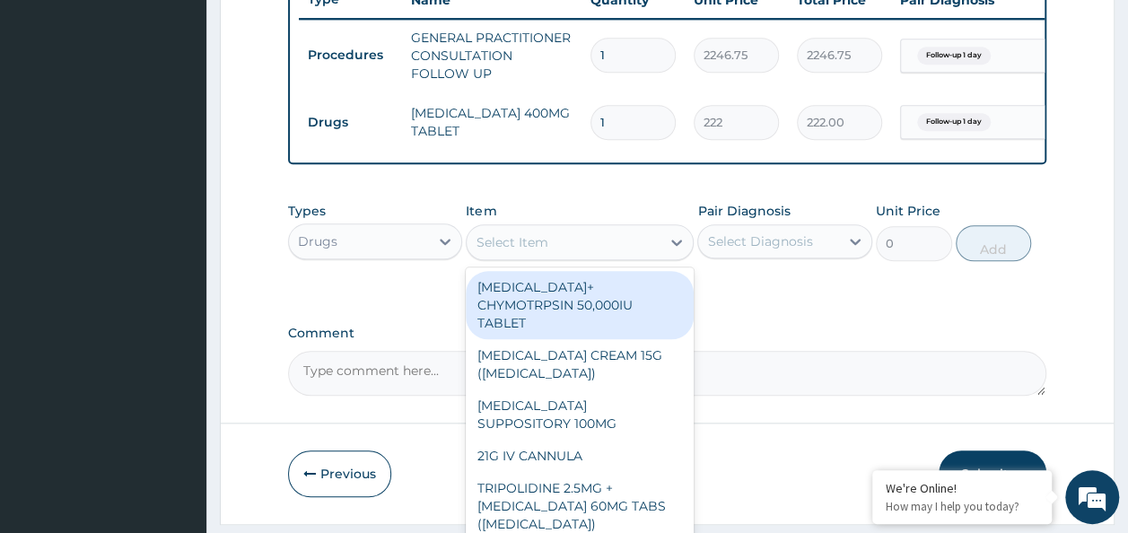
click at [496, 251] on div "Select Item" at bounding box center [512, 242] width 72 height 18
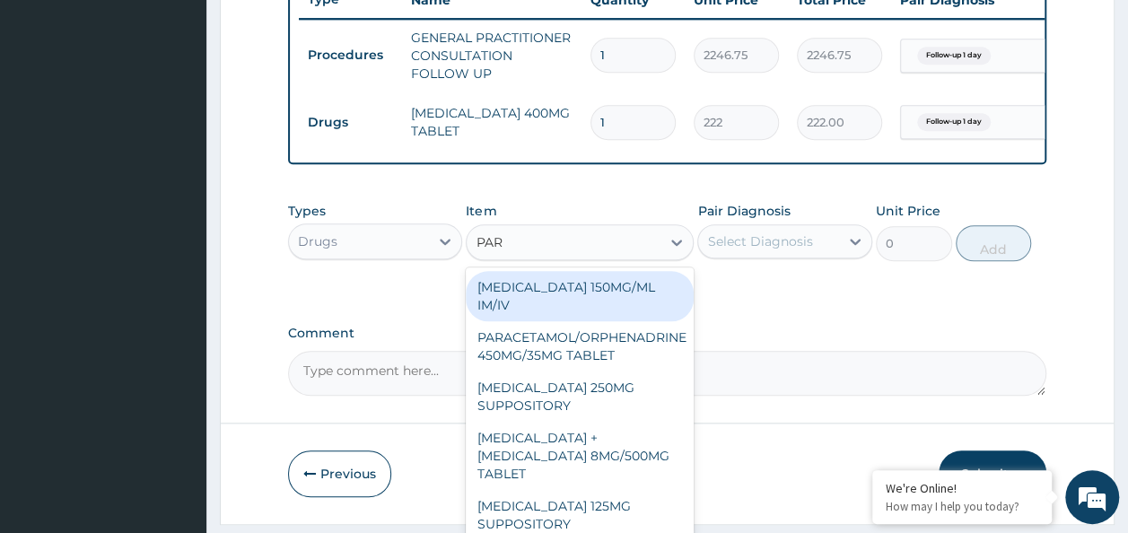
type input "PARA"
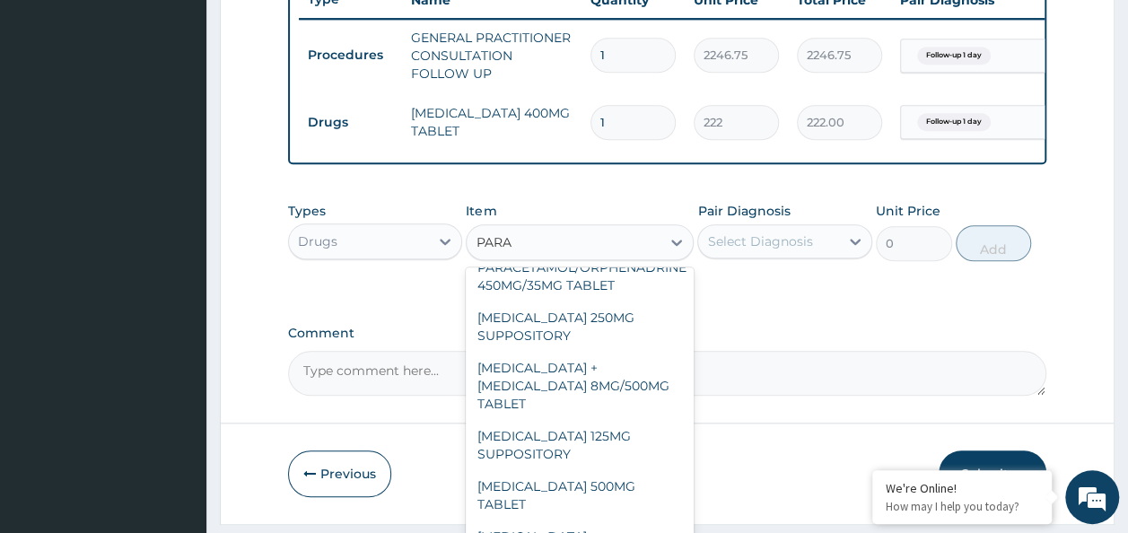
scroll to position [204, 0]
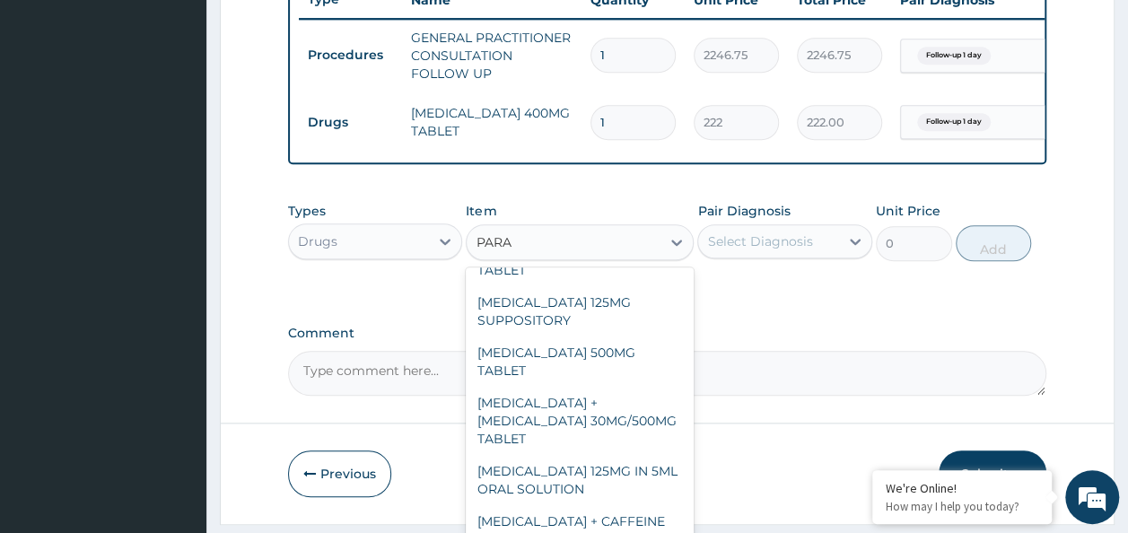
click at [592, 354] on div "PARACETAMOL 500MG TABLET" at bounding box center [580, 362] width 228 height 50
type input "30"
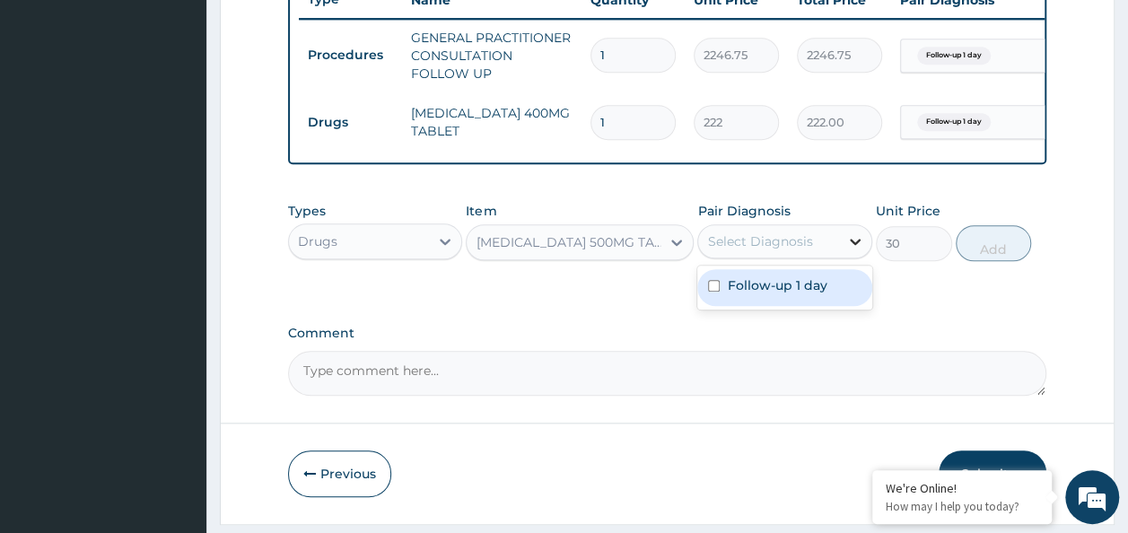
click at [851, 245] on icon at bounding box center [855, 241] width 18 height 18
click at [802, 306] on div "Follow-up 1 day" at bounding box center [784, 287] width 175 height 37
checkbox input "true"
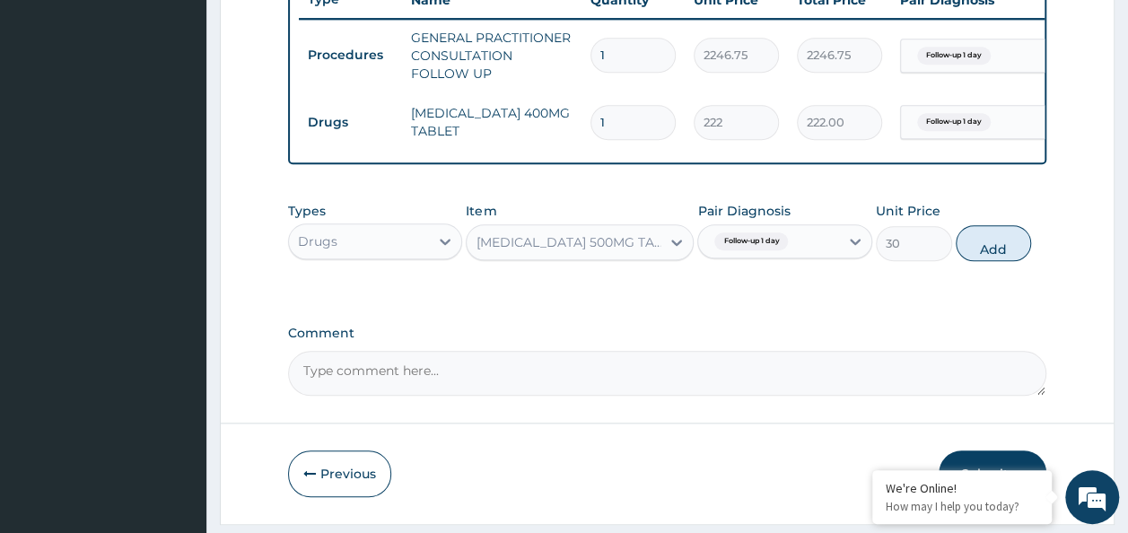
click at [944, 270] on div "Types Drugs Item PARACETAMOL 500MG TABLET Pair Diagnosis Follow-up 1 day Unit P…" at bounding box center [667, 231] width 759 height 77
click at [1022, 256] on button "Add" at bounding box center [994, 243] width 76 height 36
type input "0"
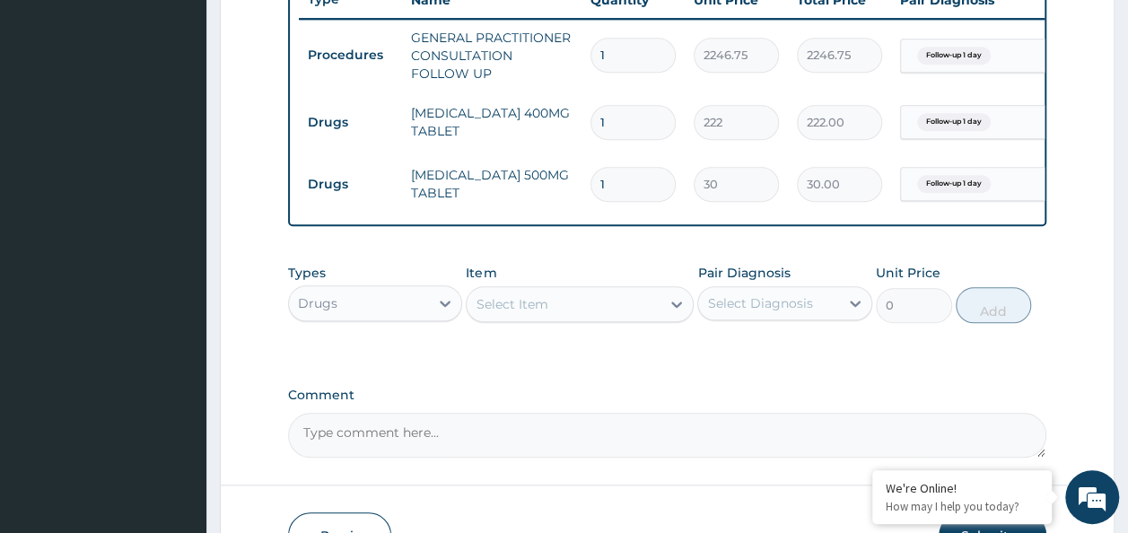
type input "18"
type input "540.00"
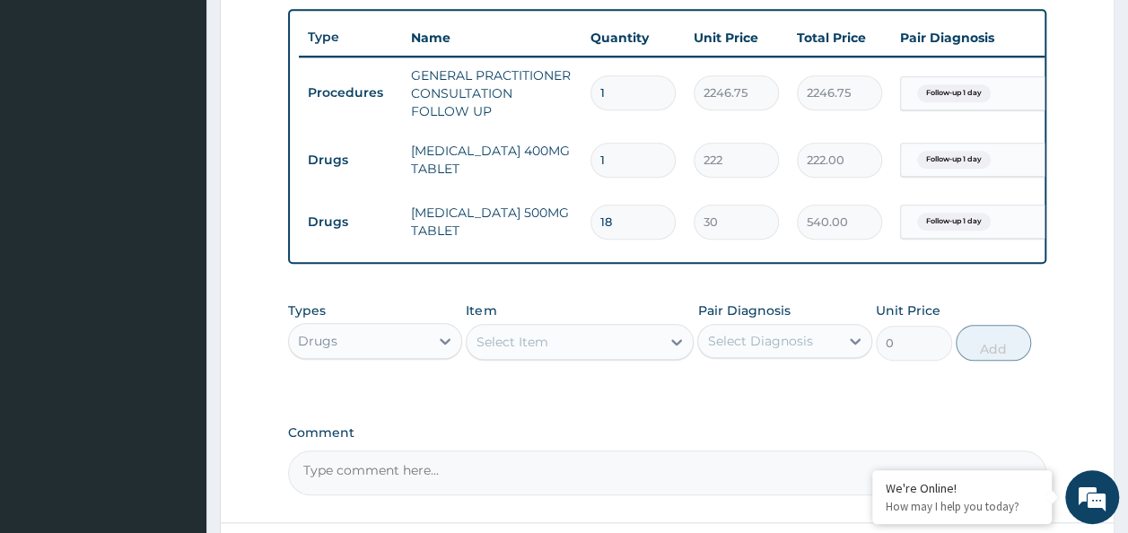
scroll to position [669, 0]
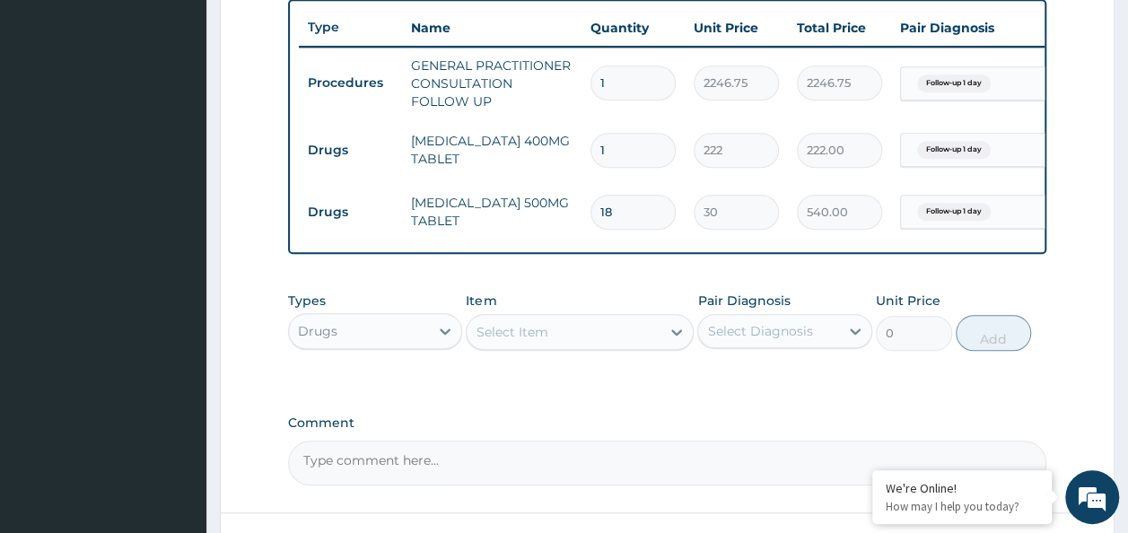
type input "18"
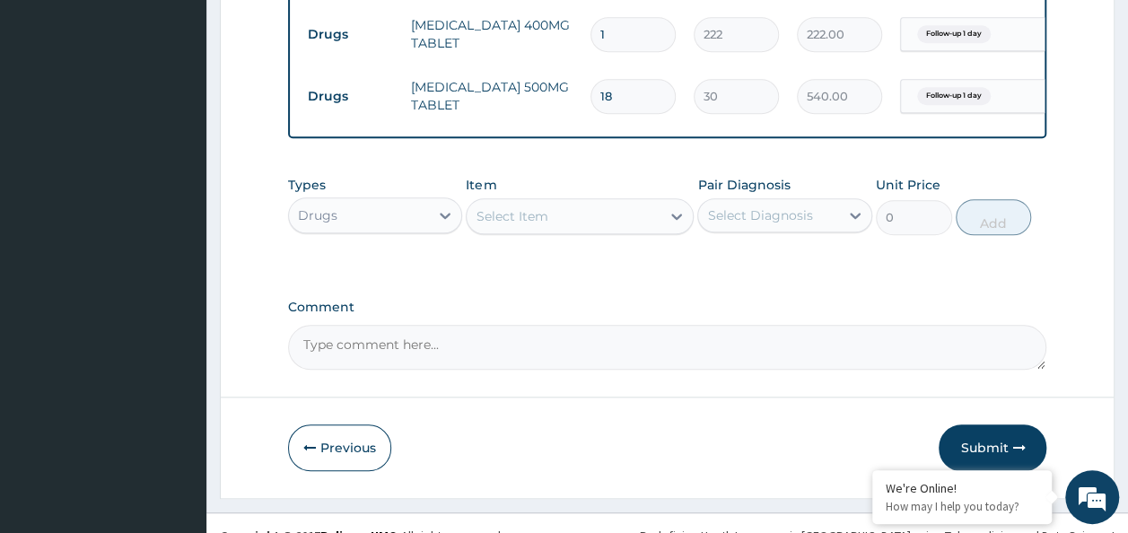
scroll to position [820, 0]
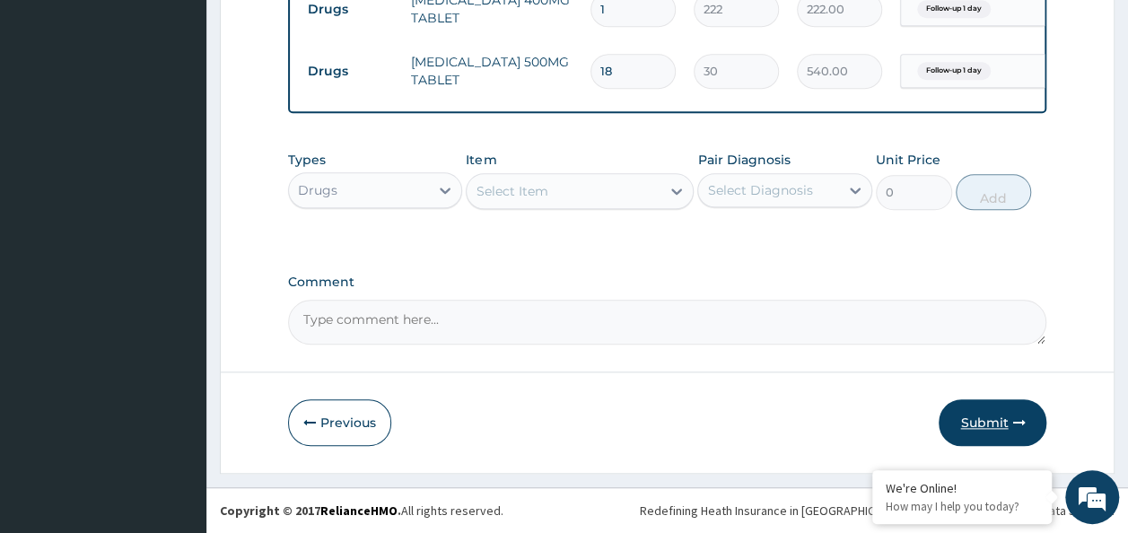
click at [985, 423] on button "Submit" at bounding box center [993, 422] width 108 height 47
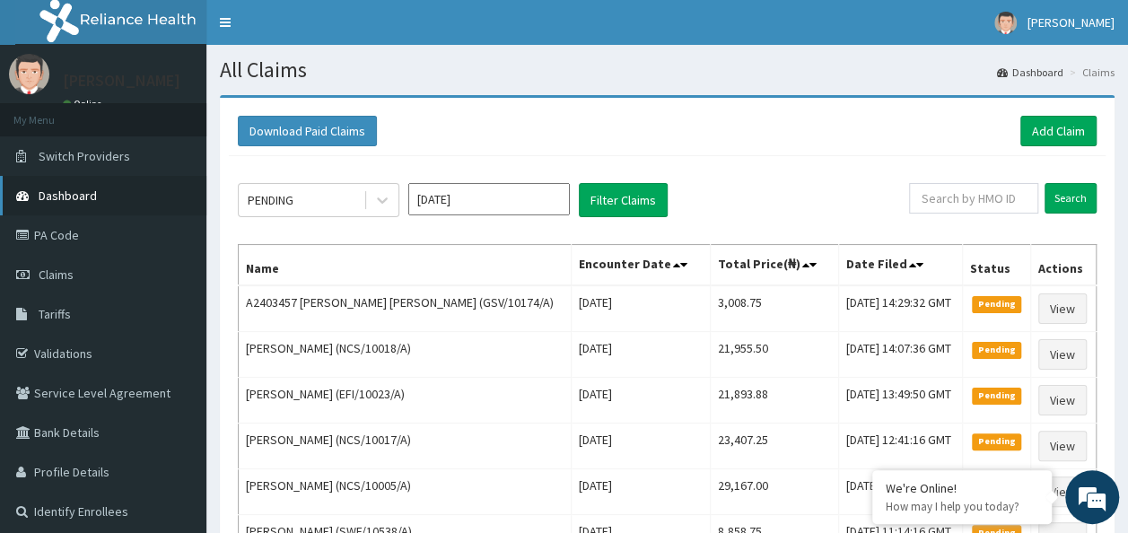
click at [61, 206] on link "Dashboard" at bounding box center [103, 195] width 206 height 39
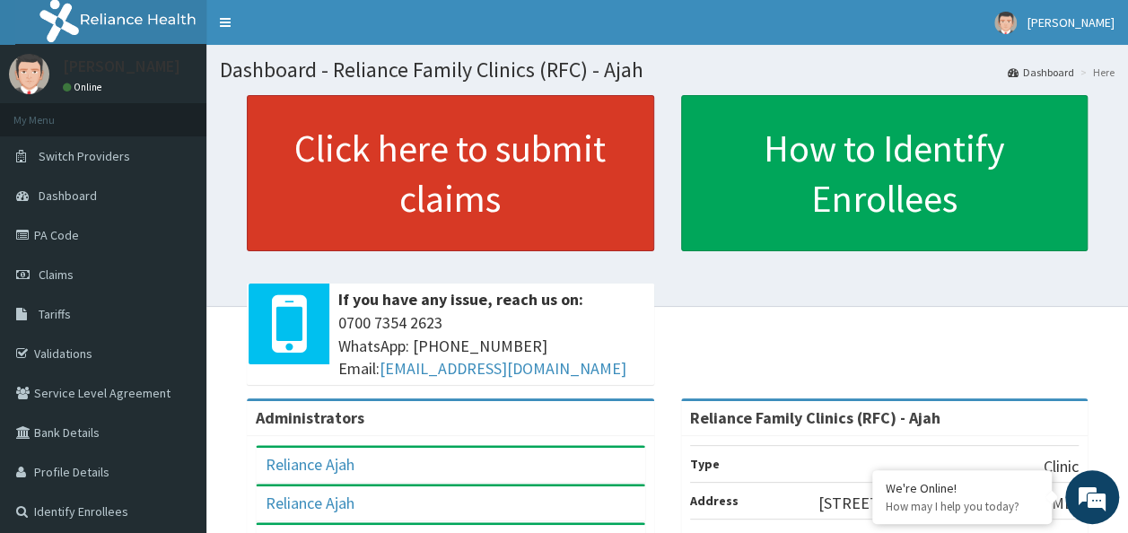
click at [530, 208] on link "Click here to submit claims" at bounding box center [450, 173] width 407 height 156
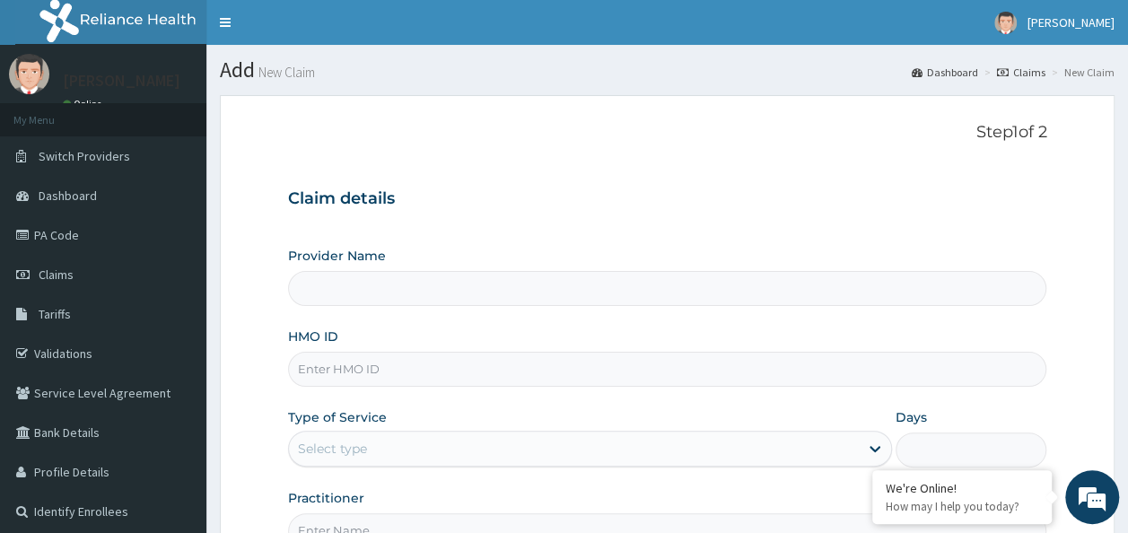
type input "Reliance Family Clinics (RFC) - Ajah"
click at [393, 361] on input "HMO ID" at bounding box center [667, 369] width 759 height 35
paste input "REL/10880/A"
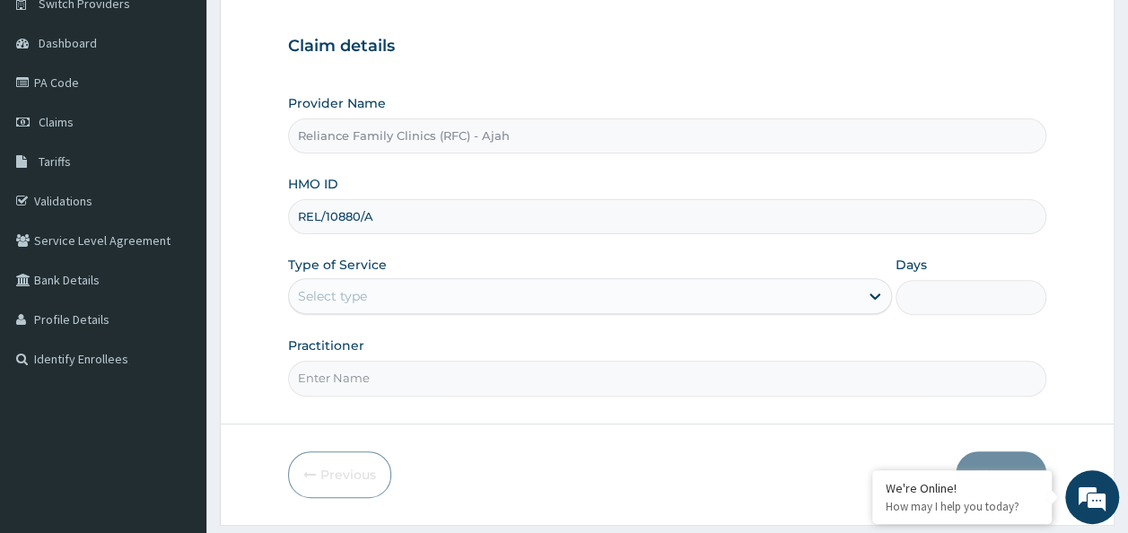
scroll to position [153, 0]
type input "REL/10880/A"
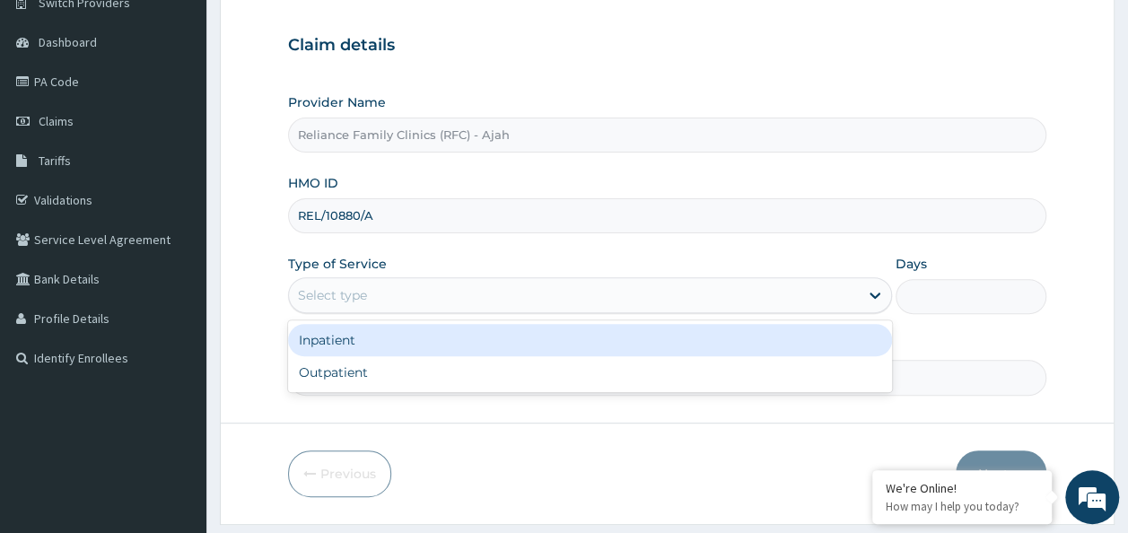
click at [734, 376] on div "Outpatient" at bounding box center [590, 372] width 604 height 32
type input "1"
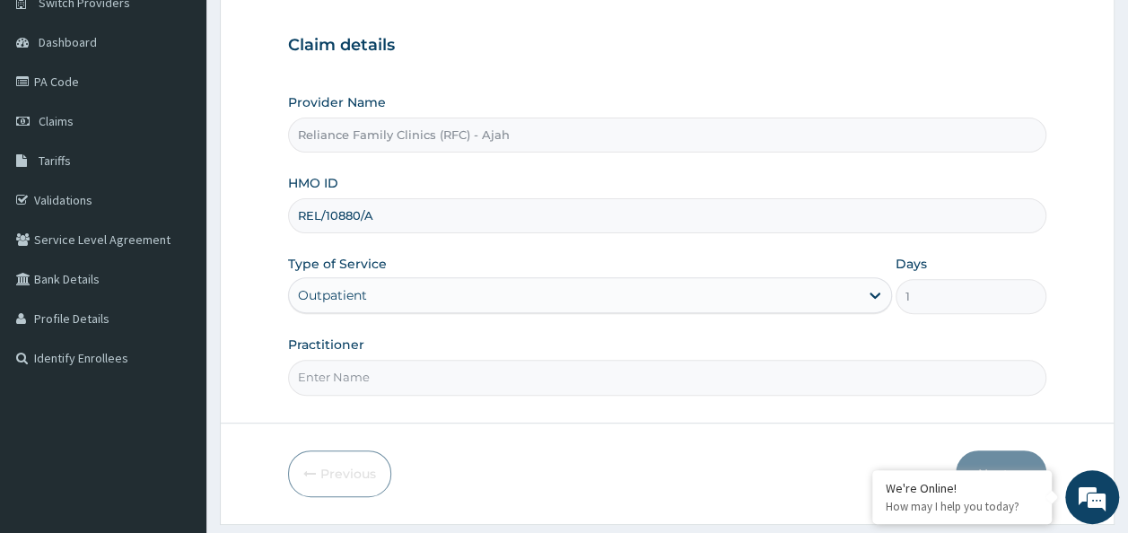
click at [705, 377] on input "Practitioner" at bounding box center [667, 377] width 759 height 35
type input "DR LOCUM"
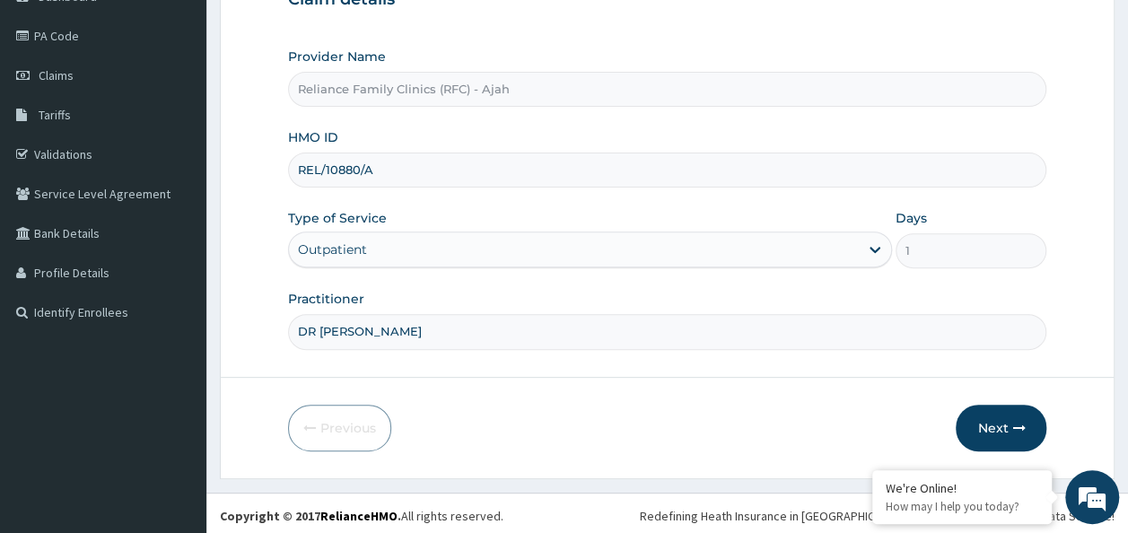
scroll to position [201, 0]
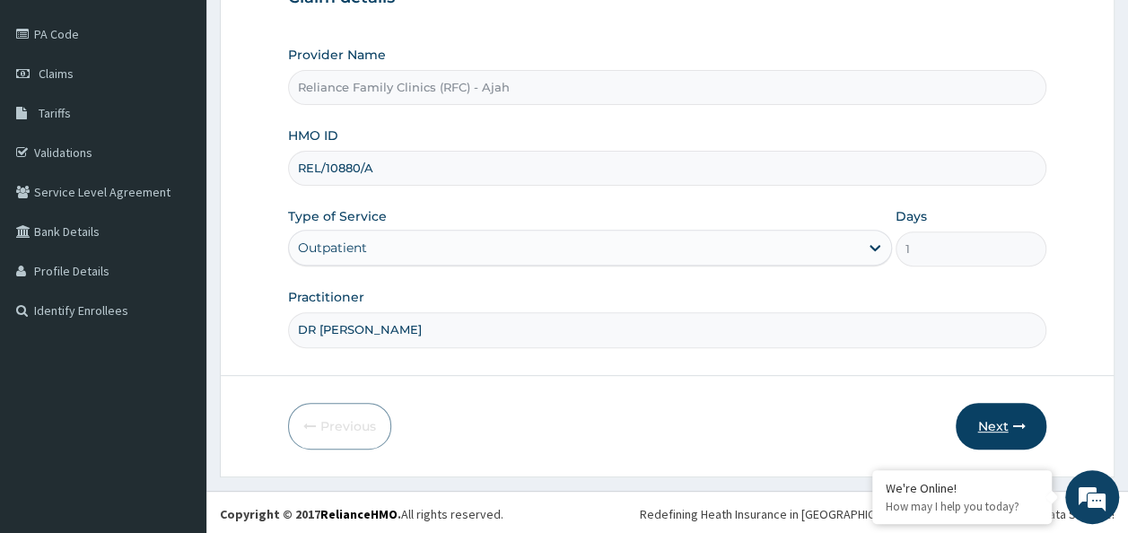
click at [1014, 426] on icon "button" at bounding box center [1018, 426] width 13 height 13
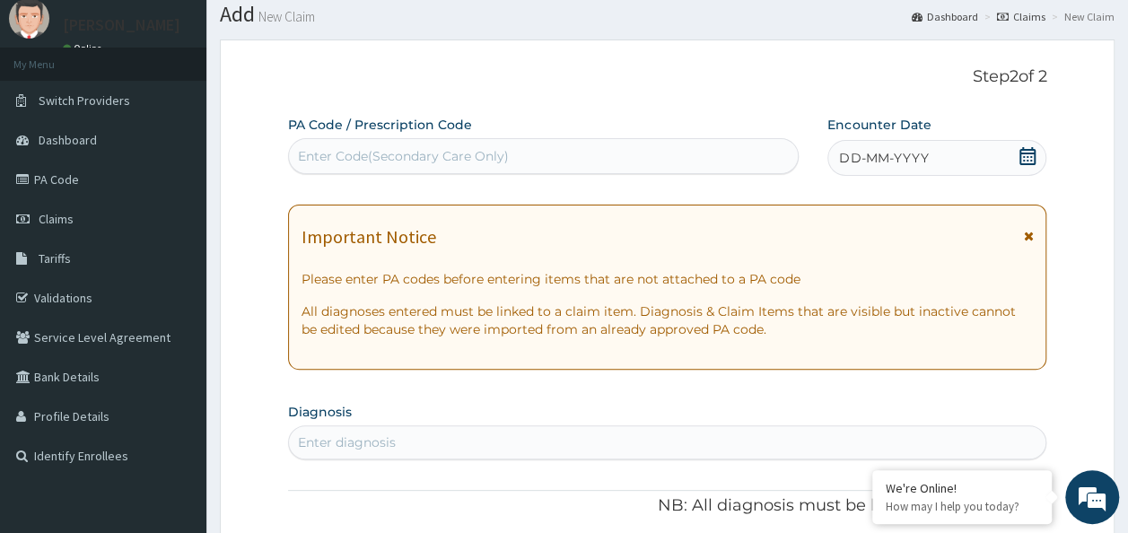
scroll to position [41, 0]
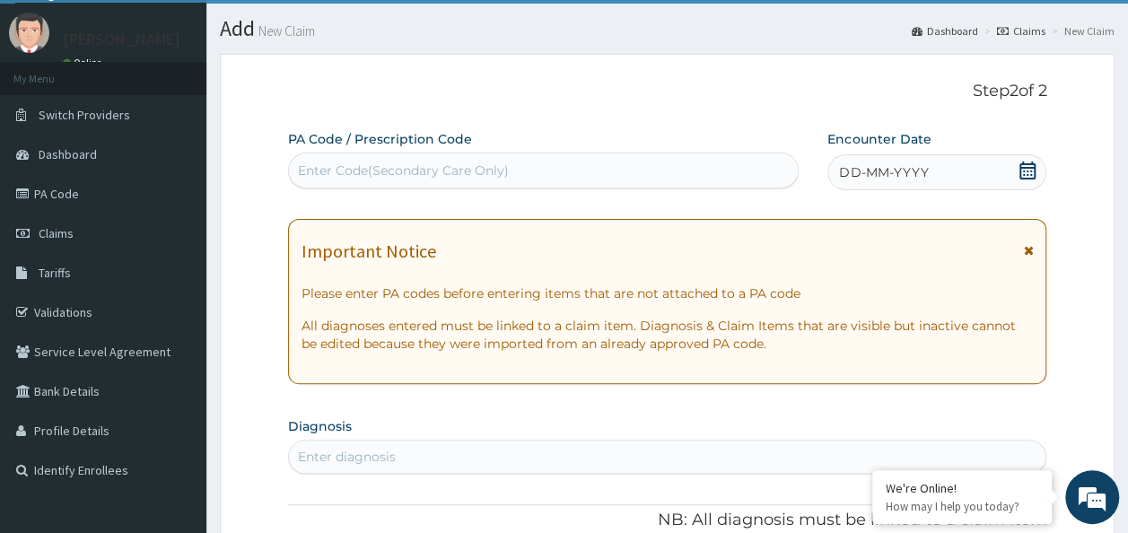
click at [864, 183] on div "DD-MM-YYYY" at bounding box center [937, 172] width 219 height 36
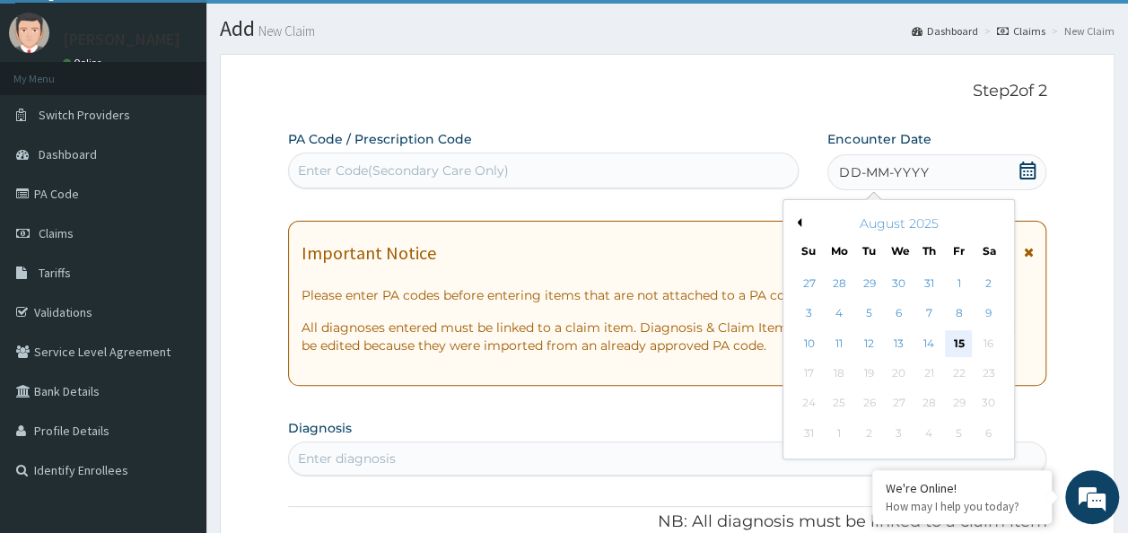
click at [960, 343] on div "15" at bounding box center [958, 343] width 27 height 27
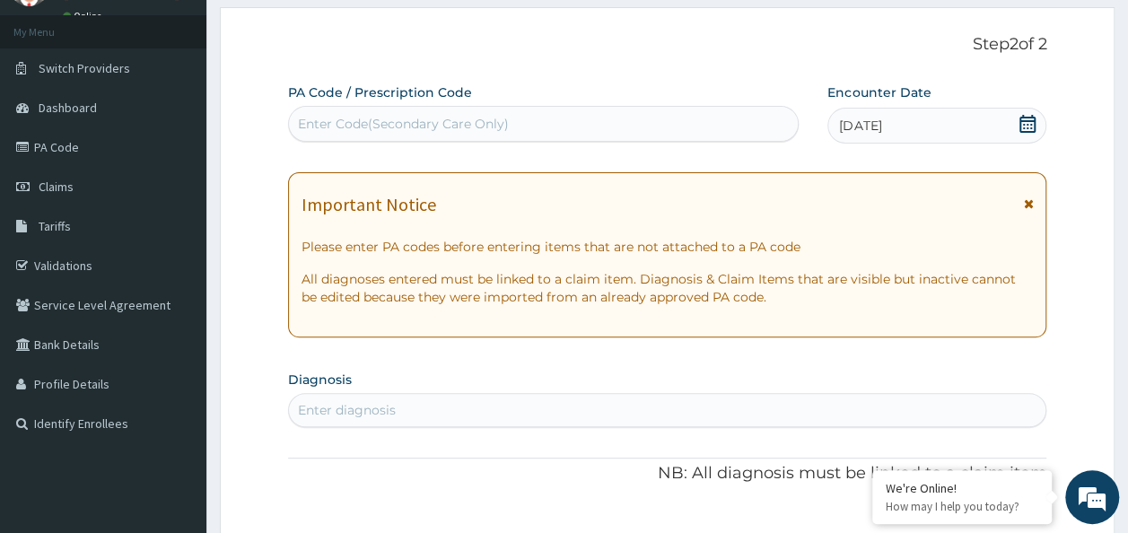
scroll to position [106, 0]
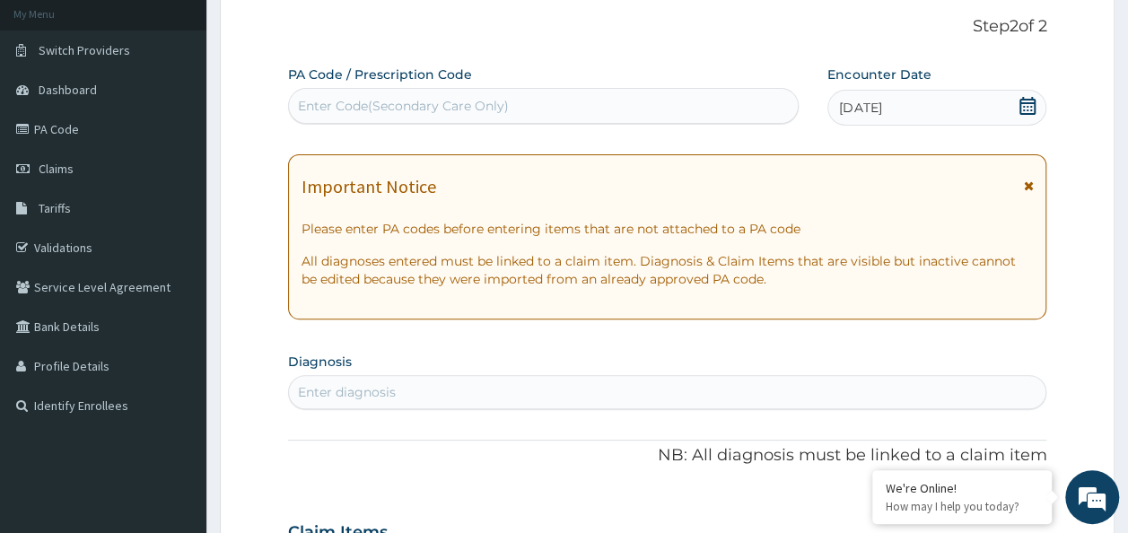
click at [355, 379] on div "Enter diagnosis" at bounding box center [668, 392] width 758 height 29
type input "FEVER"
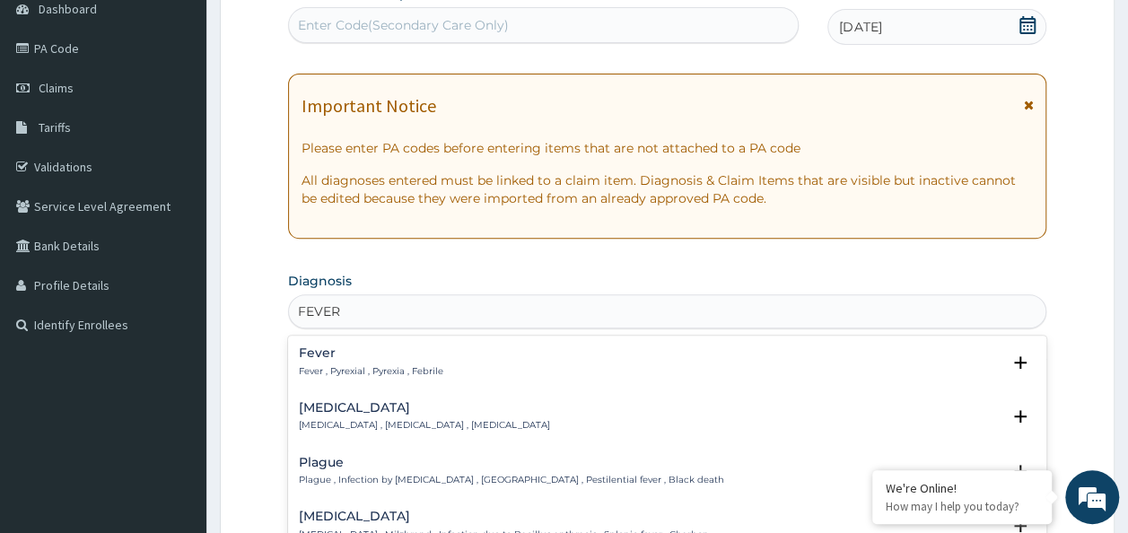
scroll to position [251, 0]
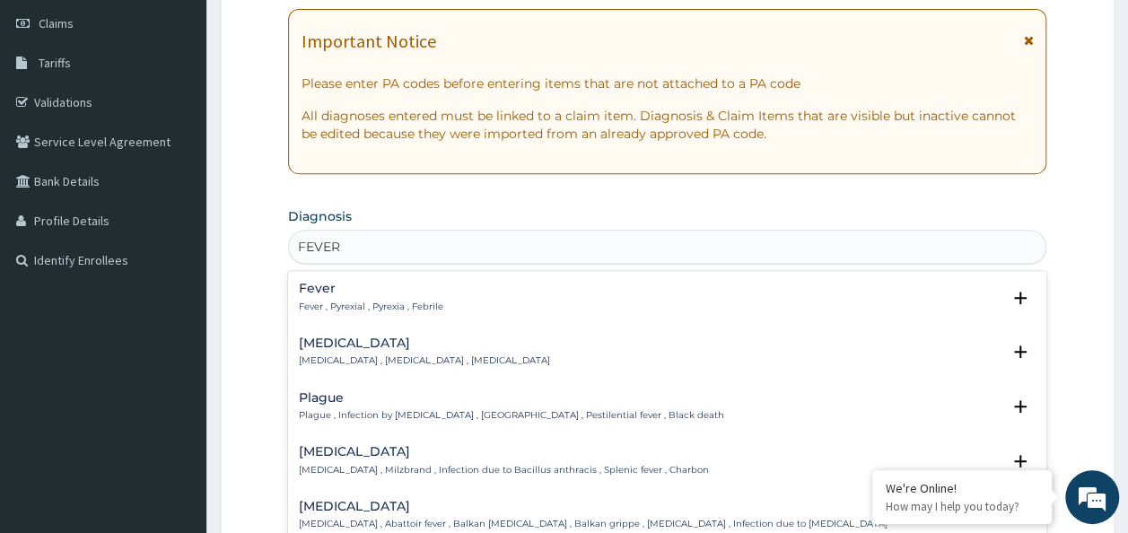
click at [366, 302] on p "Fever , Pyrexial , Pyrexia , Febrile" at bounding box center [371, 307] width 145 height 13
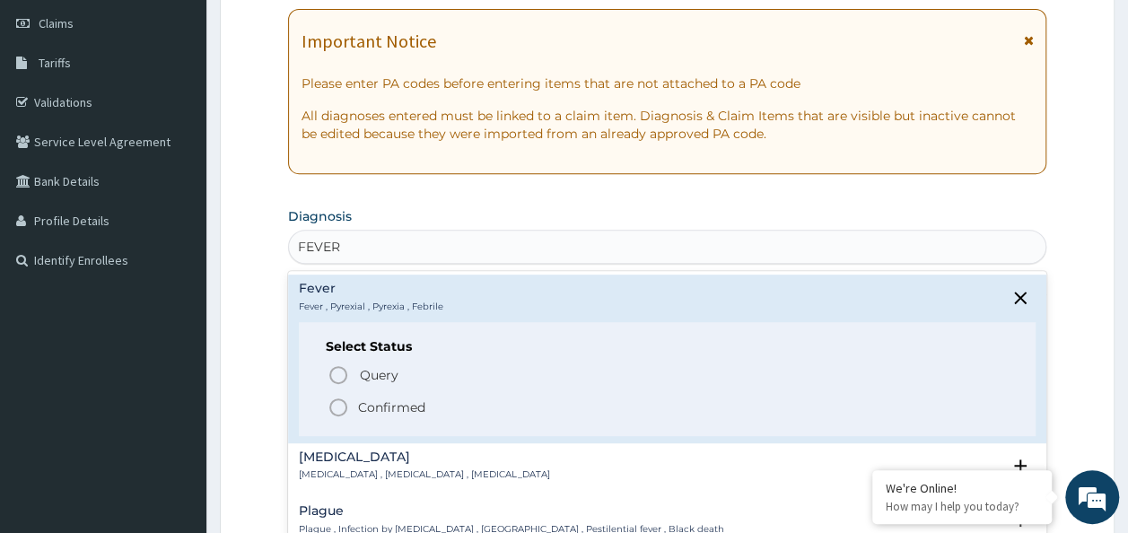
click at [337, 408] on icon "status option filled" at bounding box center [339, 408] width 22 height 22
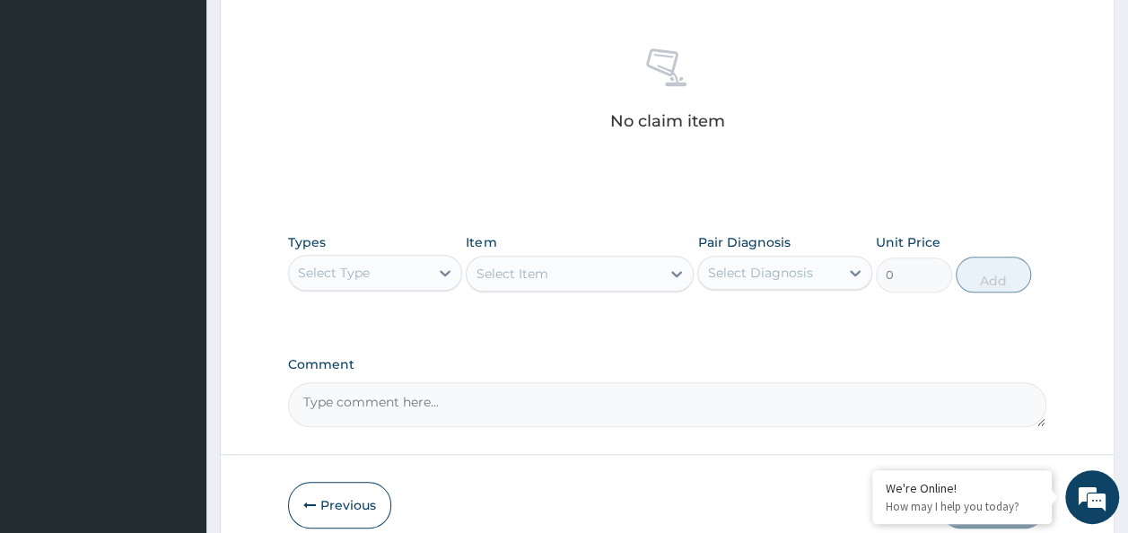
scroll to position [720, 0]
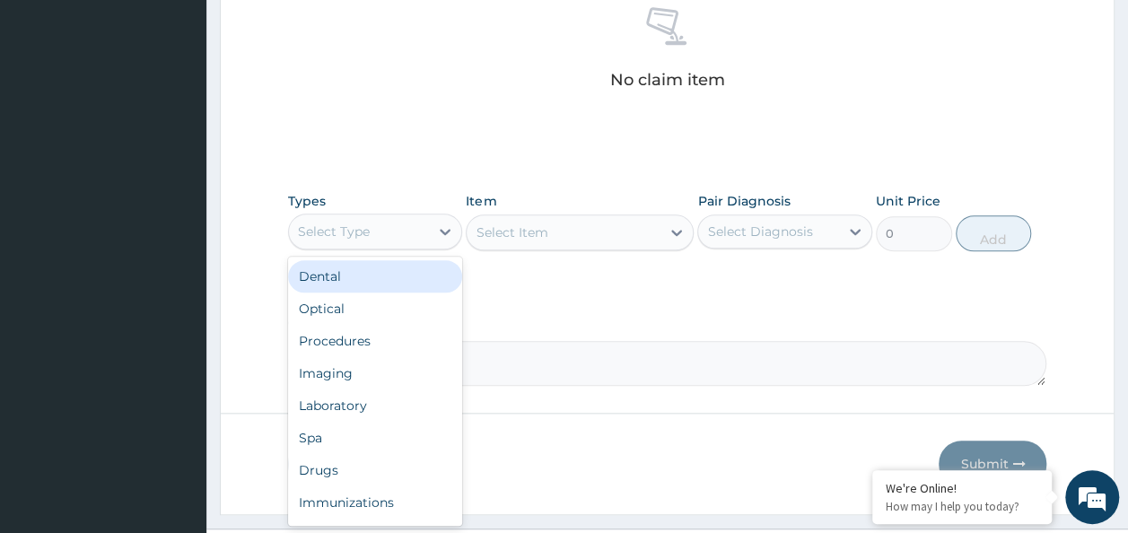
click at [370, 337] on div "Procedures" at bounding box center [375, 341] width 175 height 32
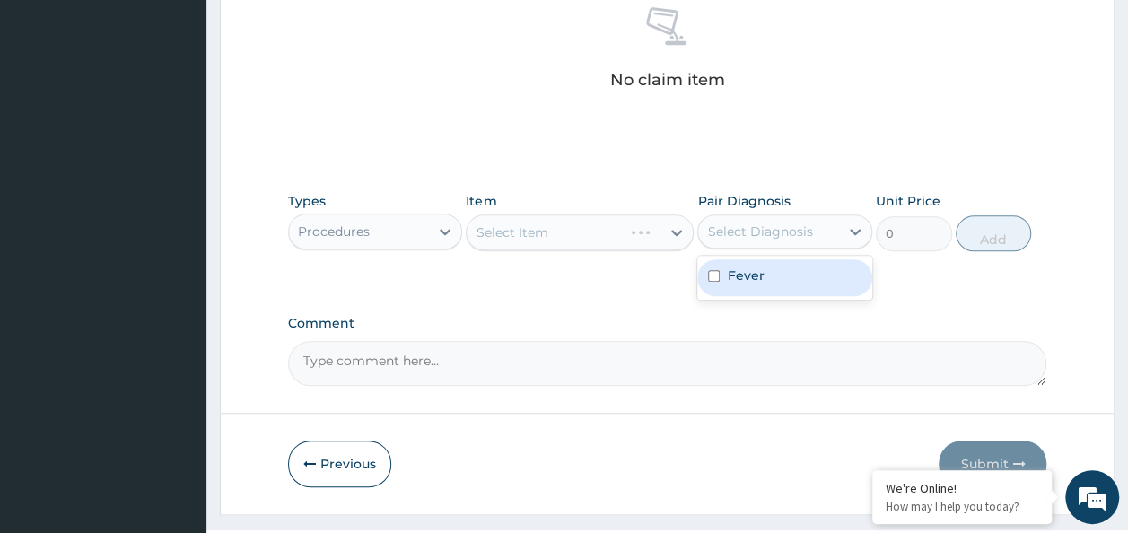
click at [678, 238] on div "Select Item" at bounding box center [580, 233] width 228 height 36
click at [847, 276] on div "Fever" at bounding box center [784, 277] width 175 height 37
checkbox input "true"
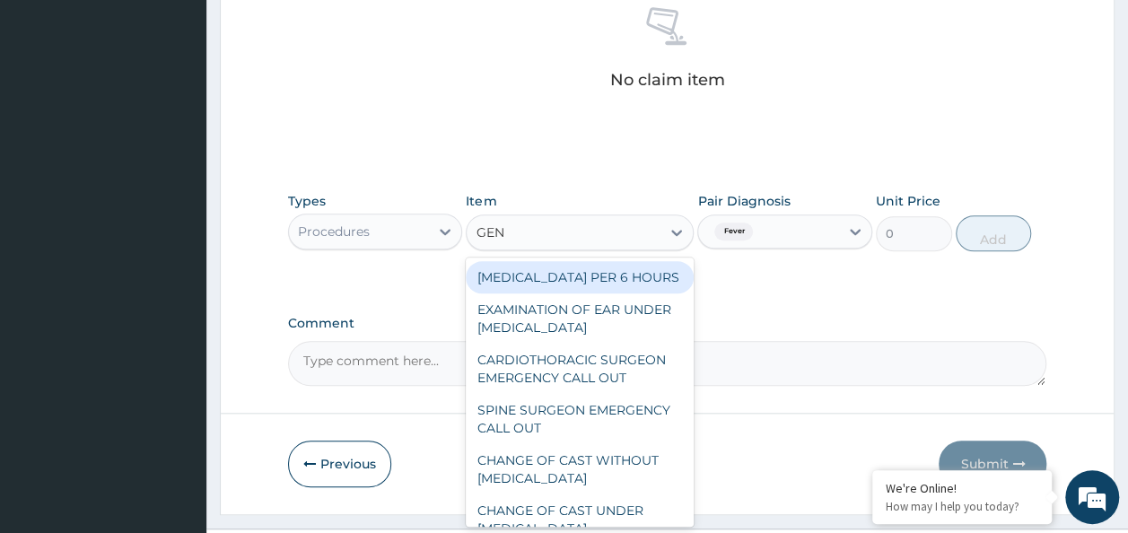
type input "GENE"
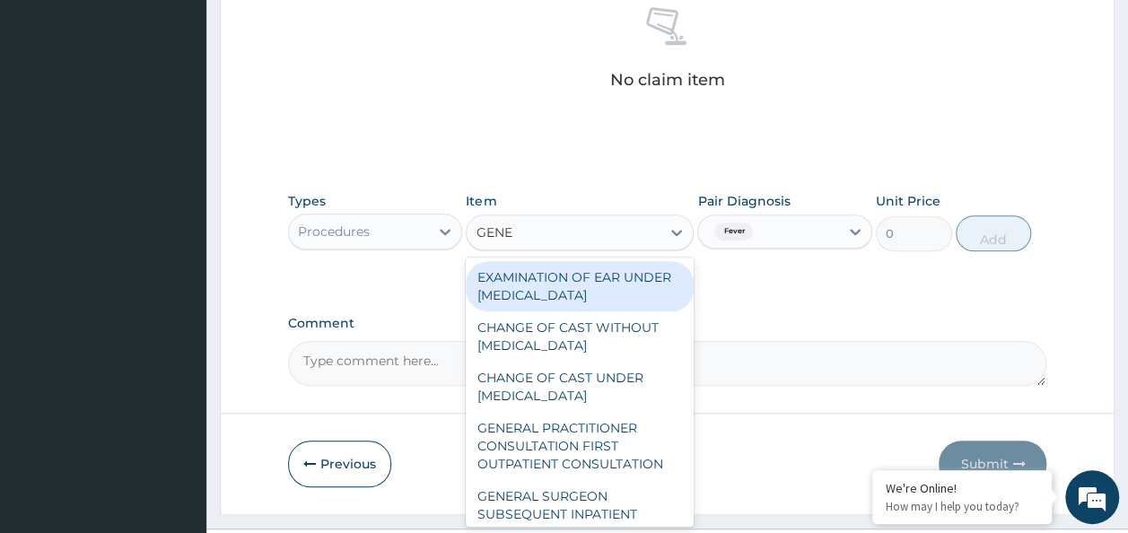
click at [635, 454] on div "GENERAL PRACTITIONER CONSULTATION FIRST OUTPATIENT CONSULTATION" at bounding box center [580, 446] width 228 height 68
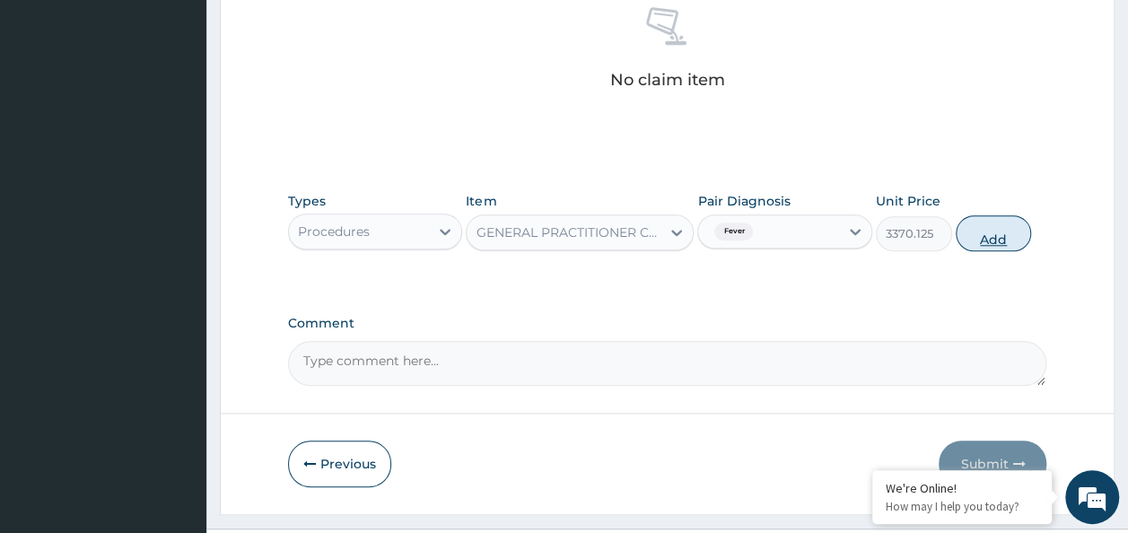
click at [1000, 232] on button "Add" at bounding box center [994, 233] width 76 height 36
type input "0"
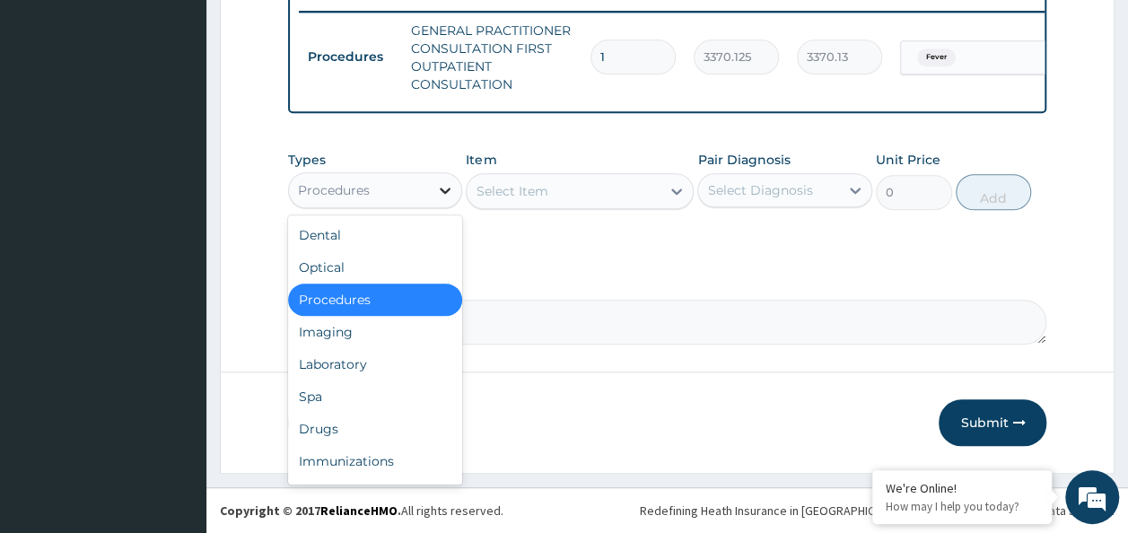
click at [439, 190] on icon at bounding box center [445, 190] width 18 height 18
click at [324, 432] on div "Drugs" at bounding box center [375, 429] width 175 height 32
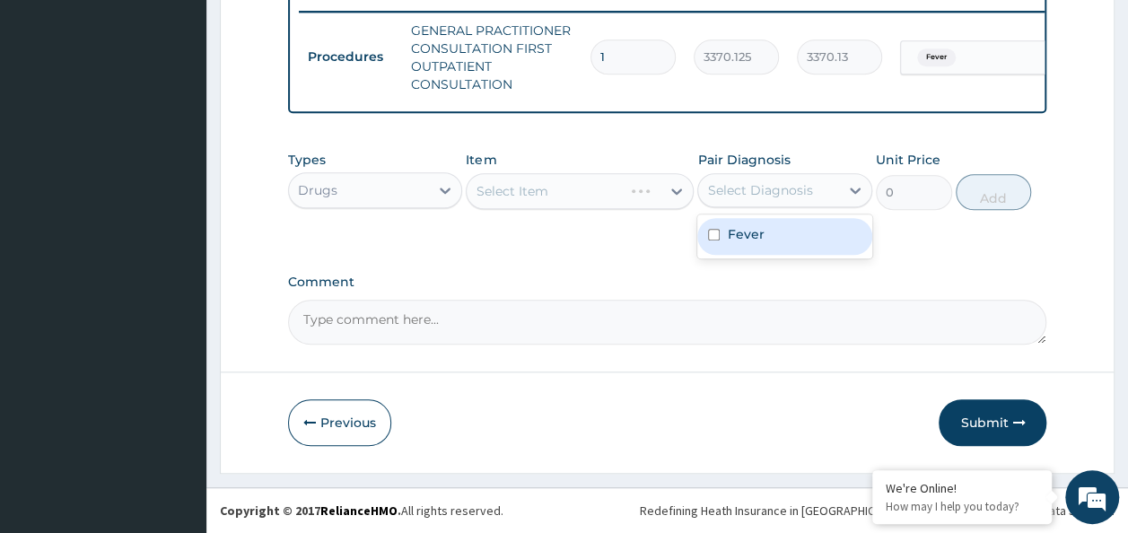
drag, startPoint x: 853, startPoint y: 187, endPoint x: 808, endPoint y: 222, distance: 56.9
click at [808, 207] on div "option Fever, selected. option Fever focused, 1 of 1. 1 result available. Use U…" at bounding box center [784, 190] width 175 height 34
click at [808, 222] on div "Fever" at bounding box center [784, 236] width 175 height 37
checkbox input "true"
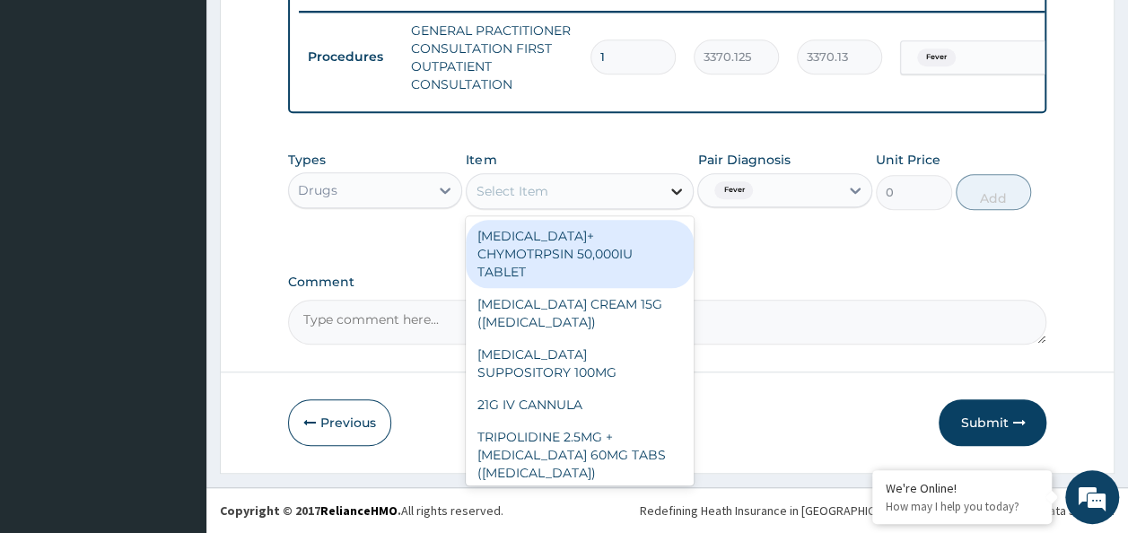
click at [674, 190] on icon at bounding box center [677, 191] width 18 height 18
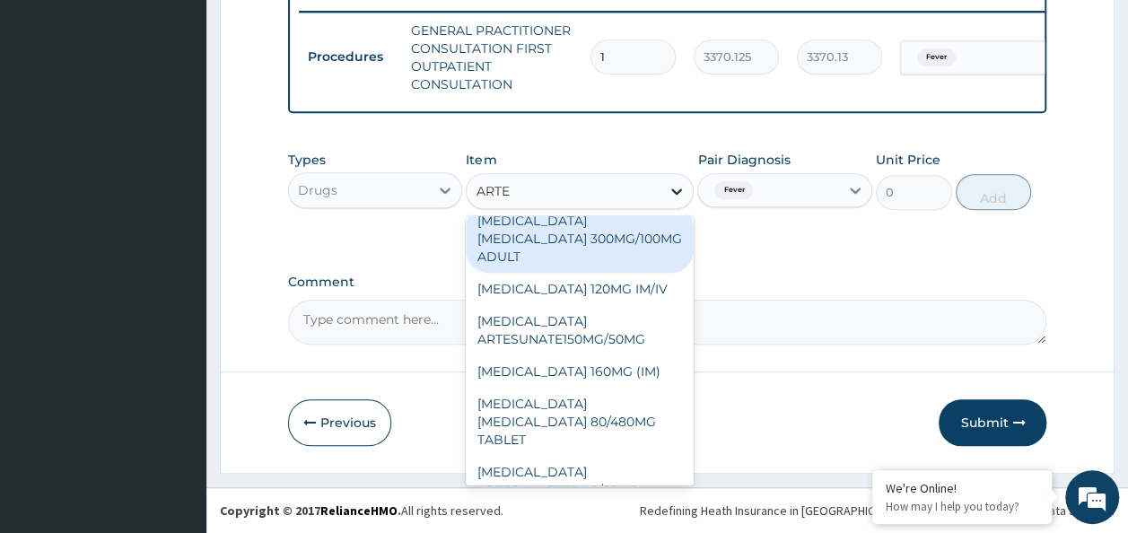
scroll to position [0, 0]
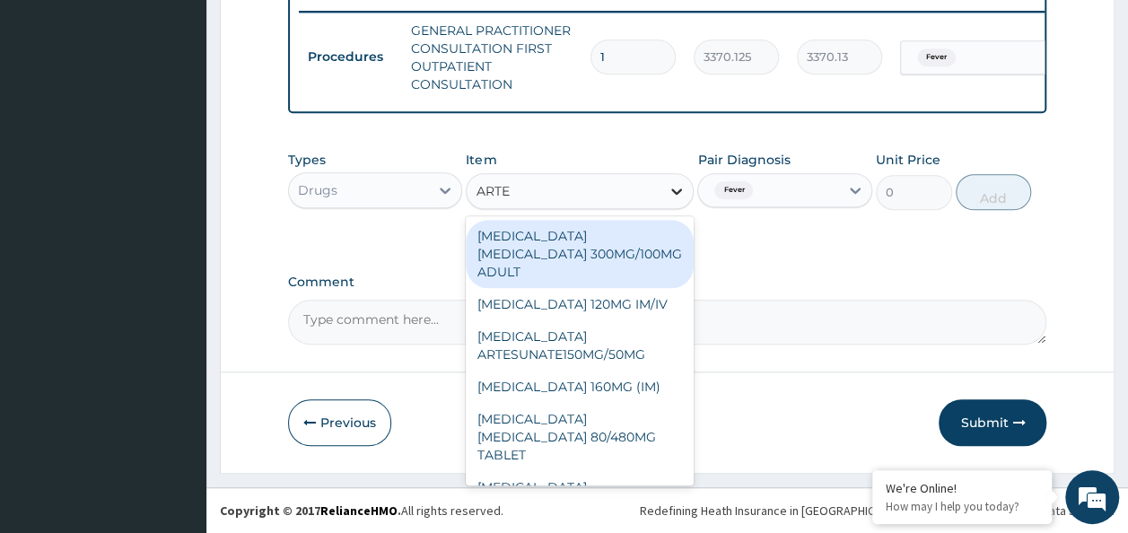
type input "ARTEM"
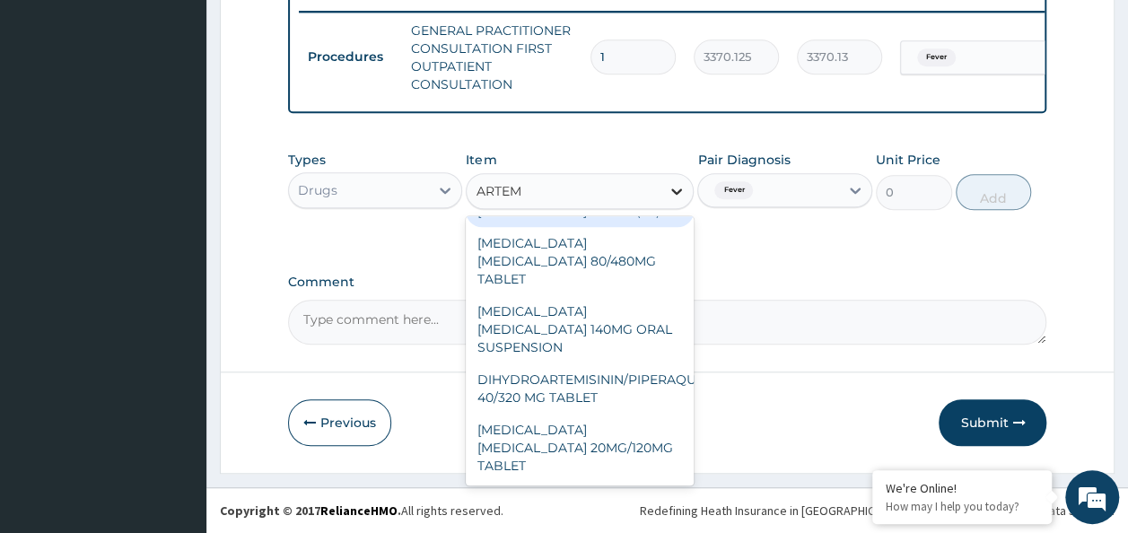
scroll to position [27, 0]
click at [634, 271] on div "ARTEMETHER LUMEFANTRINE 80/480MG TABLET" at bounding box center [580, 261] width 228 height 68
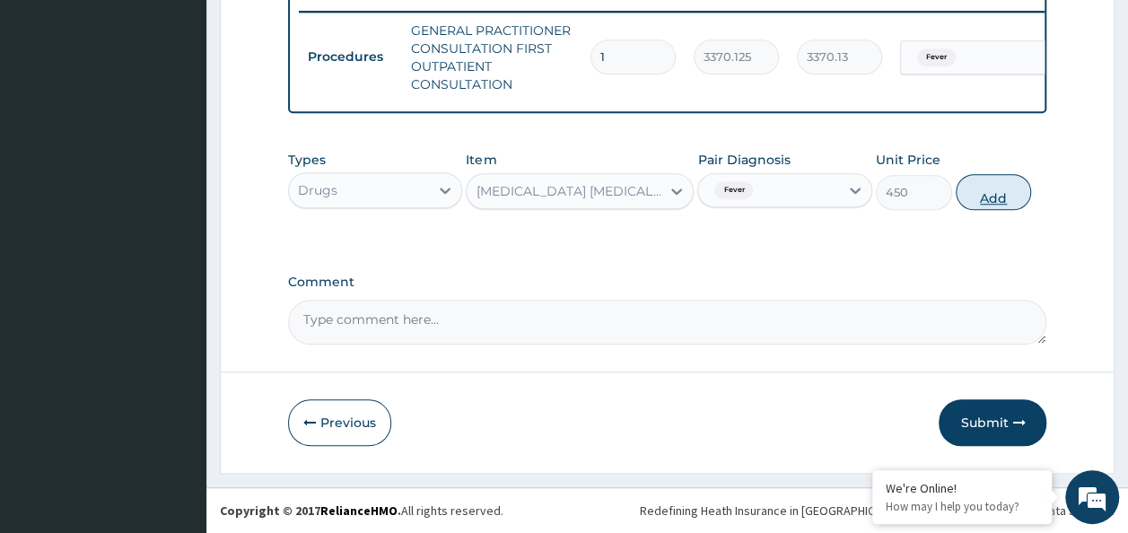
click at [1004, 194] on button "Add" at bounding box center [994, 192] width 76 height 36
type input "0"
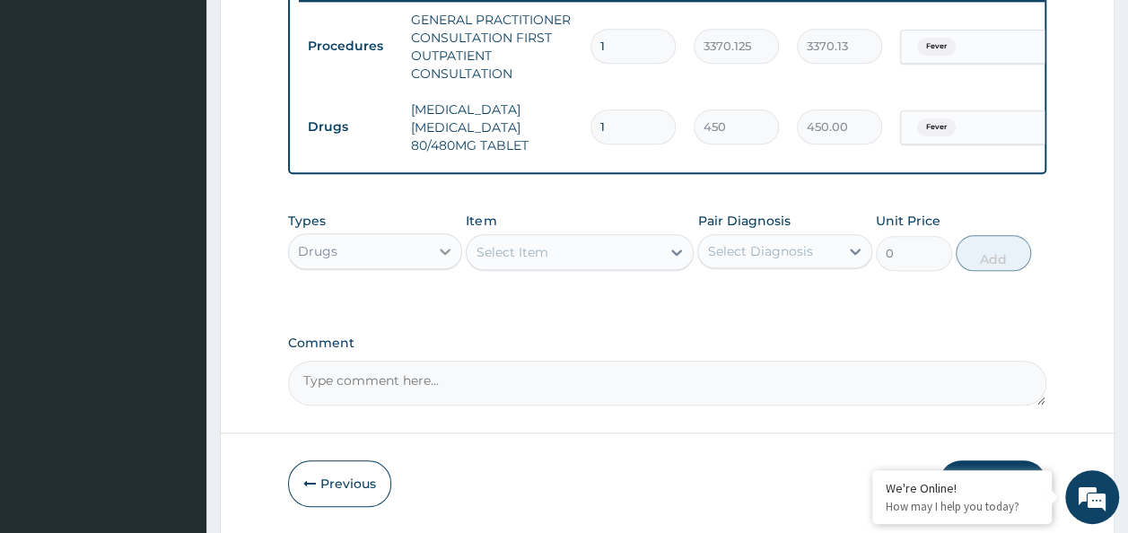
click at [439, 259] on icon at bounding box center [445, 251] width 18 height 18
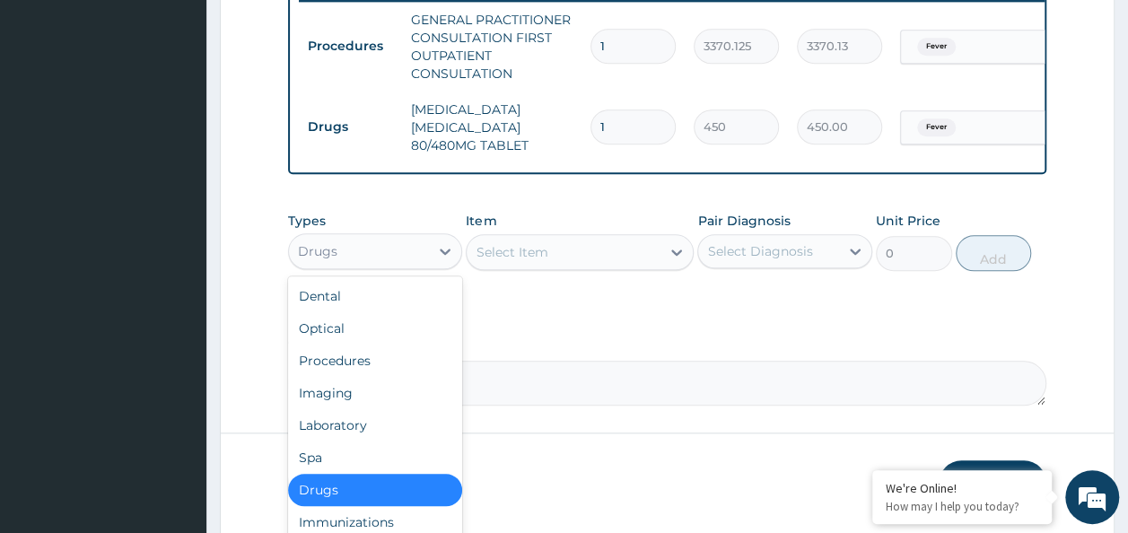
click at [345, 505] on div "Drugs" at bounding box center [375, 490] width 175 height 32
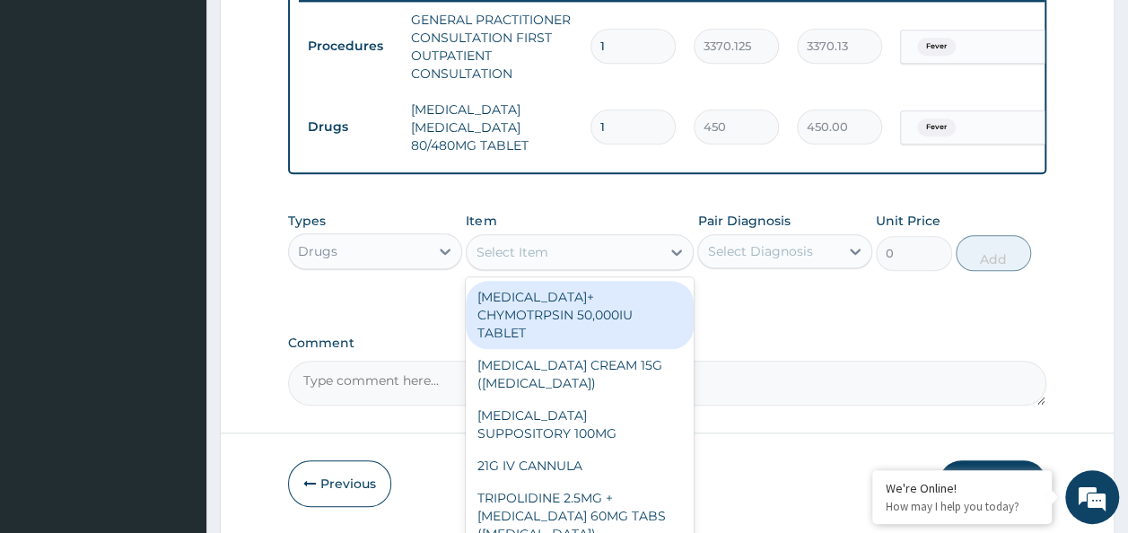
click at [548, 253] on div "Select Item" at bounding box center [564, 252] width 194 height 29
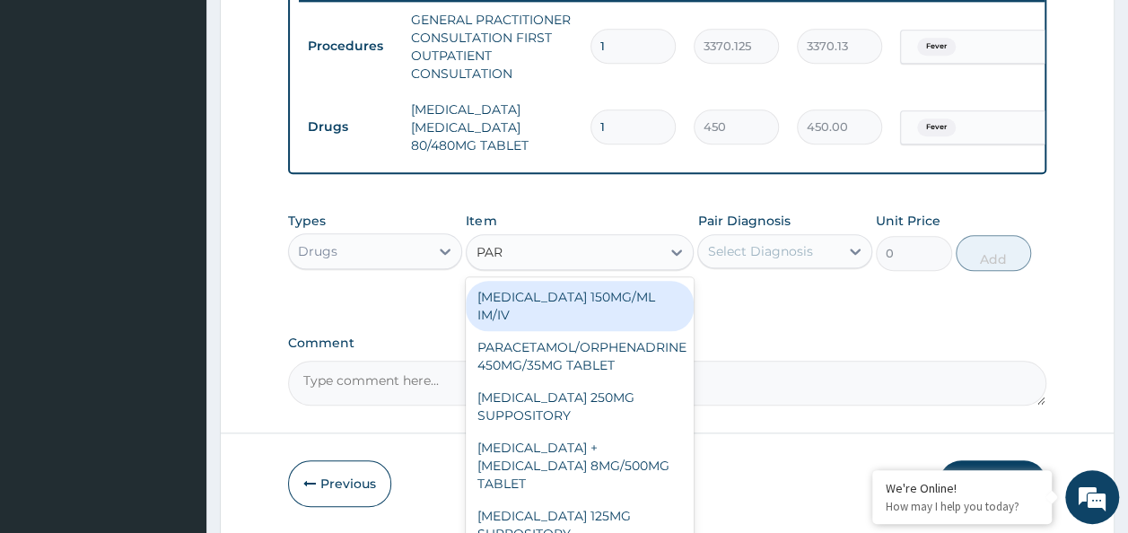
type input "PARA"
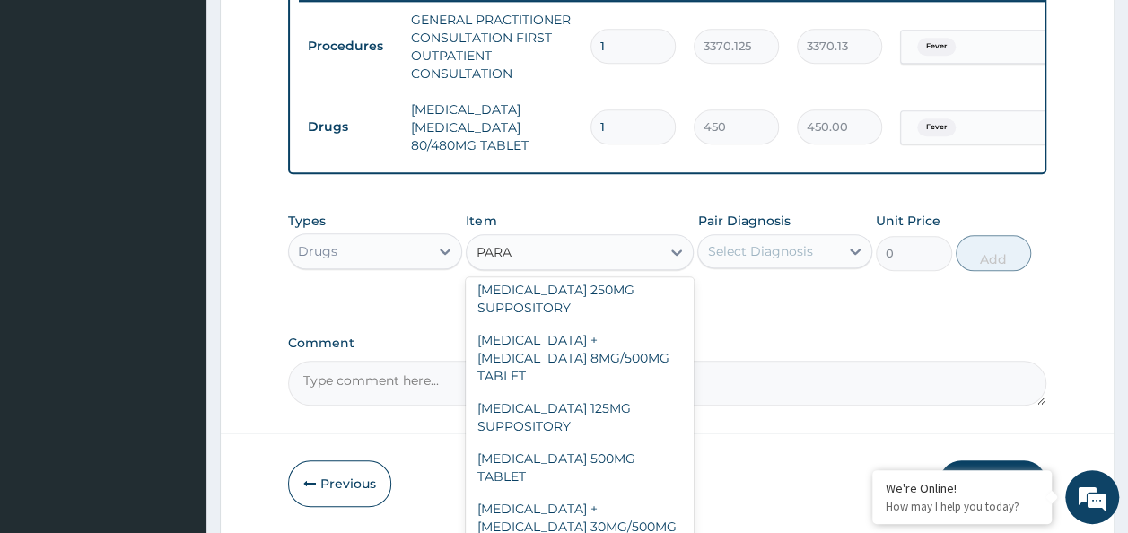
scroll to position [204, 0]
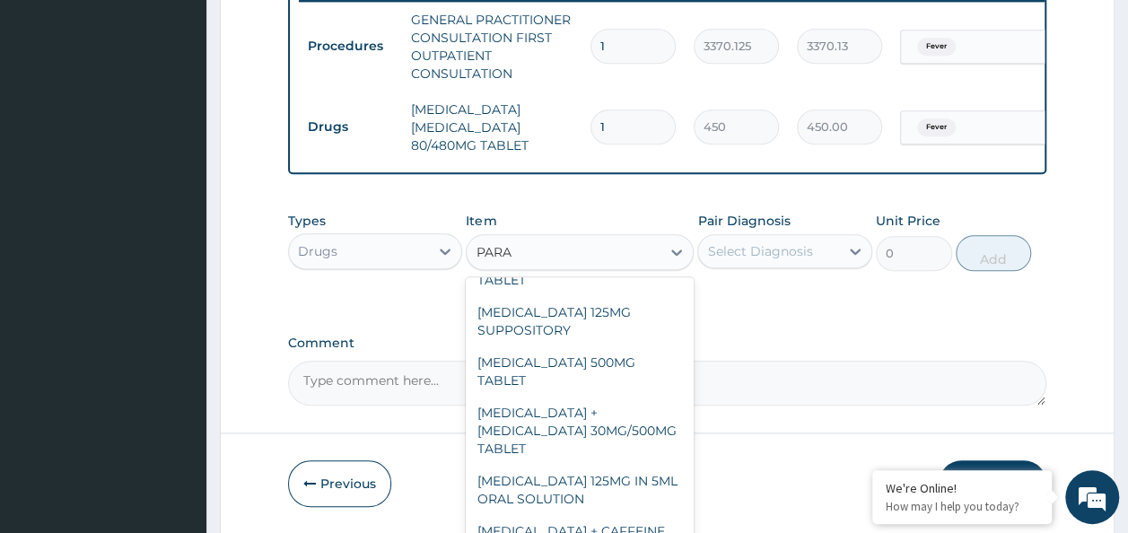
click at [616, 367] on div "PARACETAMOL 500MG TABLET" at bounding box center [580, 371] width 228 height 50
type input "30"
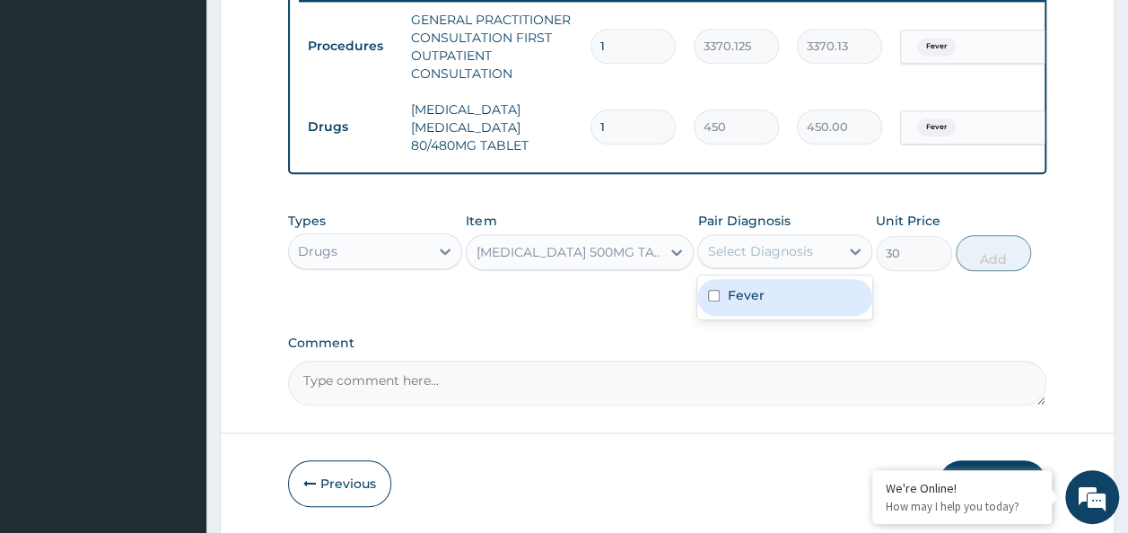
click at [815, 316] on div "Fever" at bounding box center [784, 297] width 175 height 37
checkbox input "true"
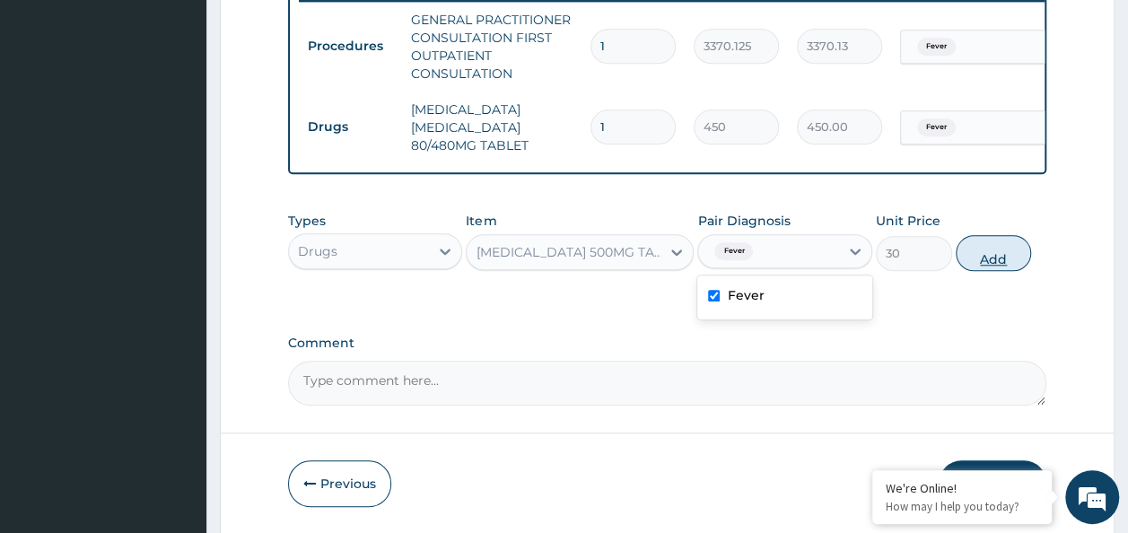
click at [1012, 266] on button "Add" at bounding box center [994, 253] width 76 height 36
type input "0"
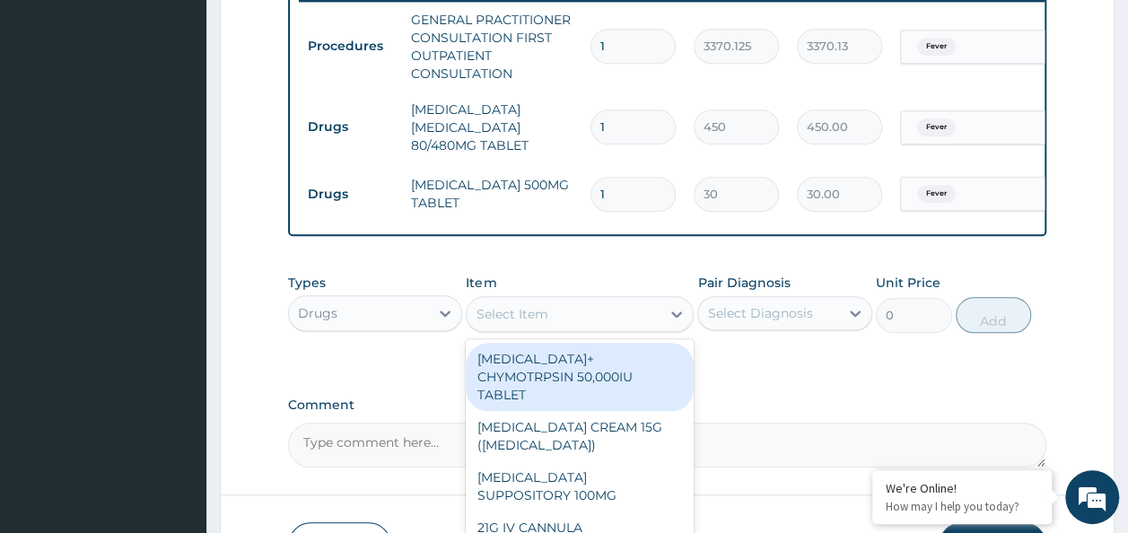
click at [550, 322] on div "Select Item" at bounding box center [564, 314] width 194 height 29
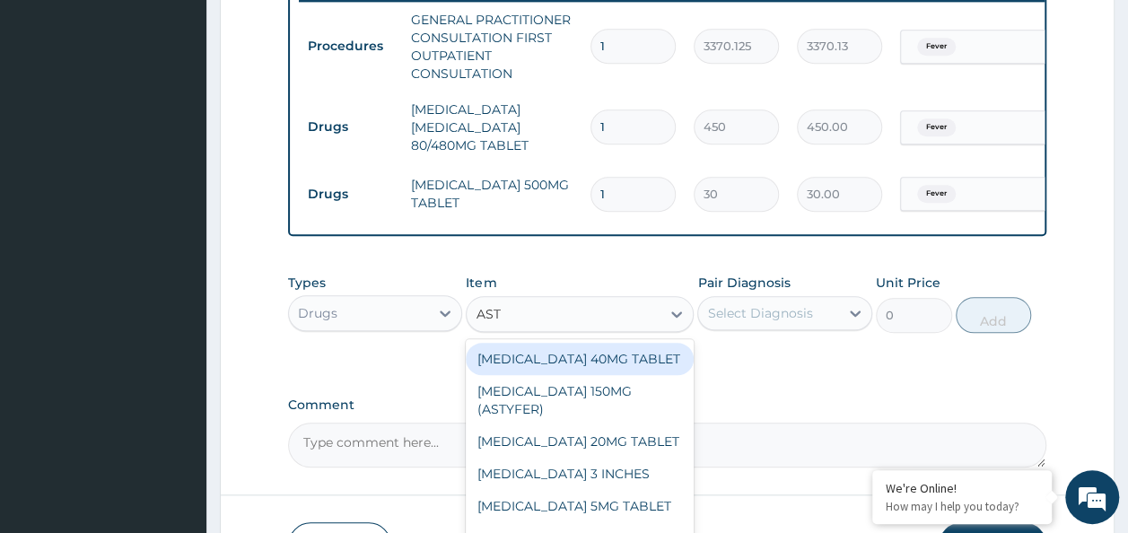
type input "ASTY"
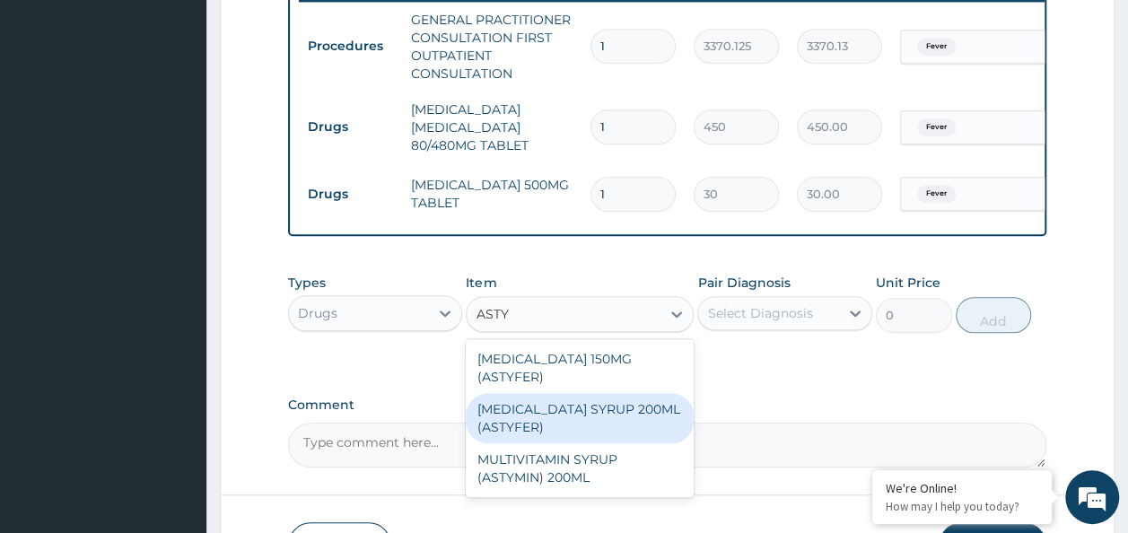
click at [574, 443] on div "FERROUS SULPHATE SYRUP 200ML (ASTYFER)" at bounding box center [580, 418] width 228 height 50
type input "5681"
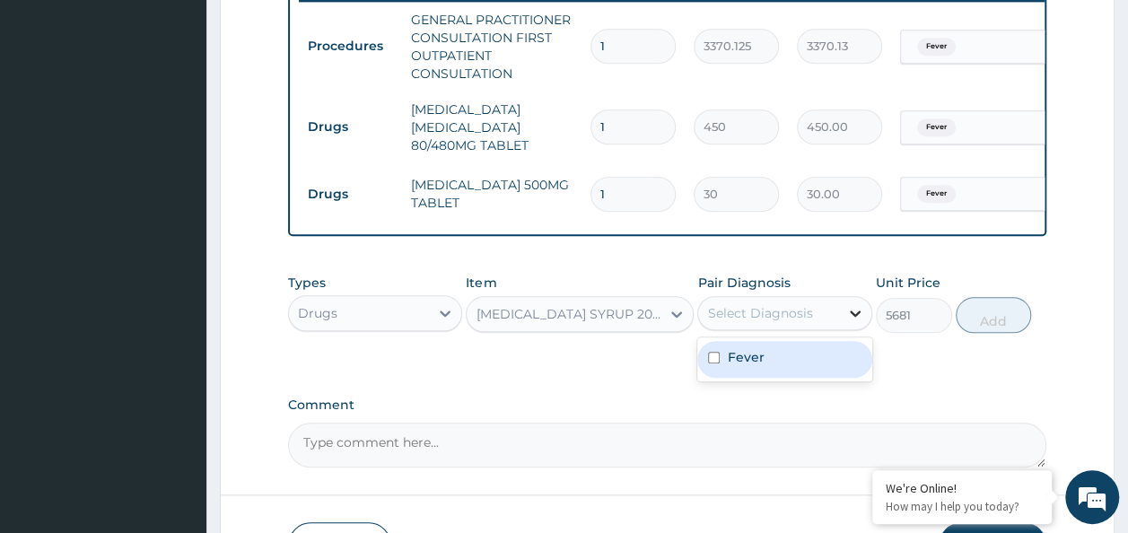
click at [854, 317] on icon at bounding box center [855, 314] width 11 height 6
click at [818, 368] on div "Fever" at bounding box center [784, 359] width 175 height 37
checkbox input "true"
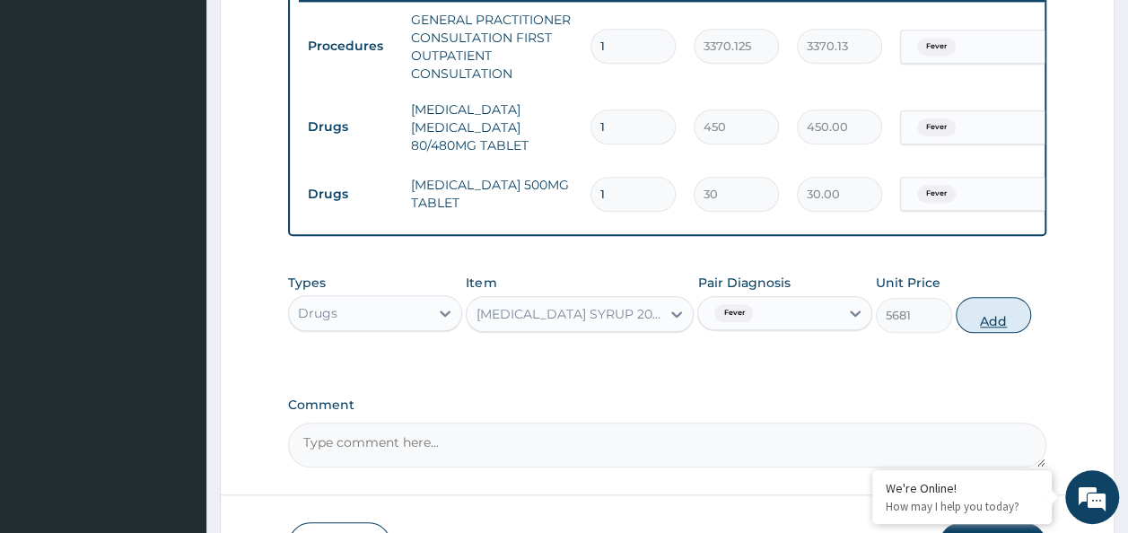
click at [999, 333] on button "Add" at bounding box center [994, 315] width 76 height 36
type input "0"
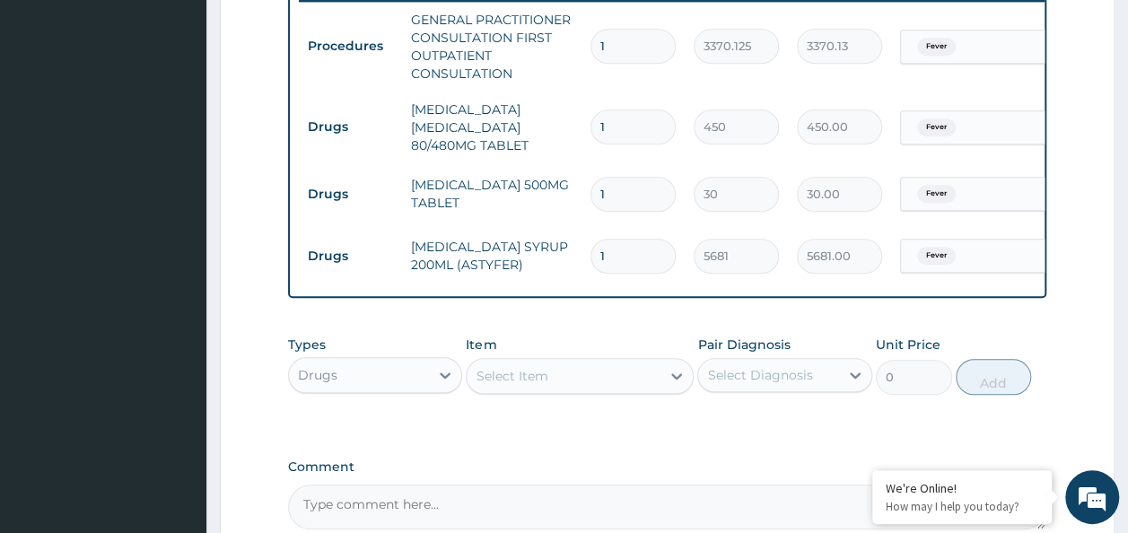
click at [608, 124] on input "1" at bounding box center [633, 127] width 85 height 35
type input "0.00"
type input "6"
type input "2700.00"
type input "6"
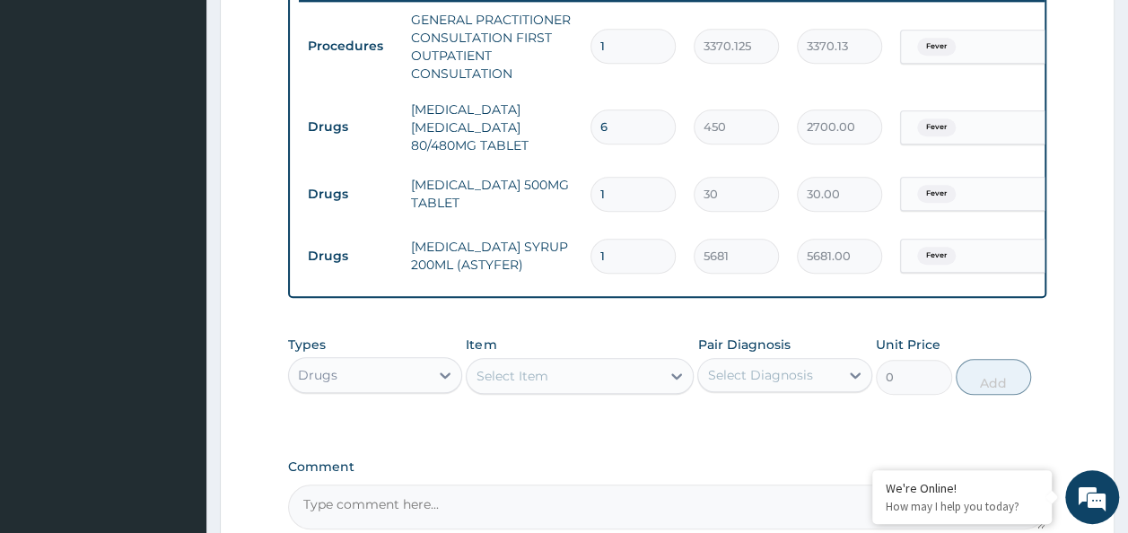
click at [607, 197] on input "1" at bounding box center [633, 194] width 85 height 35
type input "0.00"
type input "3"
type input "90.00"
type input "30"
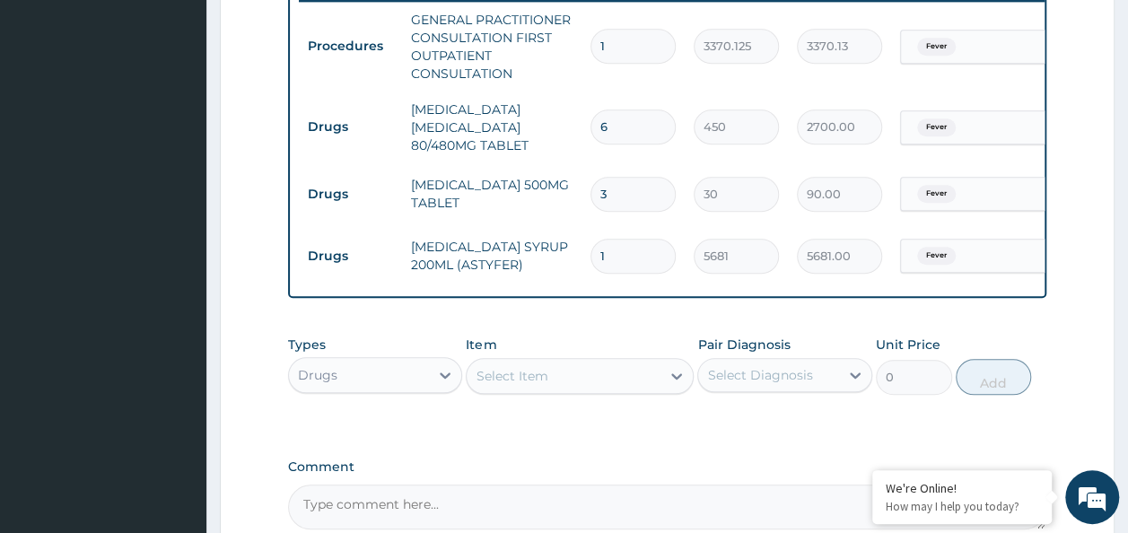
type input "900.00"
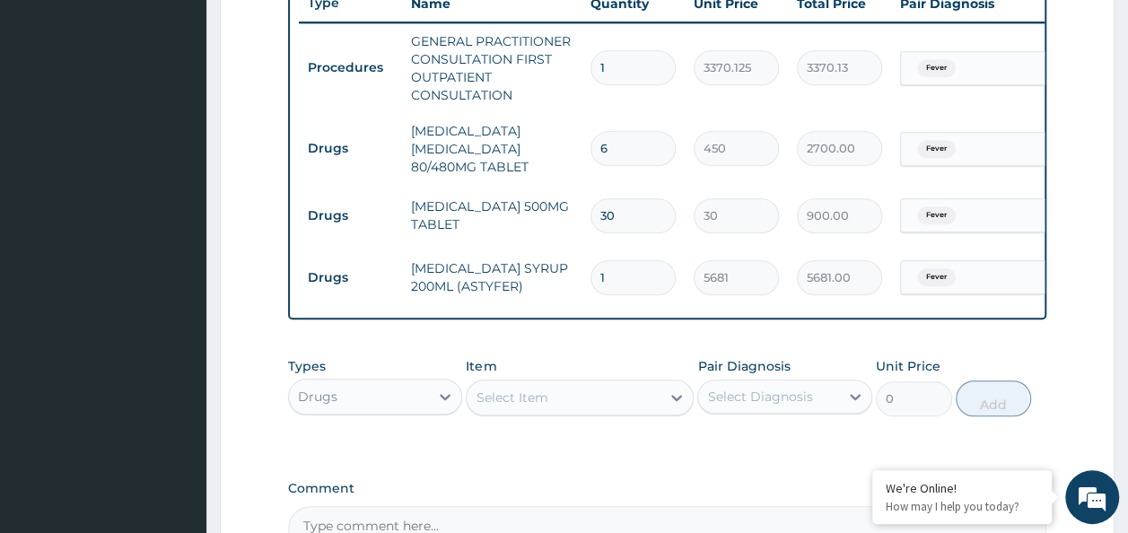
scroll to position [700, 0]
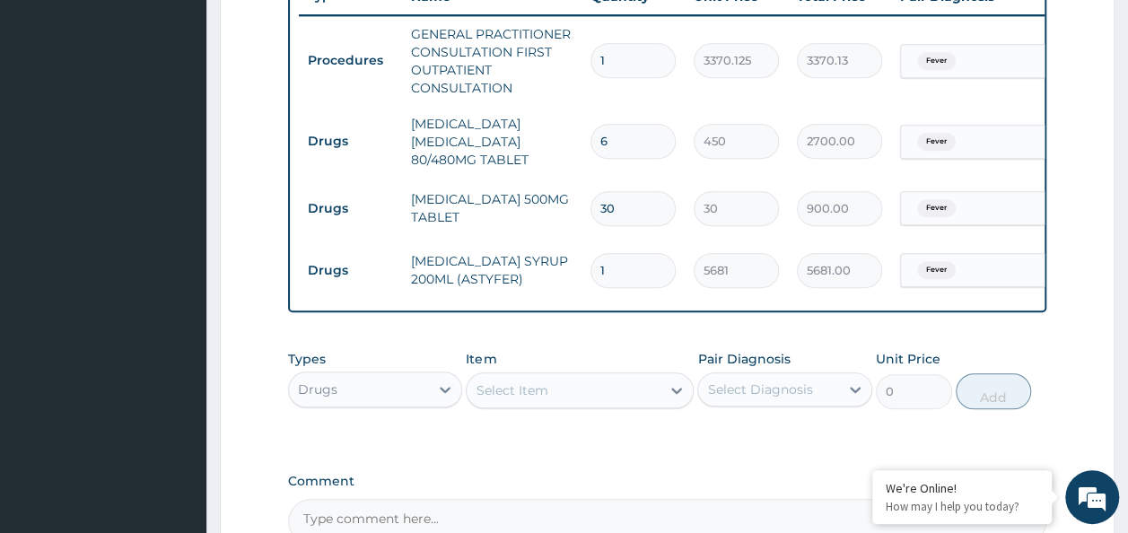
type input "30"
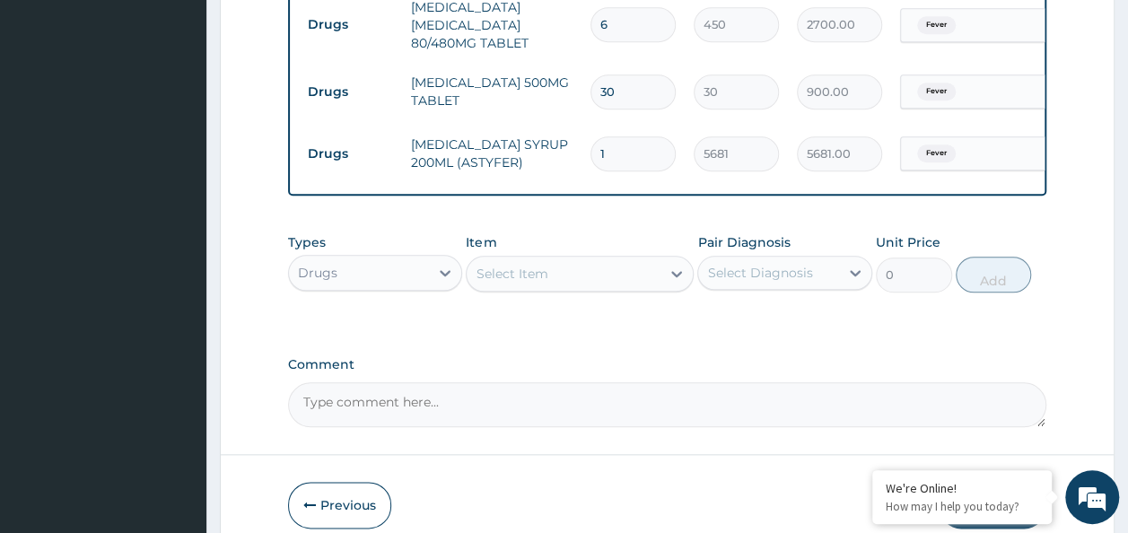
scroll to position [910, 0]
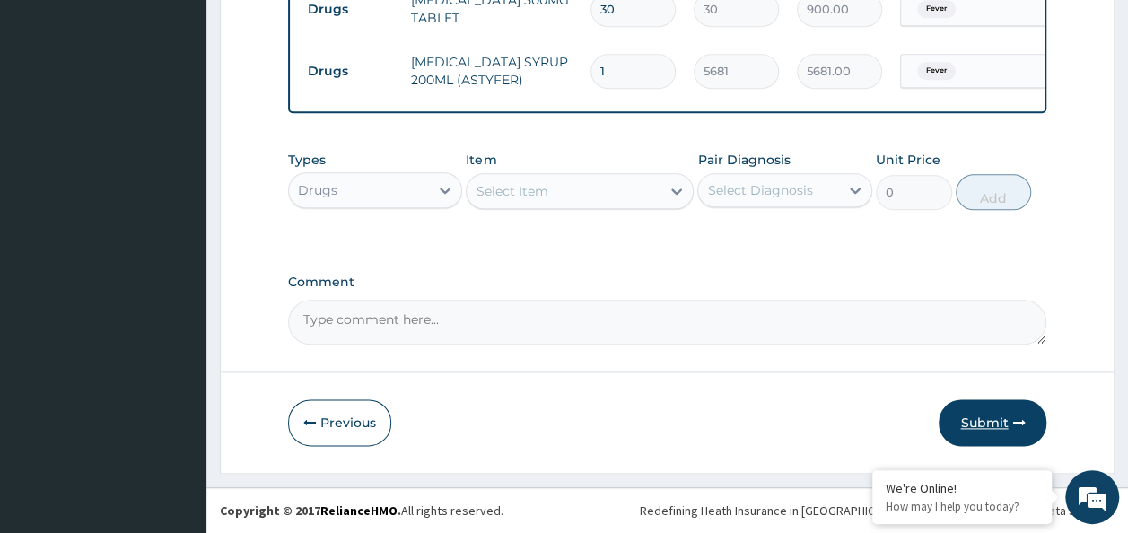
click at [1010, 426] on button "Submit" at bounding box center [993, 422] width 108 height 47
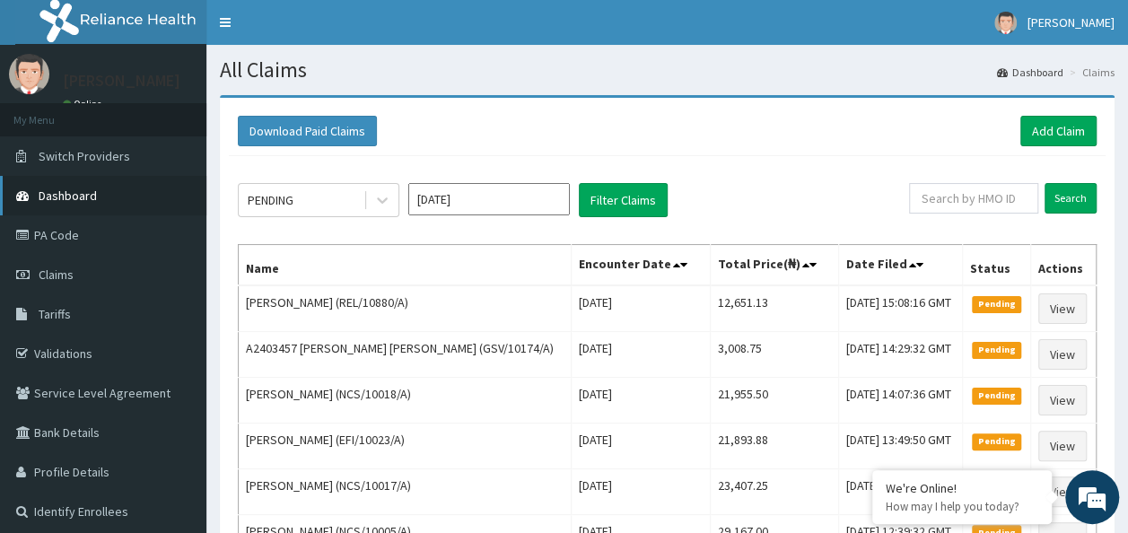
click at [83, 188] on span "Dashboard" at bounding box center [68, 196] width 58 height 16
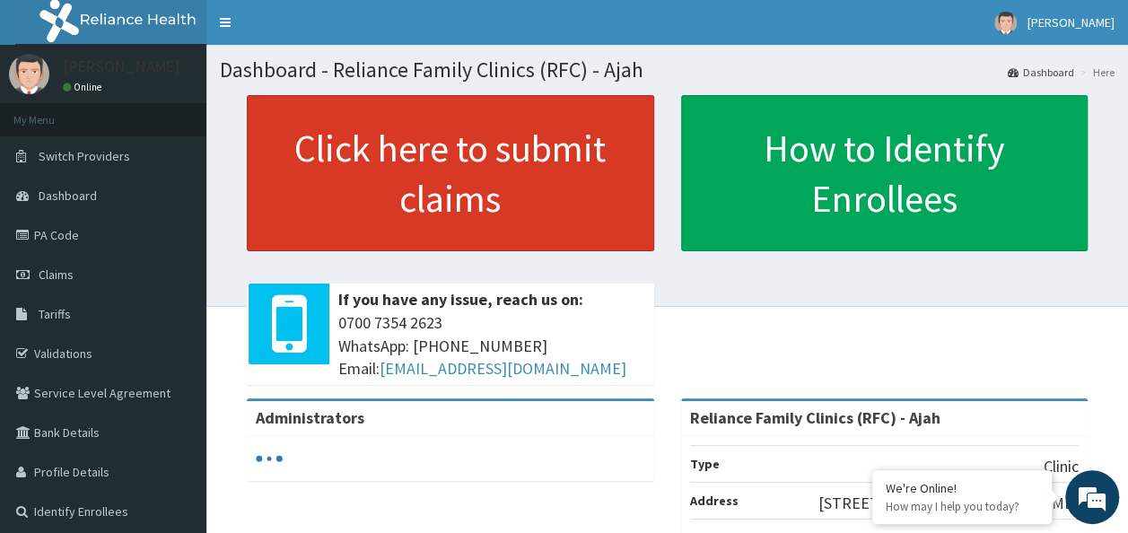
click at [337, 153] on link "Click here to submit claims" at bounding box center [450, 173] width 407 height 156
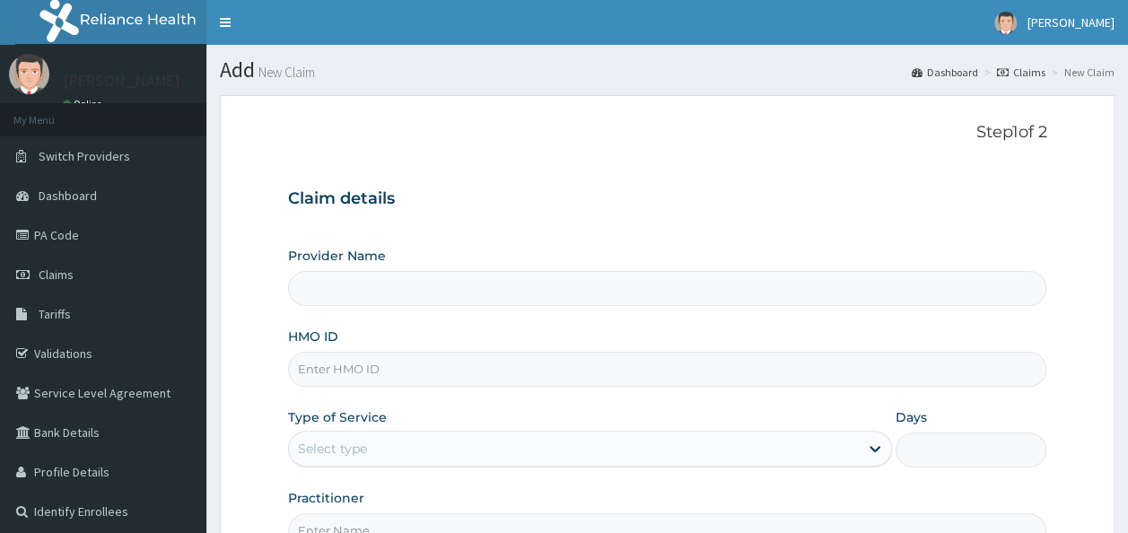
type input "Reliance Family Clinics (RFC) - Ajah"
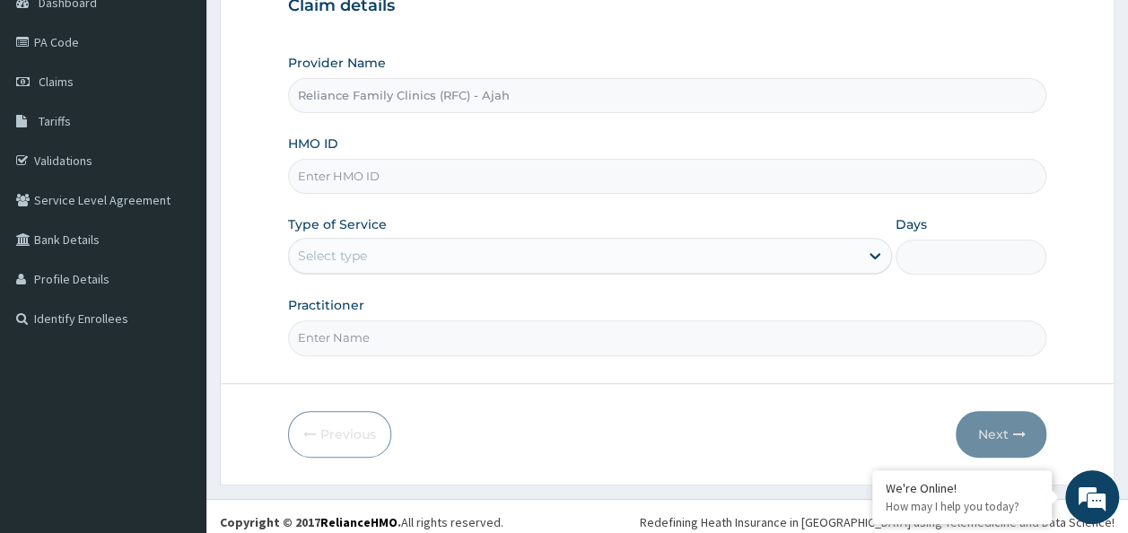
scroll to position [201, 0]
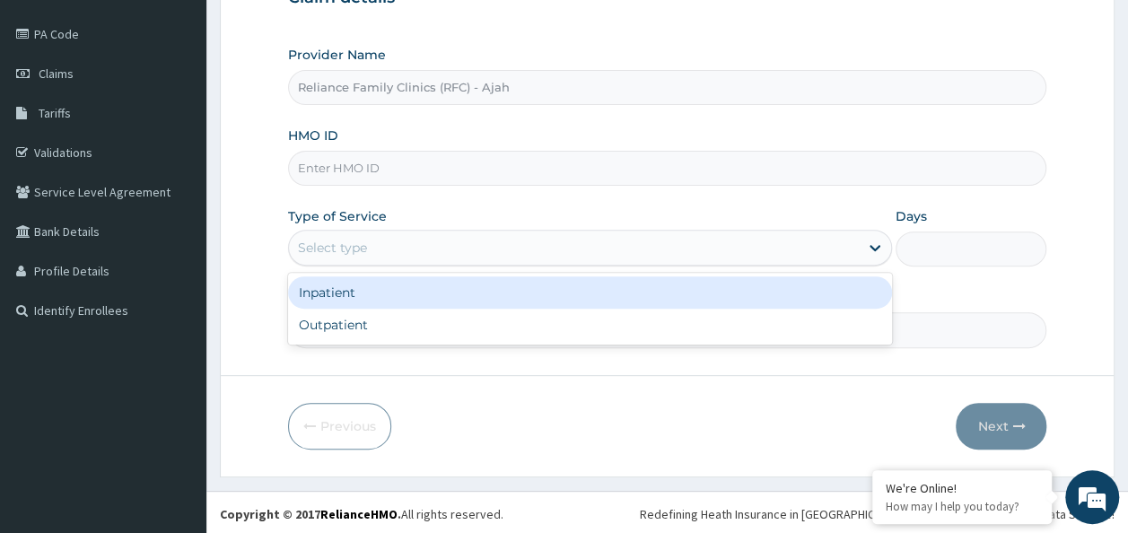
click at [668, 329] on div "Outpatient" at bounding box center [590, 325] width 604 height 32
type input "1"
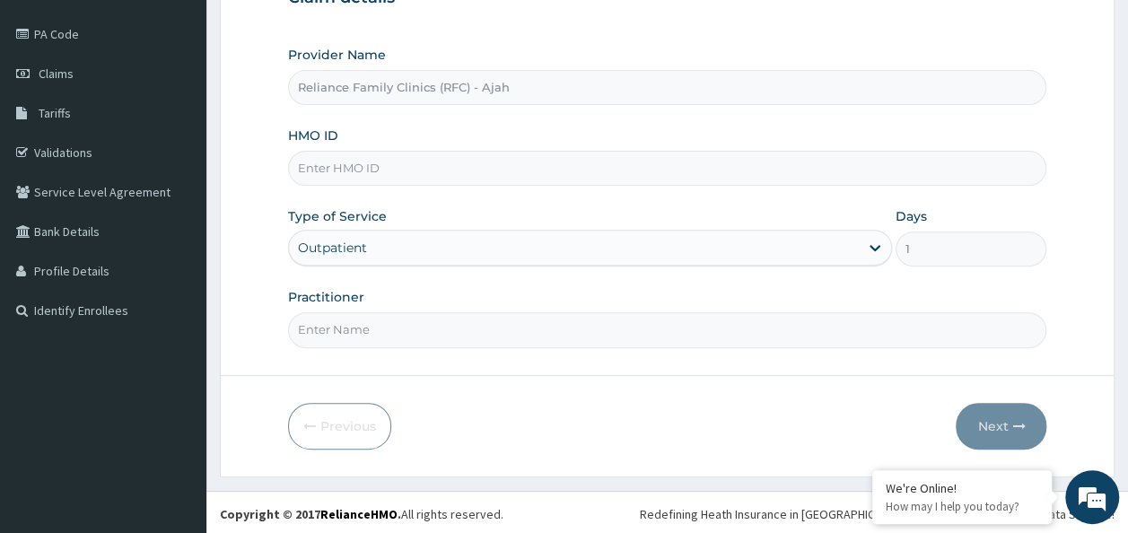
click at [709, 329] on input "Practitioner" at bounding box center [667, 329] width 759 height 35
type input "DR. LOCUM"
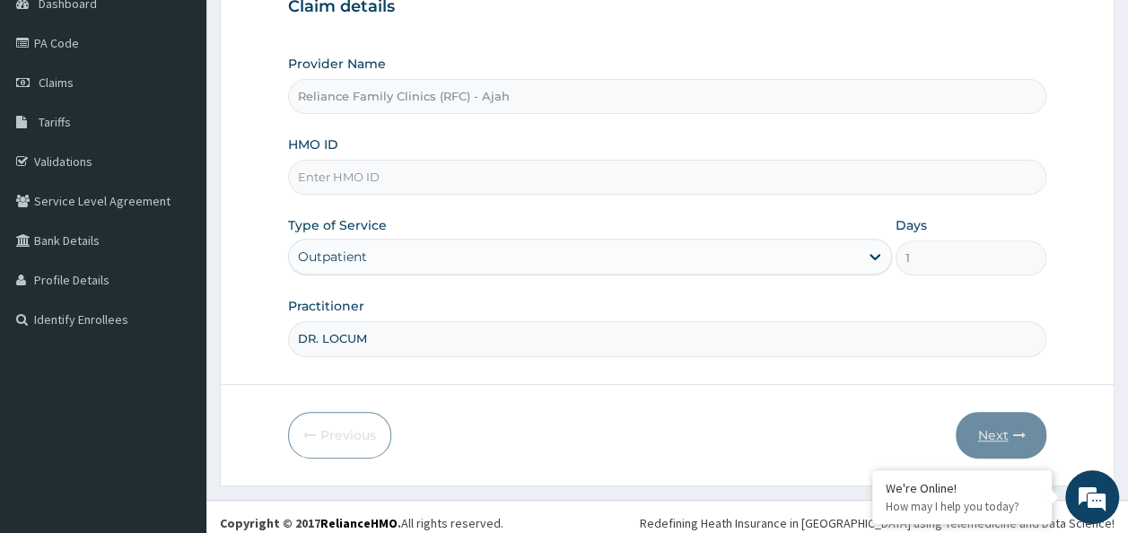
scroll to position [201, 0]
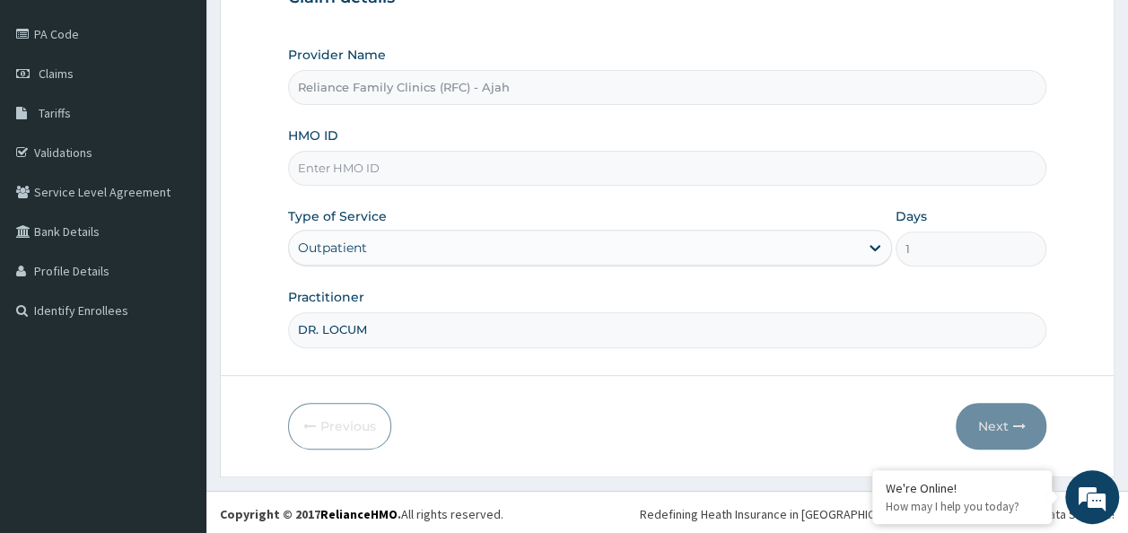
click at [736, 170] on input "HMO ID" at bounding box center [667, 168] width 759 height 35
paste input "ALT/10061/A"
type input "ALT/10061/A"
click at [1009, 420] on button "Next" at bounding box center [1001, 426] width 91 height 47
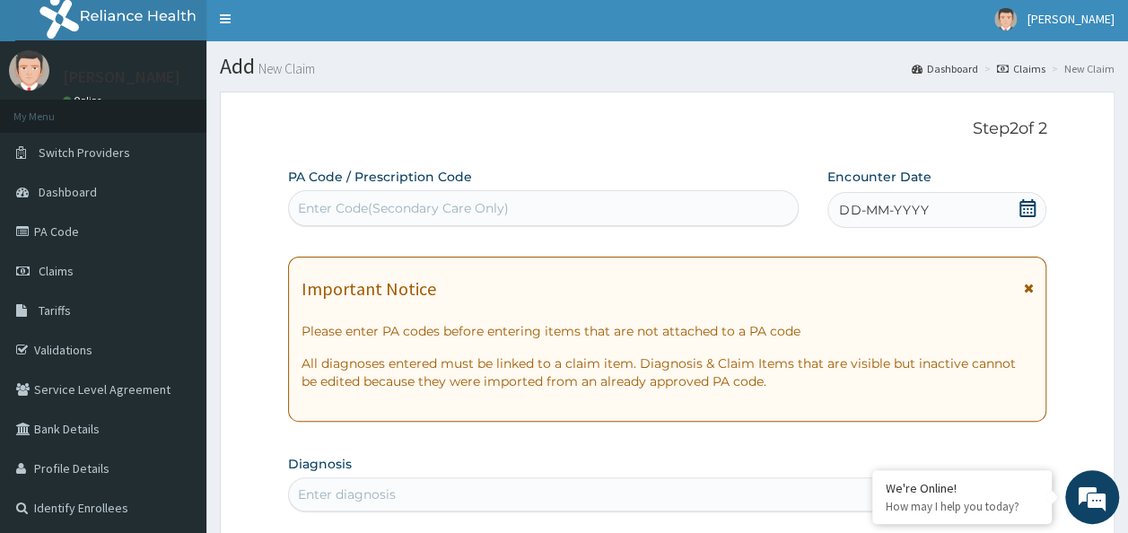
scroll to position [0, 0]
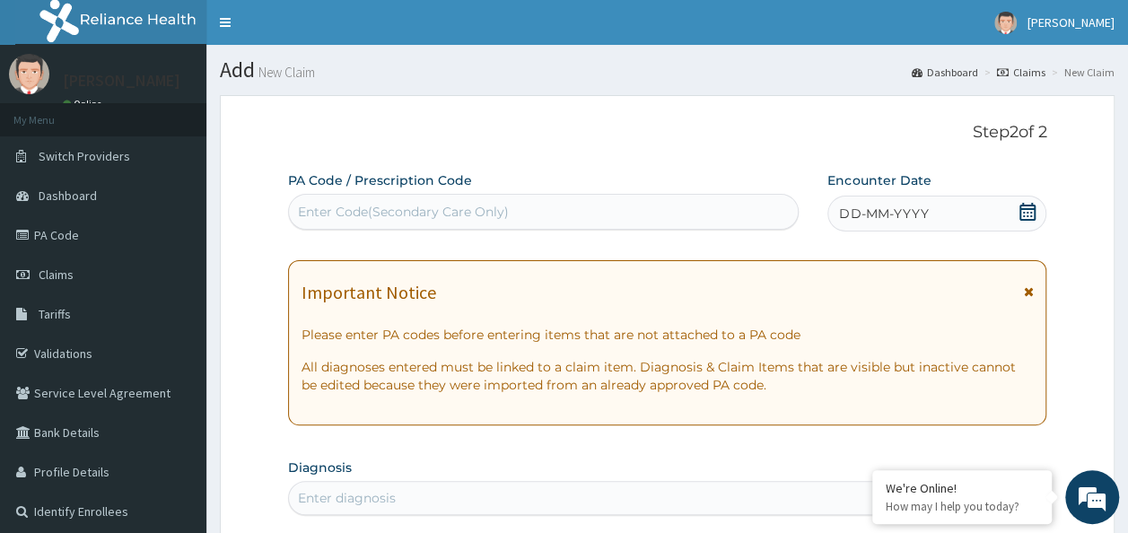
click at [910, 206] on span "DD-MM-YYYY" at bounding box center [883, 214] width 89 height 18
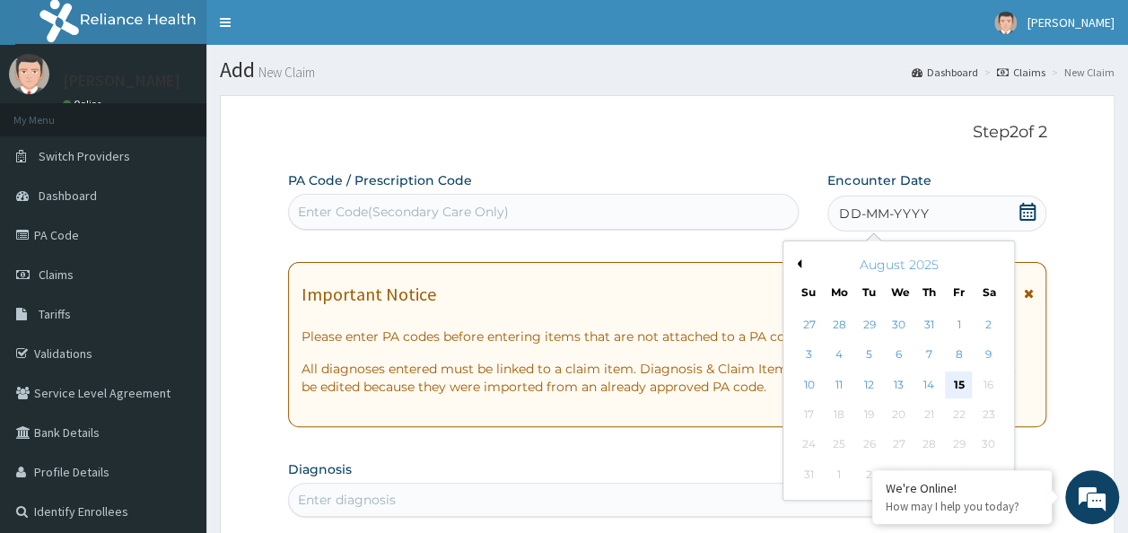
click at [959, 384] on div "15" at bounding box center [958, 385] width 27 height 27
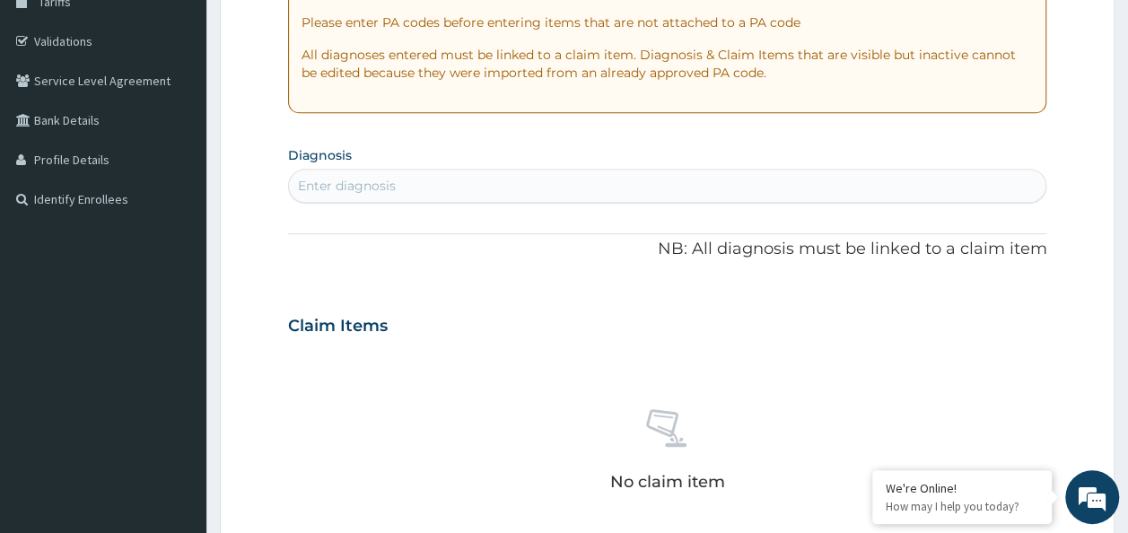
scroll to position [311, 0]
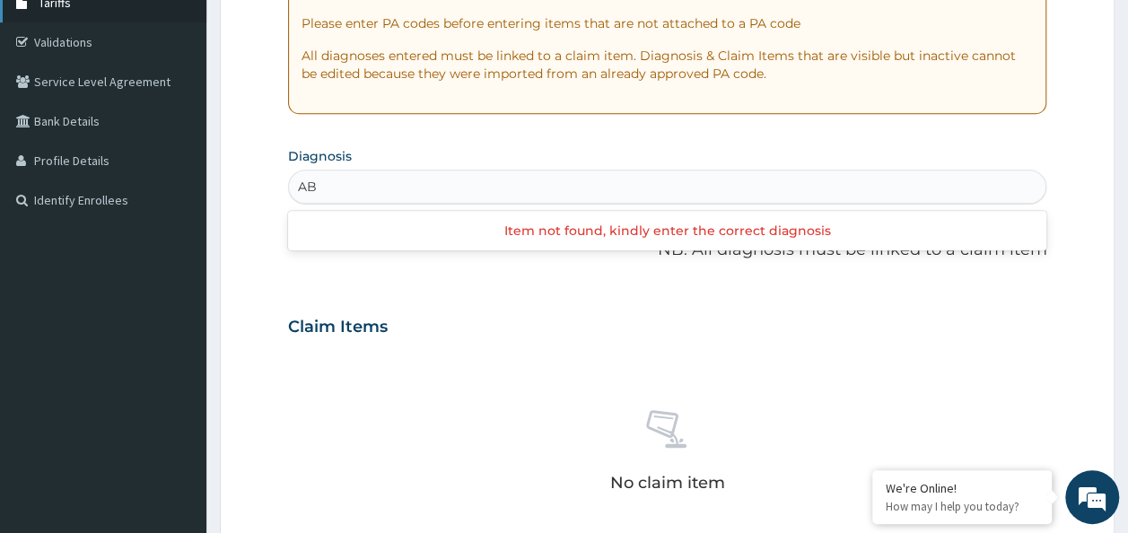
type input "AB"
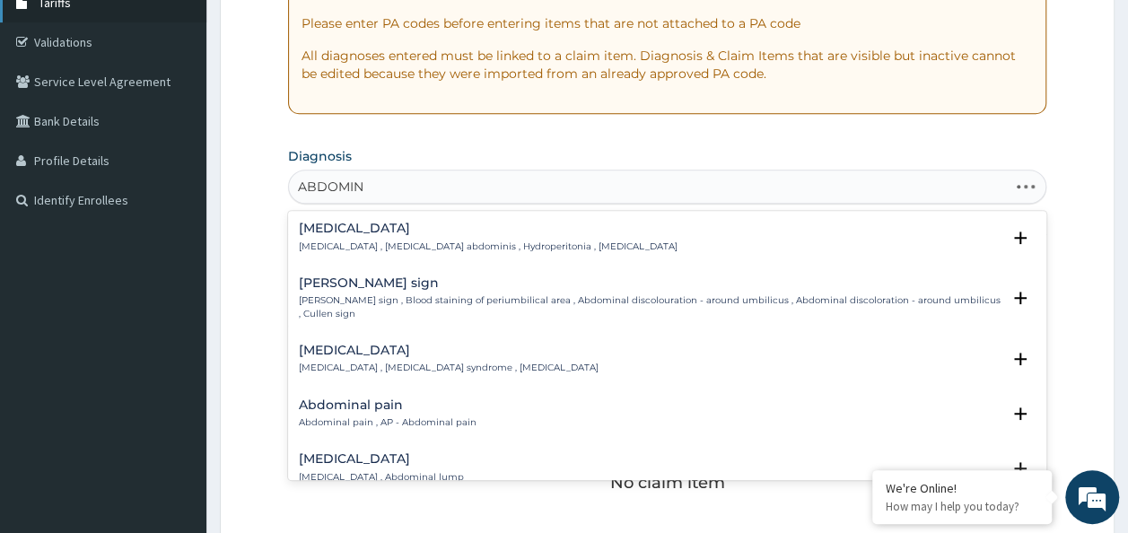
type input "ABDOMINA"
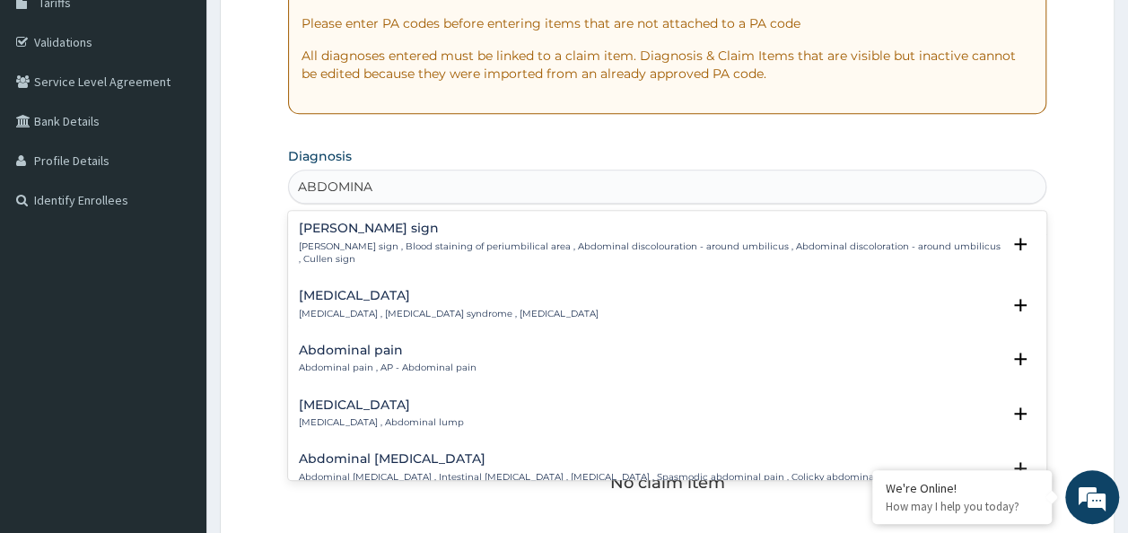
click at [396, 362] on p "Abdominal pain , AP - Abdominal pain" at bounding box center [388, 368] width 178 height 13
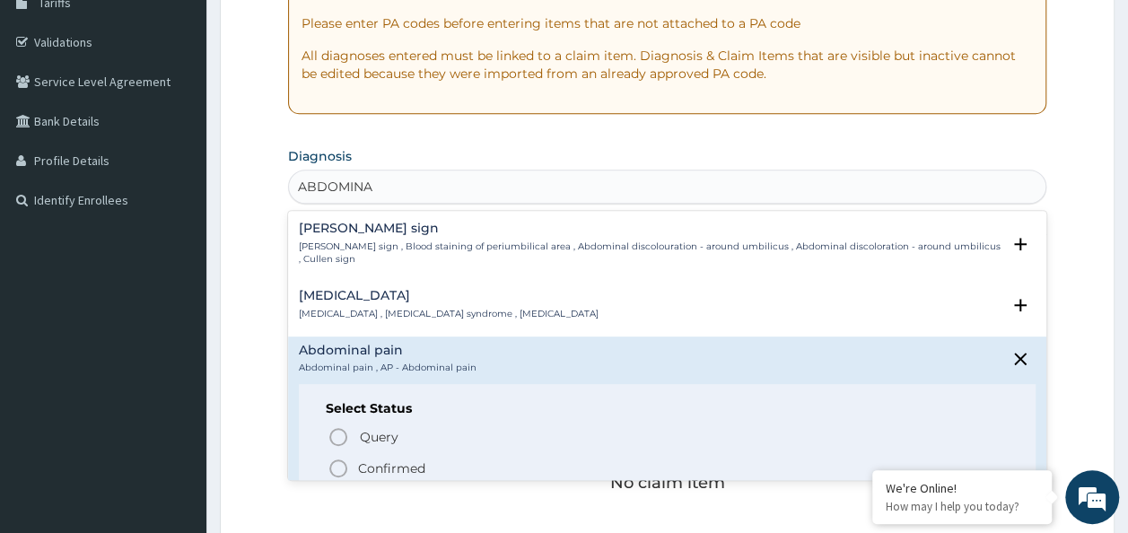
click at [337, 466] on icon "status option filled" at bounding box center [339, 469] width 22 height 22
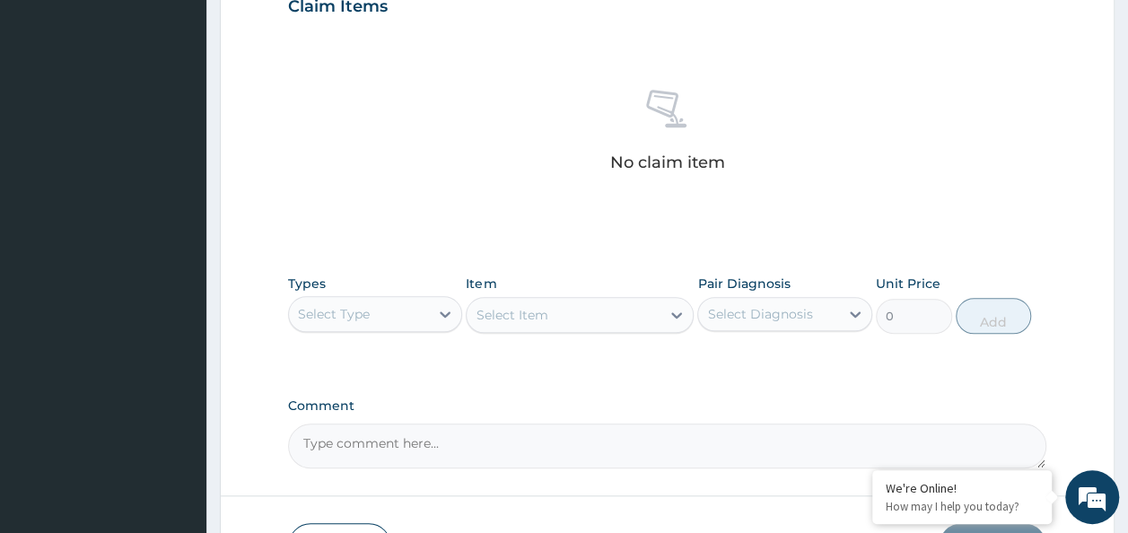
scroll to position [653, 0]
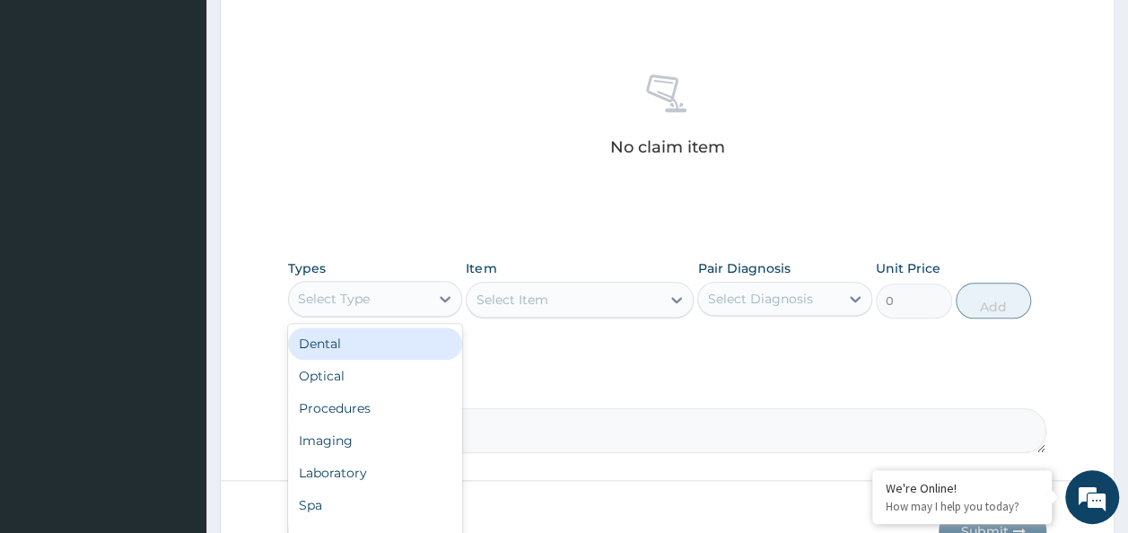
click at [379, 405] on div "Procedures" at bounding box center [375, 408] width 175 height 32
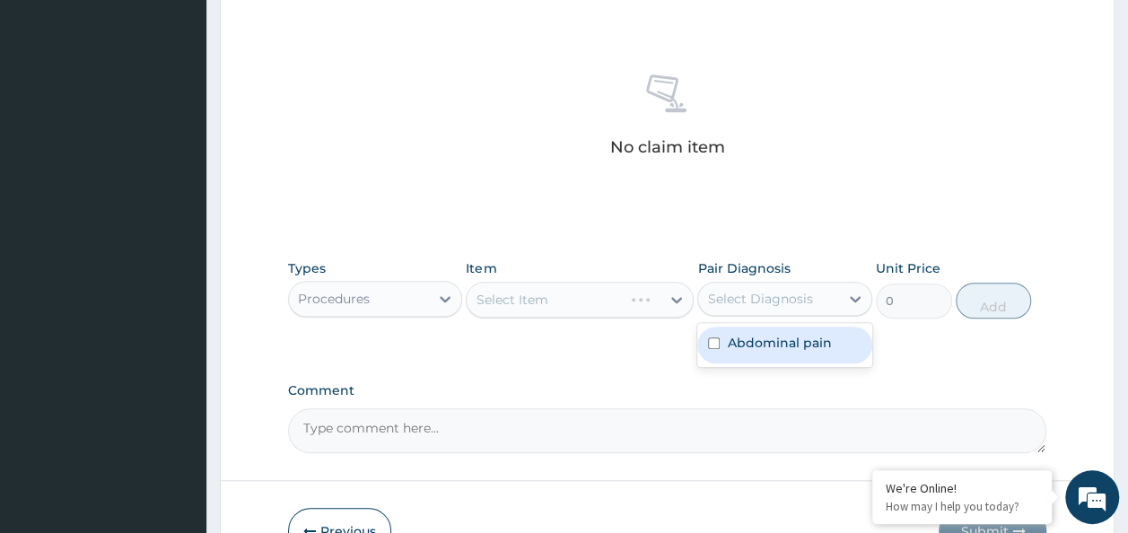
click at [781, 355] on div "Abdominal pain" at bounding box center [784, 345] width 175 height 37
checkbox input "true"
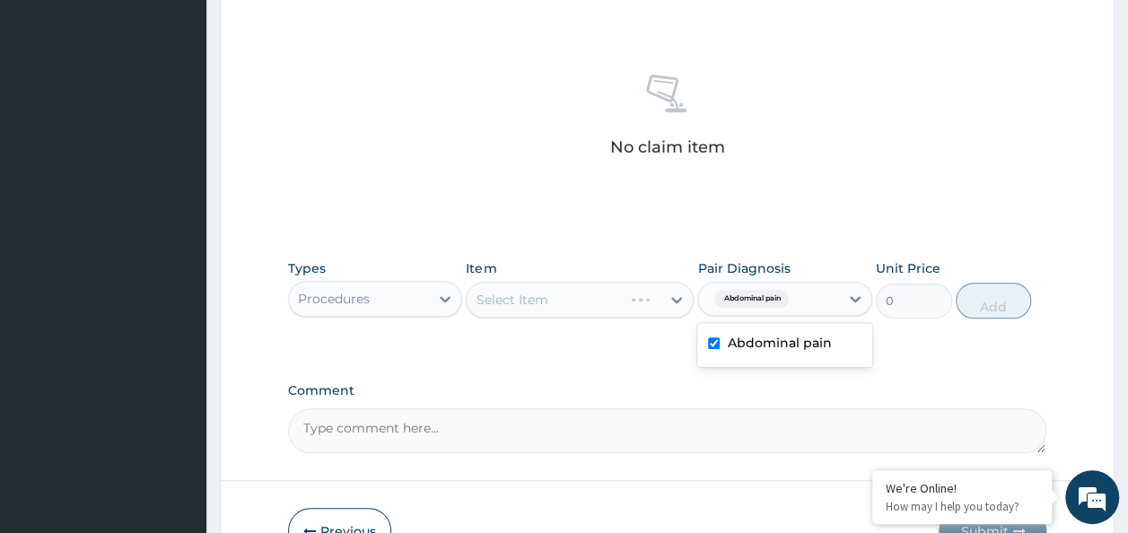
click at [616, 302] on div "Select Item" at bounding box center [580, 300] width 228 height 36
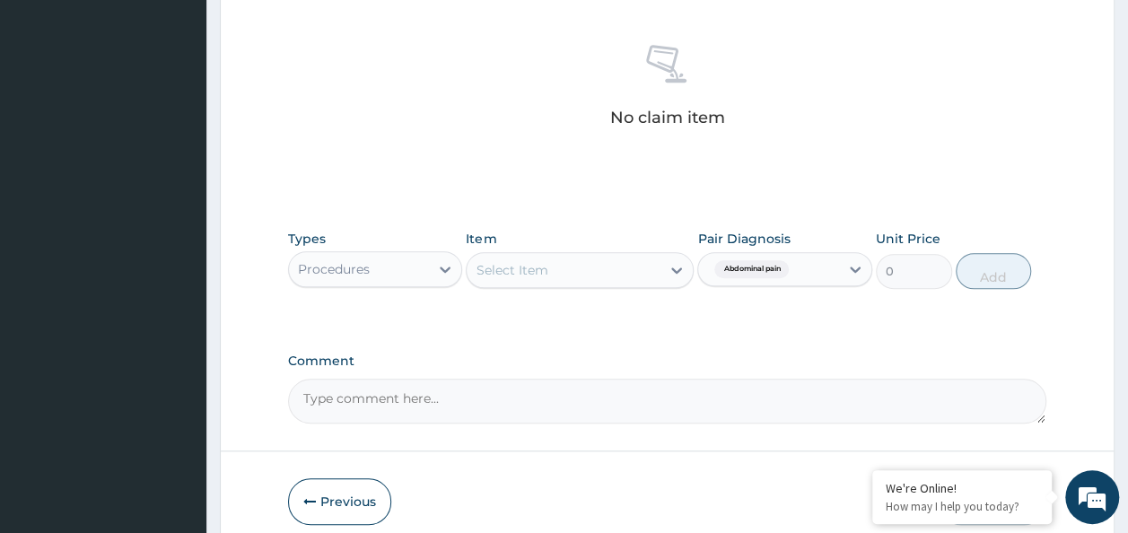
scroll to position [686, 0]
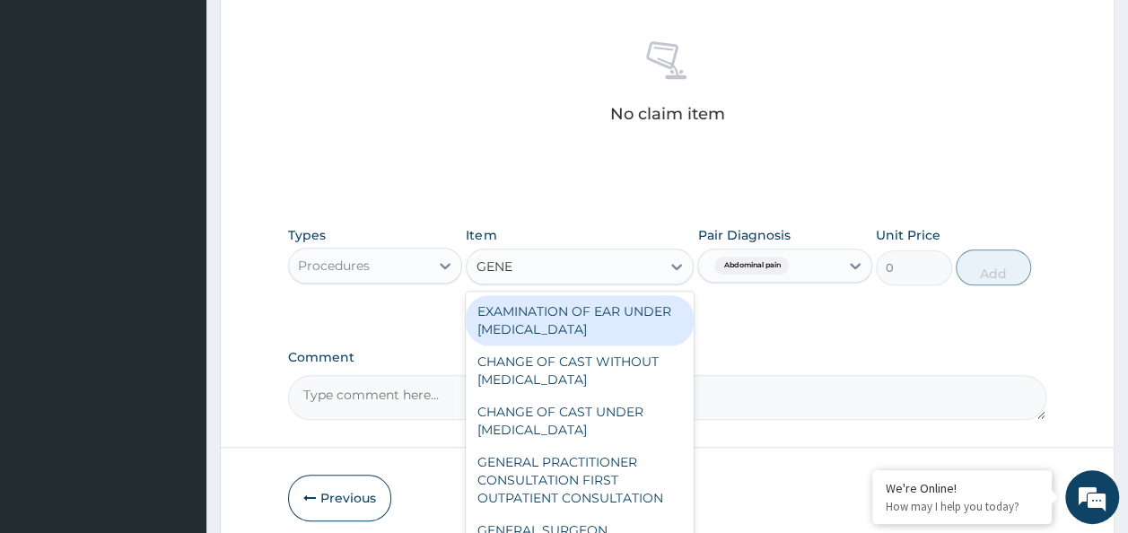
type input "GENER"
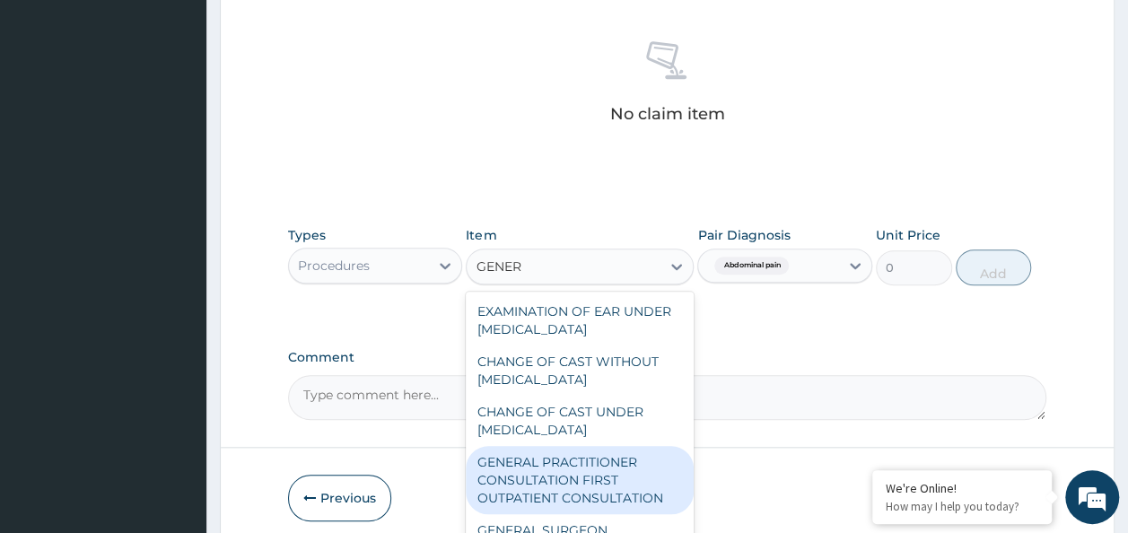
click at [618, 468] on div "GENERAL PRACTITIONER CONSULTATION FIRST OUTPATIENT CONSULTATION" at bounding box center [580, 480] width 228 height 68
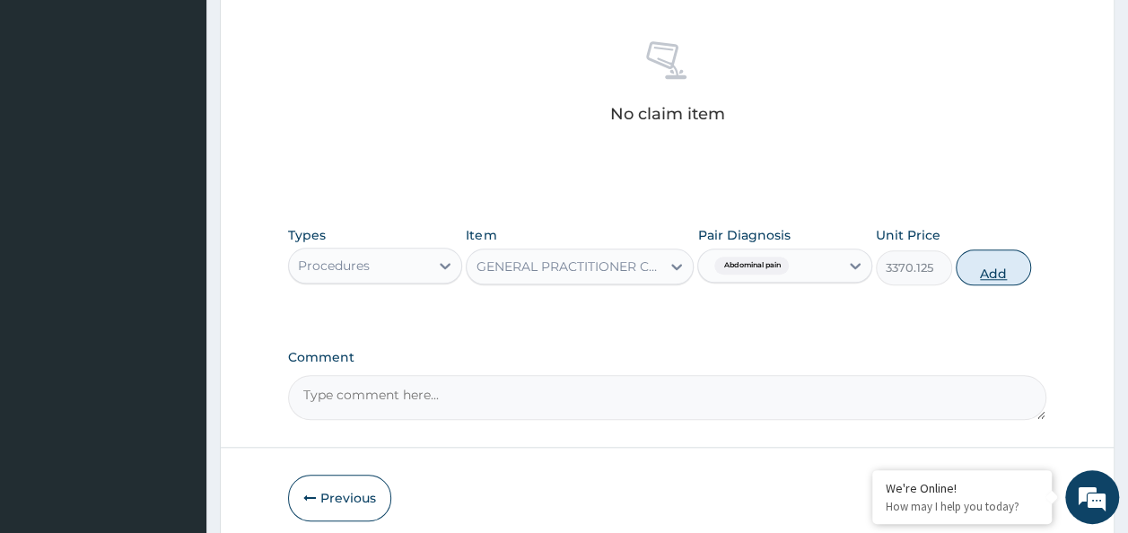
click at [991, 261] on button "Add" at bounding box center [994, 268] width 76 height 36
type input "0"
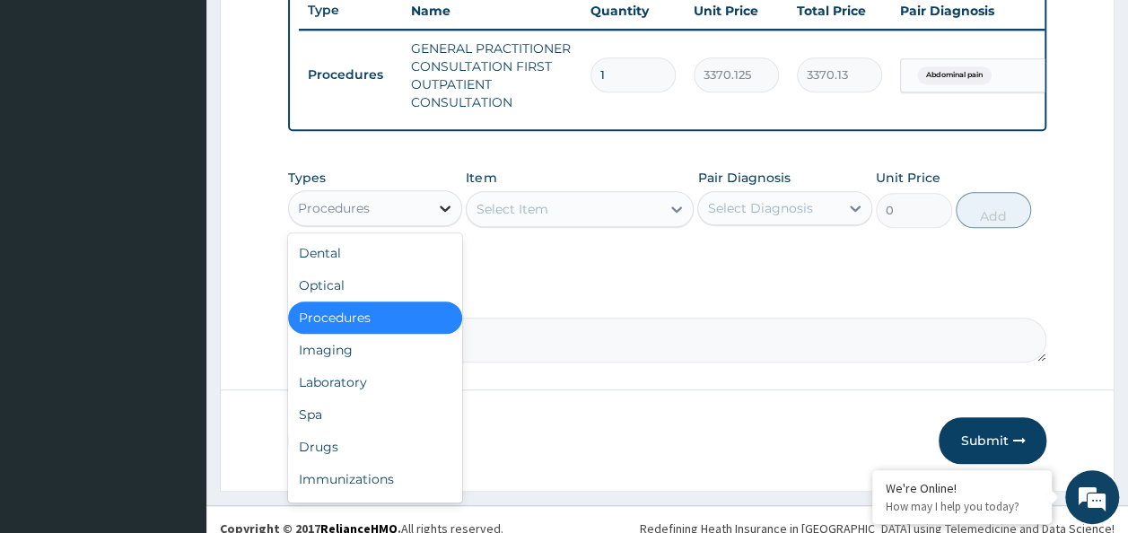
click at [434, 224] on div at bounding box center [445, 208] width 32 height 32
click at [348, 399] on div "Laboratory" at bounding box center [375, 382] width 175 height 32
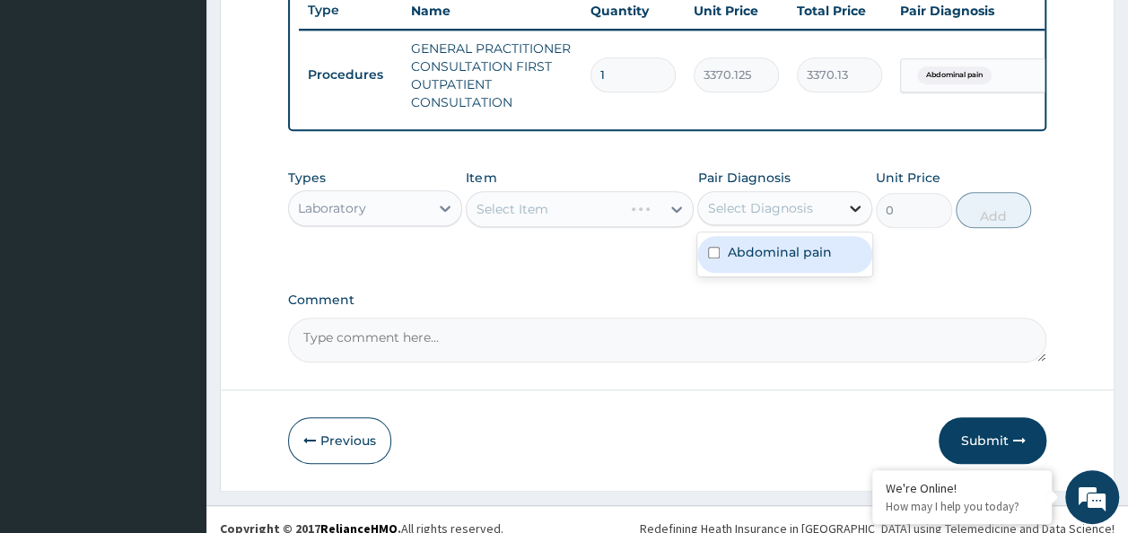
click at [860, 217] on icon at bounding box center [855, 208] width 18 height 18
click at [806, 261] on label "Abdominal pain" at bounding box center [779, 252] width 104 height 18
checkbox input "true"
click at [567, 215] on div "Select Item" at bounding box center [564, 209] width 194 height 29
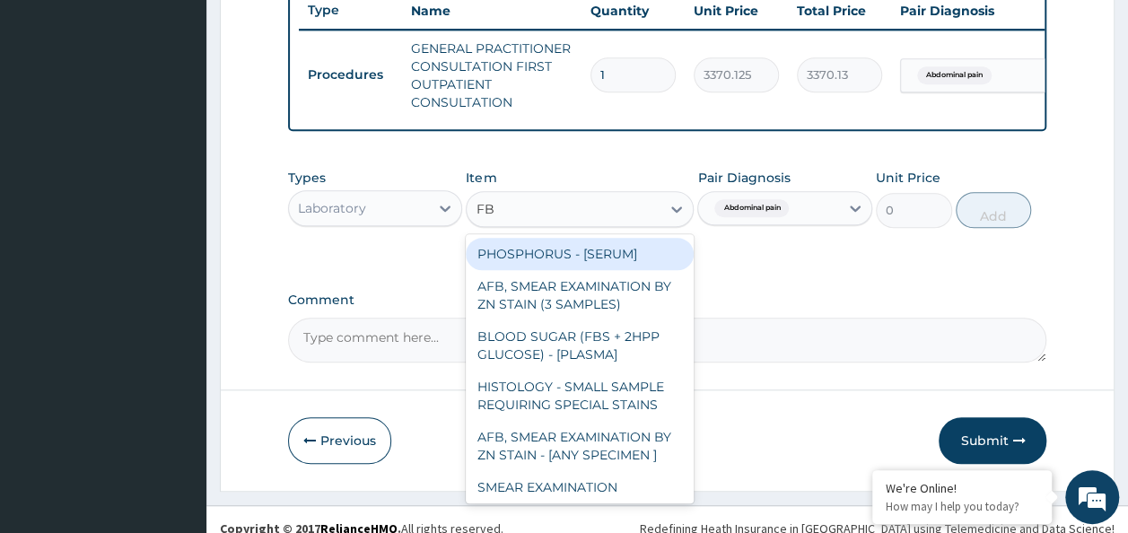
type input "FBC"
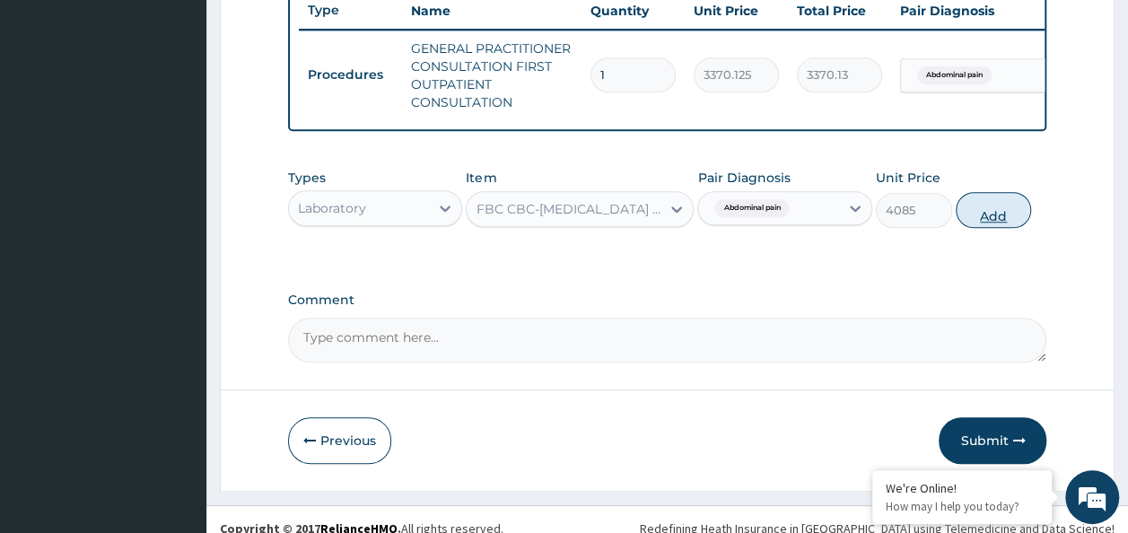
click at [1000, 219] on button "Add" at bounding box center [994, 210] width 76 height 36
type input "0"
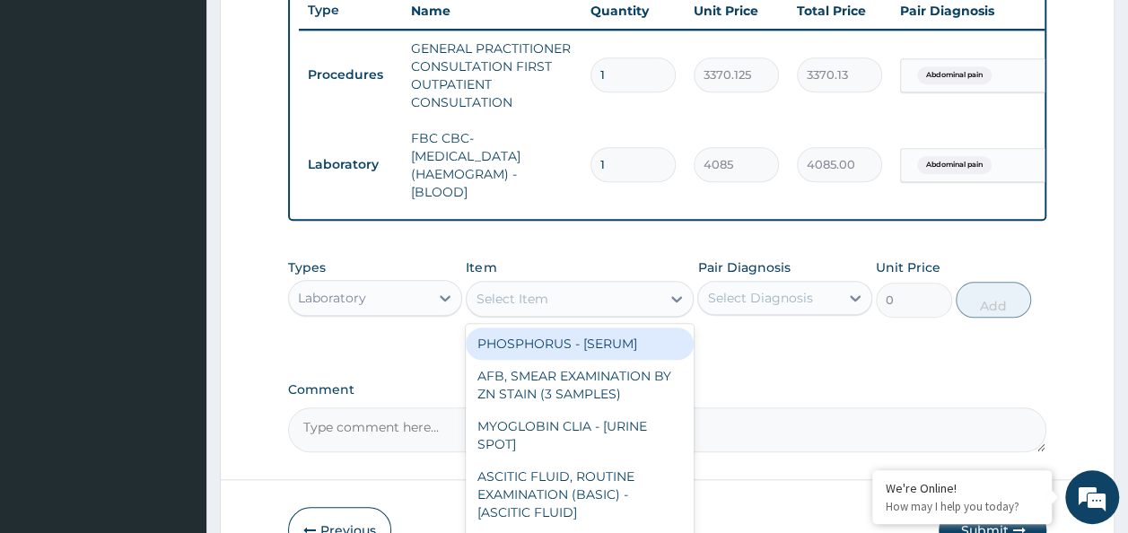
click at [645, 313] on div "Select Item" at bounding box center [564, 299] width 194 height 29
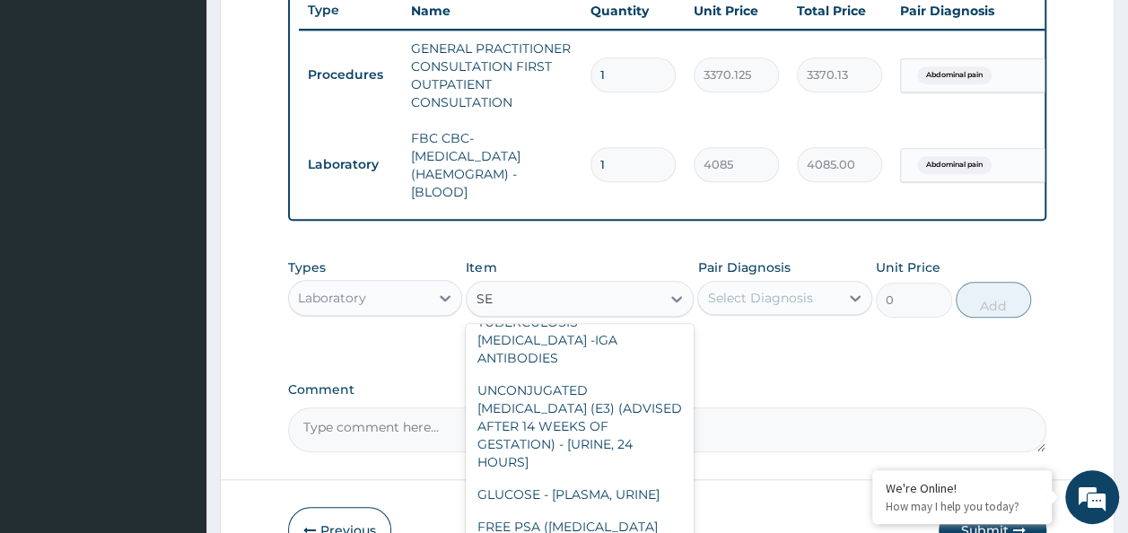
scroll to position [679, 0]
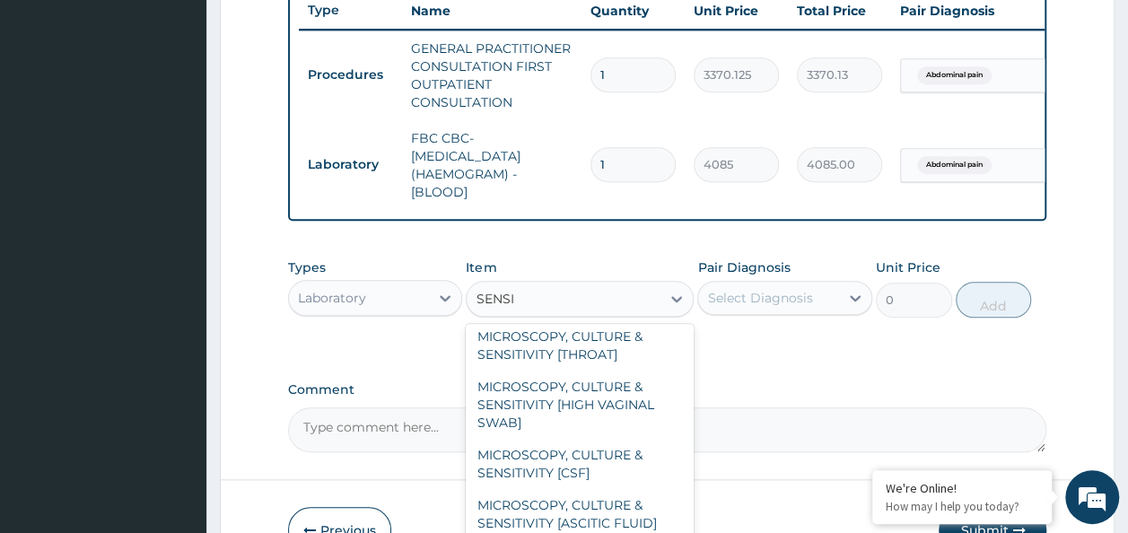
type input "SENSIT"
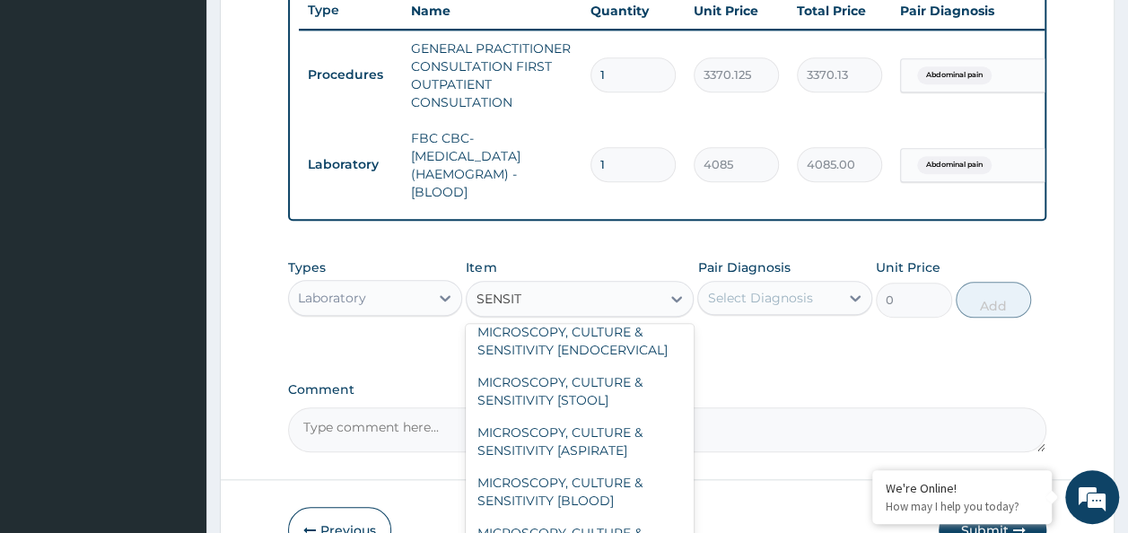
scroll to position [268, 0]
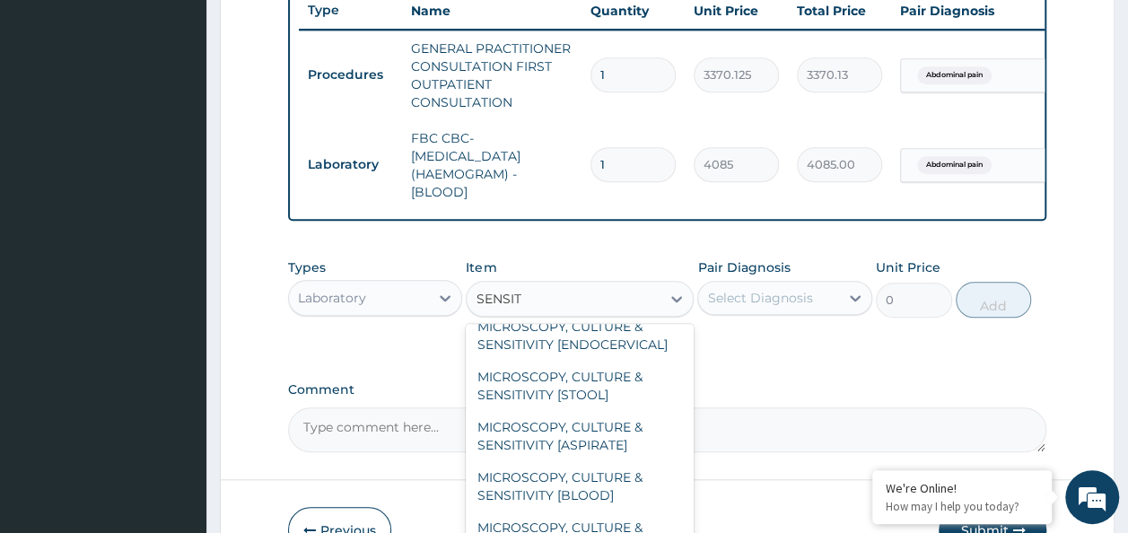
click at [608, 411] on div "MICROSCOPY, CULTURE & SENSITIVITY [STOOL]" at bounding box center [580, 386] width 228 height 50
type input "4595.625"
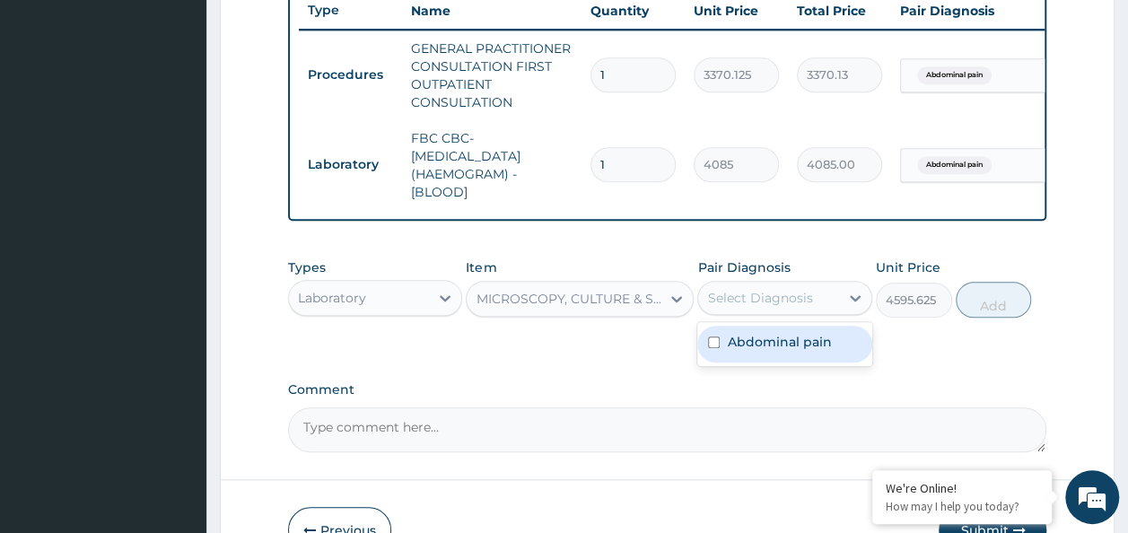
click at [804, 363] on div "Abdominal pain" at bounding box center [784, 344] width 175 height 37
checkbox input "true"
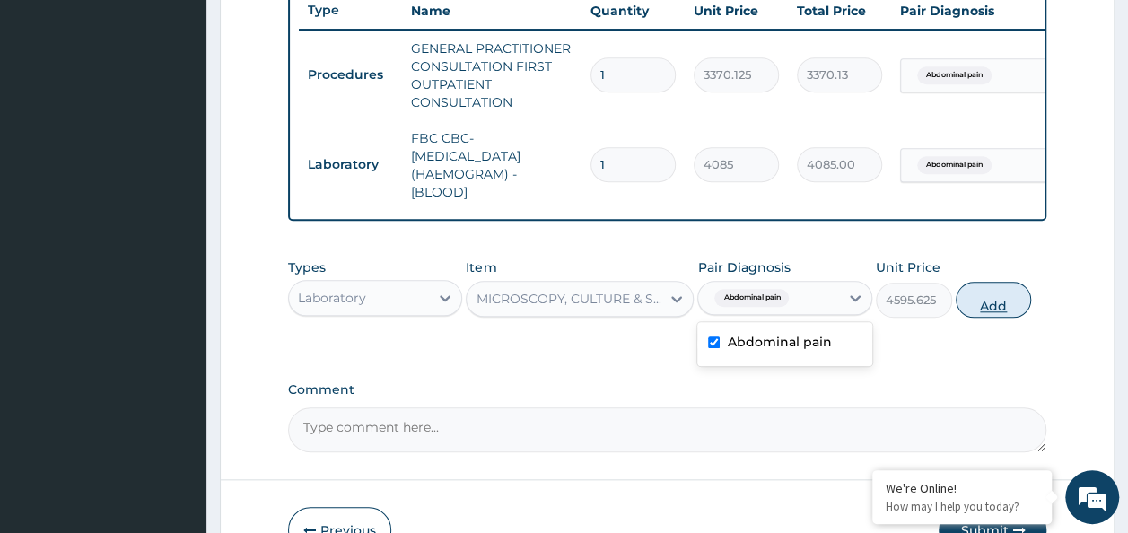
click at [1004, 318] on button "Add" at bounding box center [994, 300] width 76 height 36
type input "0"
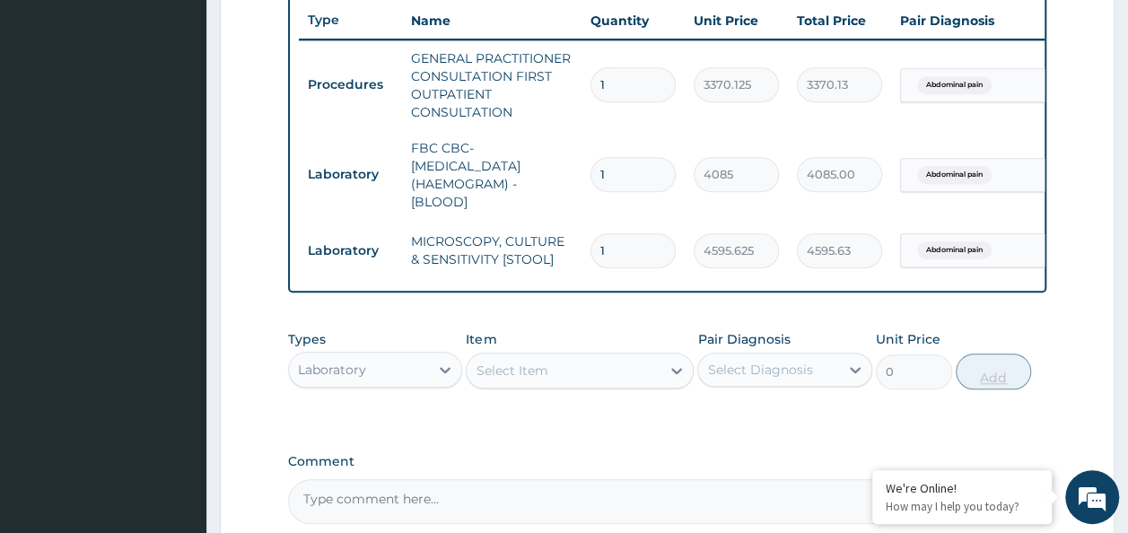
scroll to position [673, 0]
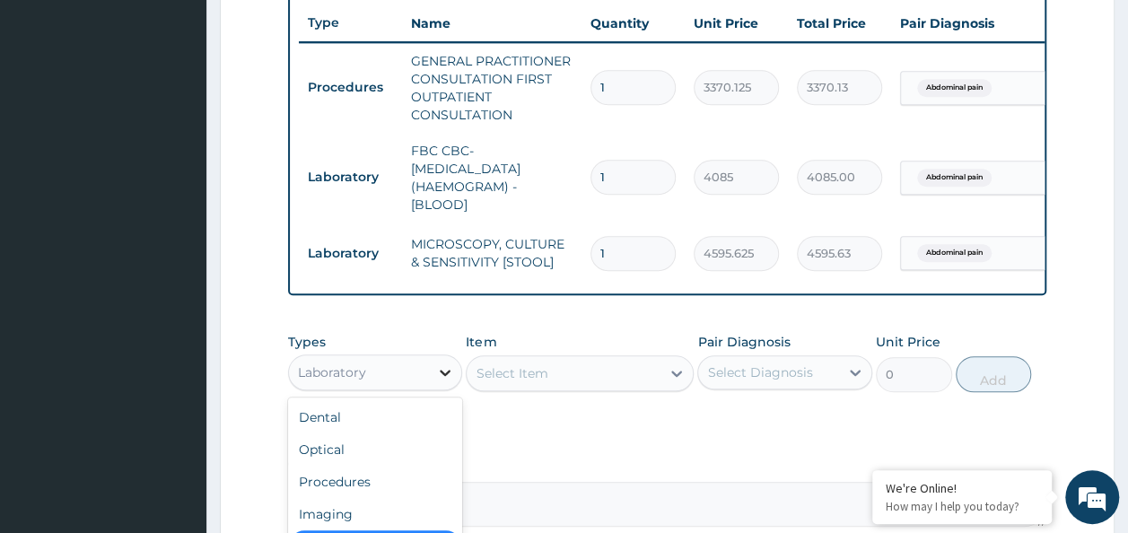
click at [447, 381] on icon at bounding box center [445, 373] width 18 height 18
click at [367, 377] on div "Laboratory" at bounding box center [359, 372] width 141 height 29
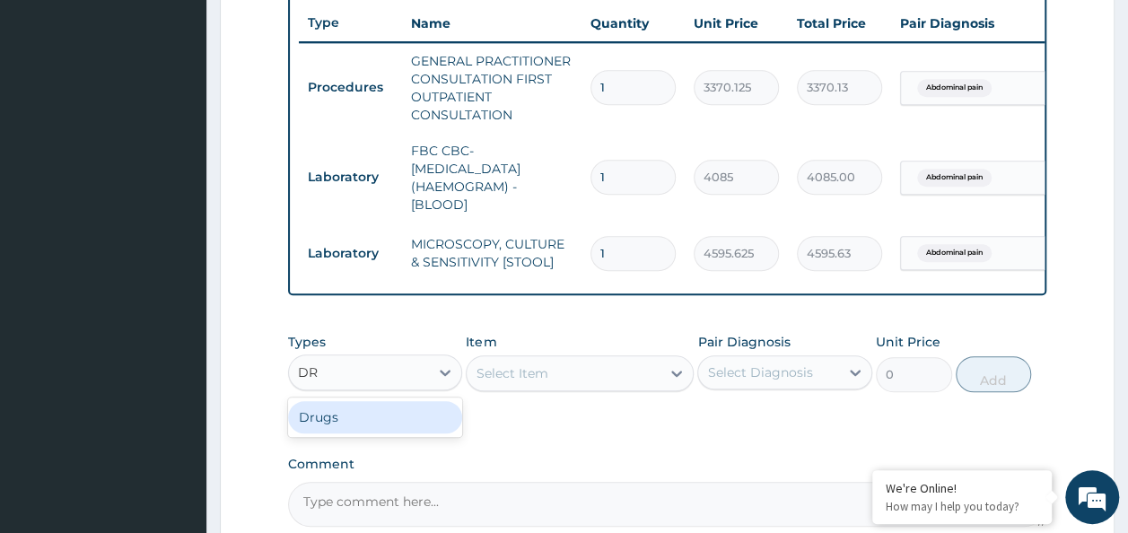
type input "DRU"
click at [355, 434] on div "Drugs" at bounding box center [375, 417] width 175 height 32
click at [591, 383] on div "Select Item" at bounding box center [580, 373] width 228 height 36
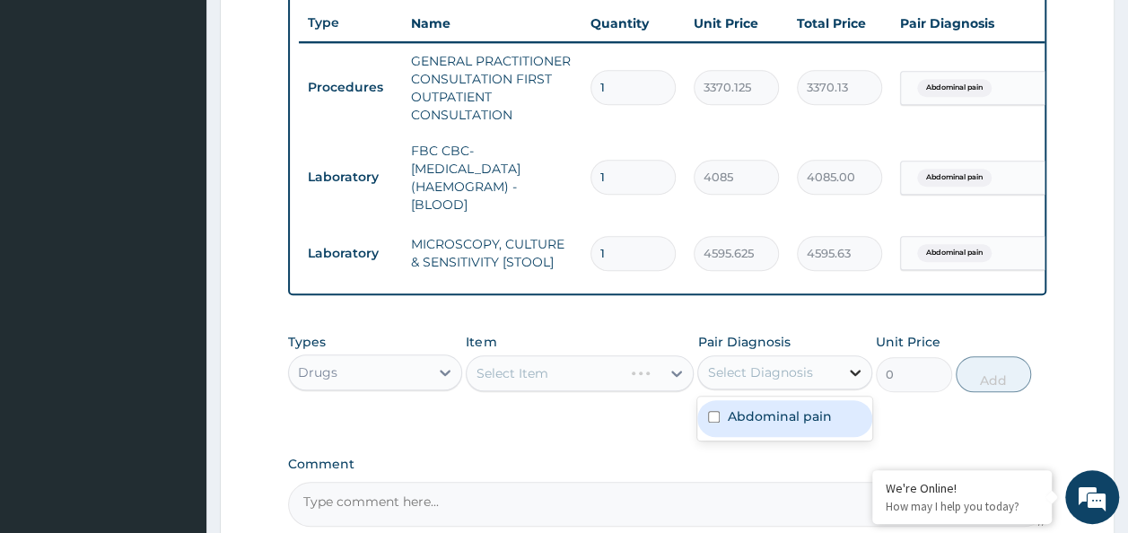
click at [863, 381] on icon at bounding box center [855, 373] width 18 height 18
click at [795, 437] on div "Abdominal pain" at bounding box center [784, 418] width 175 height 37
checkbox input "true"
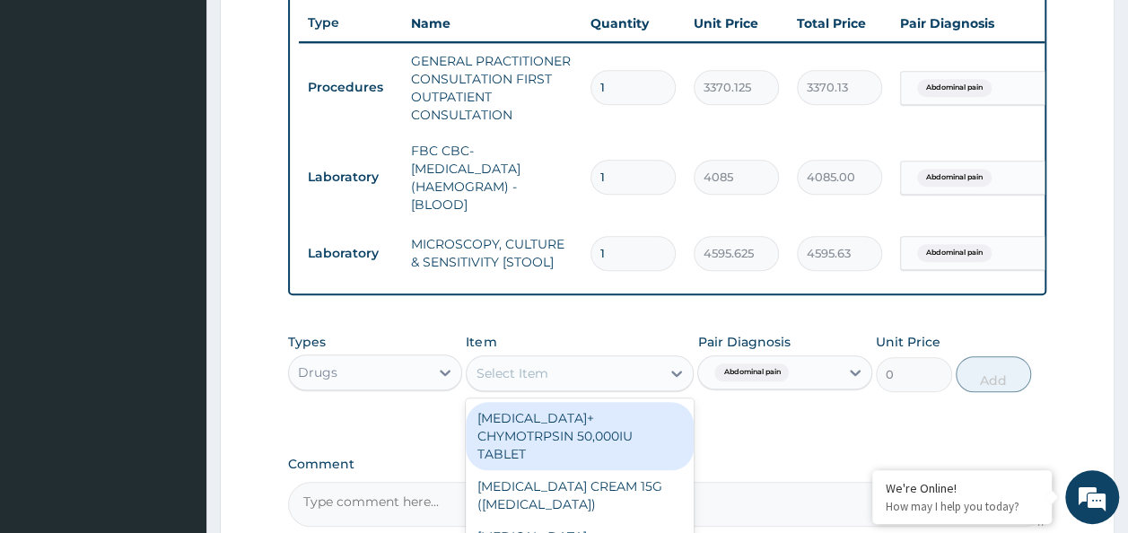
click at [578, 386] on div "Select Item" at bounding box center [564, 373] width 194 height 29
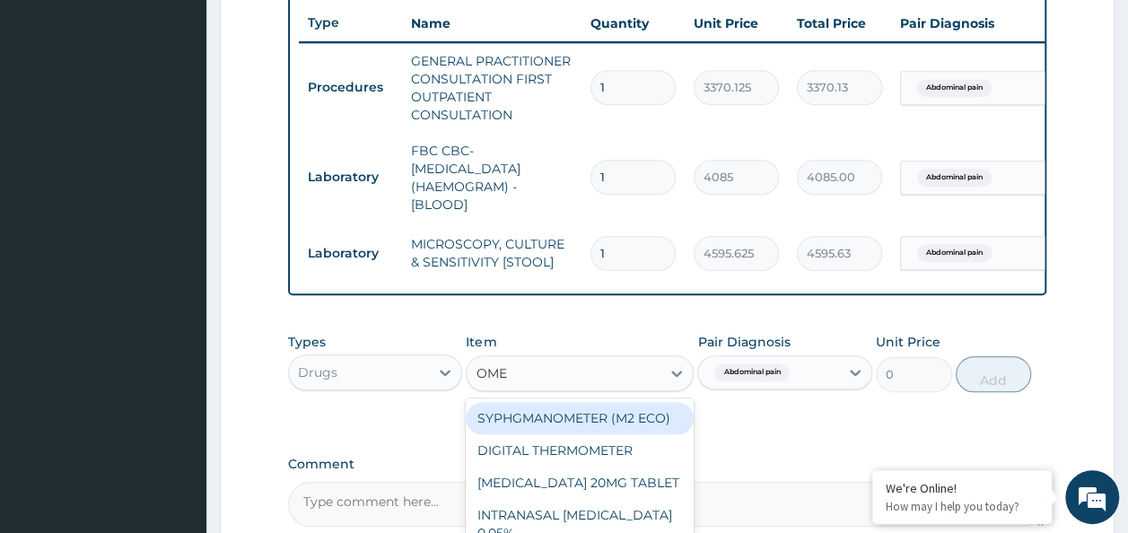
type input "OMEP"
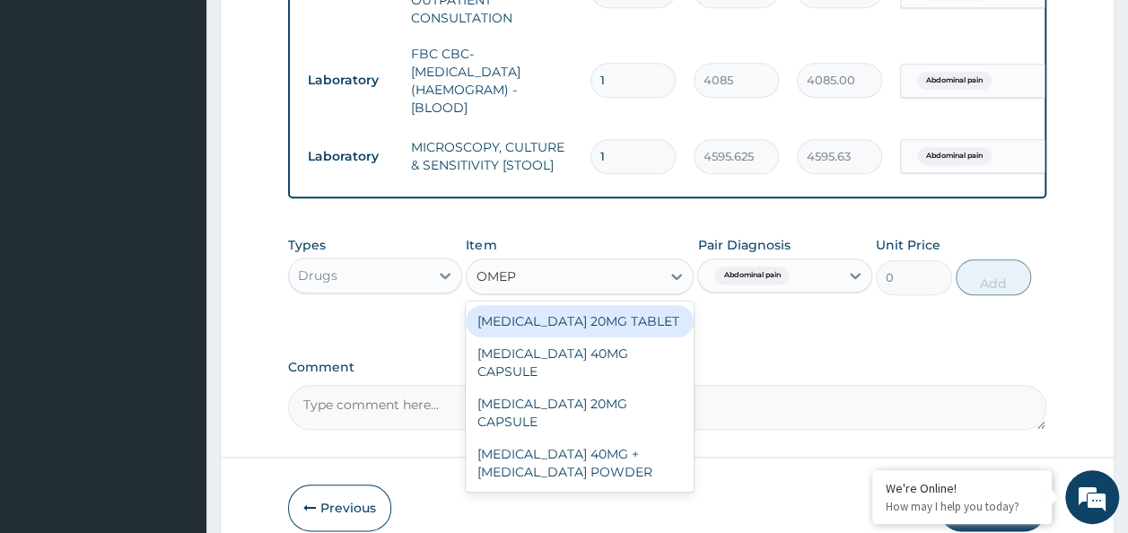
scroll to position [786, 0]
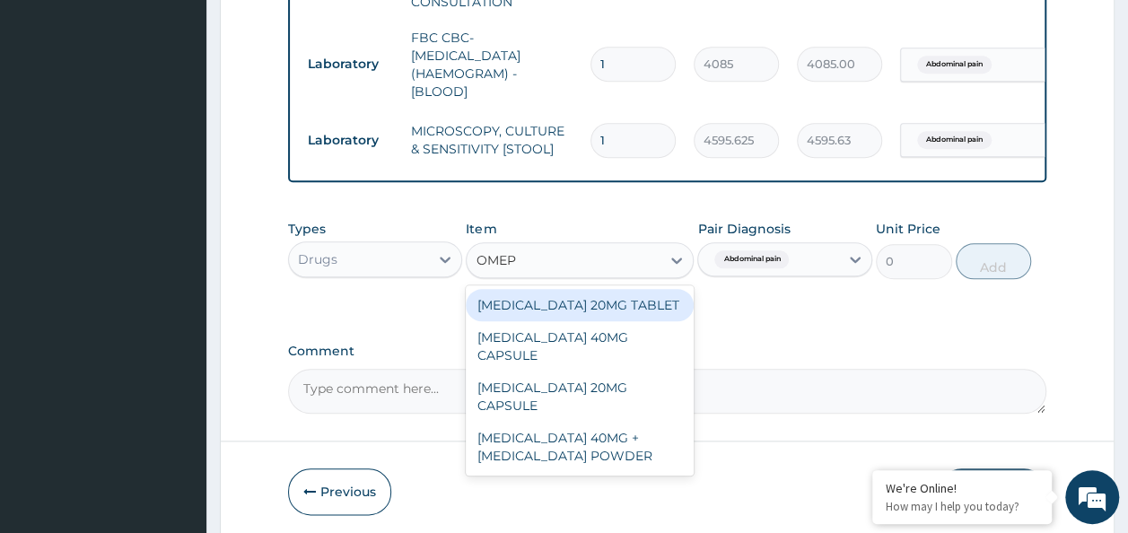
click at [659, 425] on div "[MEDICAL_DATA] 40MG + [MEDICAL_DATA] POWDER" at bounding box center [580, 447] width 228 height 50
type input "960"
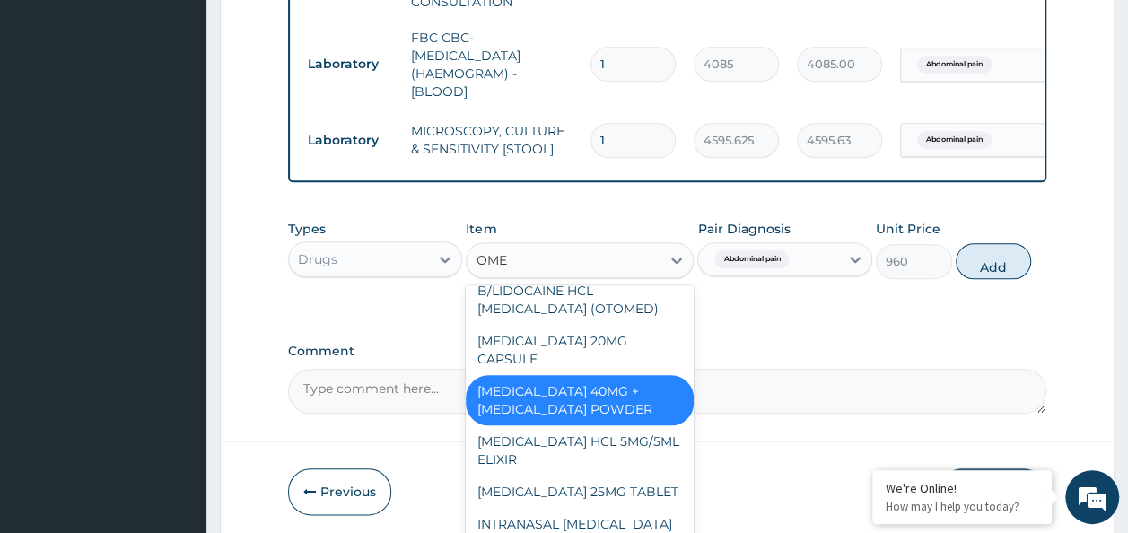
scroll to position [0, 0]
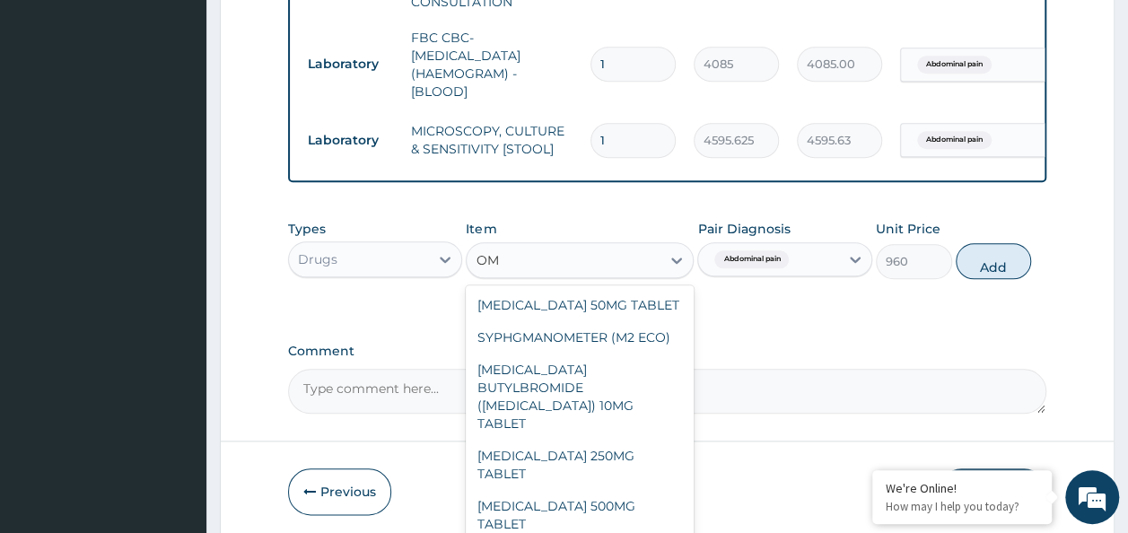
type input "O"
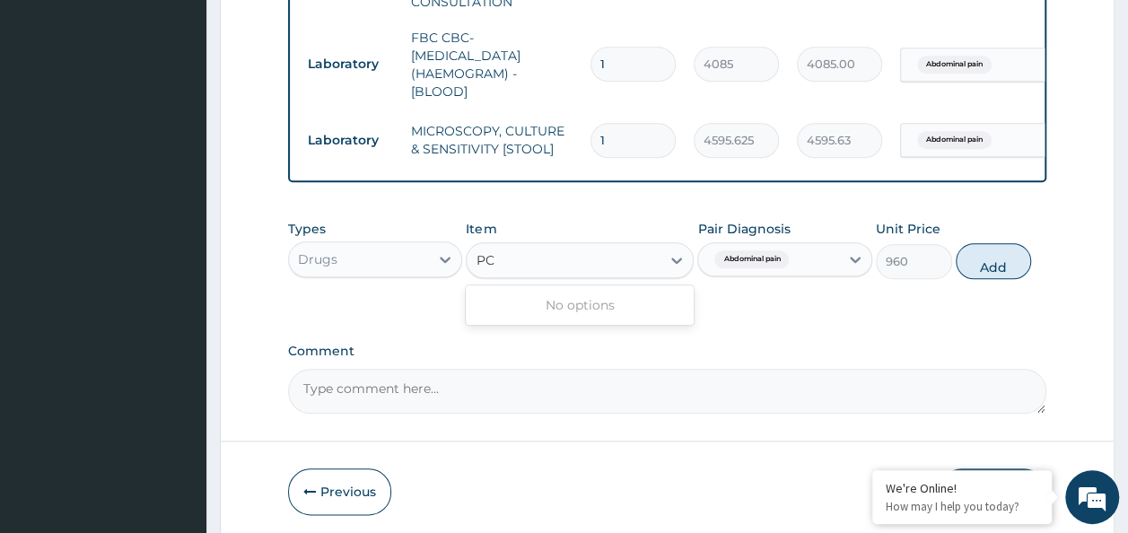
type input "PC"
click at [985, 276] on button "Add" at bounding box center [994, 261] width 76 height 36
type input "0"
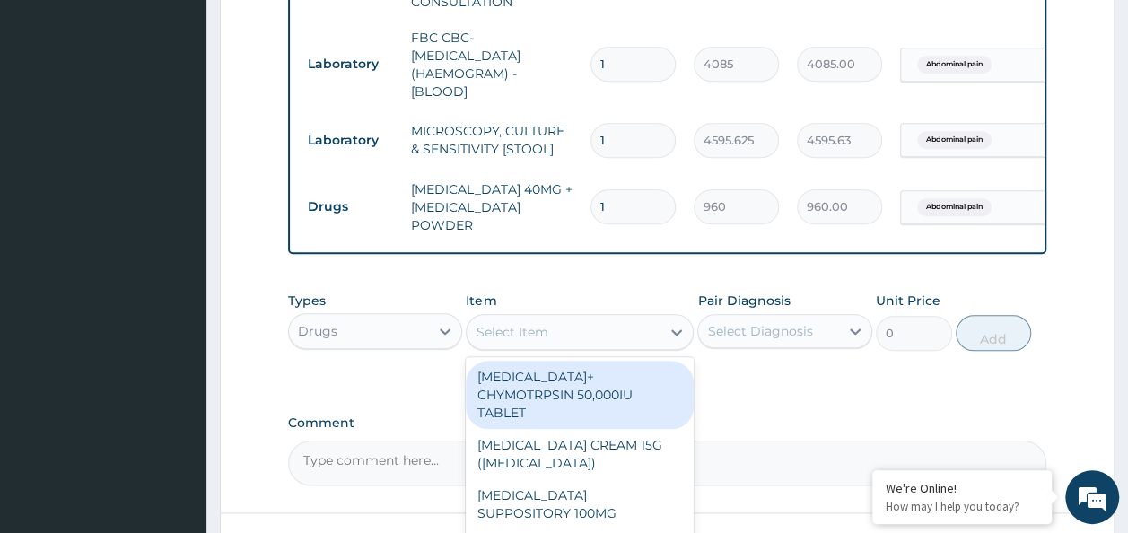
click at [539, 341] on div "Select Item" at bounding box center [512, 332] width 72 height 18
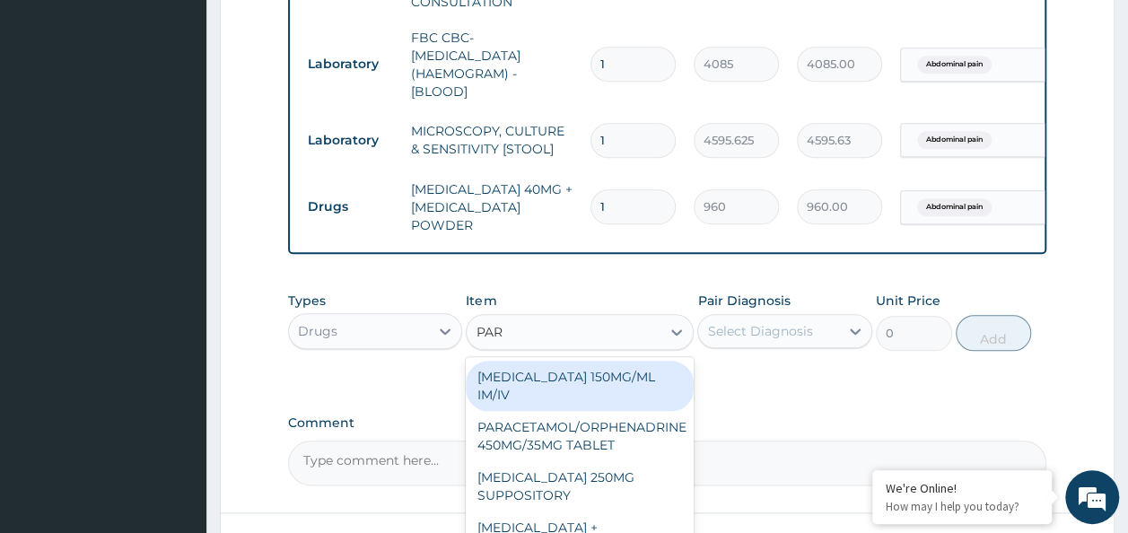
type input "PARA"
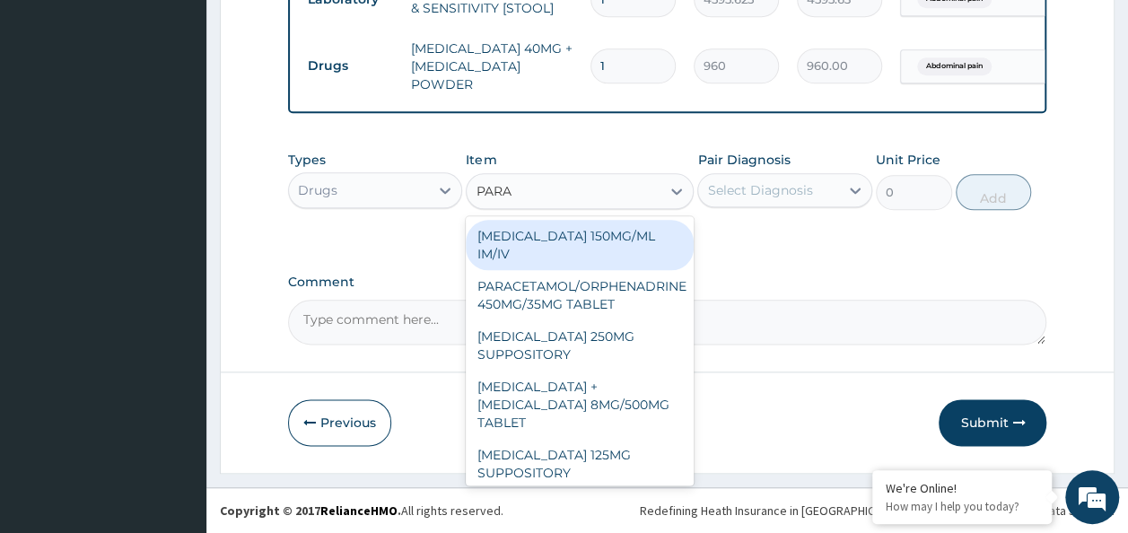
click at [600, 250] on div "[MEDICAL_DATA] 150MG/ML IM/IV" at bounding box center [580, 245] width 228 height 50
type input "300"
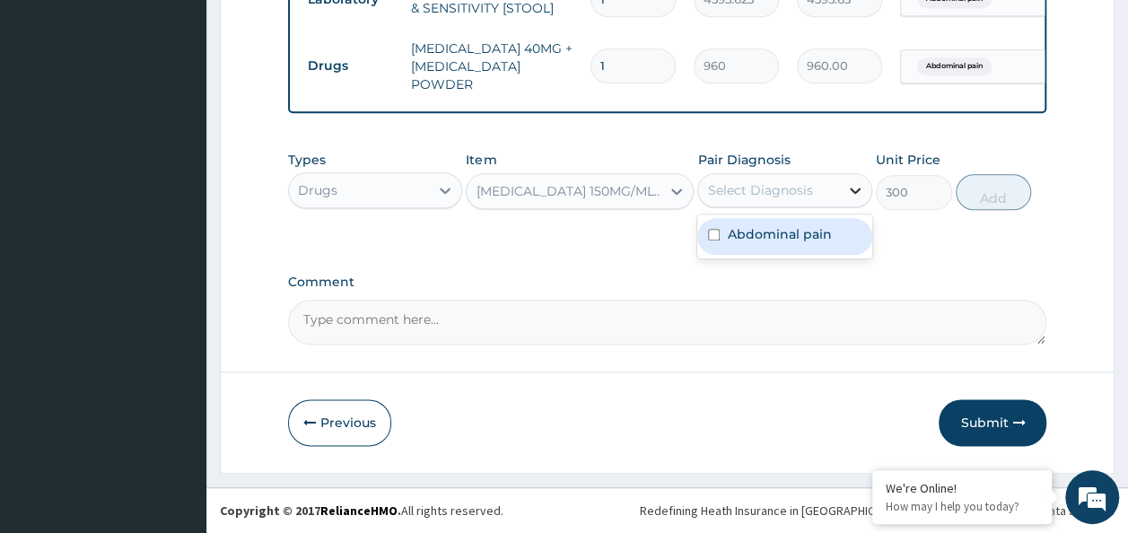
click at [861, 185] on icon at bounding box center [855, 190] width 18 height 18
click at [810, 237] on label "Abdominal pain" at bounding box center [779, 234] width 104 height 18
checkbox input "true"
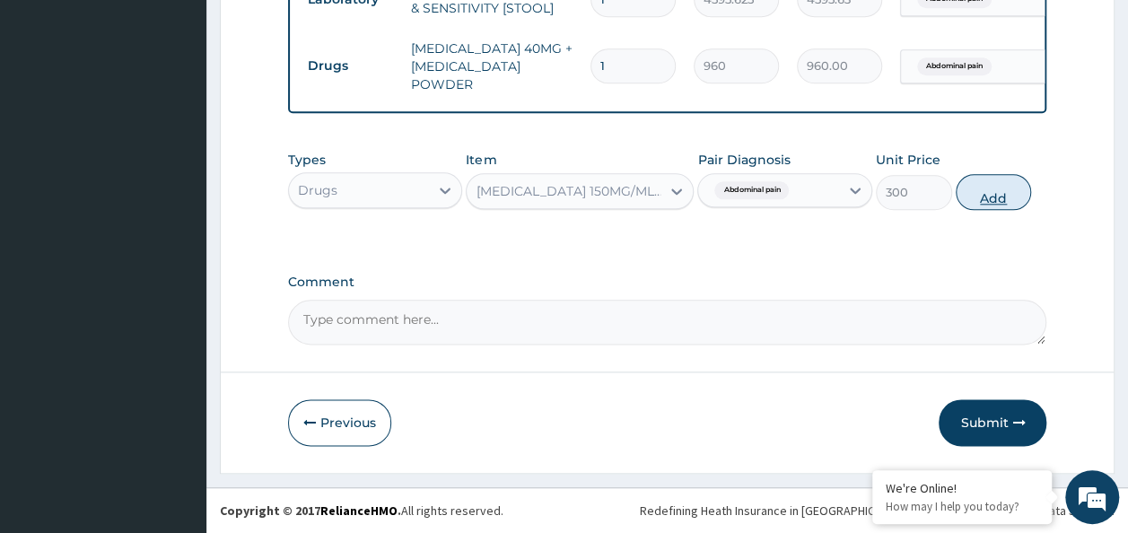
click at [993, 201] on button "Add" at bounding box center [994, 192] width 76 height 36
type input "0"
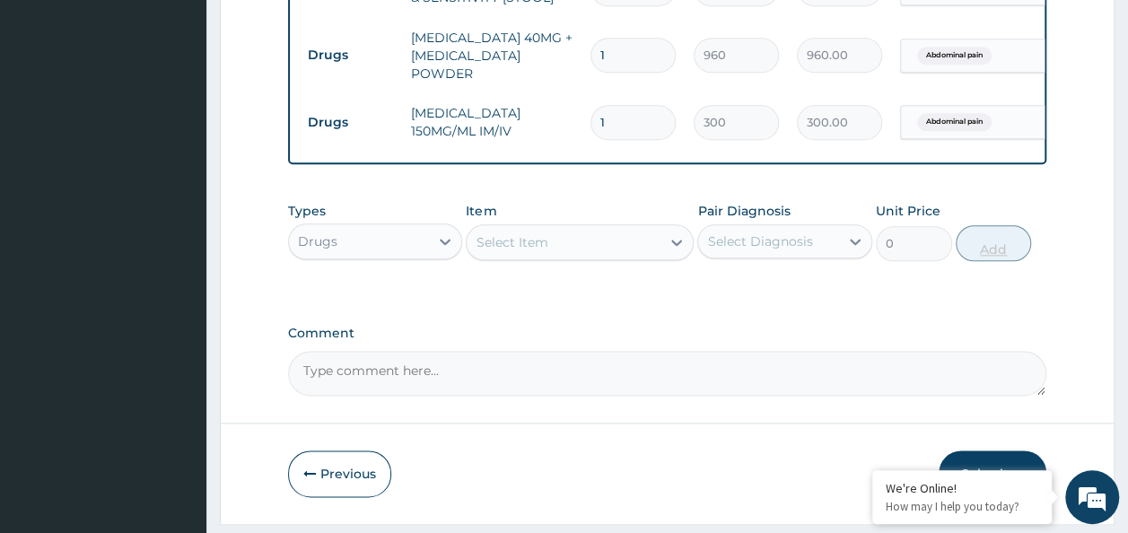
type input "0.00"
type input "6"
type input "1800.00"
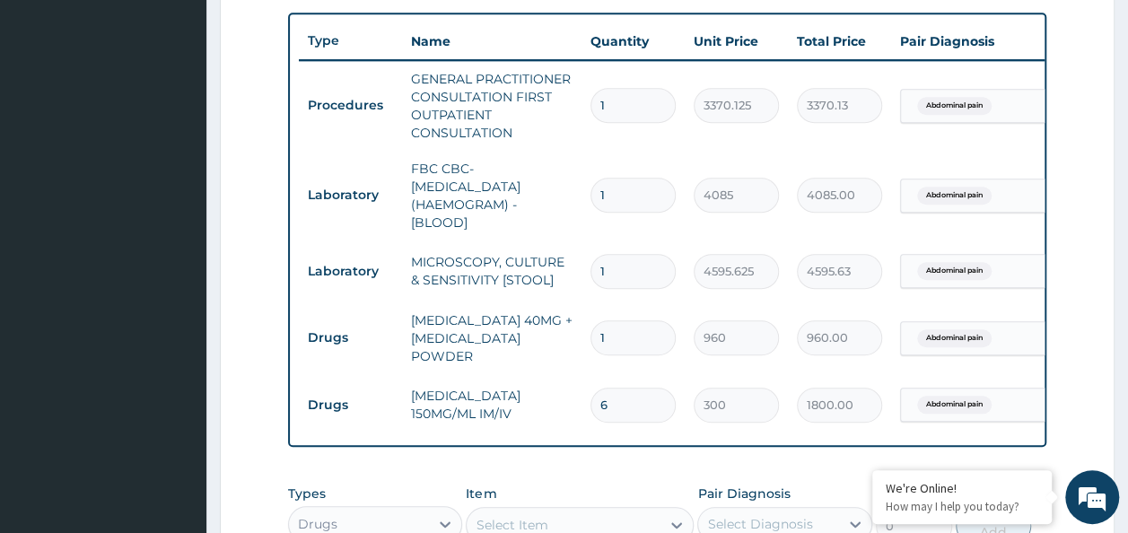
scroll to position [652, 0]
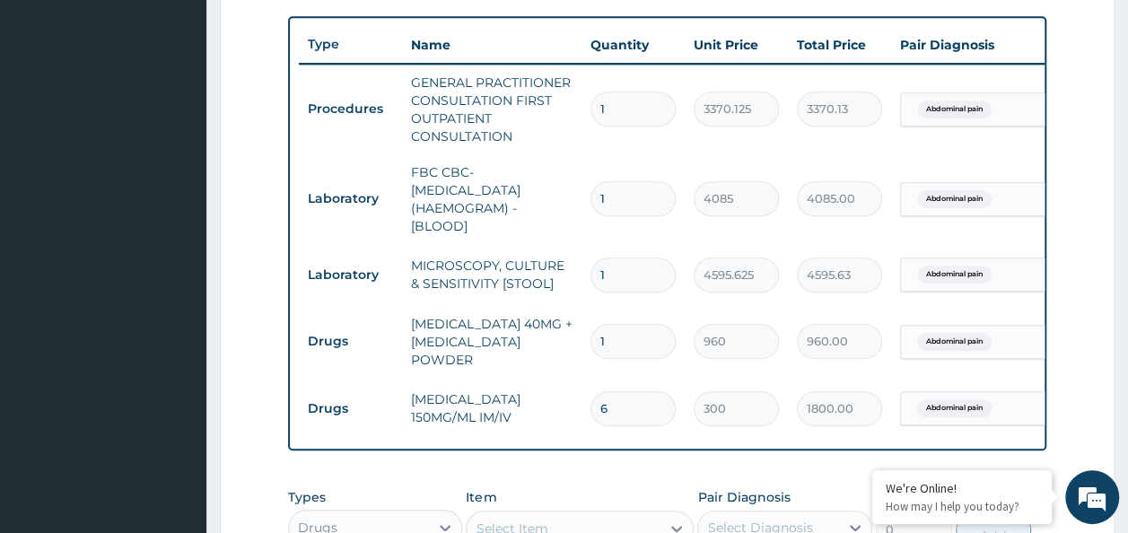
type input "6"
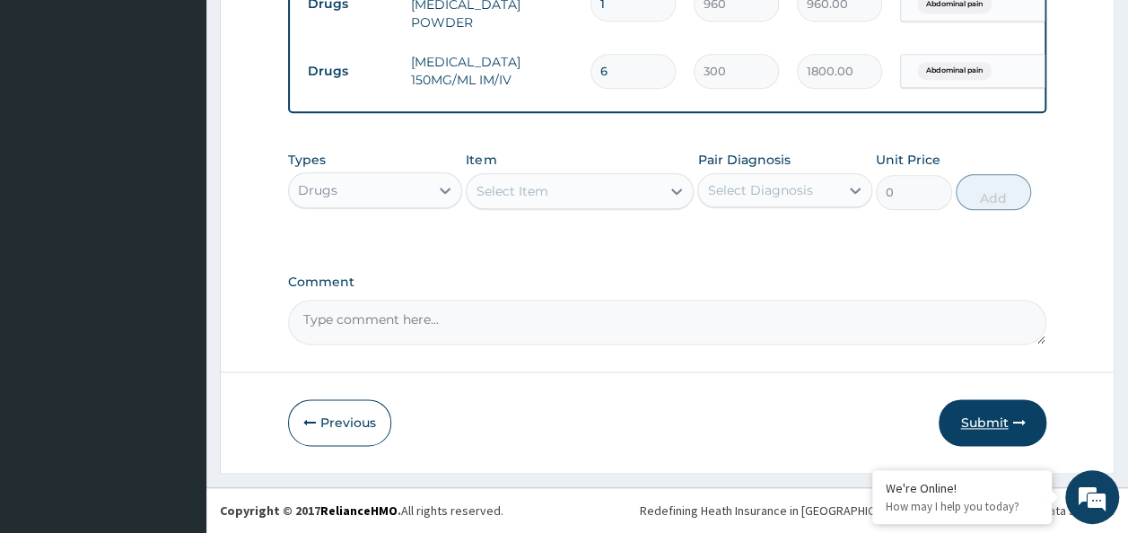
click at [1004, 427] on button "Submit" at bounding box center [993, 422] width 108 height 47
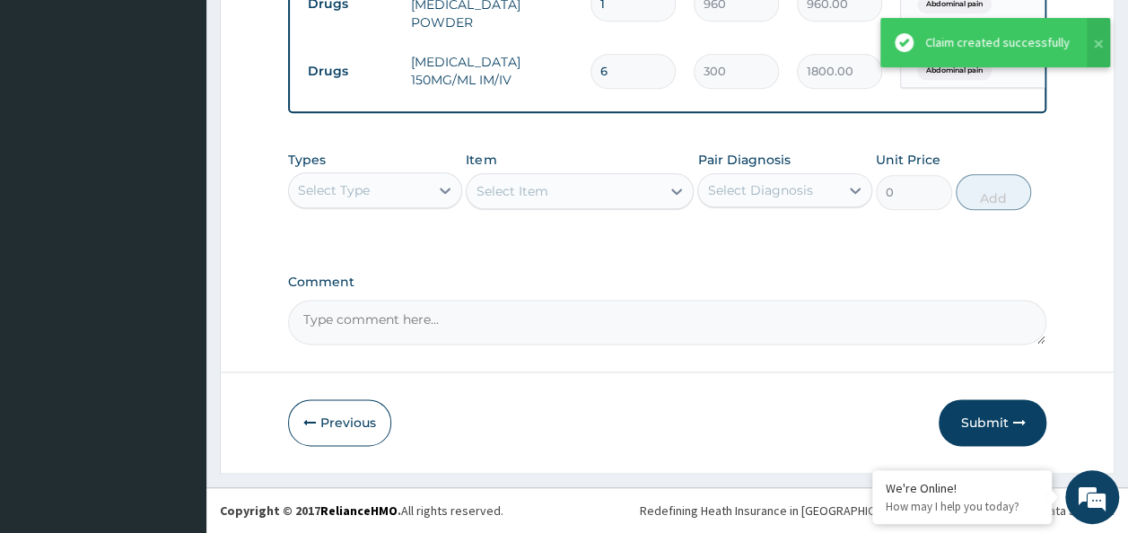
scroll to position [984, 0]
